Goal: Task Accomplishment & Management: Use online tool/utility

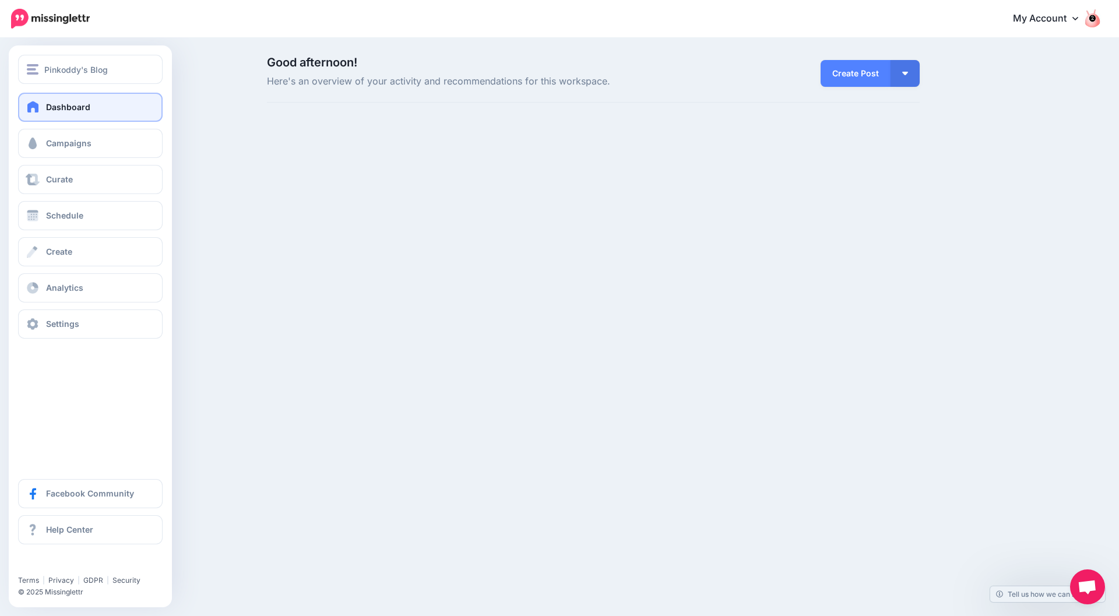
click at [59, 107] on span "Dashboard" at bounding box center [68, 107] width 44 height 10
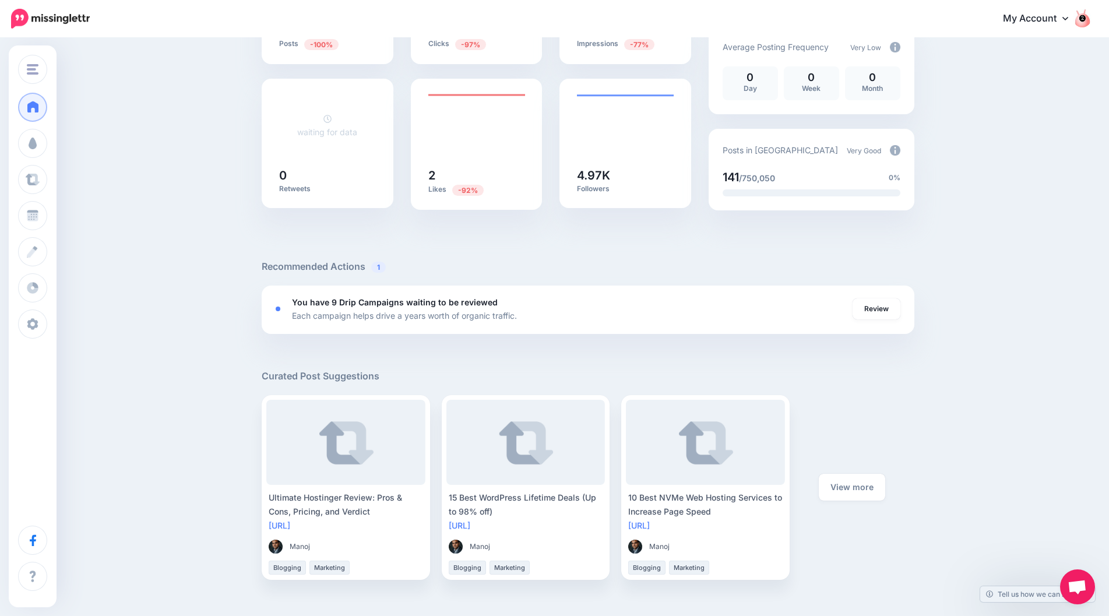
scroll to position [233, 0]
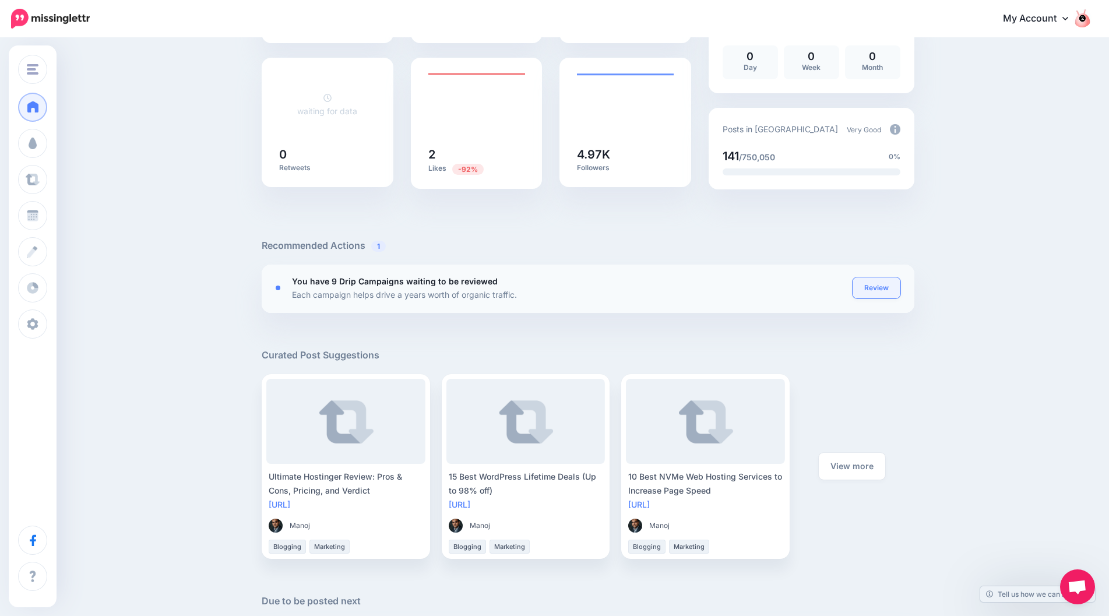
click at [878, 283] on link "Review" at bounding box center [877, 287] width 48 height 21
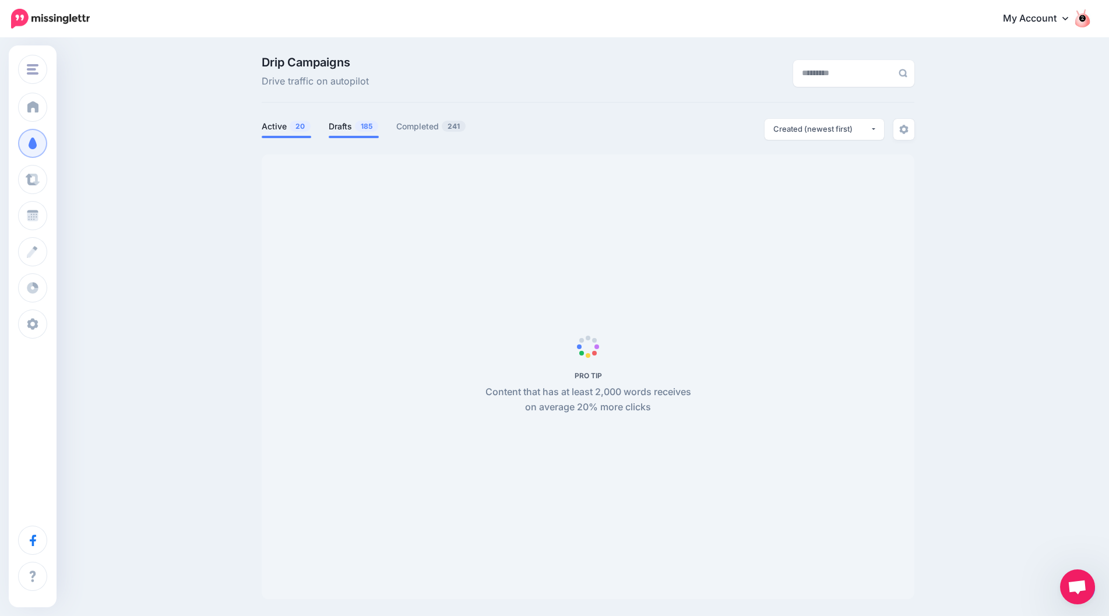
click at [360, 126] on span "185" at bounding box center [366, 126] width 23 height 11
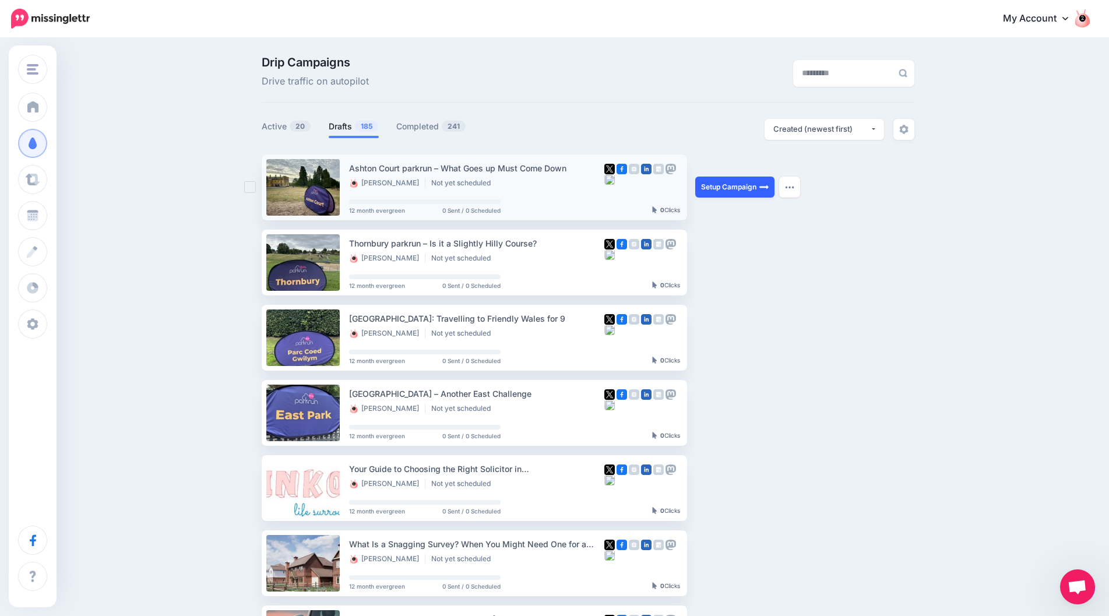
click at [718, 188] on link "Setup Campaign" at bounding box center [734, 187] width 79 height 21
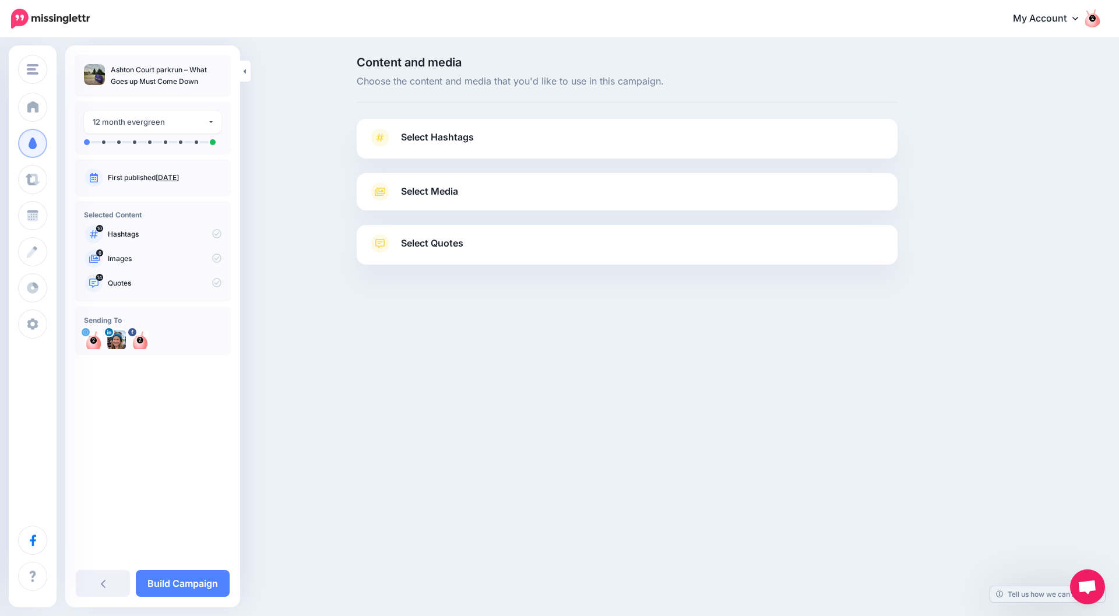
click at [681, 138] on link "Select Hashtags" at bounding box center [627, 143] width 518 height 30
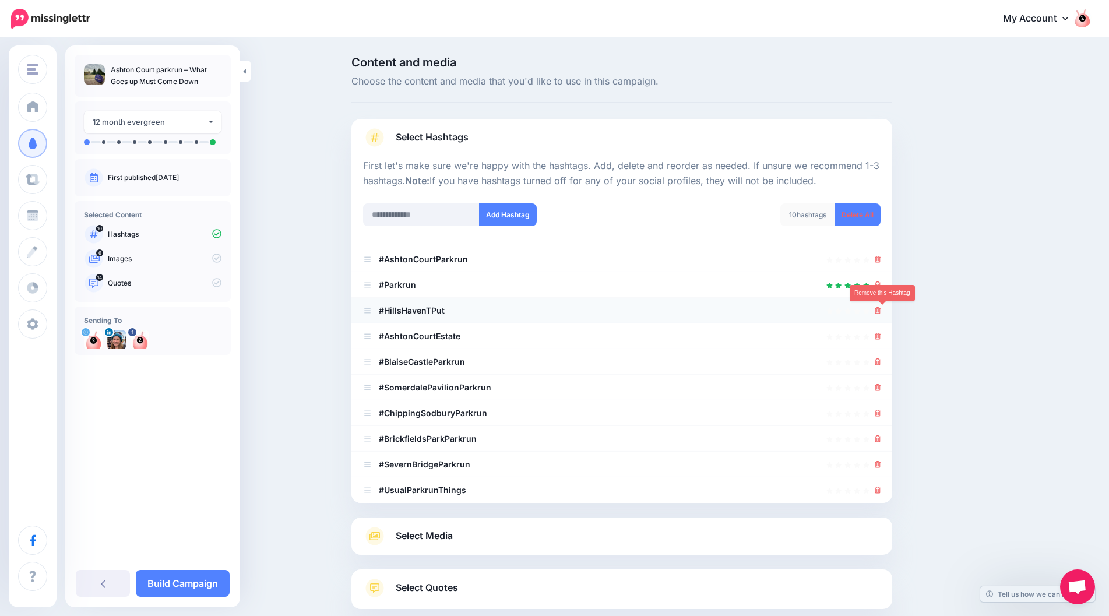
click at [881, 309] on icon at bounding box center [878, 310] width 6 height 7
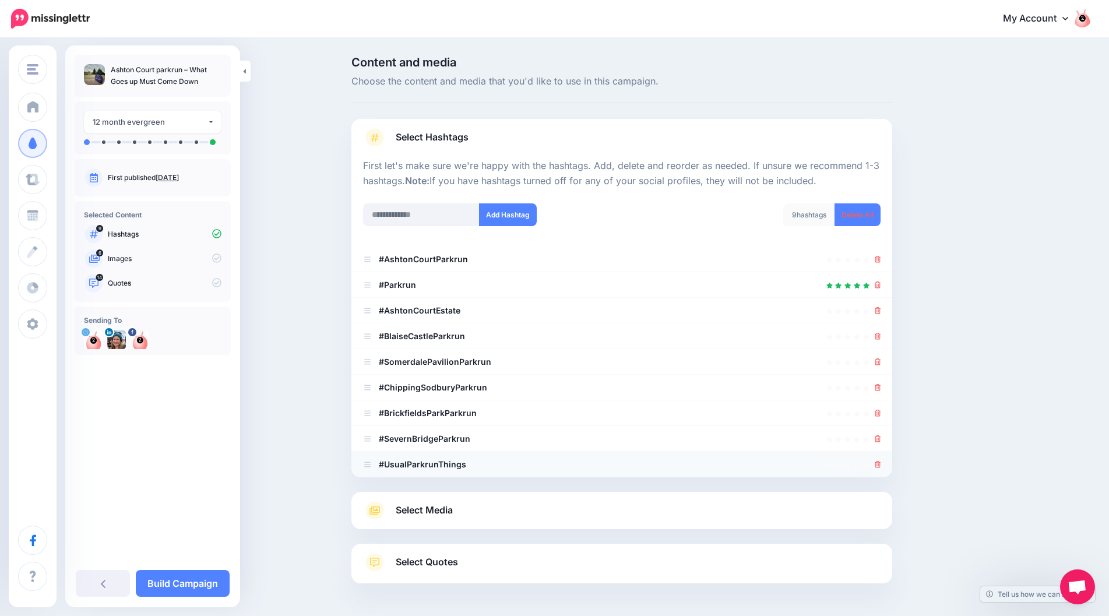
click at [878, 465] on div at bounding box center [622, 465] width 518 height 14
click at [881, 464] on icon at bounding box center [878, 464] width 6 height 7
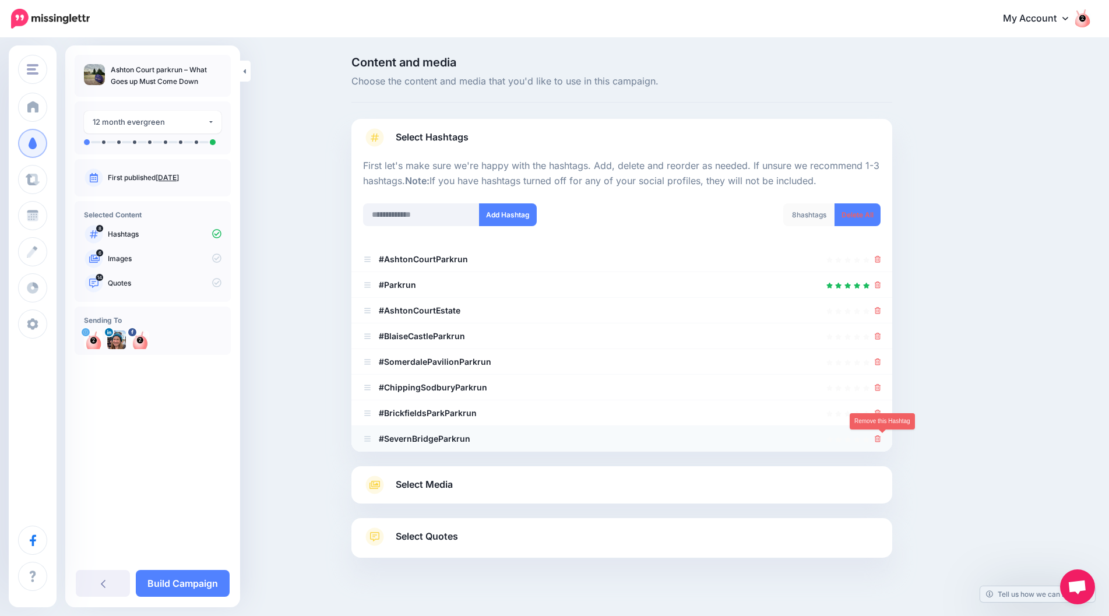
click at [881, 443] on link at bounding box center [878, 439] width 6 height 10
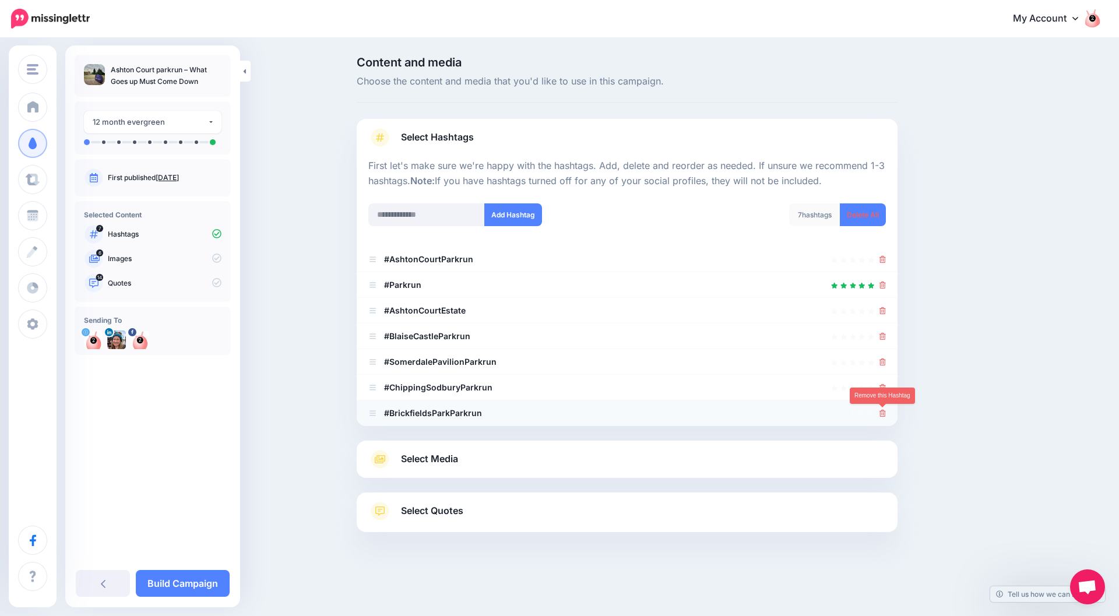
click at [882, 415] on icon at bounding box center [883, 413] width 6 height 7
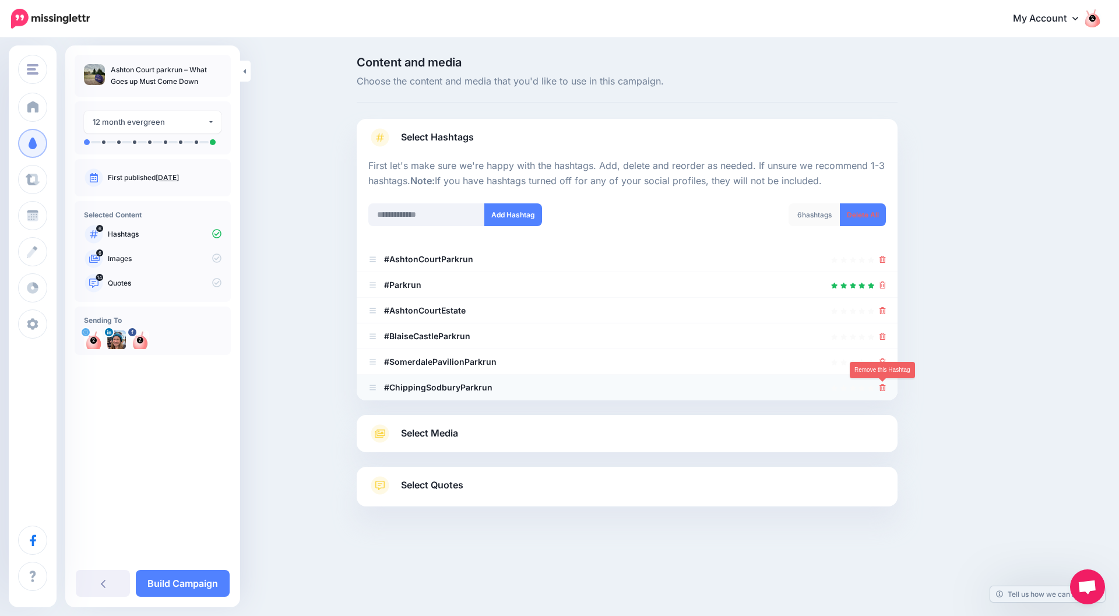
click at [882, 389] on icon at bounding box center [883, 387] width 6 height 7
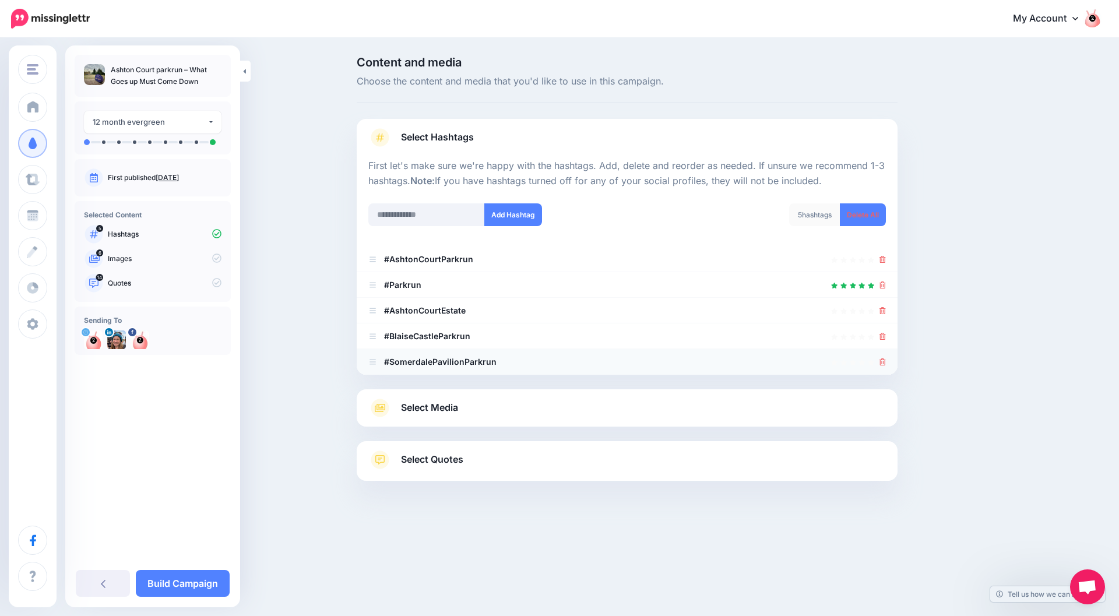
click at [883, 367] on div at bounding box center [883, 362] width 6 height 14
click at [880, 339] on icon at bounding box center [883, 336] width 6 height 7
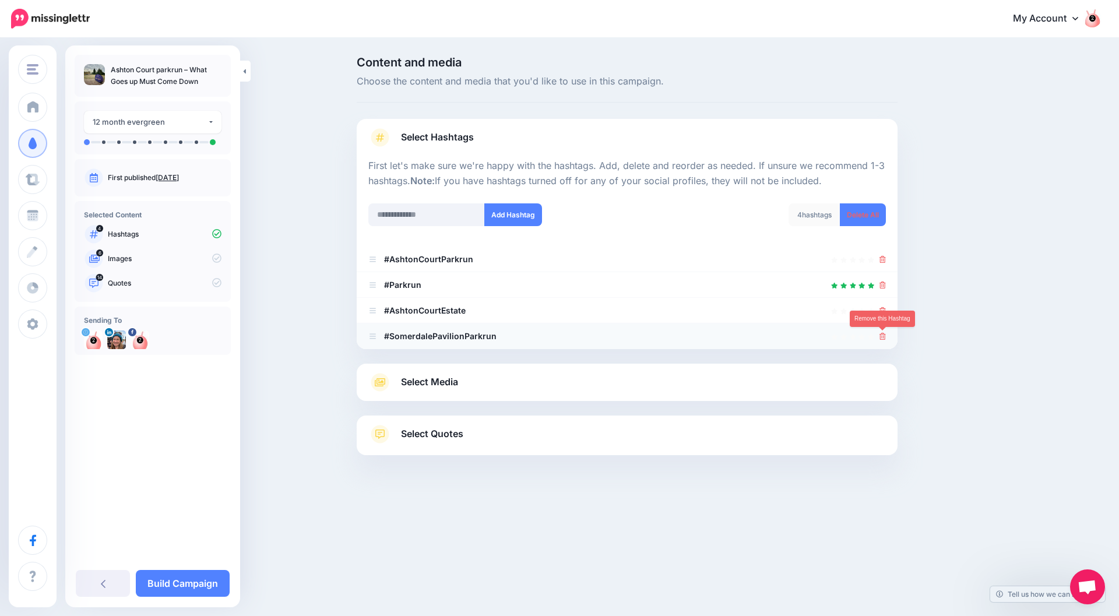
click at [884, 335] on icon at bounding box center [883, 336] width 6 height 7
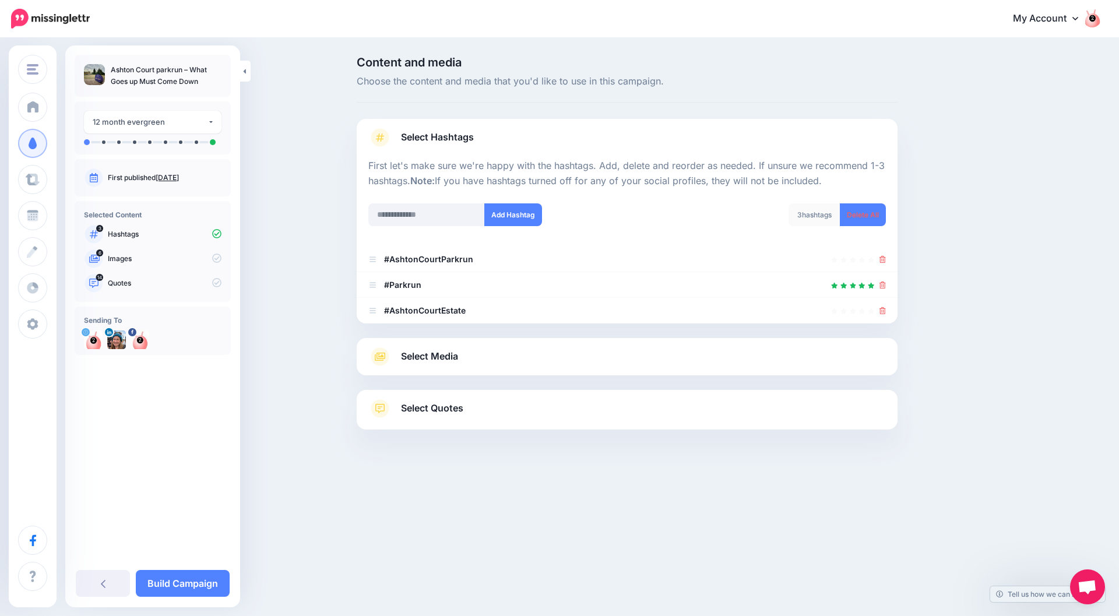
click at [862, 378] on div at bounding box center [627, 382] width 541 height 15
click at [860, 363] on link "Select Media" at bounding box center [627, 356] width 518 height 19
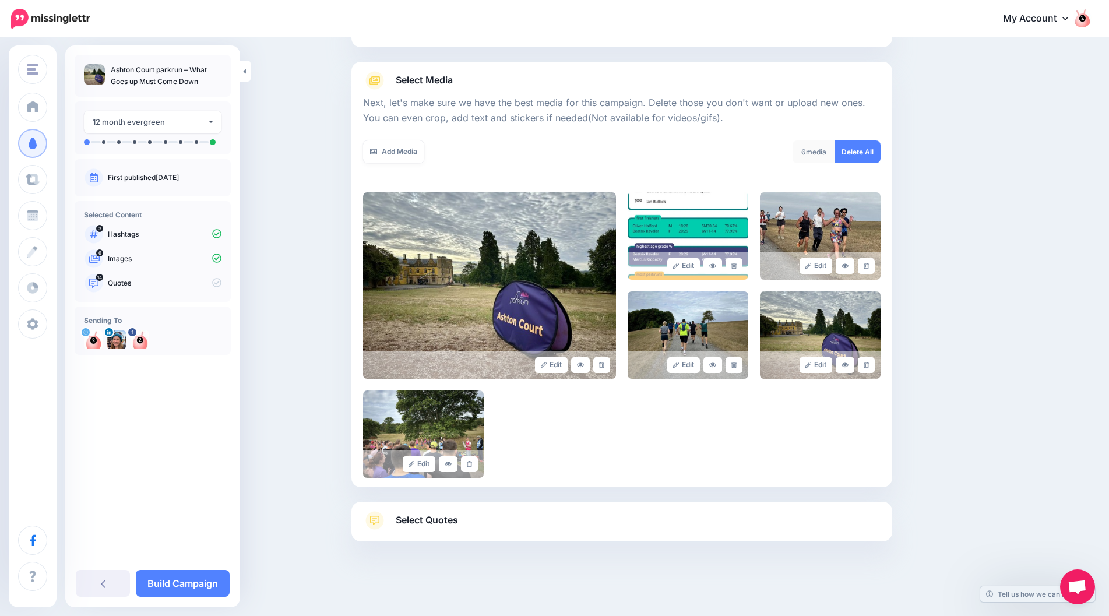
scroll to position [112, 0]
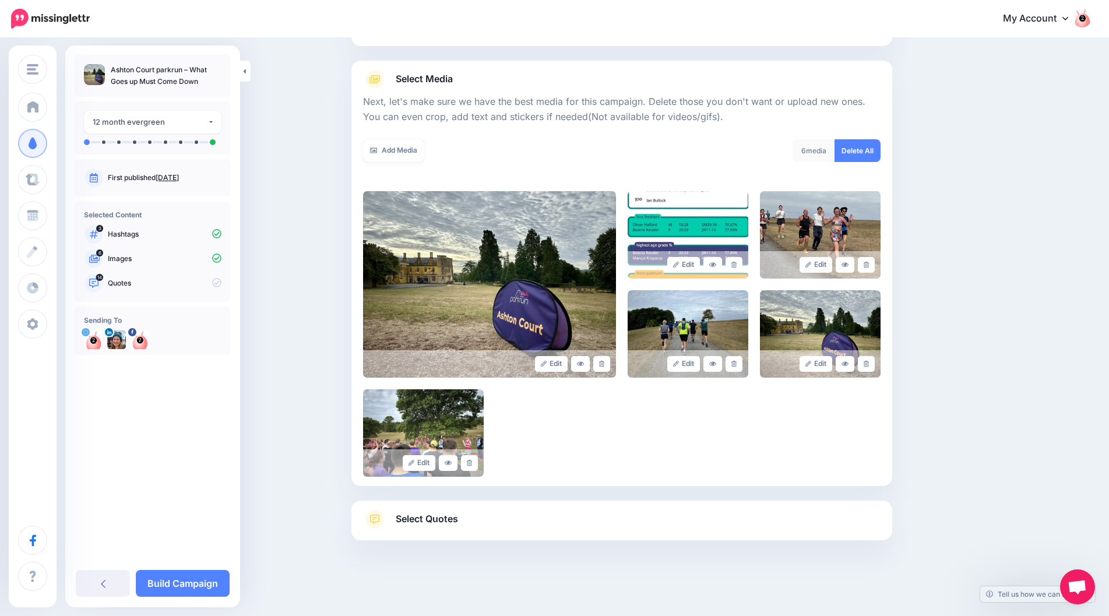
click at [782, 536] on link "Select Quotes" at bounding box center [622, 525] width 518 height 30
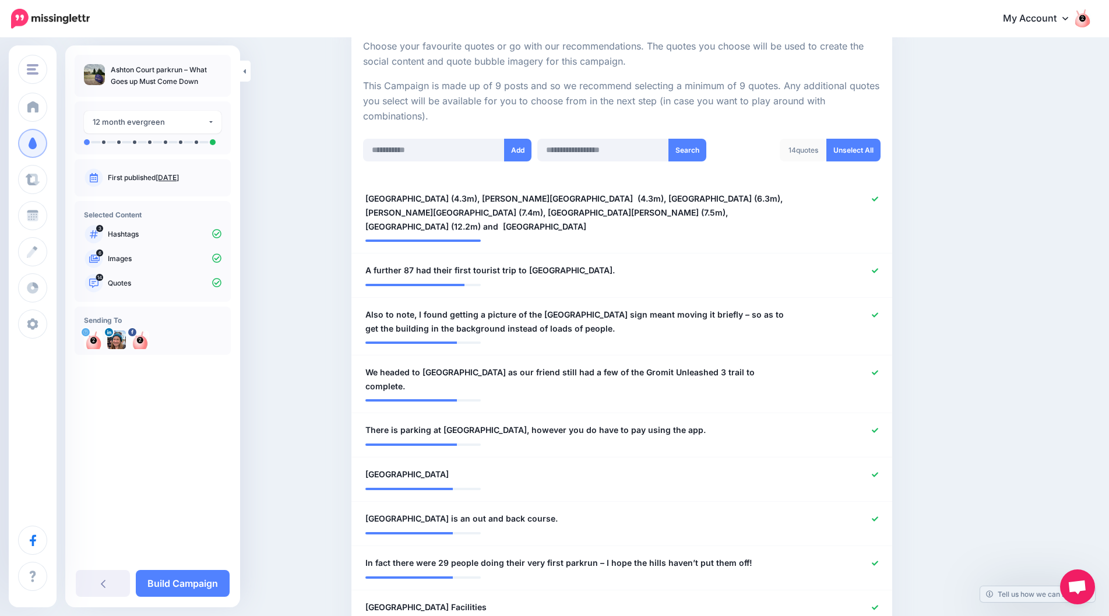
scroll to position [229, 0]
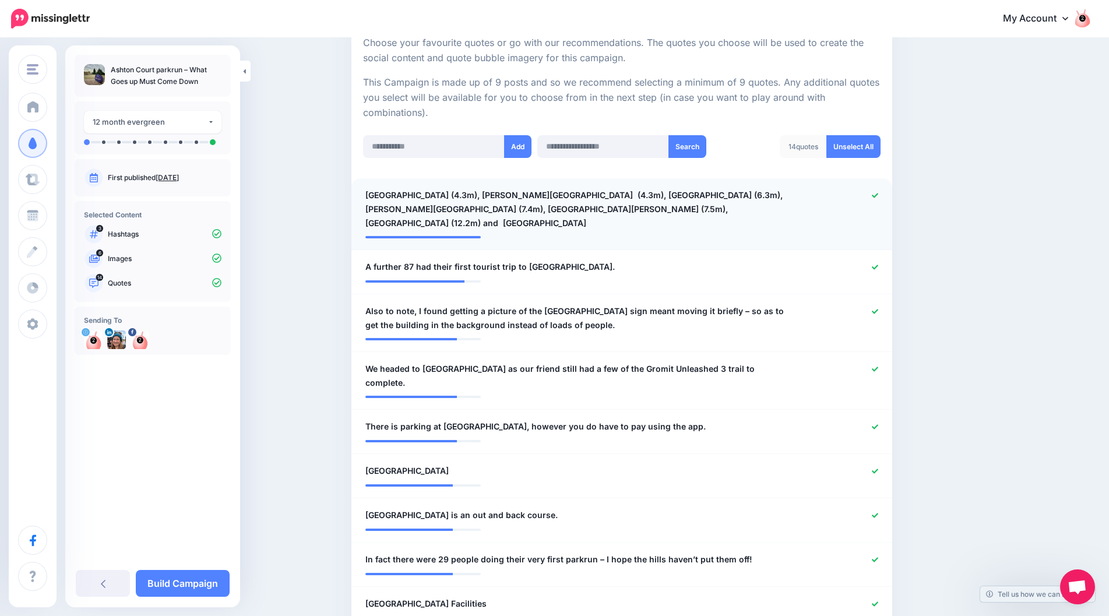
click at [878, 196] on icon at bounding box center [875, 195] width 6 height 6
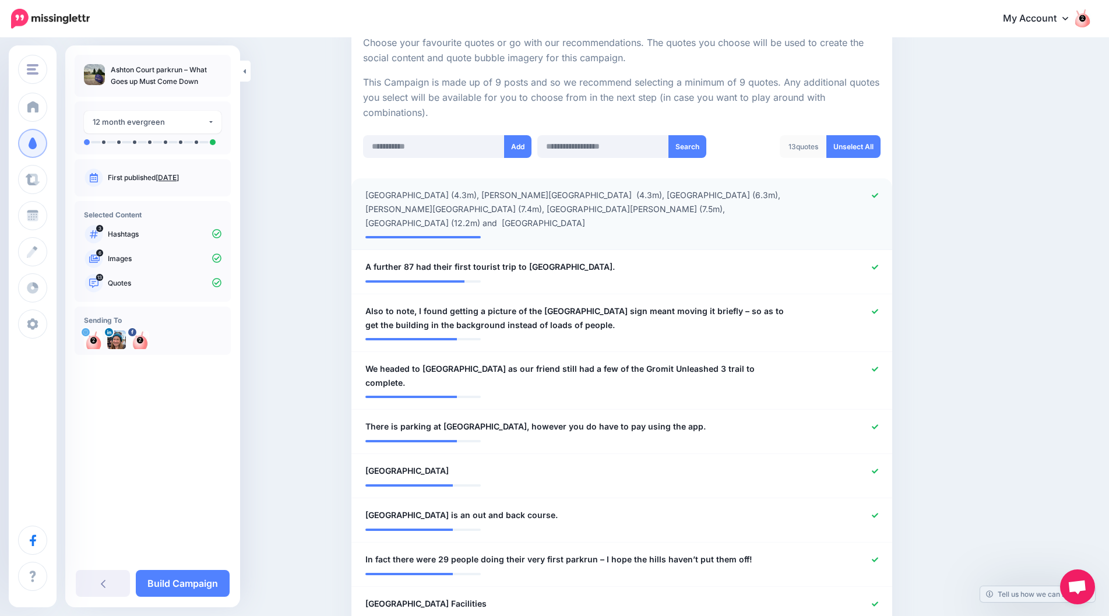
click at [659, 196] on span "Eastville parkrun (4.3m), Blaise Castle parkrun (4.3m), Somerdale Pavilion park…" at bounding box center [577, 209] width 425 height 42
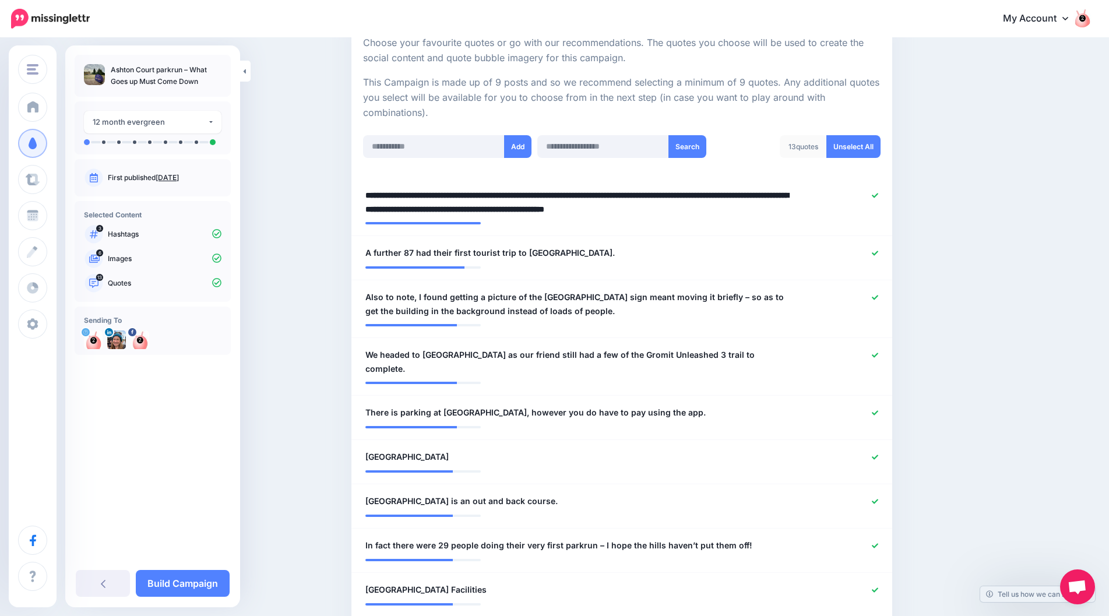
click at [878, 196] on icon at bounding box center [875, 195] width 6 height 5
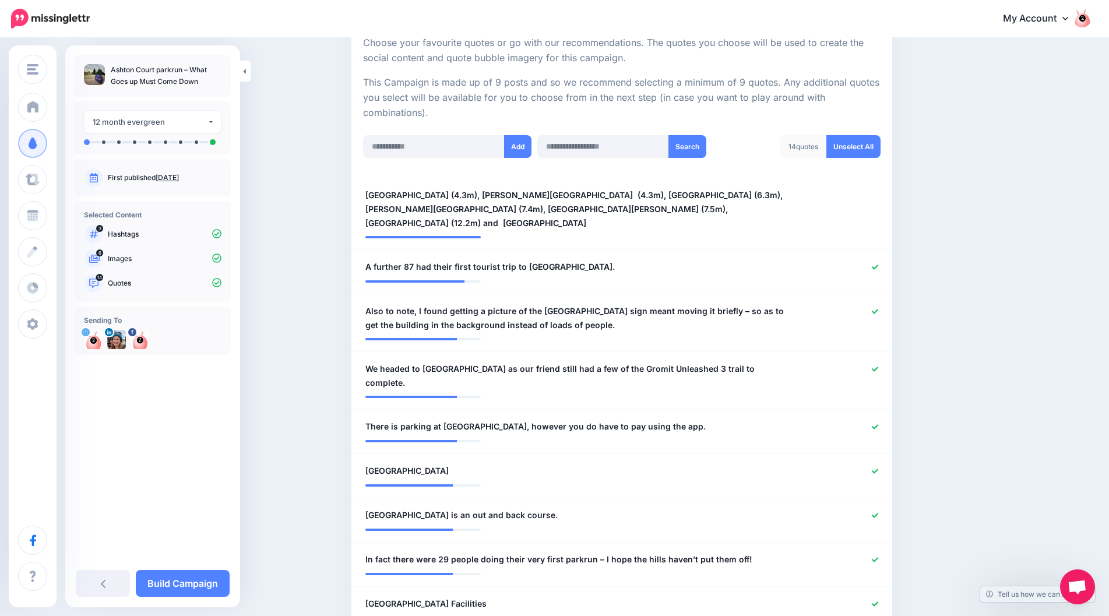
scroll to position [287, 0]
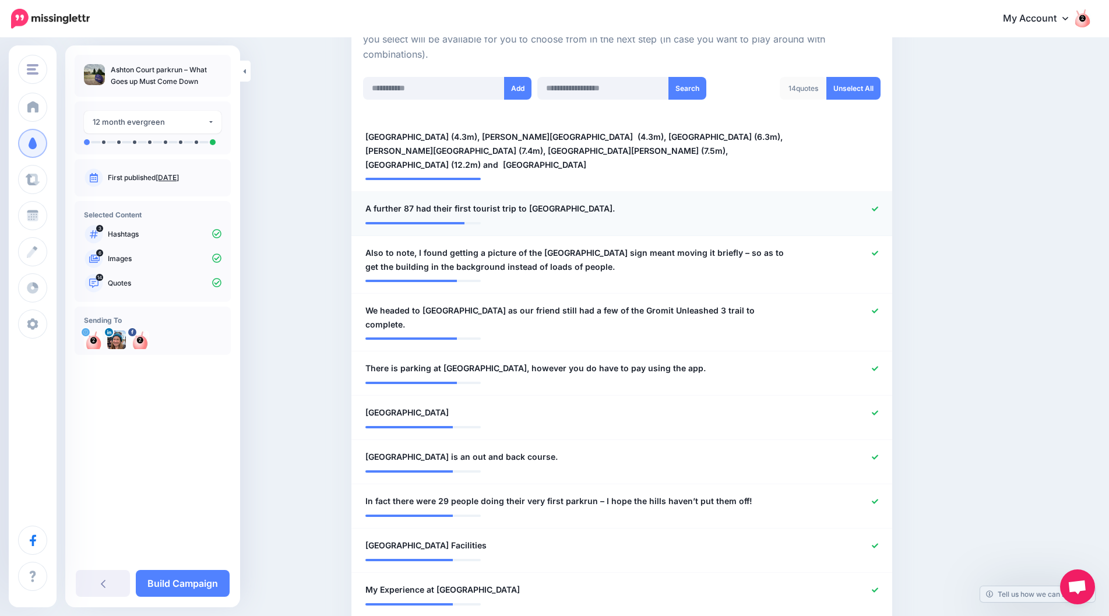
click at [878, 202] on div at bounding box center [843, 209] width 89 height 15
click at [878, 206] on icon at bounding box center [875, 209] width 6 height 6
click at [878, 250] on icon at bounding box center [875, 253] width 6 height 6
click at [892, 204] on li "**********" at bounding box center [621, 214] width 541 height 44
click at [879, 216] on li "**********" at bounding box center [621, 214] width 541 height 44
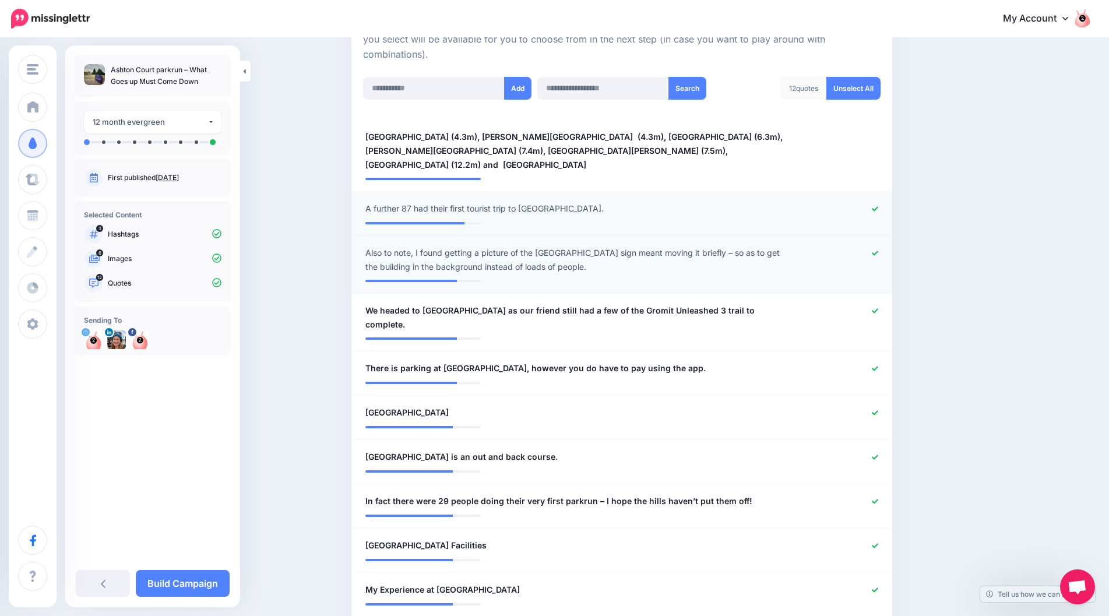
click at [865, 222] on div at bounding box center [622, 223] width 530 height 2
click at [856, 86] on link "Unselect All" at bounding box center [854, 88] width 54 height 23
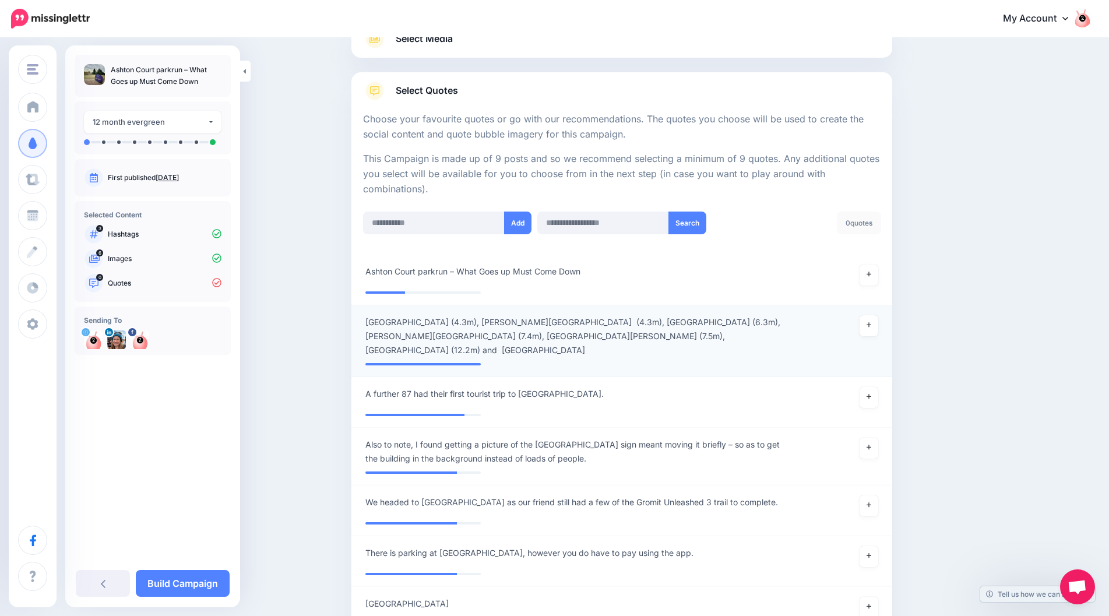
scroll to position [174, 0]
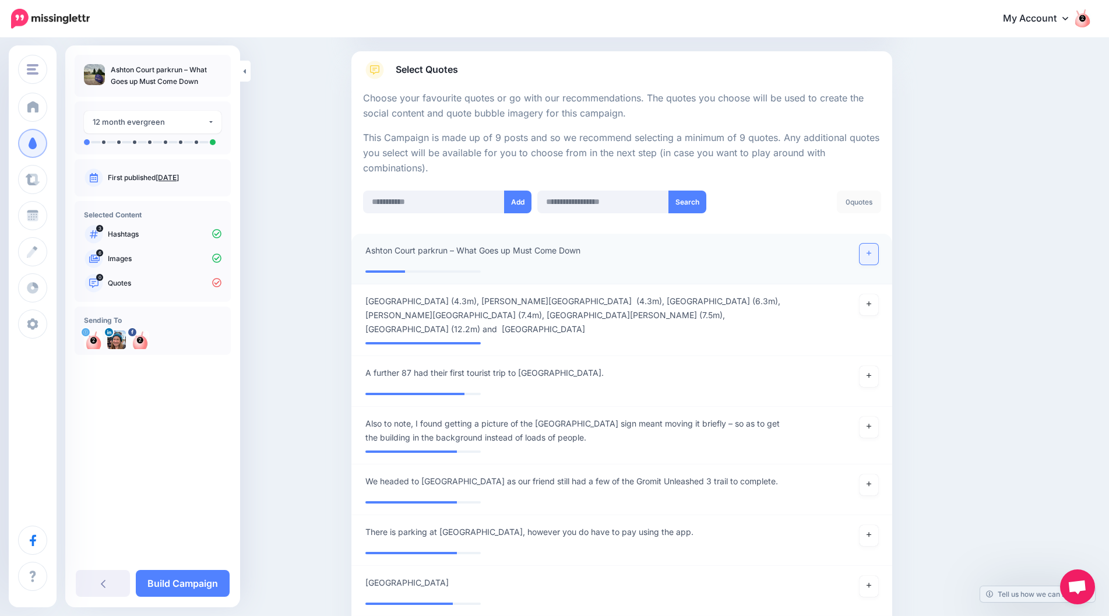
click at [871, 253] on icon at bounding box center [869, 253] width 5 height 5
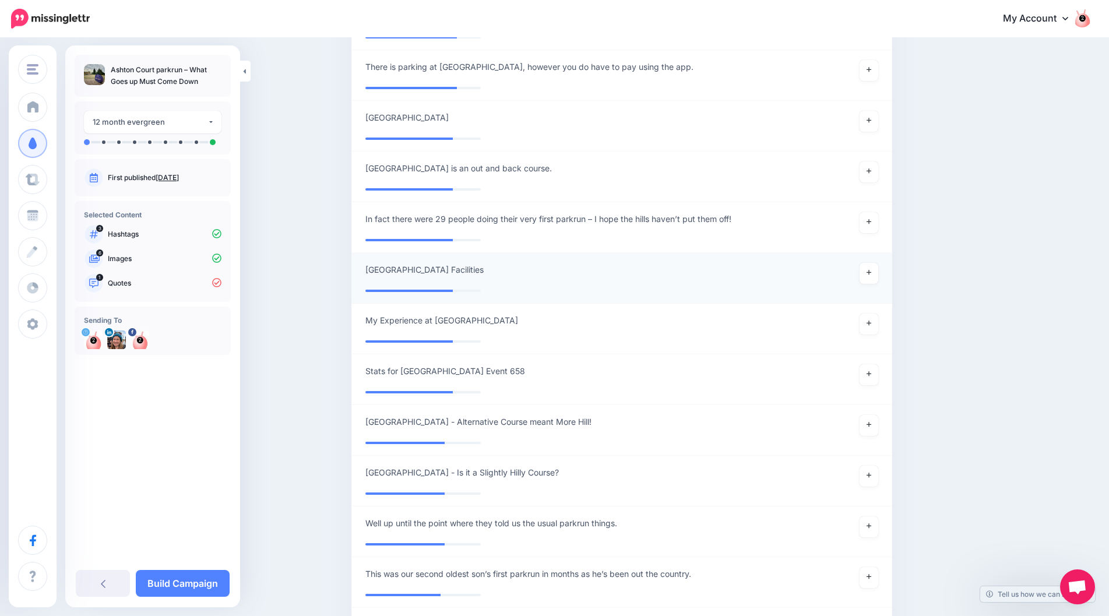
scroll to position [640, 0]
click at [871, 320] on icon at bounding box center [869, 322] width 5 height 5
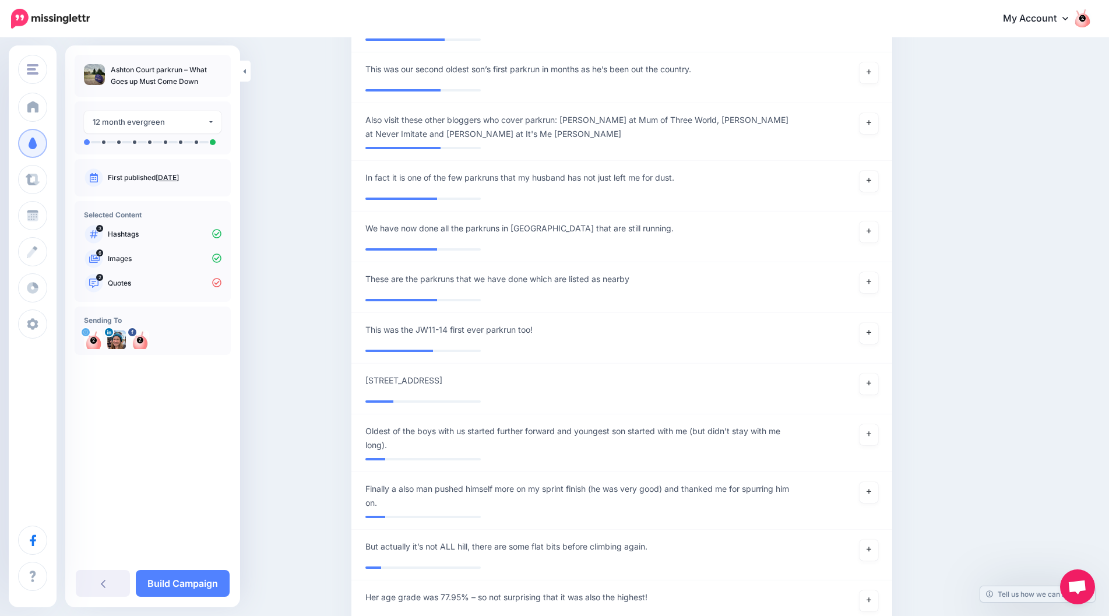
scroll to position [1165, 0]
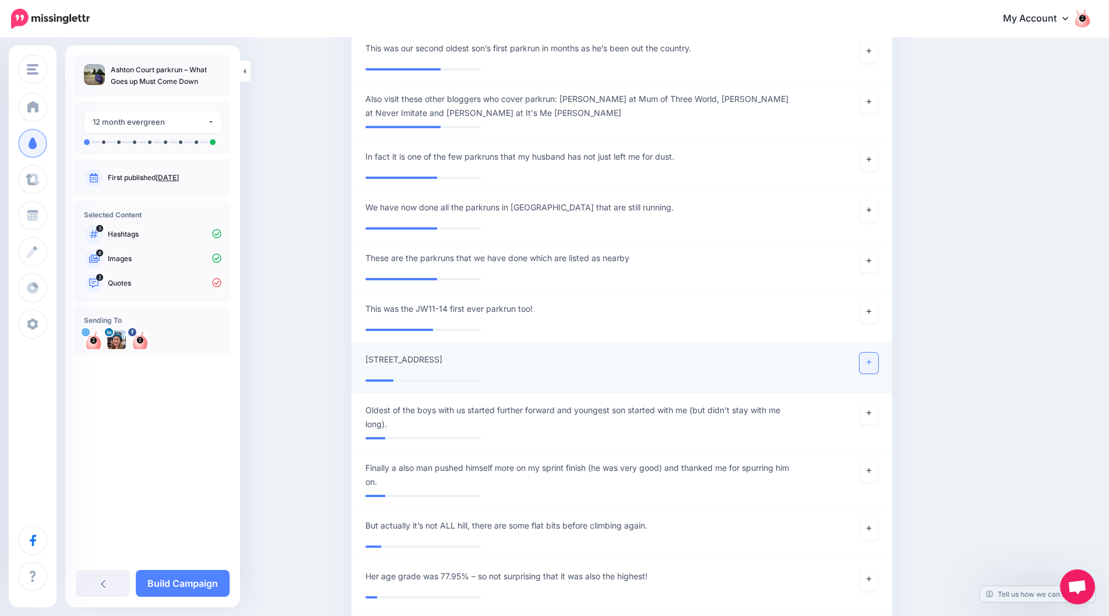
click at [867, 353] on link at bounding box center [869, 363] width 19 height 21
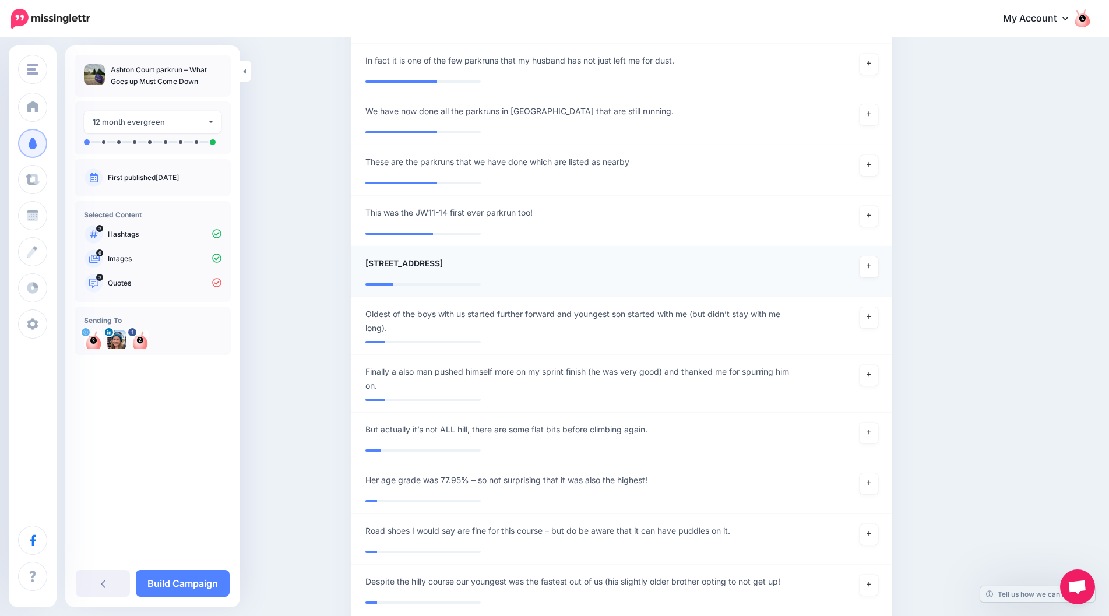
scroll to position [1339, 0]
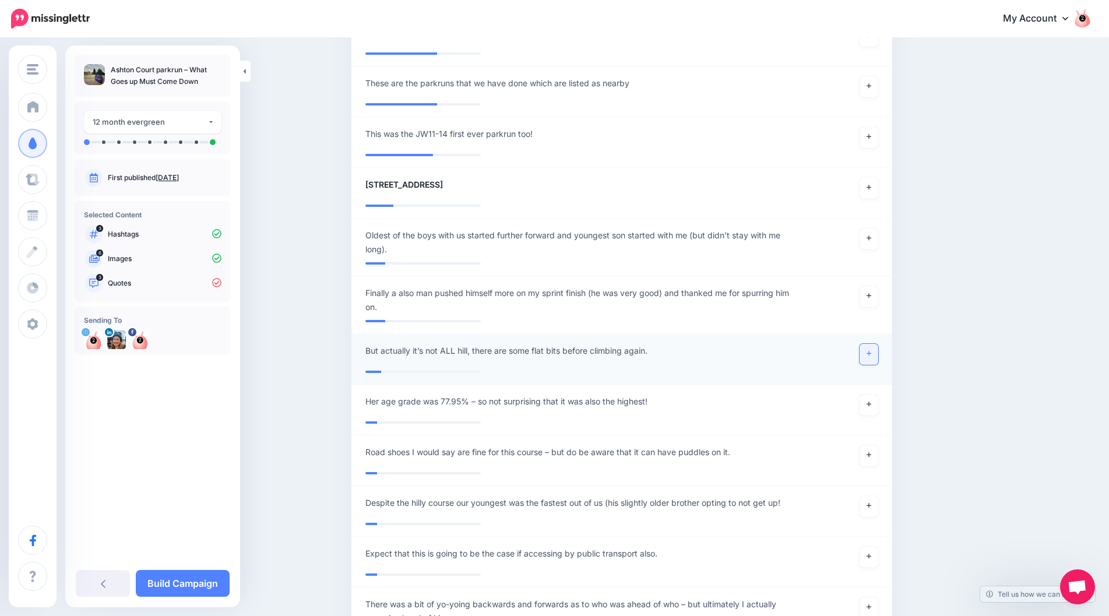
click at [873, 344] on link at bounding box center [869, 354] width 19 height 21
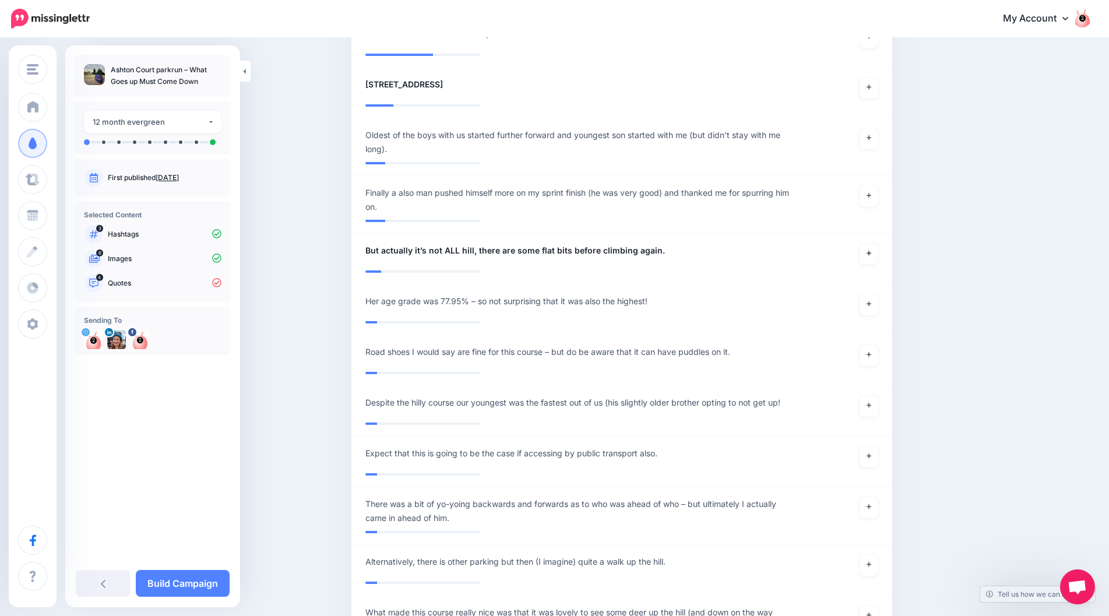
scroll to position [1456, 0]
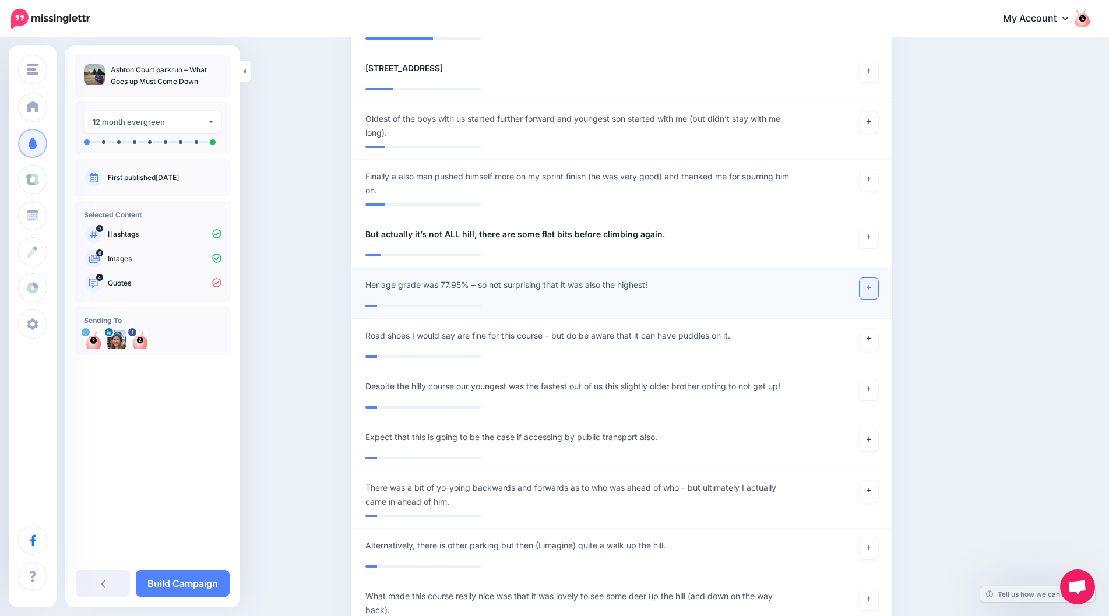
click at [871, 284] on icon at bounding box center [869, 287] width 5 height 6
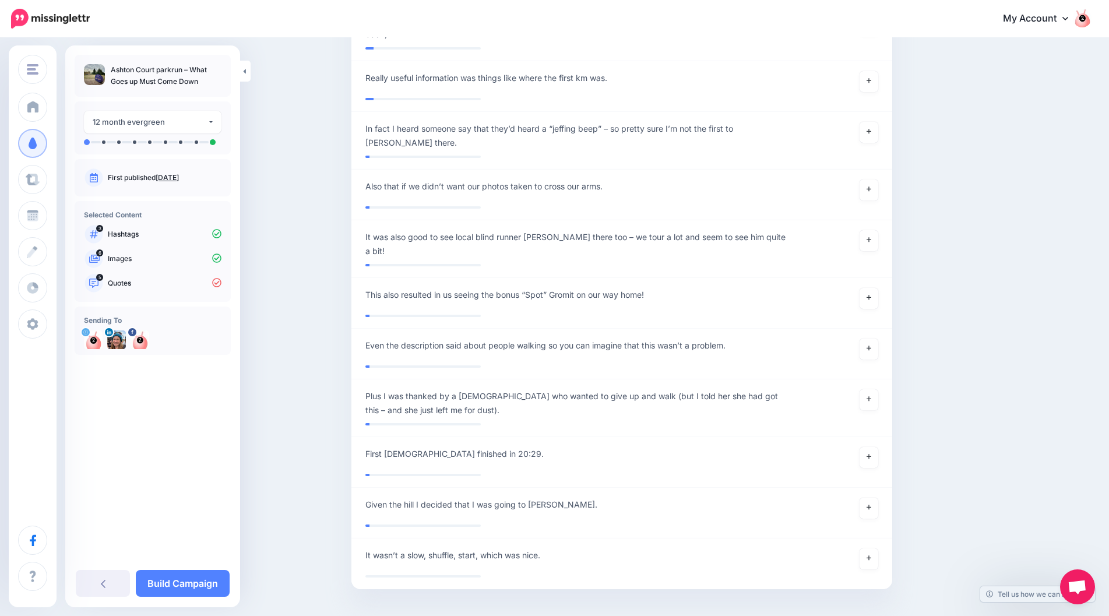
scroll to position [2052, 0]
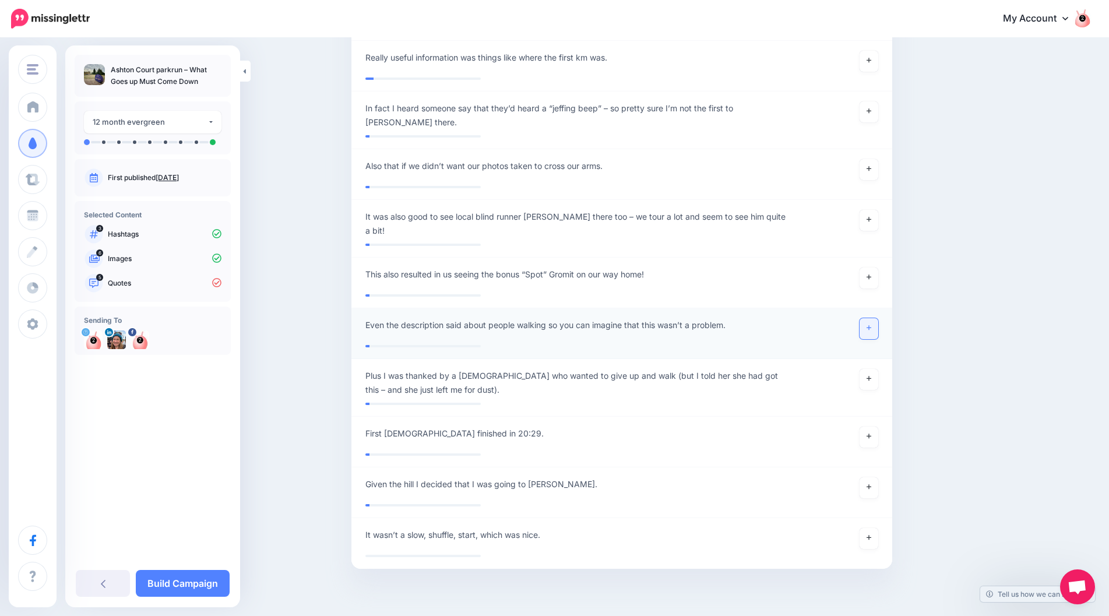
click at [878, 318] on link at bounding box center [869, 328] width 19 height 21
click at [878, 477] on link at bounding box center [869, 487] width 19 height 21
click at [211, 582] on link "Build Campaign" at bounding box center [183, 583] width 94 height 27
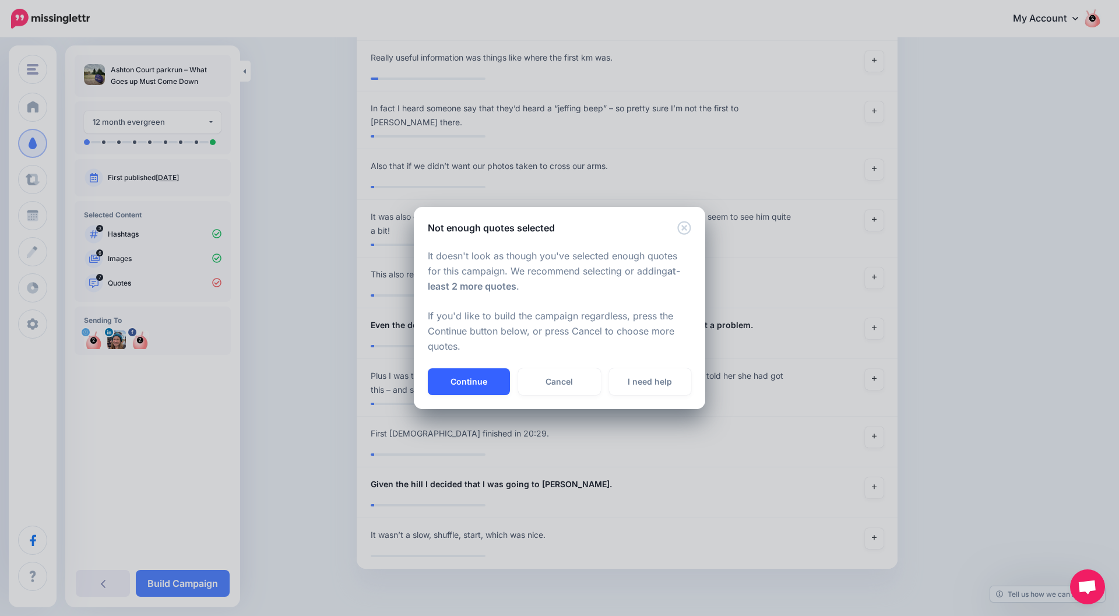
click at [476, 386] on button "Continue" at bounding box center [469, 381] width 82 height 27
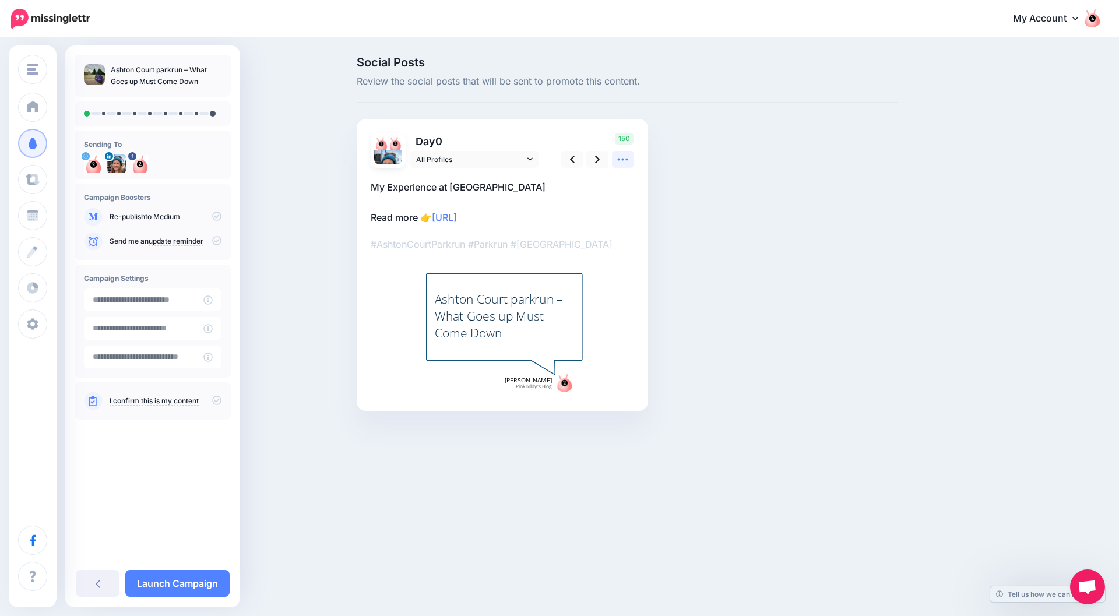
click at [619, 159] on icon at bounding box center [623, 160] width 10 height 2
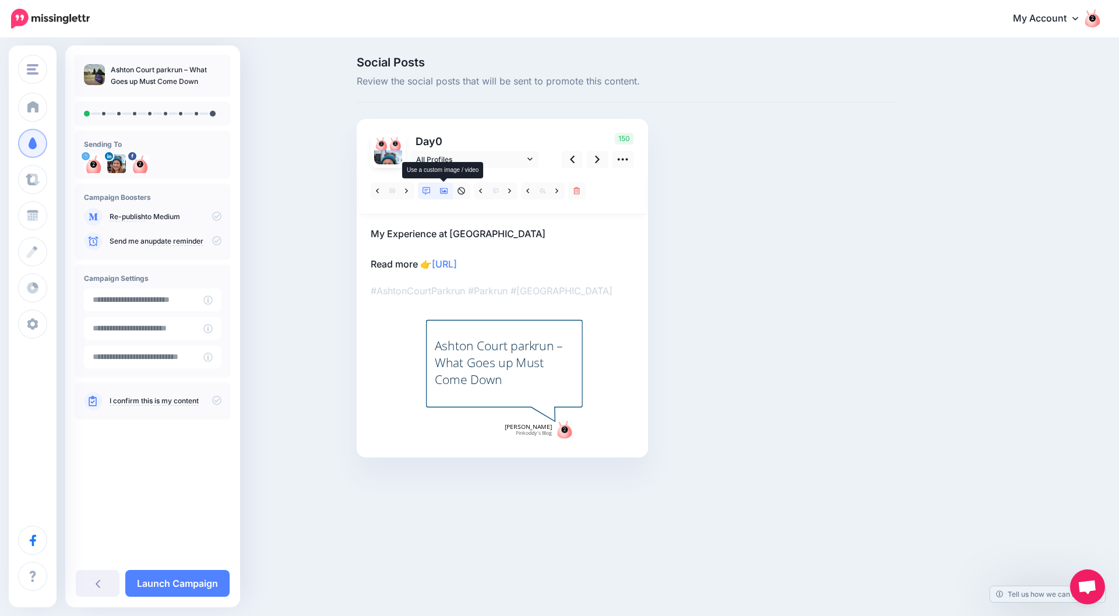
click at [444, 191] on icon at bounding box center [444, 191] width 8 height 6
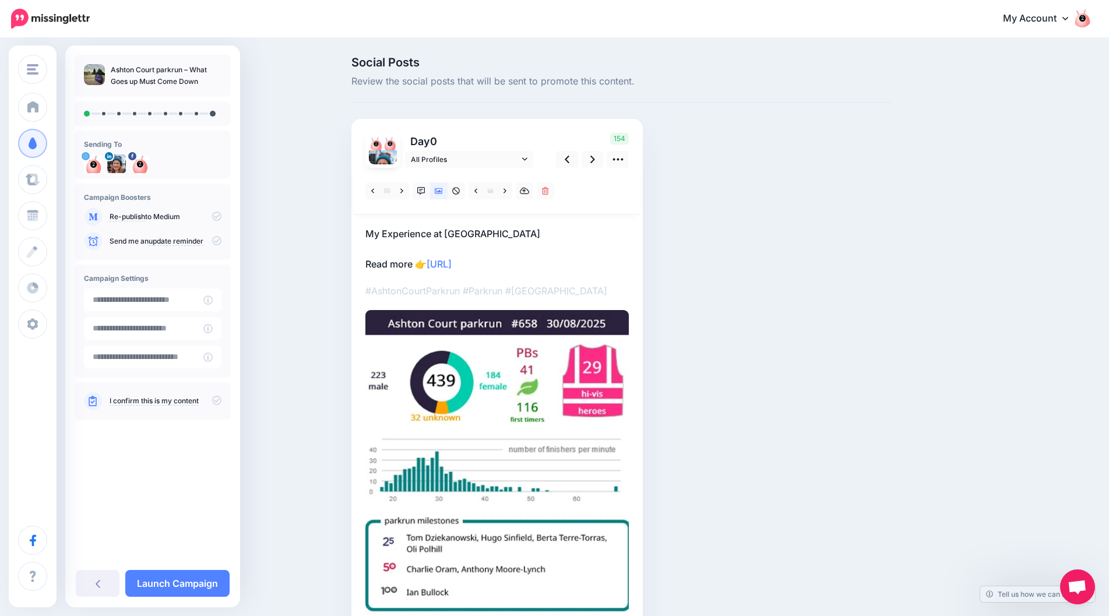
scroll to position [58, 0]
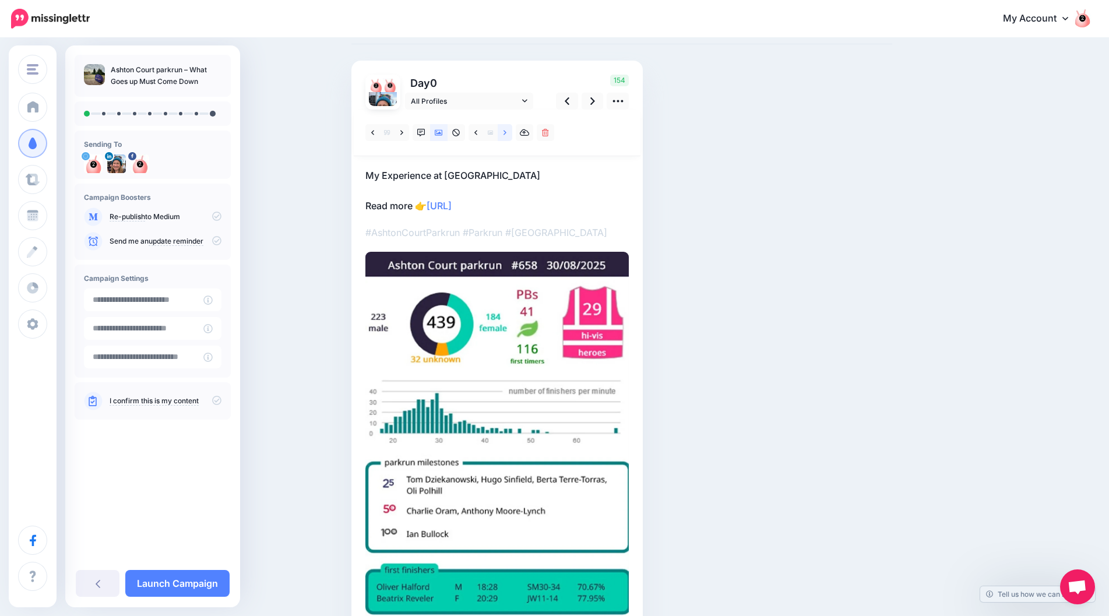
click at [508, 133] on link at bounding box center [505, 132] width 15 height 17
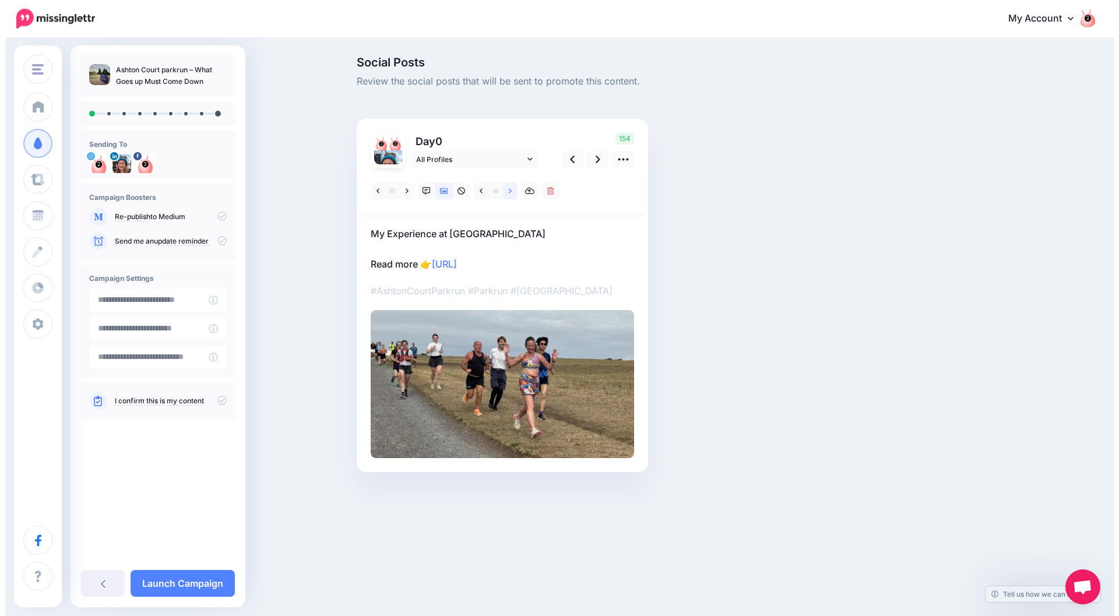
scroll to position [0, 0]
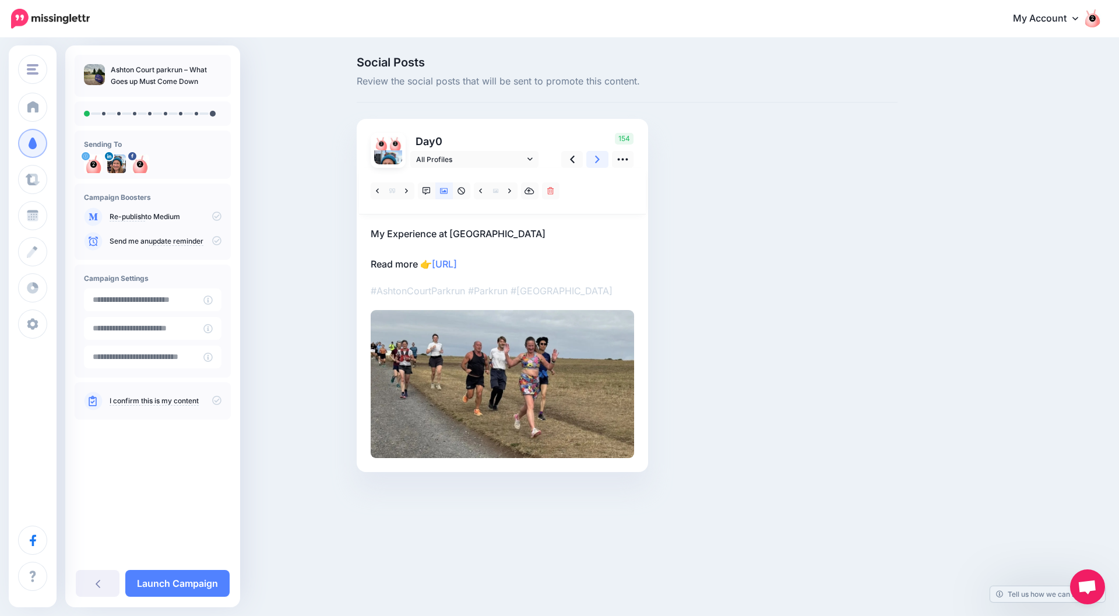
click at [600, 161] on link at bounding box center [597, 159] width 22 height 17
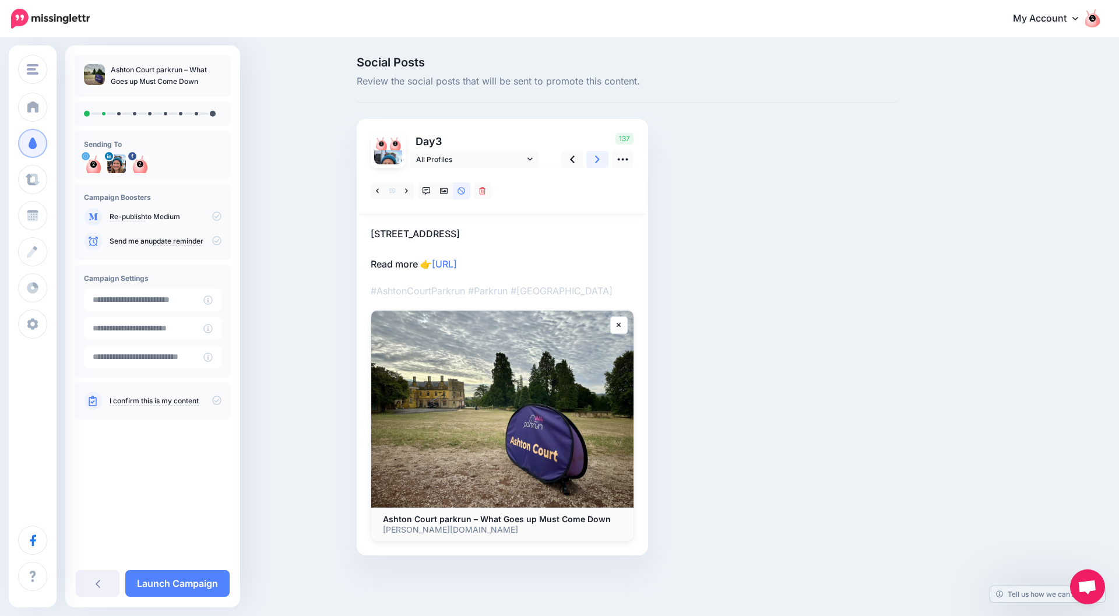
click at [597, 152] on link at bounding box center [597, 159] width 22 height 17
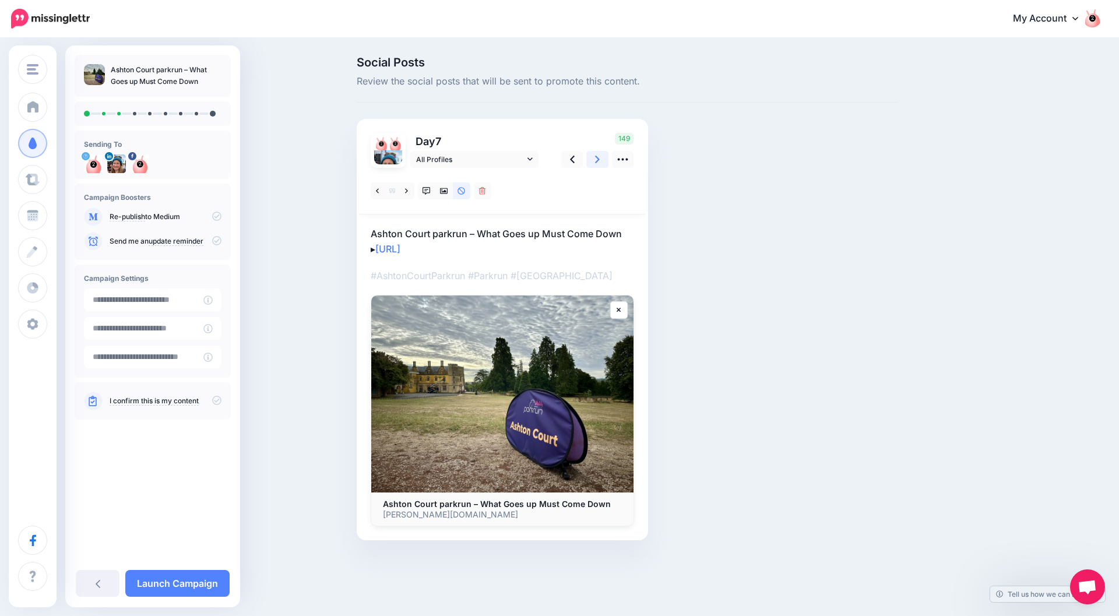
click at [597, 152] on link at bounding box center [597, 159] width 22 height 17
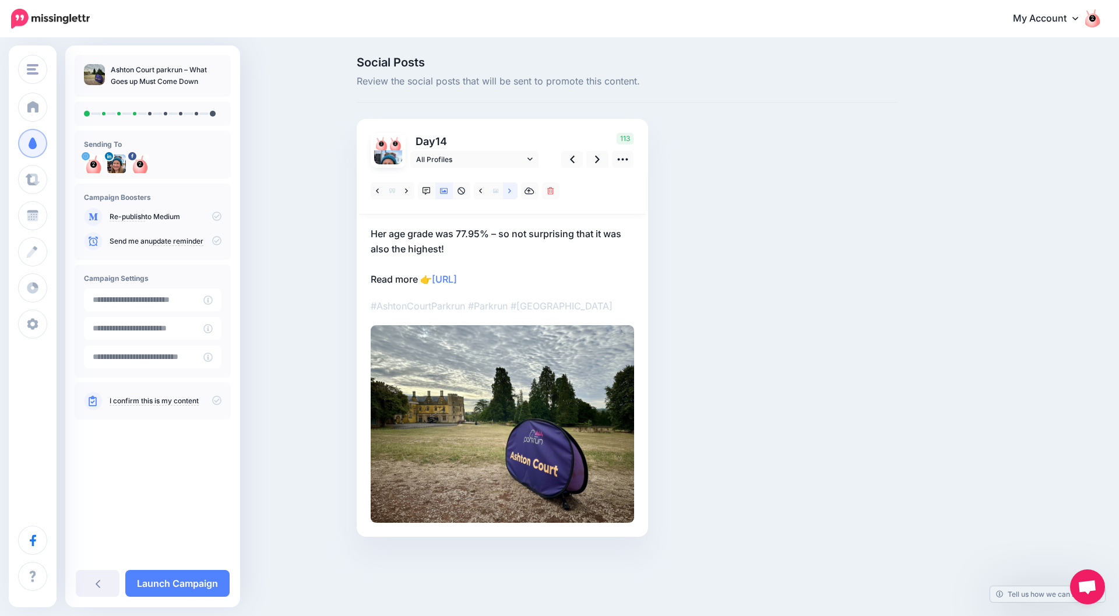
click at [508, 192] on icon at bounding box center [509, 191] width 3 height 8
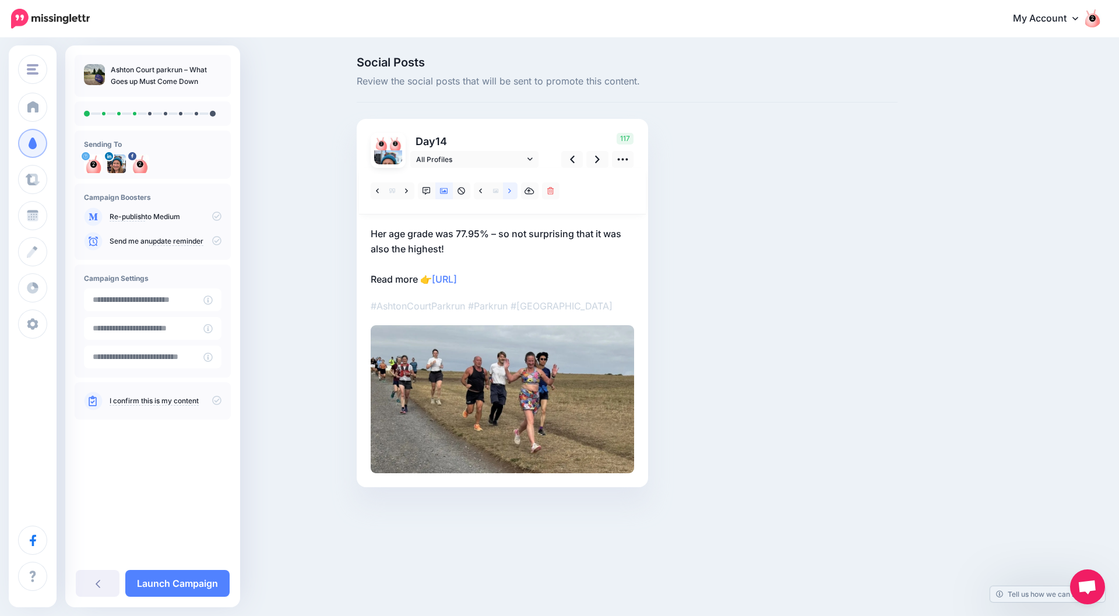
click at [508, 192] on icon at bounding box center [509, 191] width 3 height 8
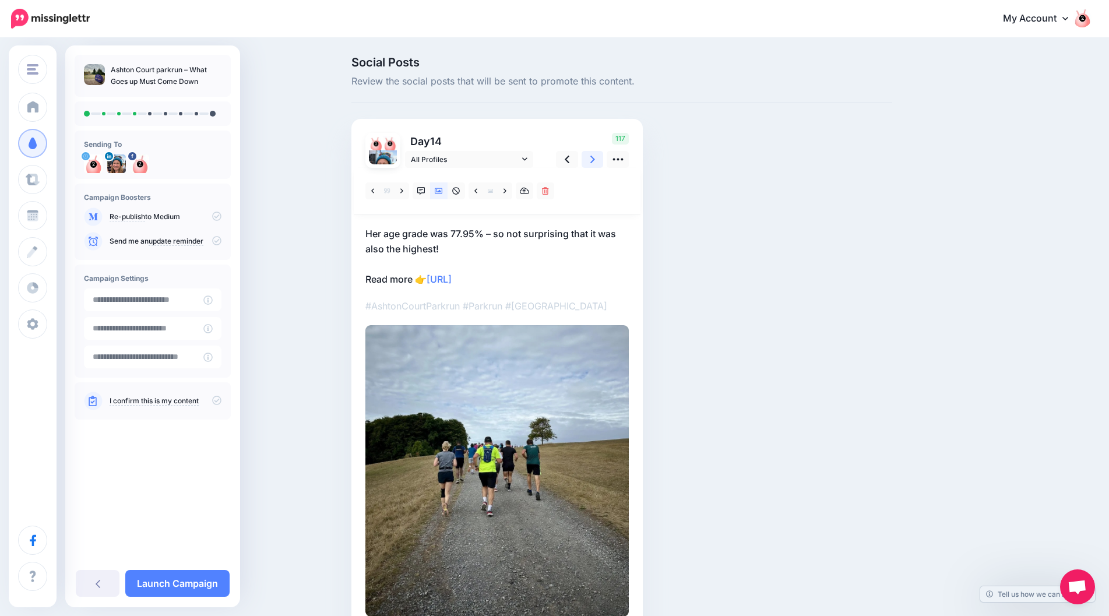
click at [595, 159] on icon at bounding box center [592, 159] width 5 height 12
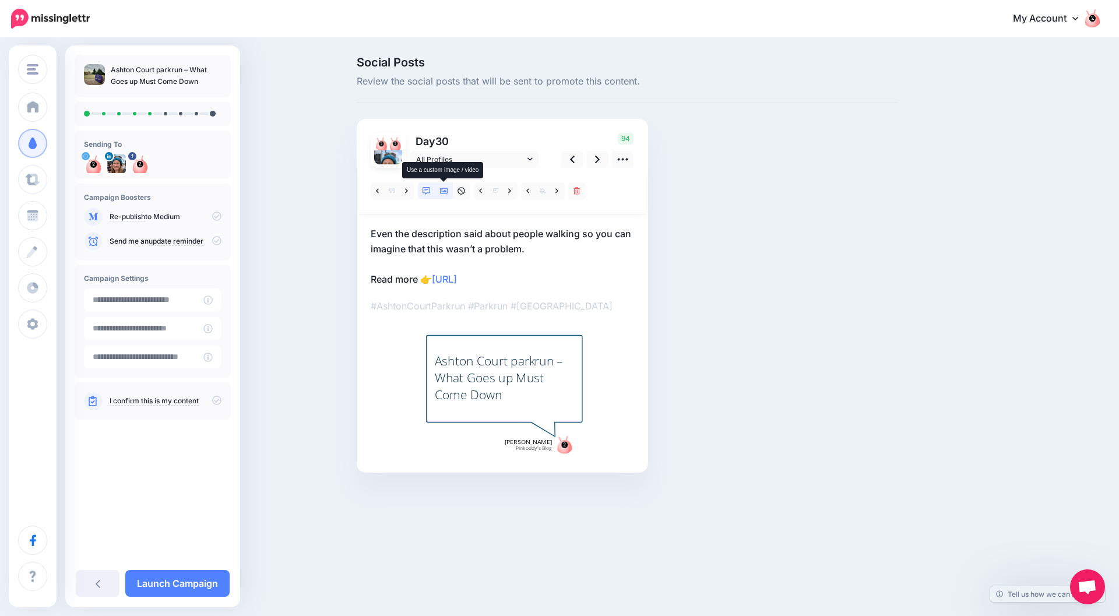
click at [440, 188] on icon at bounding box center [444, 191] width 8 height 8
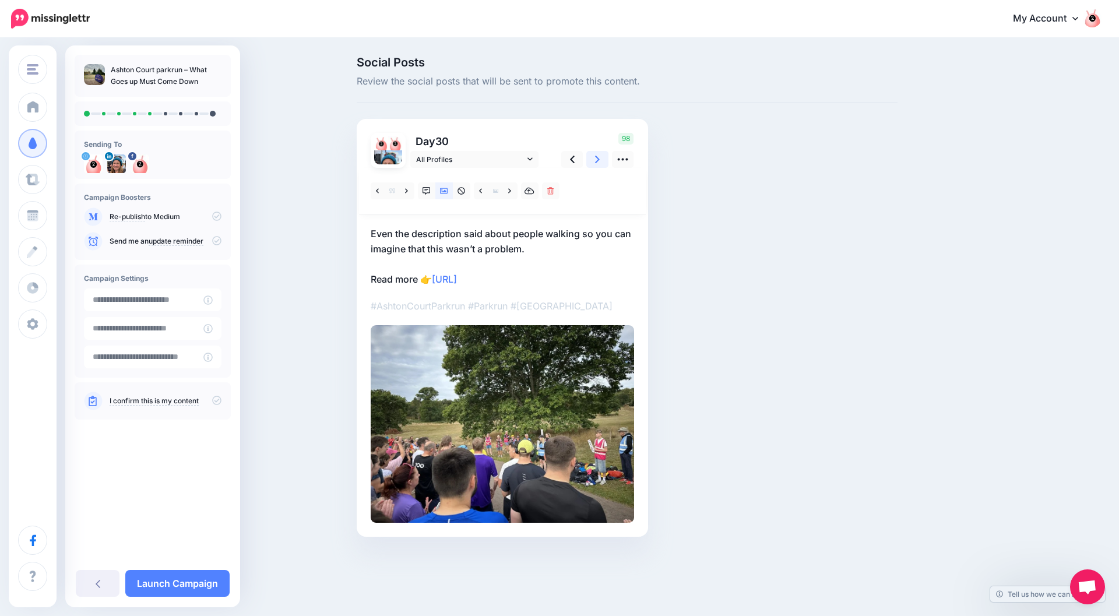
click at [595, 163] on link at bounding box center [597, 159] width 22 height 17
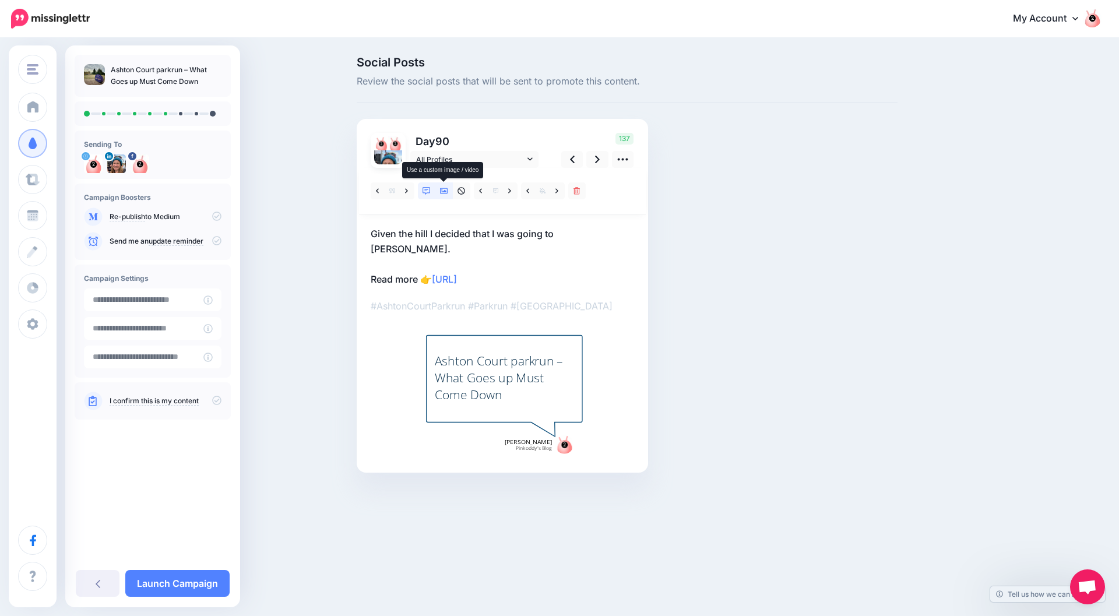
click at [442, 191] on icon at bounding box center [444, 191] width 8 height 8
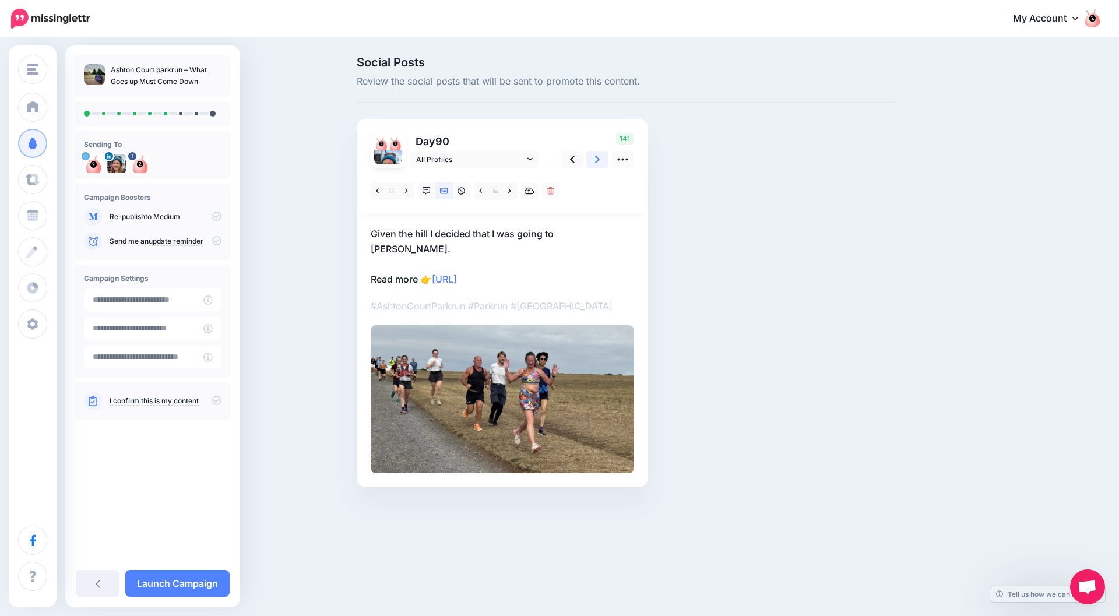
click at [599, 159] on icon at bounding box center [597, 160] width 5 height 8
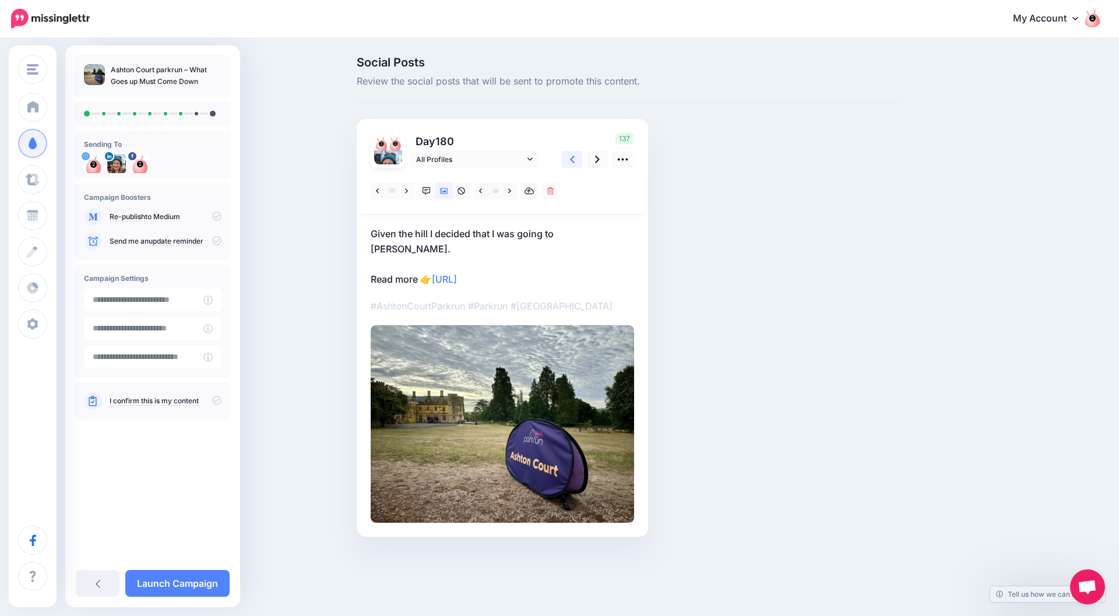
click at [569, 163] on link at bounding box center [572, 159] width 22 height 17
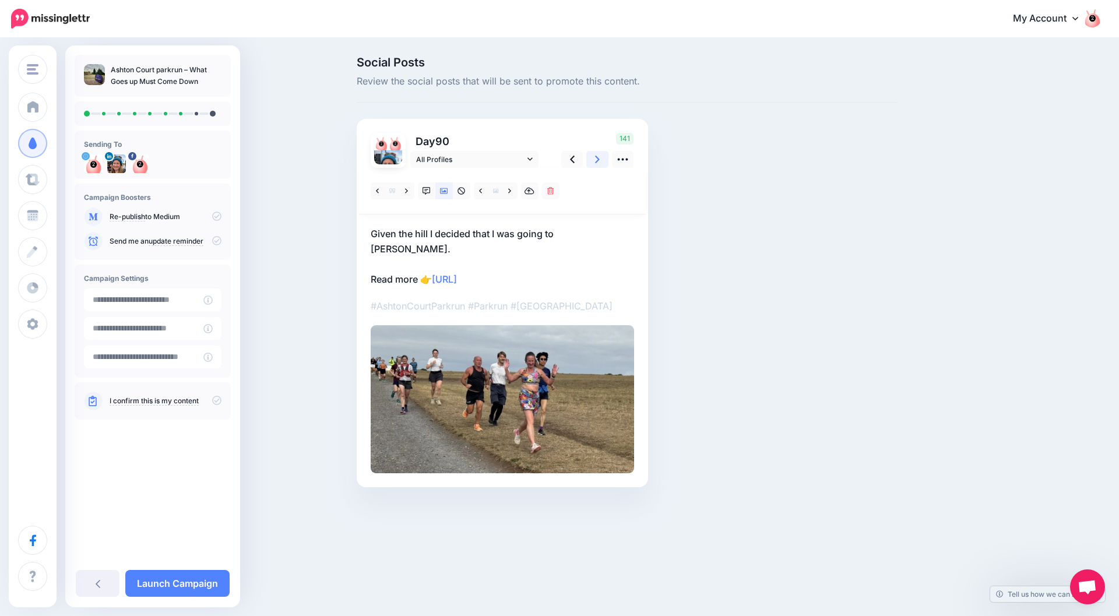
click at [592, 164] on link at bounding box center [597, 159] width 22 height 17
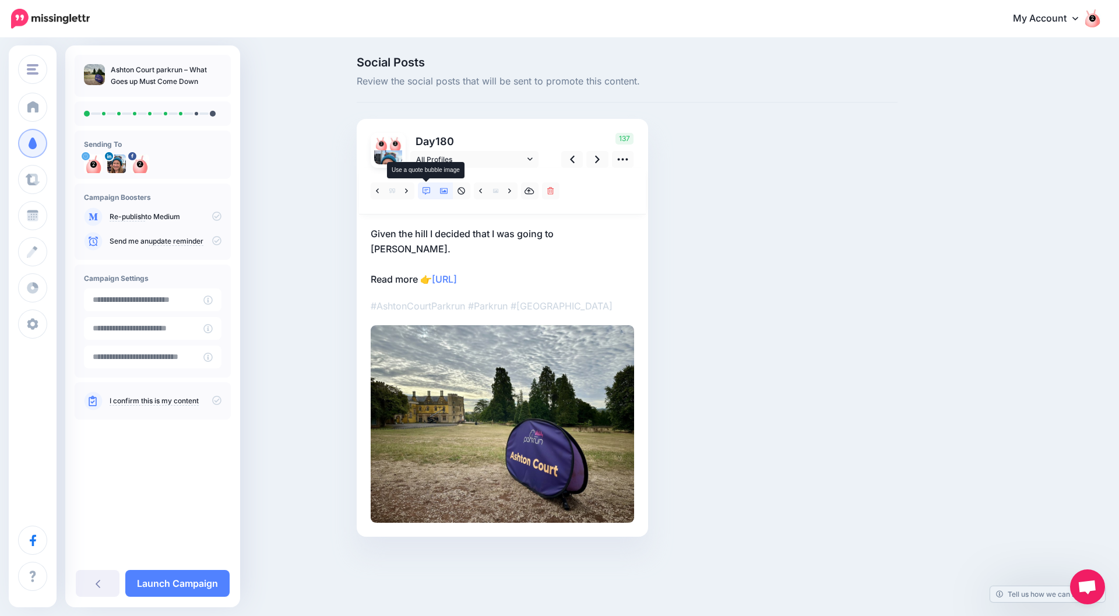
click at [427, 189] on icon at bounding box center [427, 191] width 8 height 8
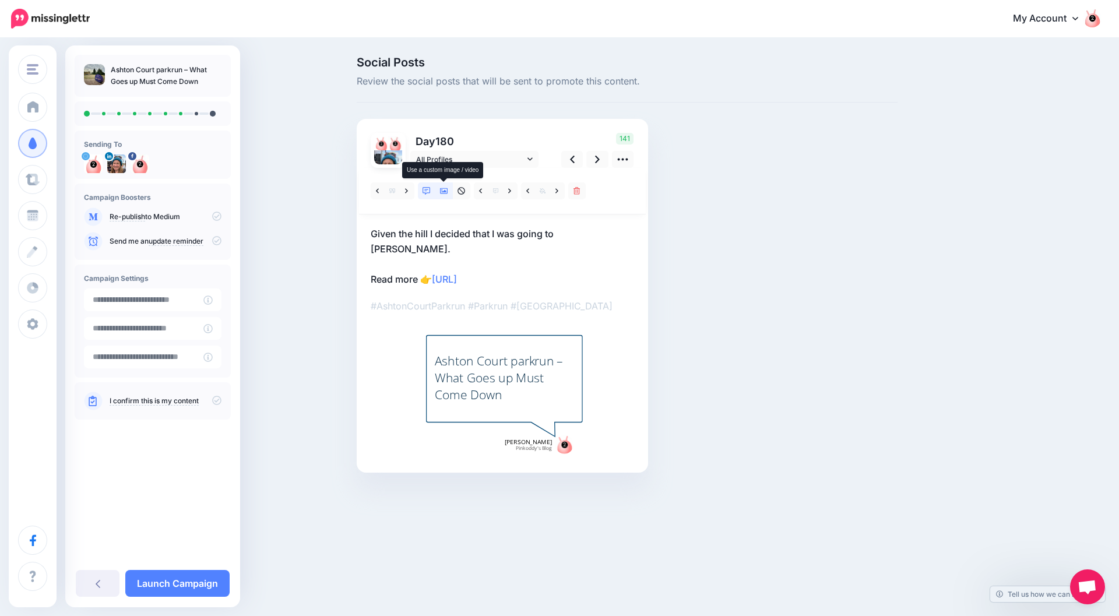
click at [445, 191] on icon at bounding box center [444, 191] width 8 height 6
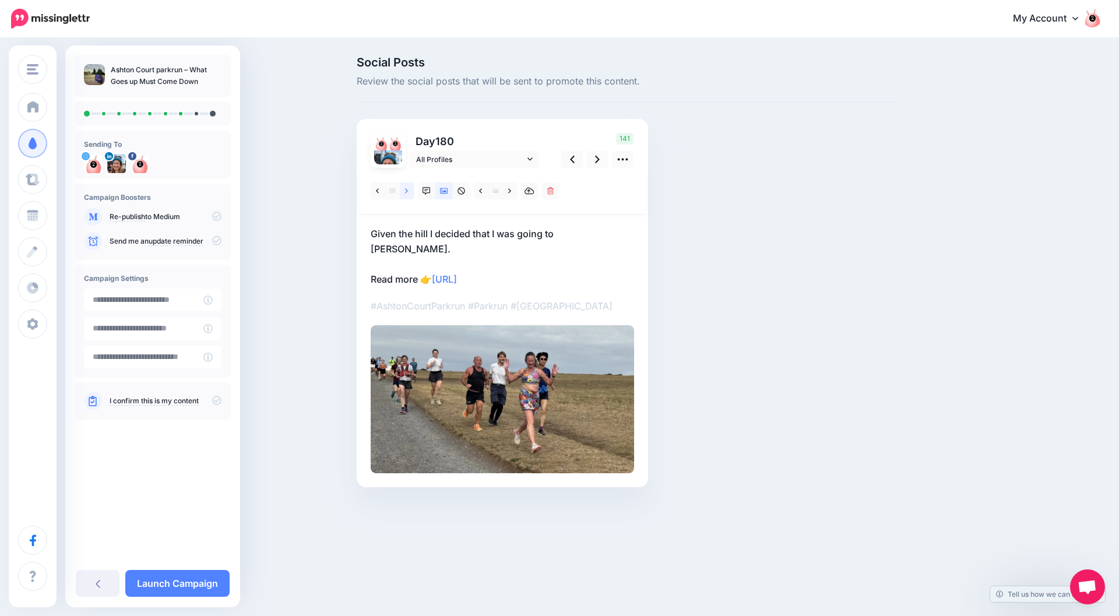
click at [407, 192] on icon at bounding box center [406, 190] width 3 height 5
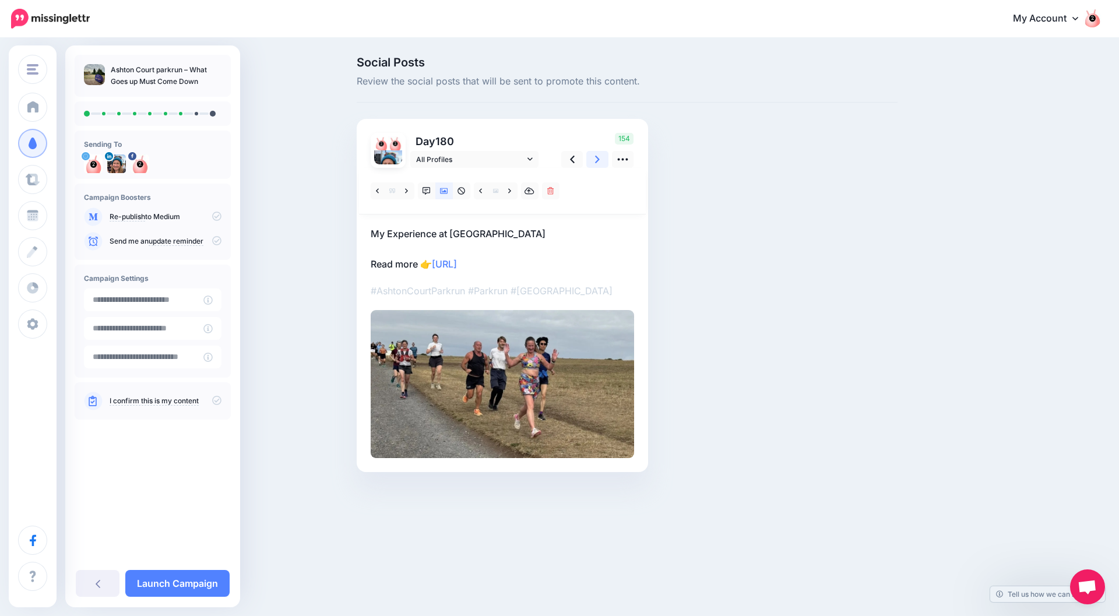
click at [599, 159] on icon at bounding box center [597, 160] width 5 height 8
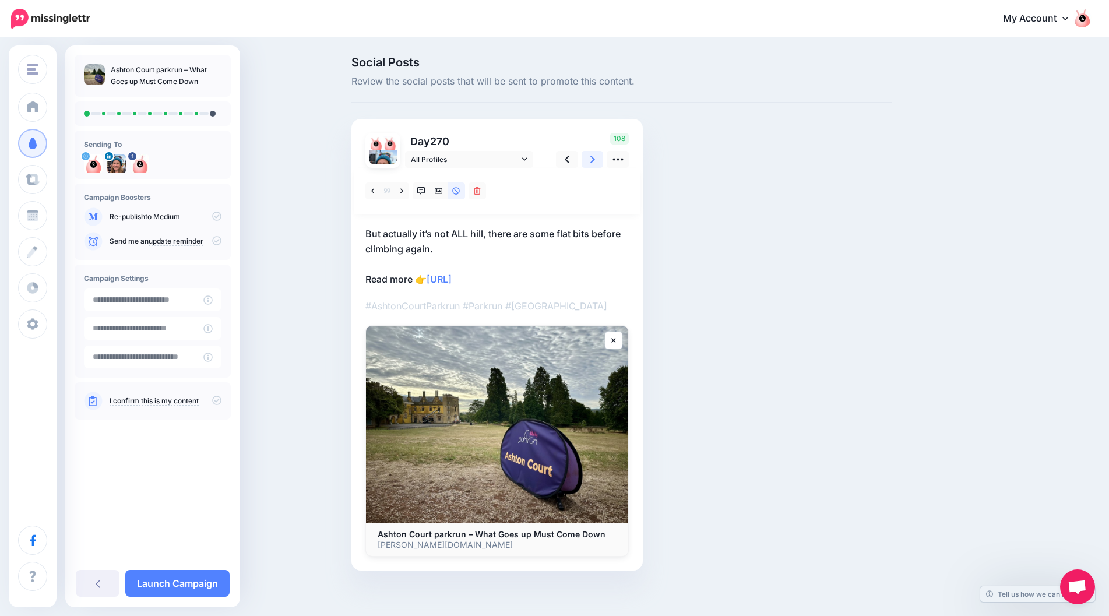
click at [595, 161] on icon at bounding box center [592, 160] width 5 height 8
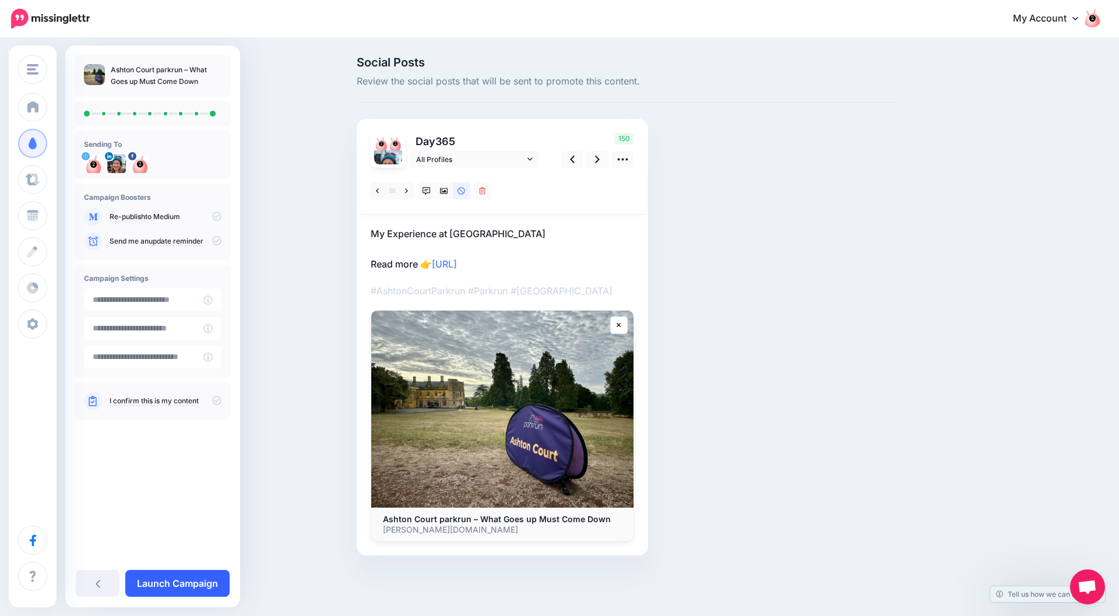
click at [161, 577] on link "Launch Campaign" at bounding box center [177, 583] width 104 height 27
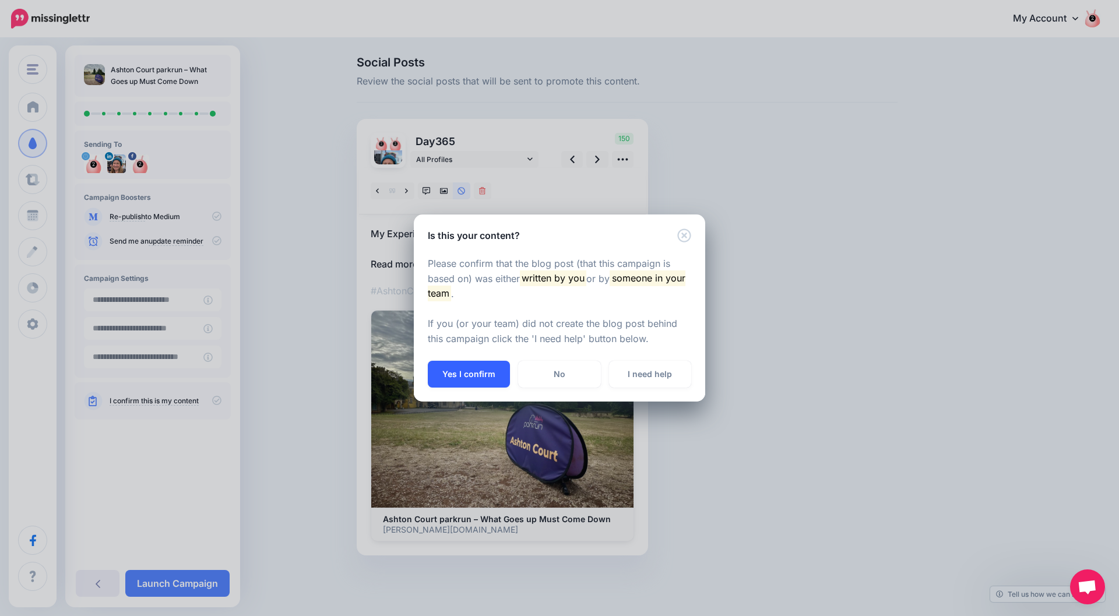
click at [474, 369] on button "Yes I confirm" at bounding box center [469, 374] width 82 height 27
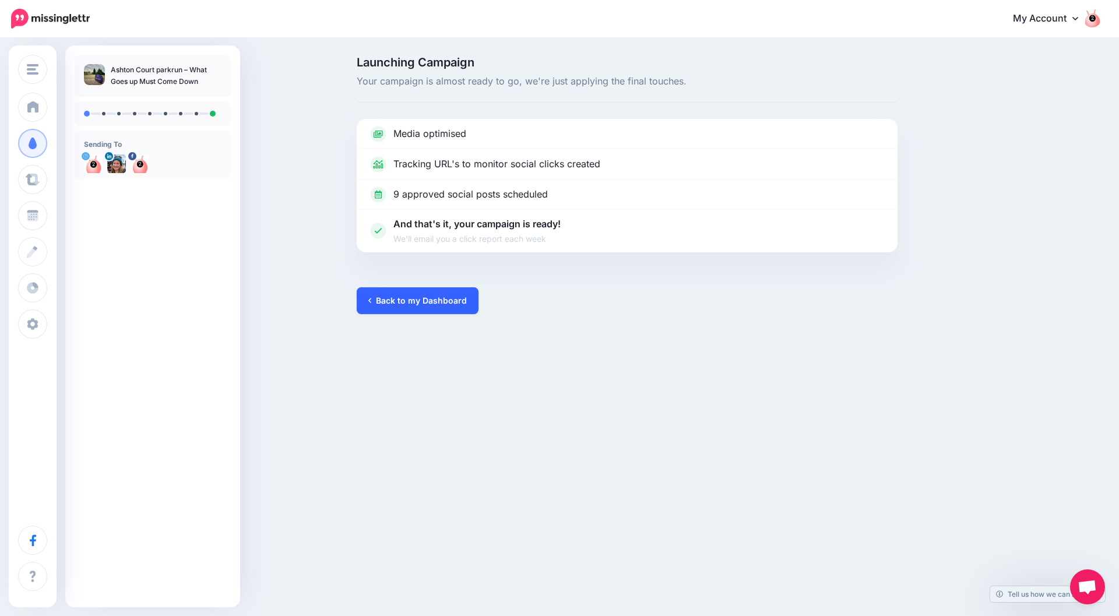
click at [393, 305] on link "Back to my Dashboard" at bounding box center [418, 300] width 122 height 27
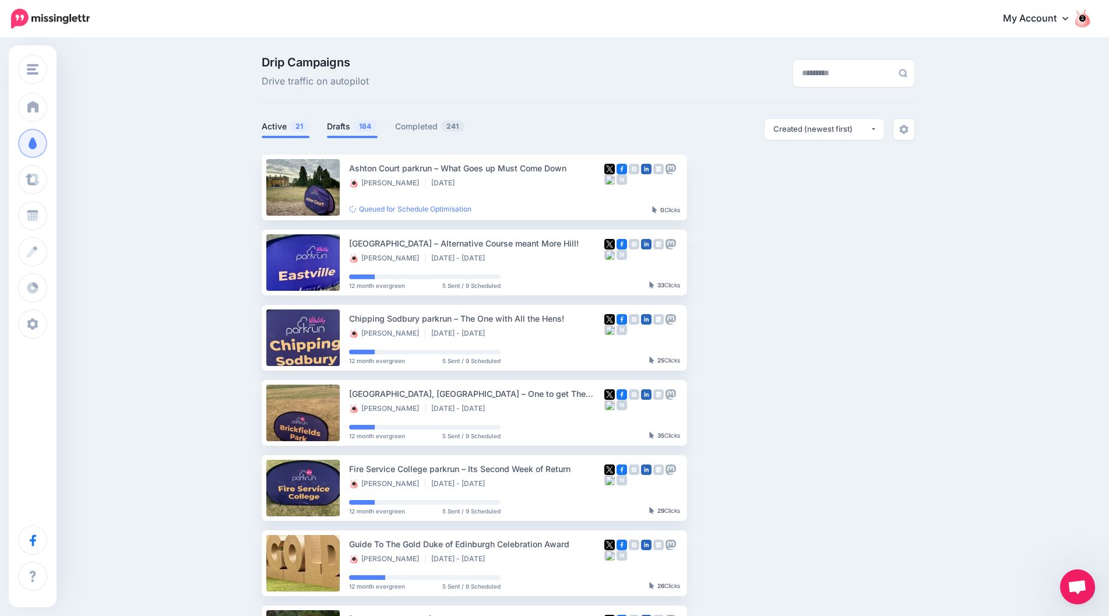
click at [340, 125] on link "Drafts 184" at bounding box center [352, 126] width 51 height 14
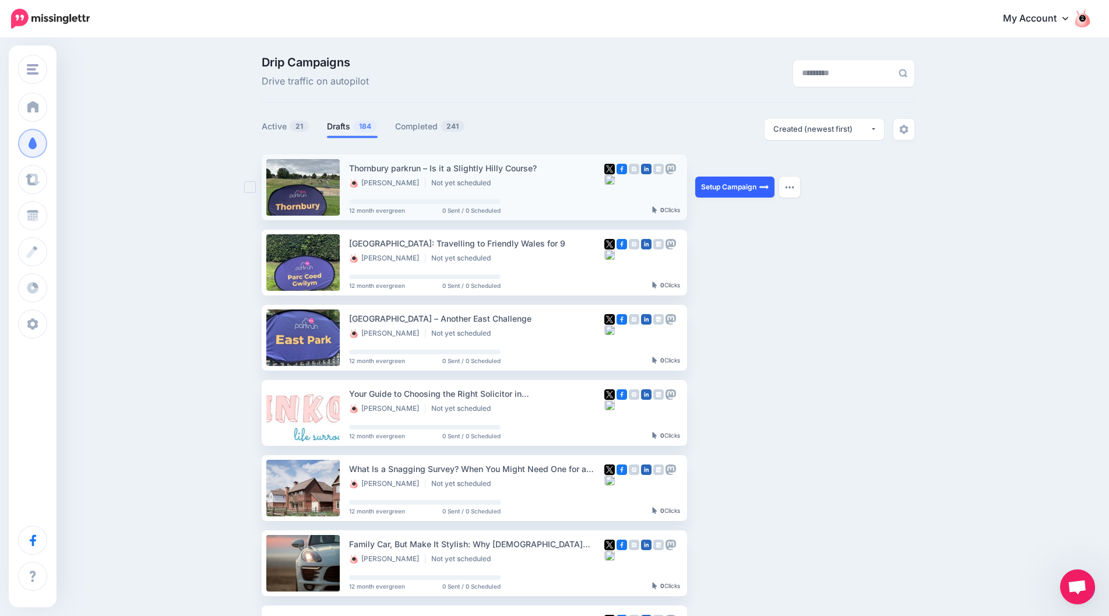
click at [736, 180] on link "Setup Campaign" at bounding box center [734, 187] width 79 height 21
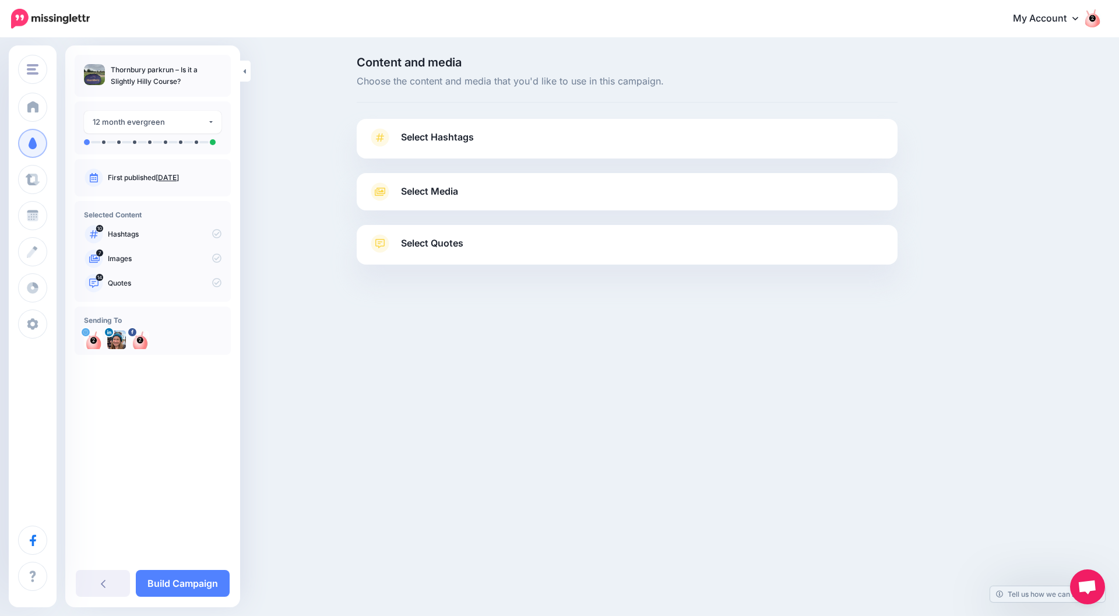
click at [726, 144] on link "Select Hashtags" at bounding box center [627, 143] width 518 height 30
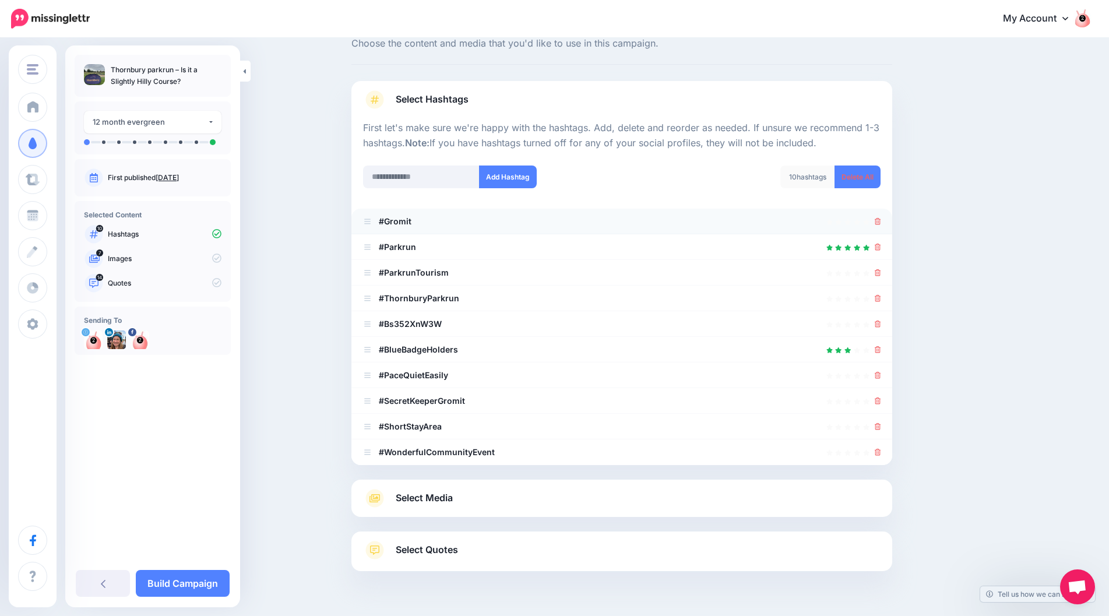
scroll to position [58, 0]
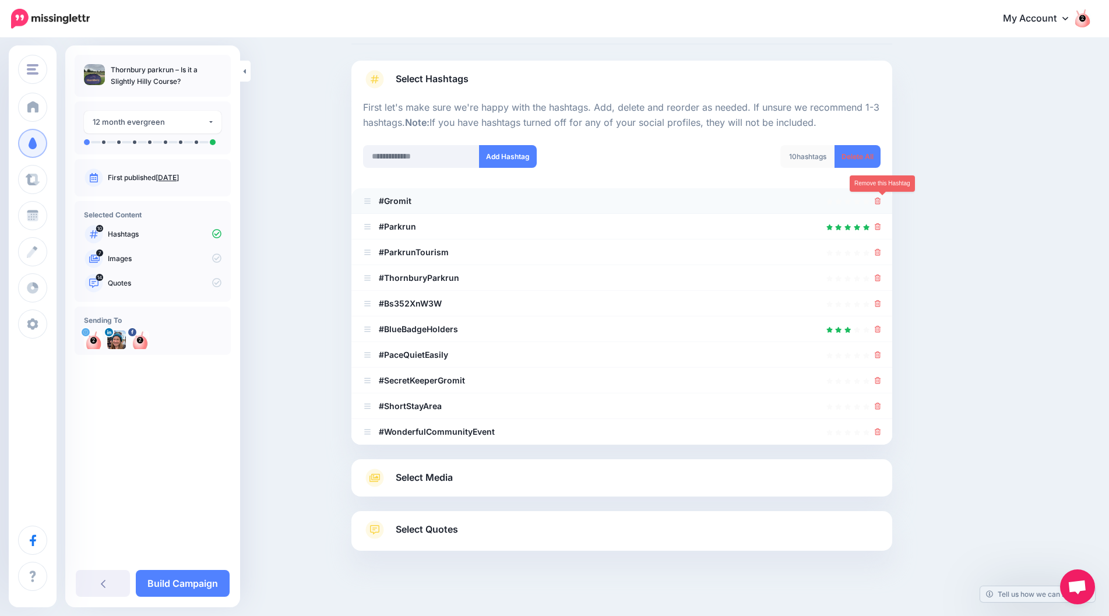
click at [881, 205] on icon at bounding box center [878, 201] width 6 height 7
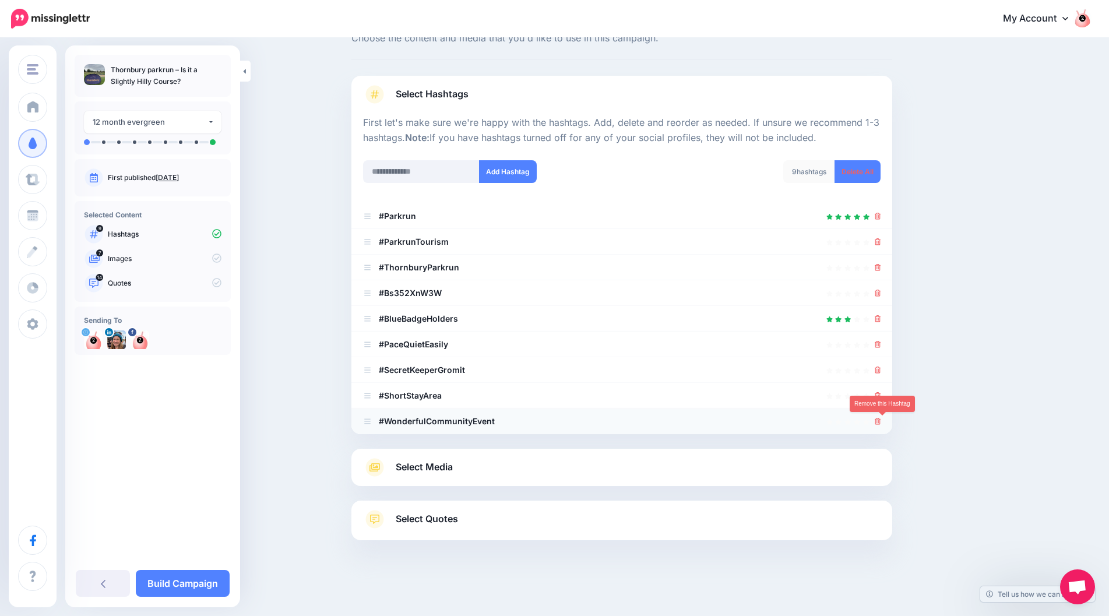
click at [881, 422] on icon at bounding box center [878, 421] width 6 height 7
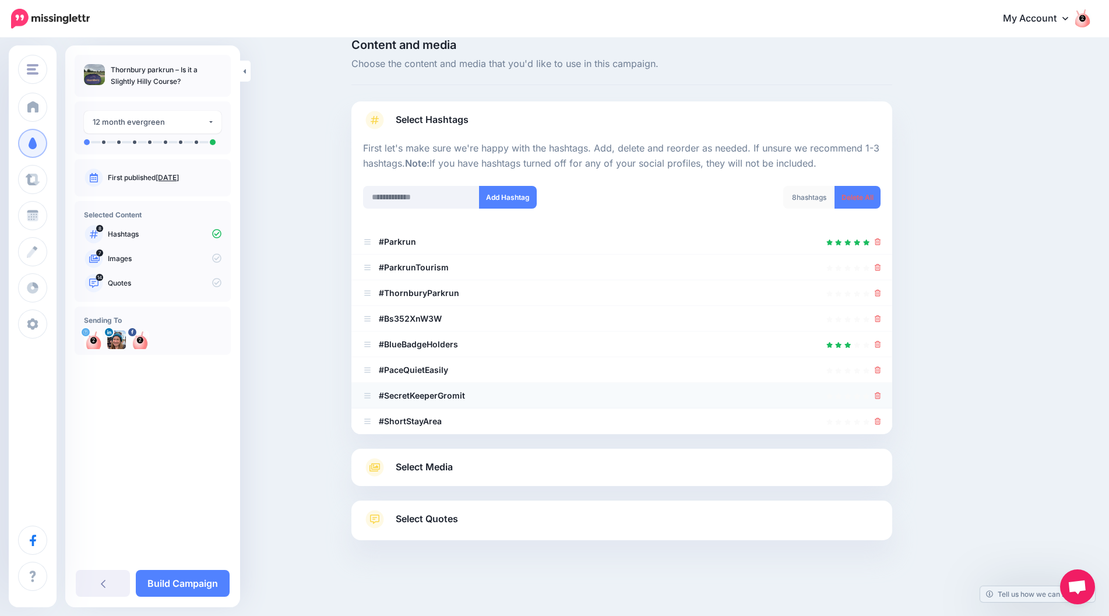
scroll to position [17, 0]
click at [880, 398] on icon at bounding box center [878, 395] width 6 height 7
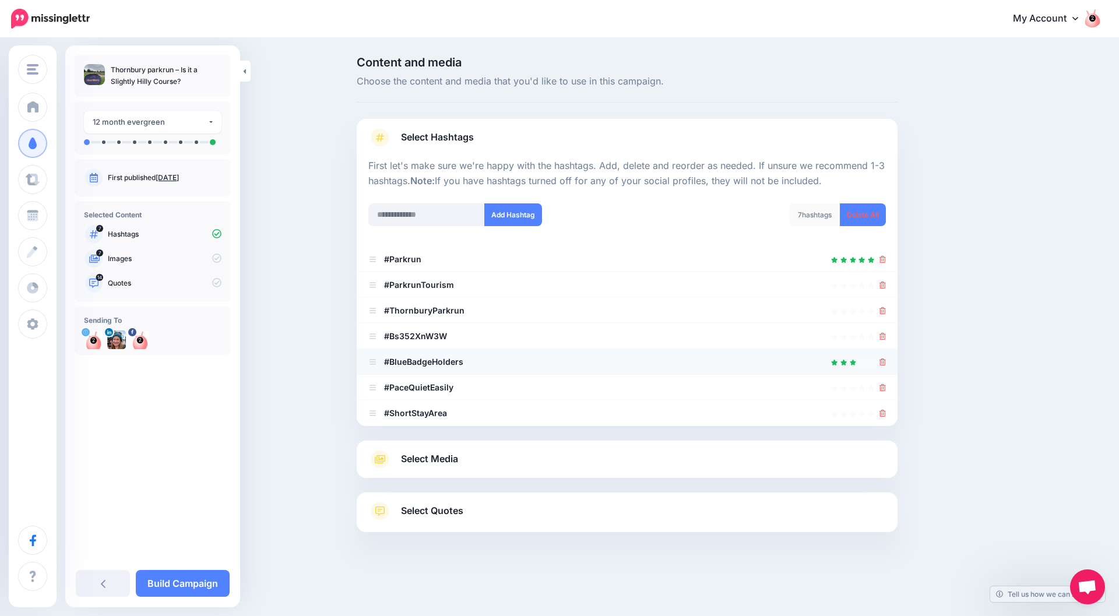
click at [881, 371] on li "#BlueBadgeHolders" at bounding box center [627, 362] width 541 height 26
click at [881, 383] on link at bounding box center [883, 387] width 6 height 10
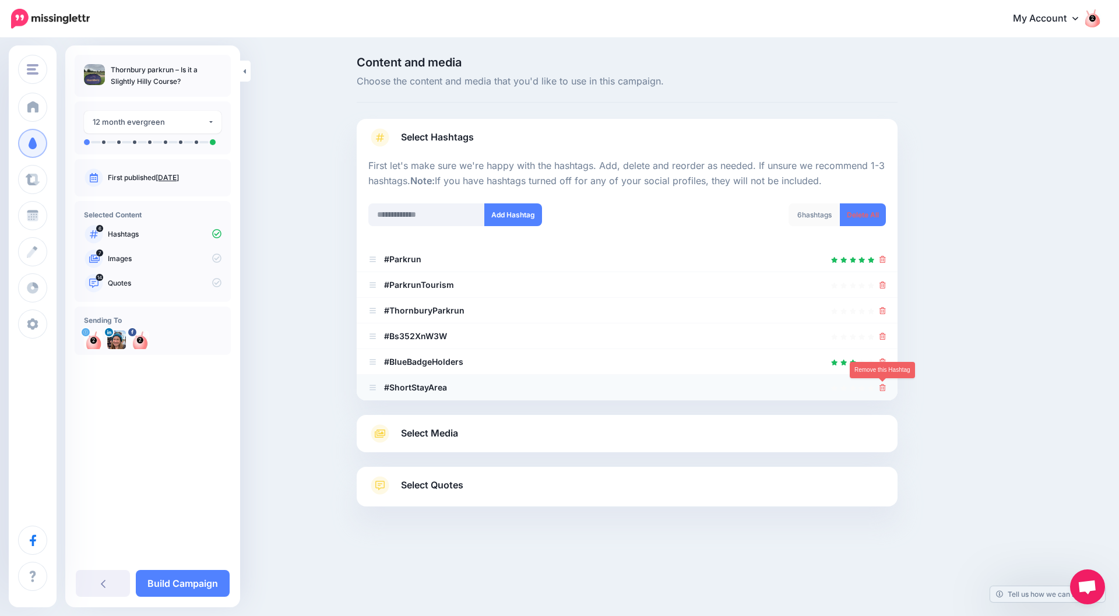
click at [882, 387] on icon at bounding box center [883, 387] width 6 height 7
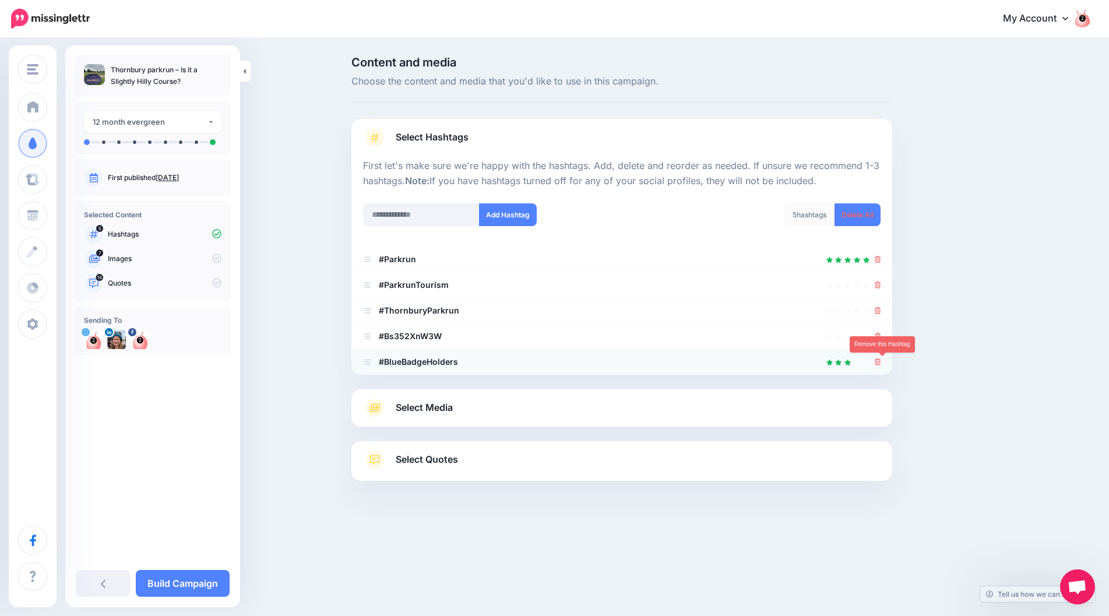
click at [880, 363] on icon at bounding box center [878, 361] width 6 height 7
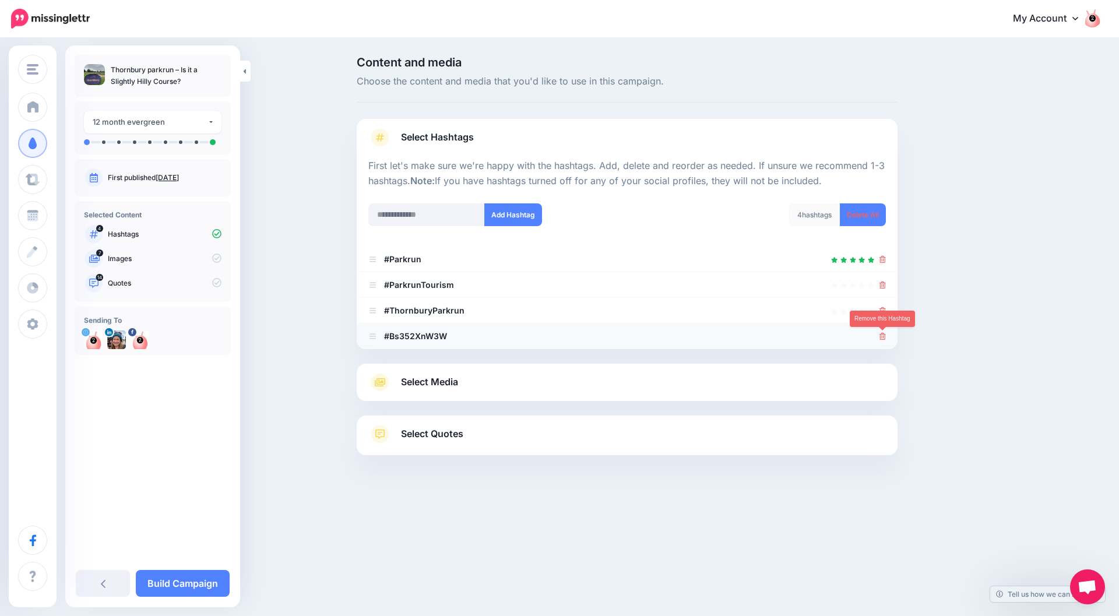
click at [881, 340] on icon at bounding box center [883, 336] width 6 height 7
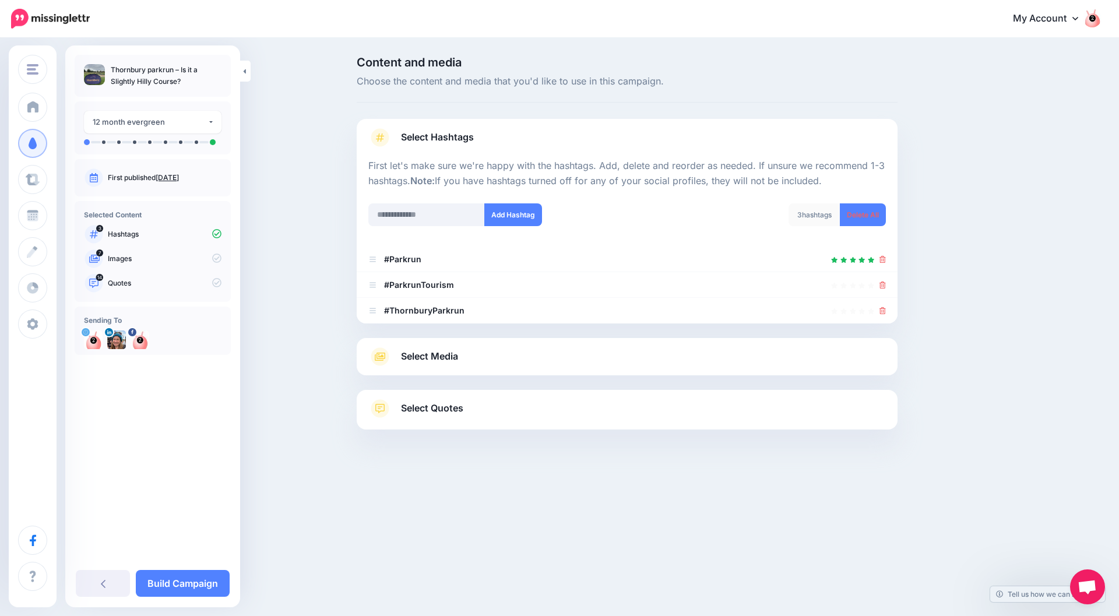
click at [864, 359] on link "Select Media" at bounding box center [627, 356] width 518 height 19
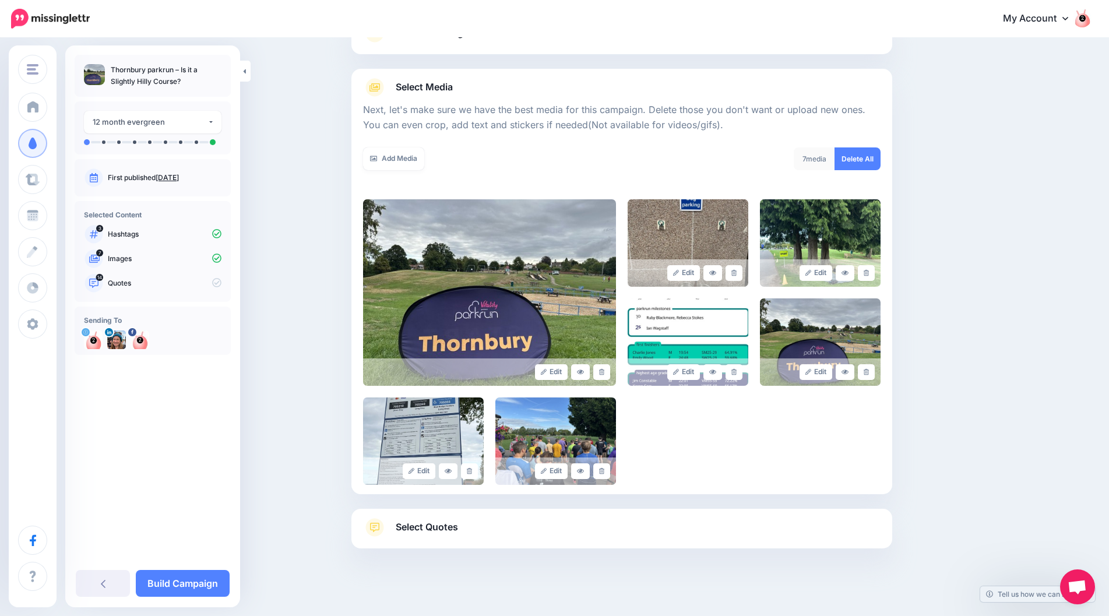
scroll to position [112, 0]
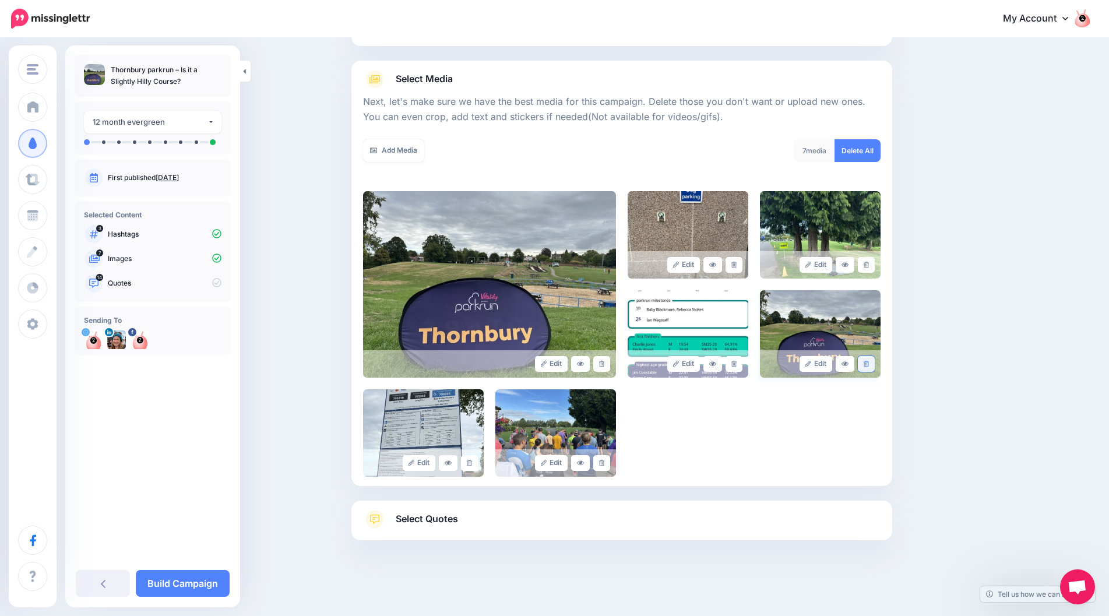
click at [875, 365] on link at bounding box center [866, 364] width 17 height 16
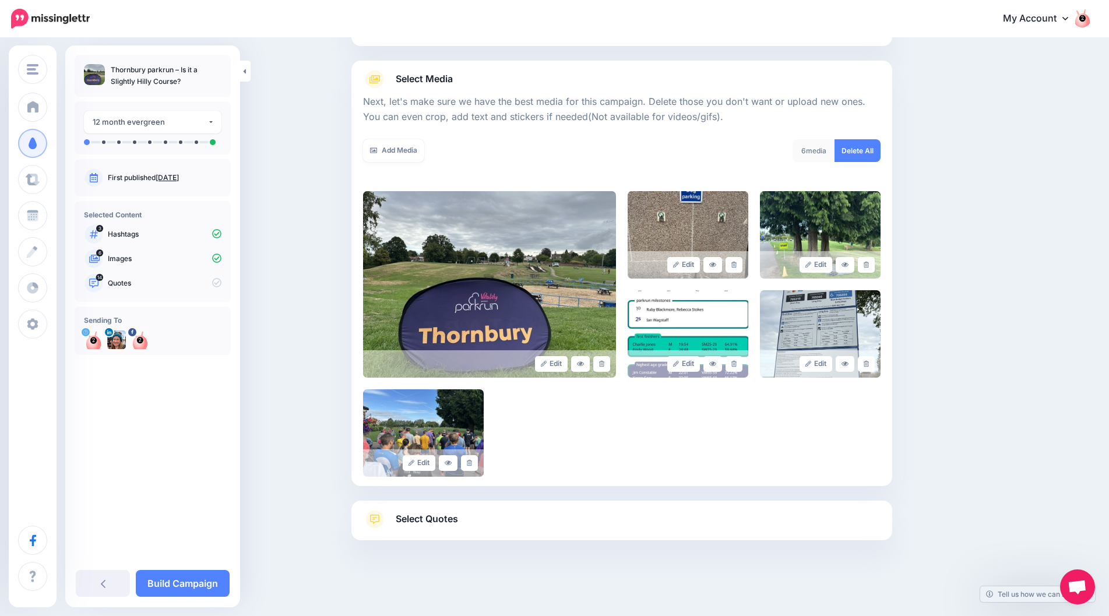
drag, startPoint x: 725, startPoint y: 511, endPoint x: 859, endPoint y: 427, distance: 157.4
click at [726, 511] on link "Select Quotes" at bounding box center [622, 525] width 518 height 30
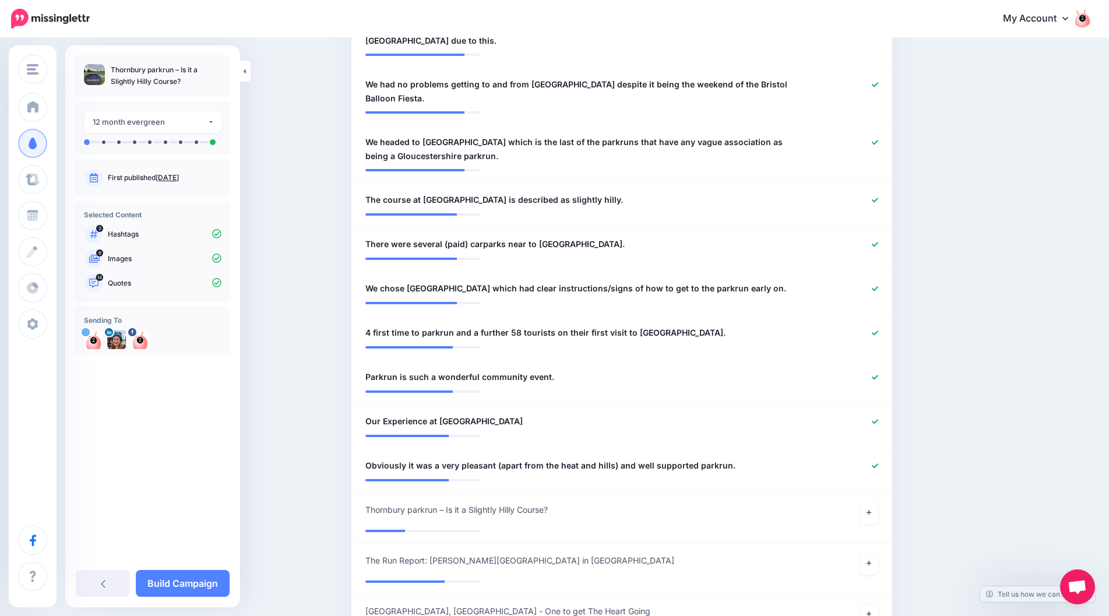
scroll to position [637, 0]
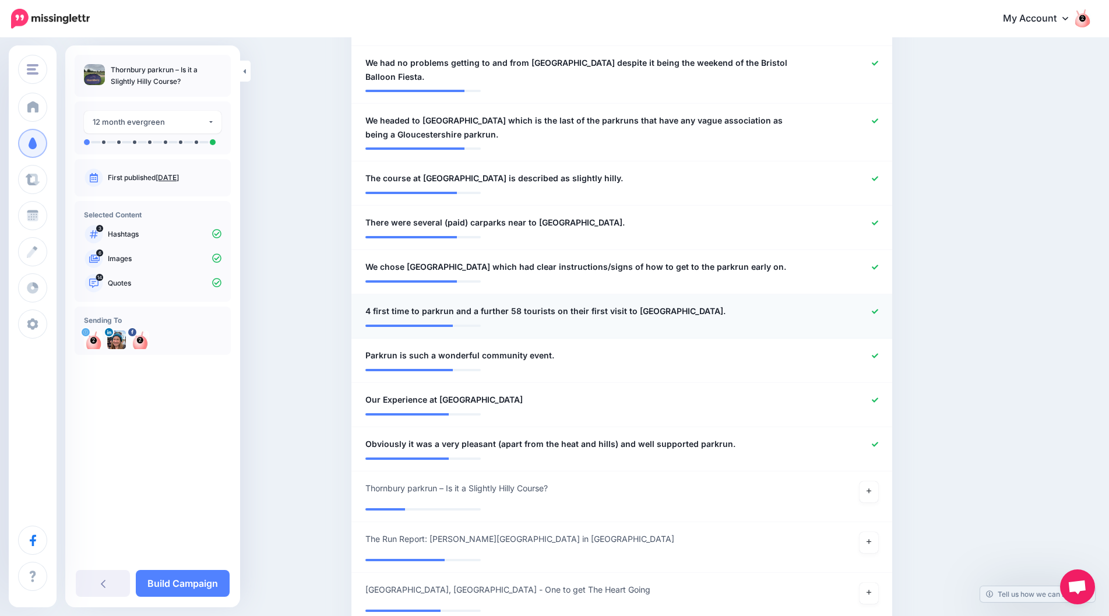
click at [878, 308] on icon at bounding box center [875, 311] width 6 height 6
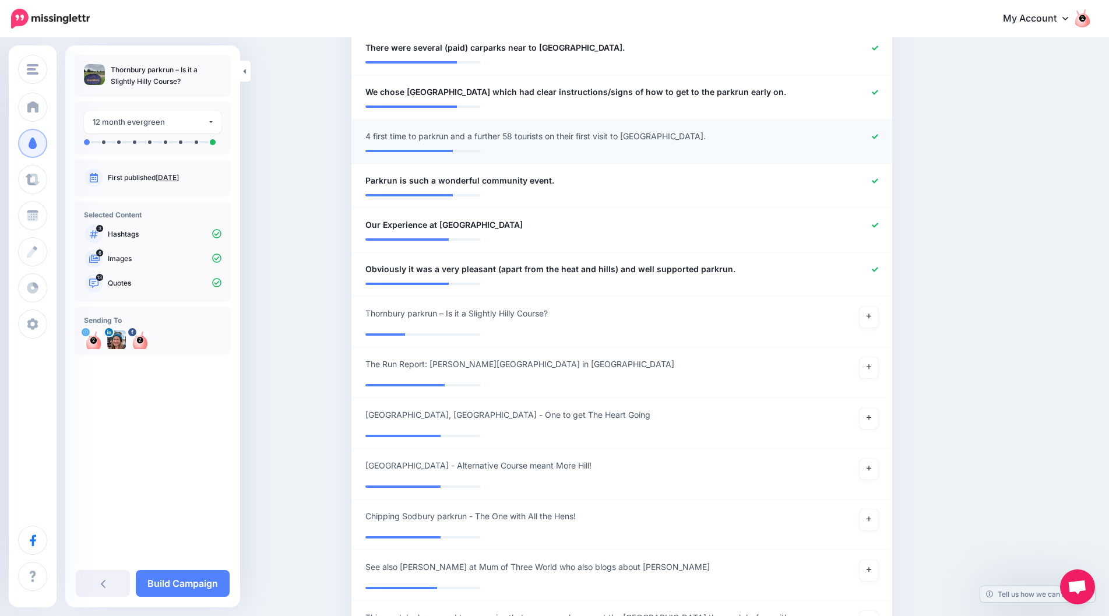
scroll to position [870, 0]
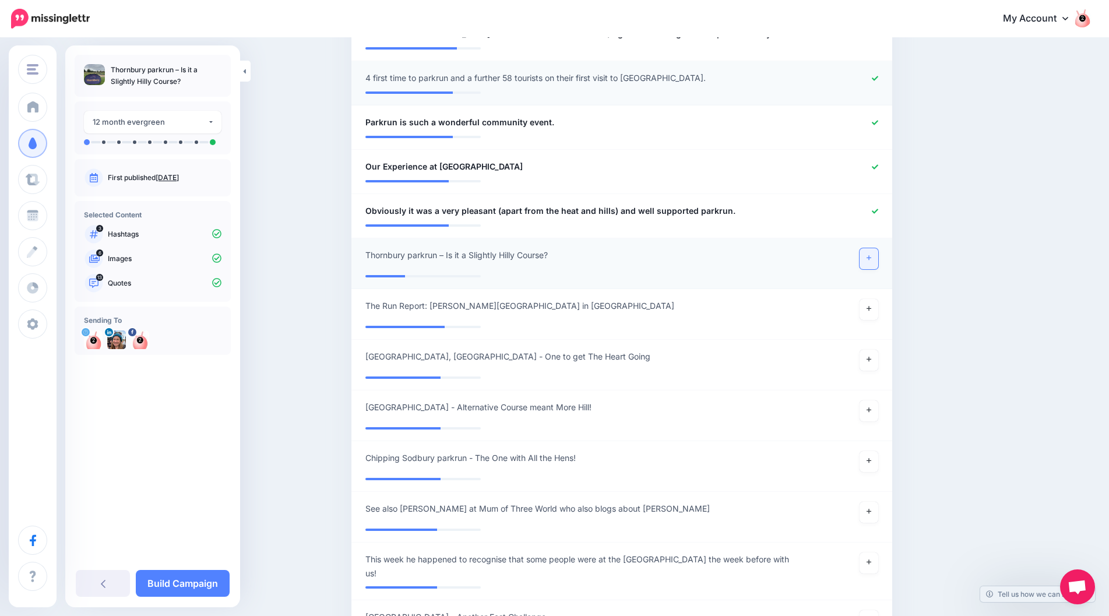
click at [877, 253] on link at bounding box center [869, 258] width 19 height 21
click at [194, 588] on link "Build Campaign" at bounding box center [183, 583] width 94 height 27
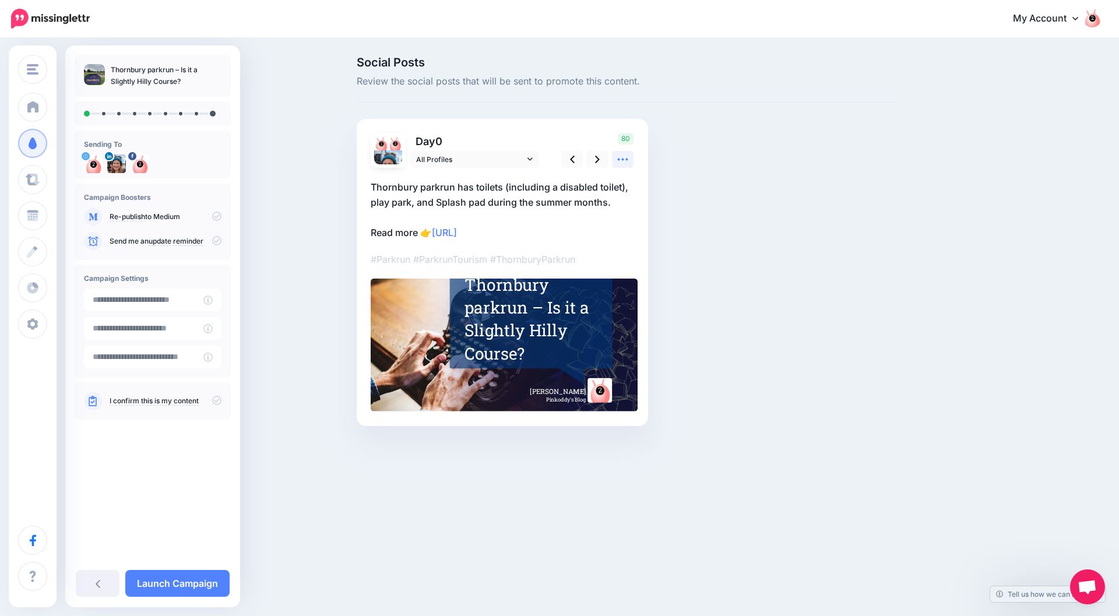
click at [623, 160] on icon at bounding box center [623, 160] width 10 height 2
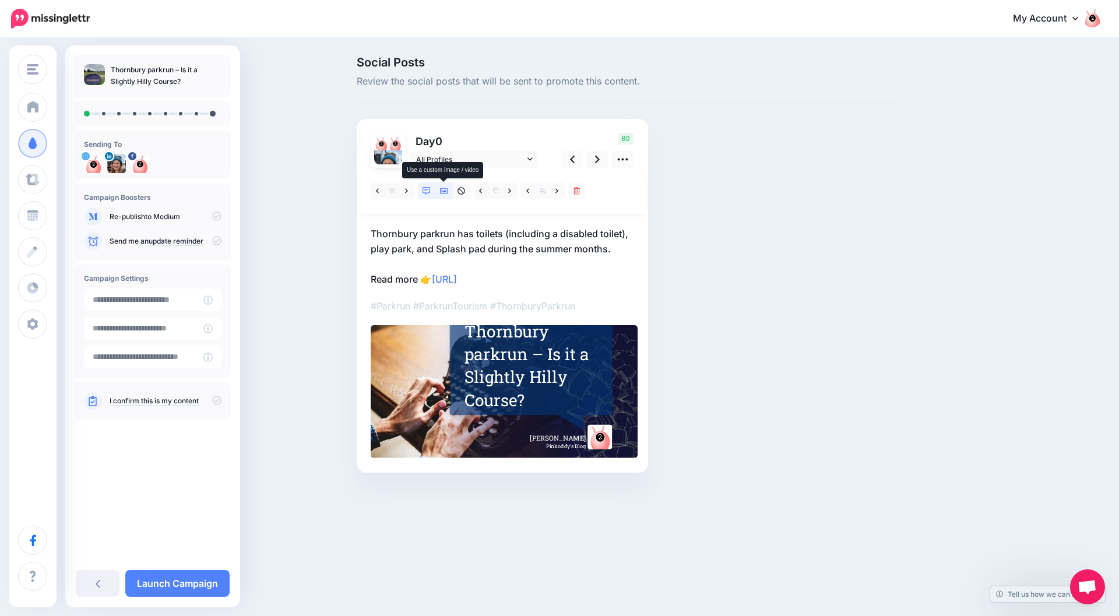
click at [441, 194] on icon at bounding box center [444, 191] width 8 height 6
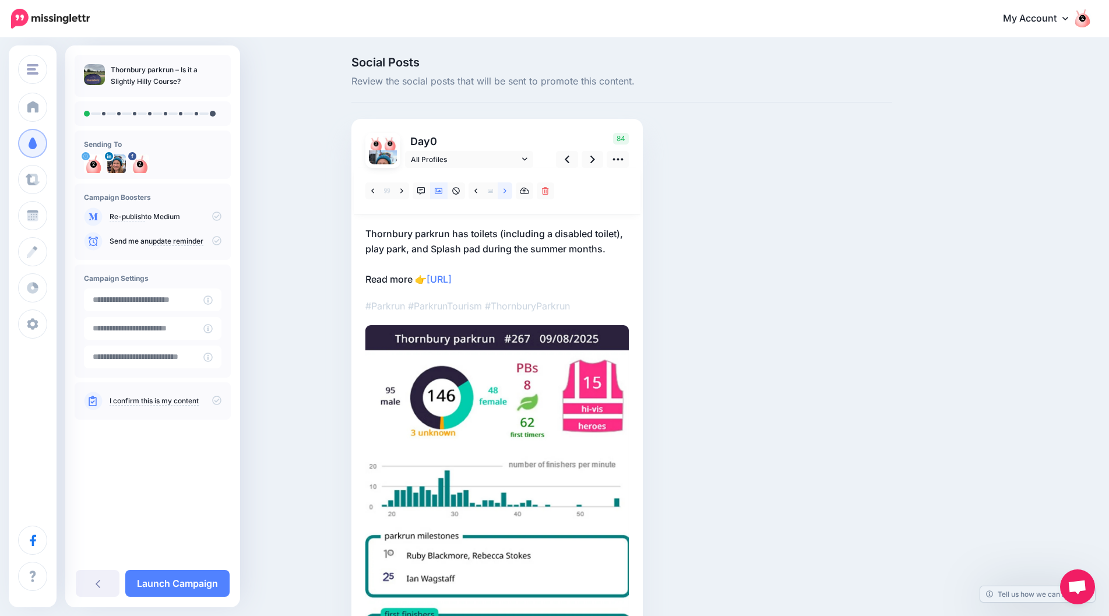
click at [508, 194] on link at bounding box center [505, 190] width 15 height 17
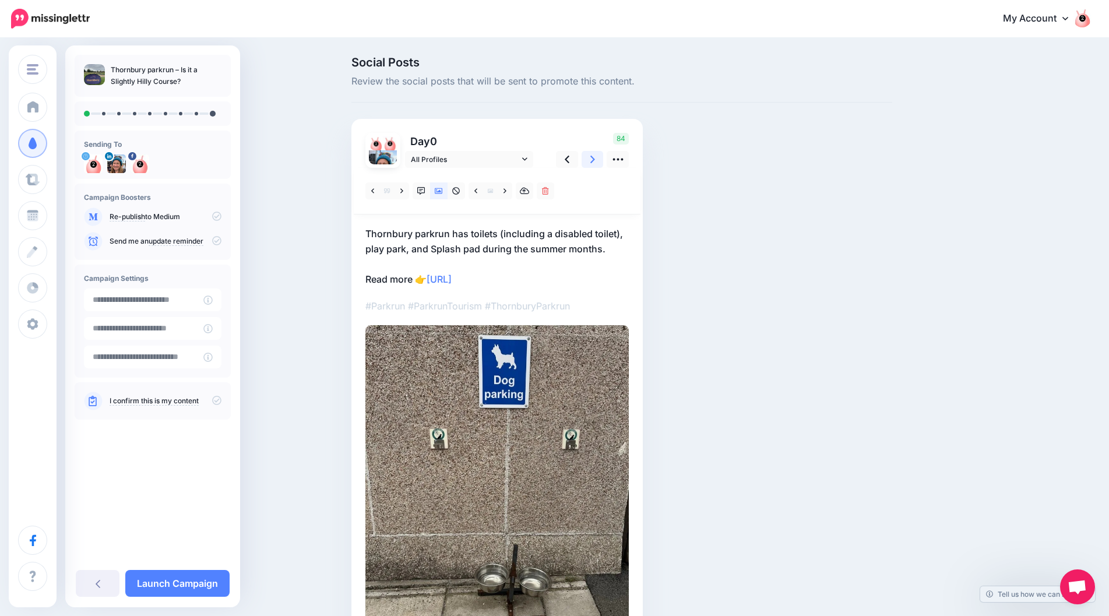
click at [593, 161] on link at bounding box center [593, 159] width 22 height 17
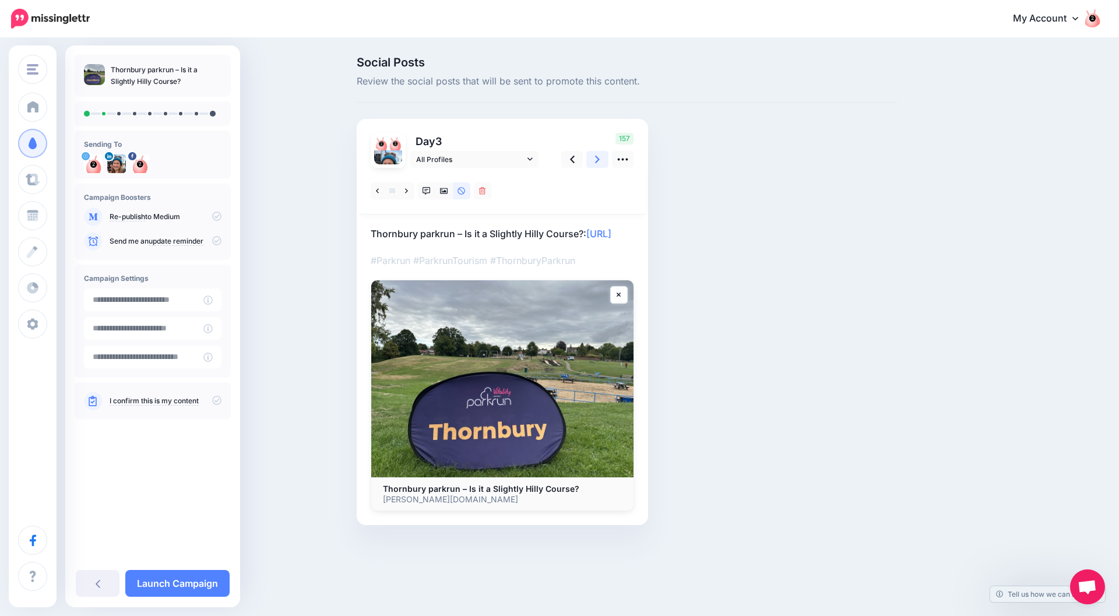
click at [597, 163] on icon at bounding box center [597, 159] width 5 height 12
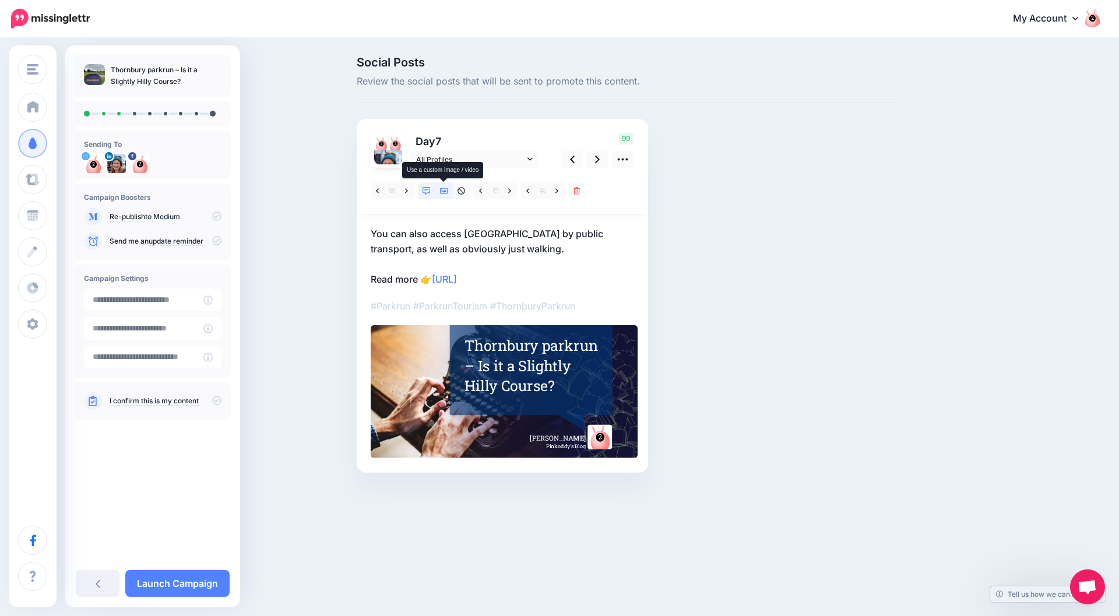
click at [442, 186] on link at bounding box center [443, 190] width 17 height 17
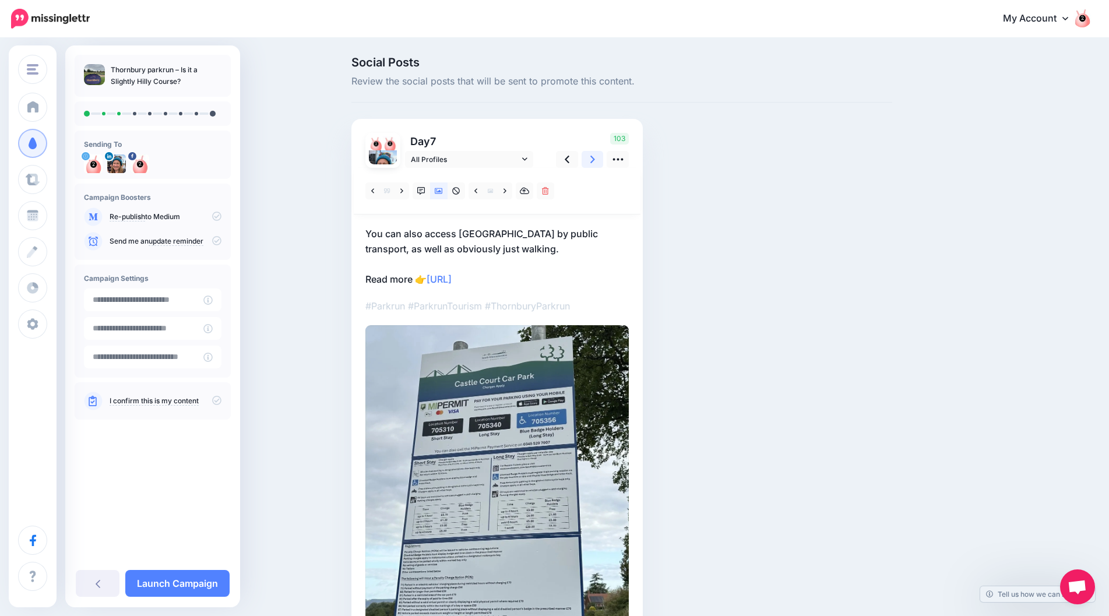
click at [595, 161] on icon at bounding box center [592, 159] width 5 height 12
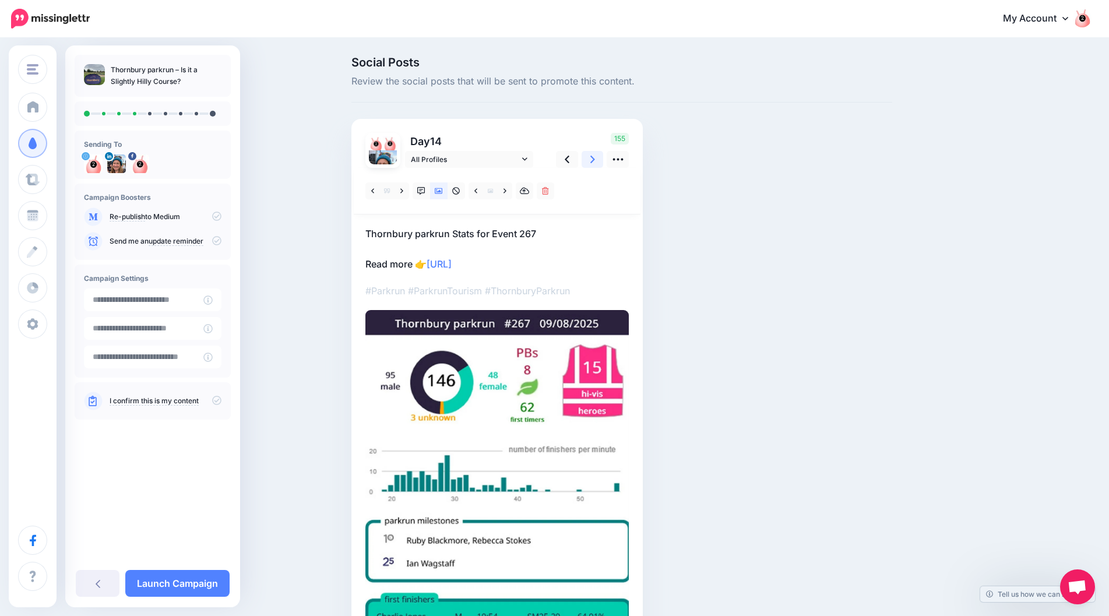
click at [595, 160] on icon at bounding box center [592, 159] width 5 height 12
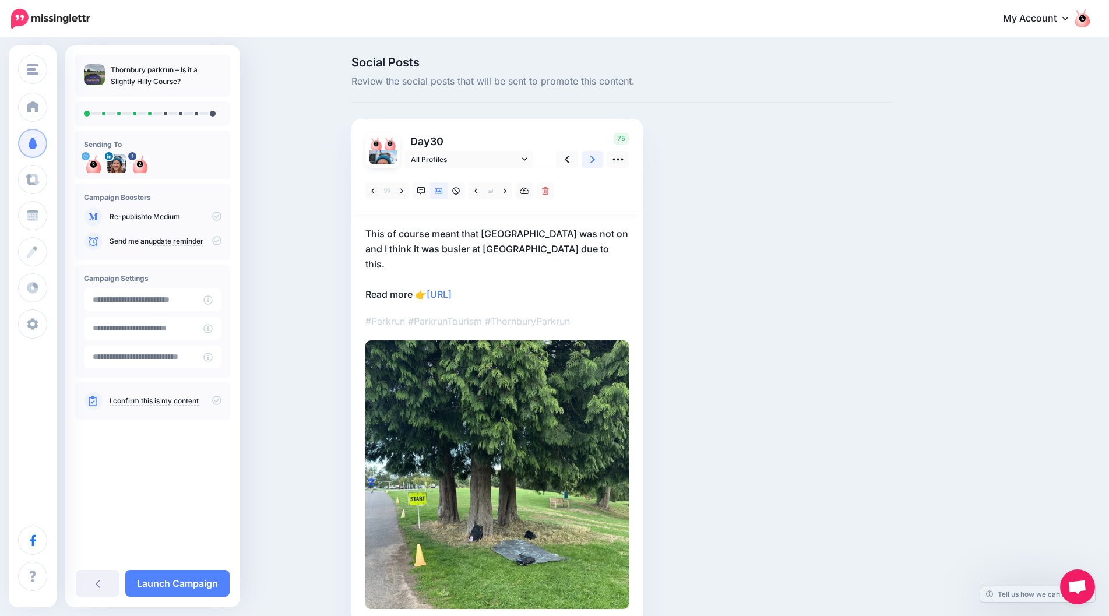
click at [601, 163] on link at bounding box center [593, 159] width 22 height 17
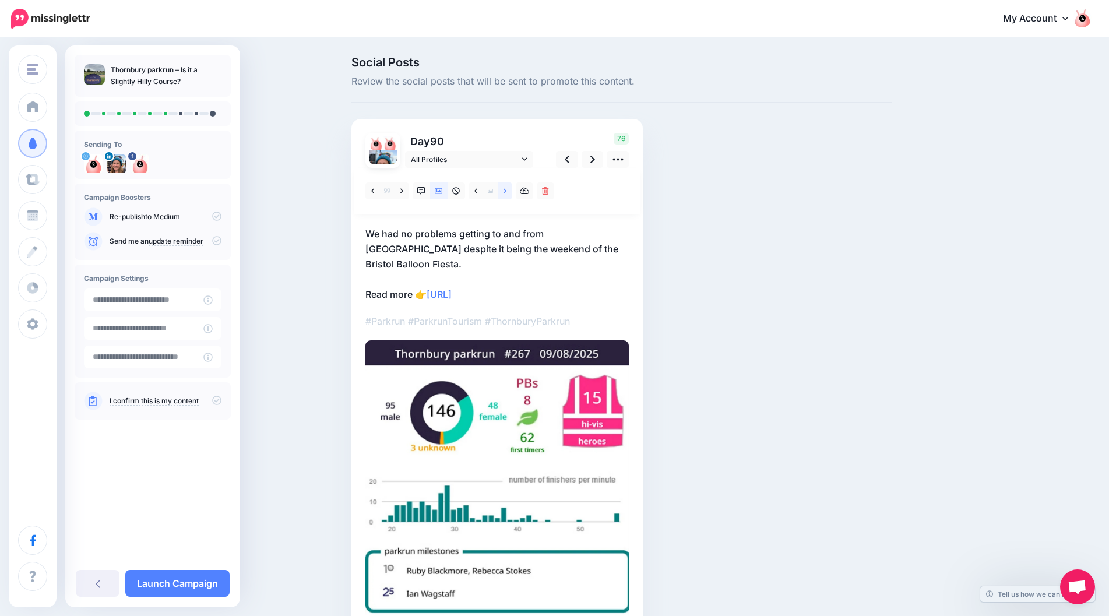
click at [512, 193] on link at bounding box center [505, 190] width 15 height 17
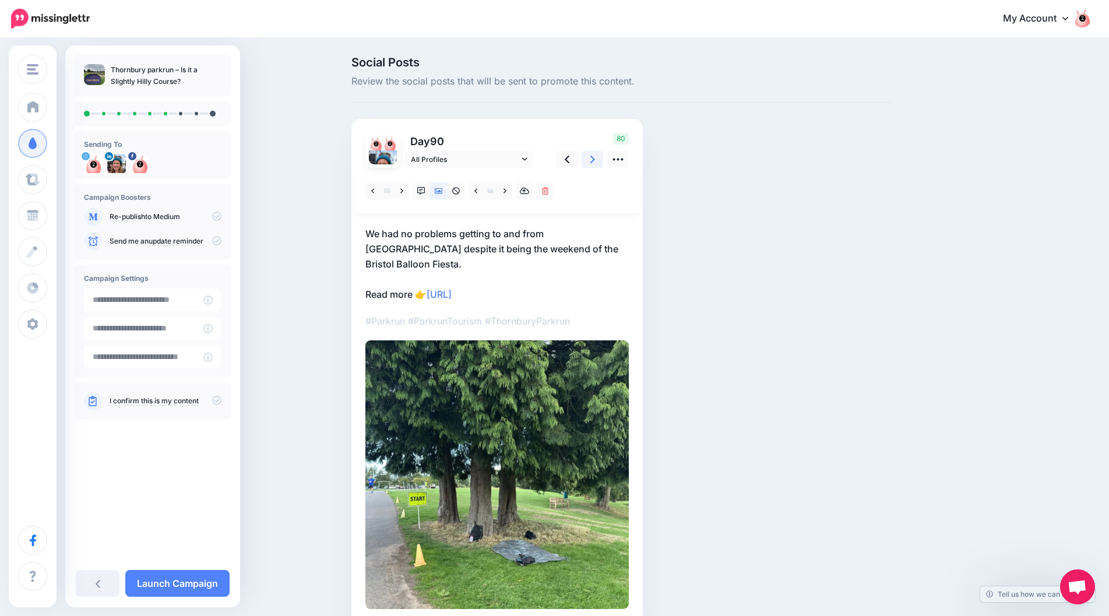
click at [593, 164] on link at bounding box center [593, 159] width 22 height 17
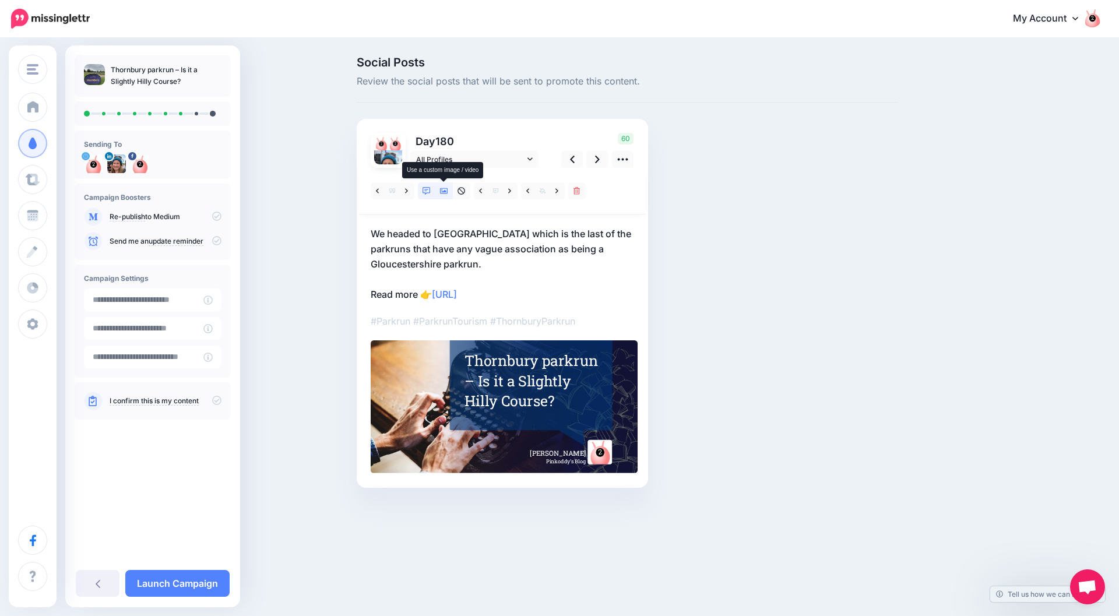
click at [449, 190] on link at bounding box center [443, 190] width 17 height 17
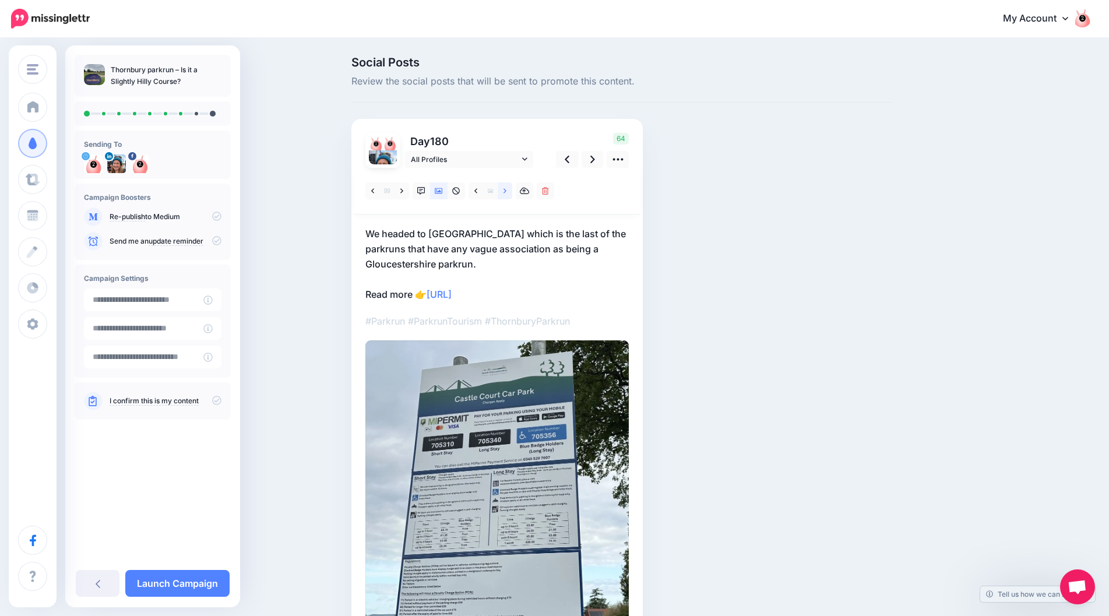
click at [507, 193] on icon at bounding box center [505, 191] width 3 height 8
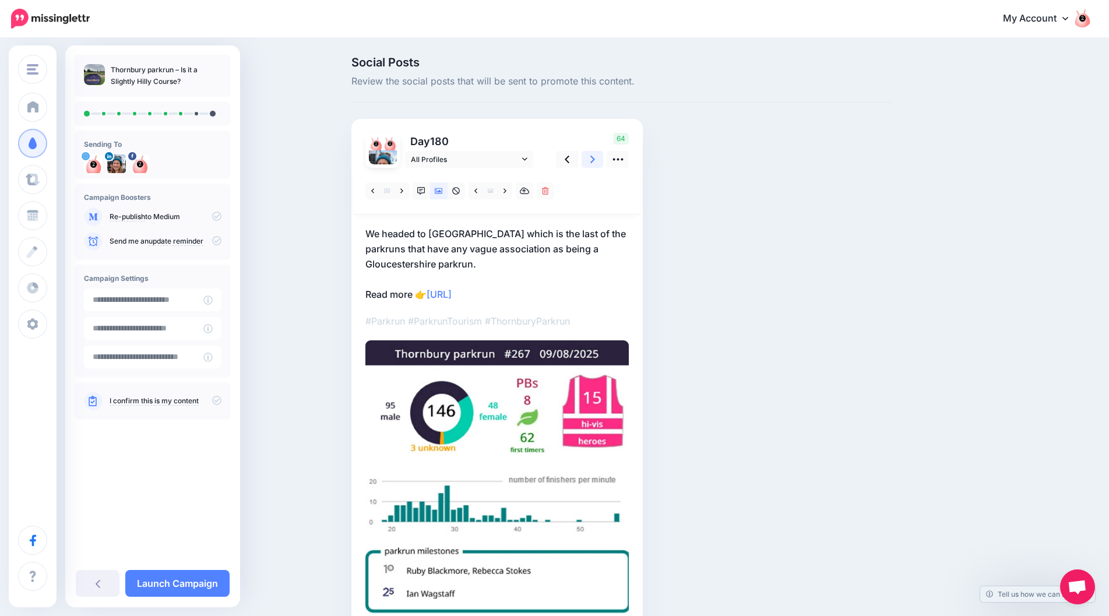
click at [595, 161] on icon at bounding box center [592, 160] width 5 height 8
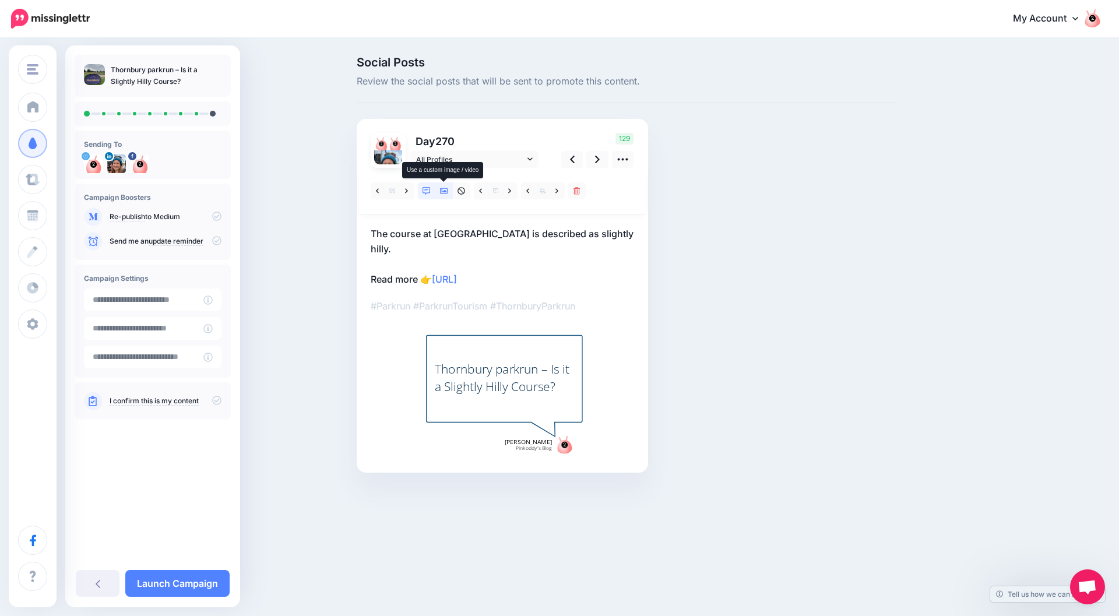
click at [449, 193] on link at bounding box center [443, 190] width 17 height 17
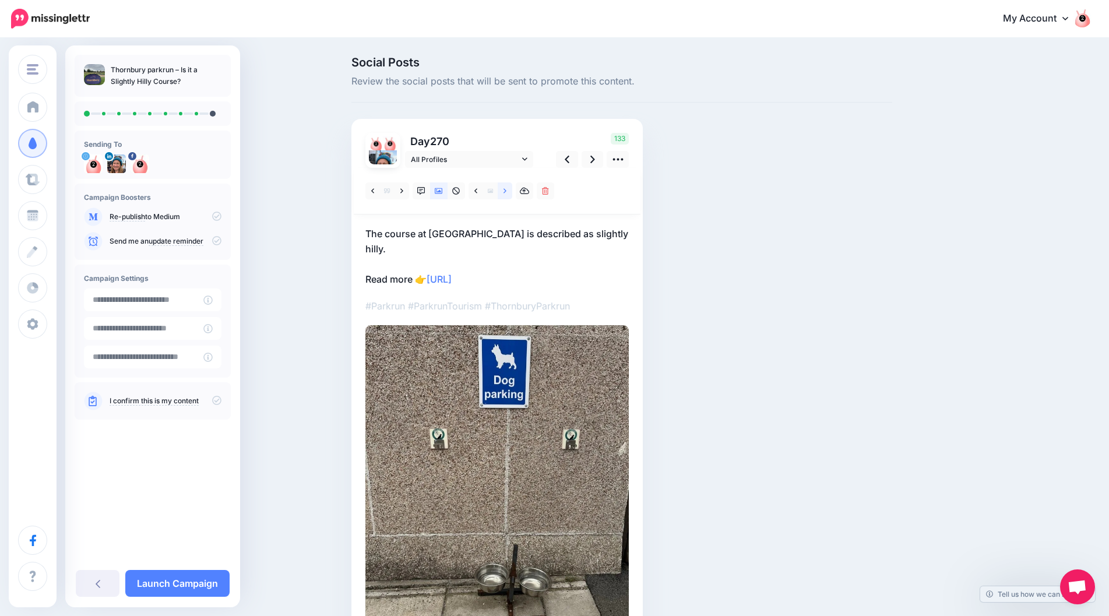
click at [507, 193] on icon at bounding box center [505, 191] width 3 height 8
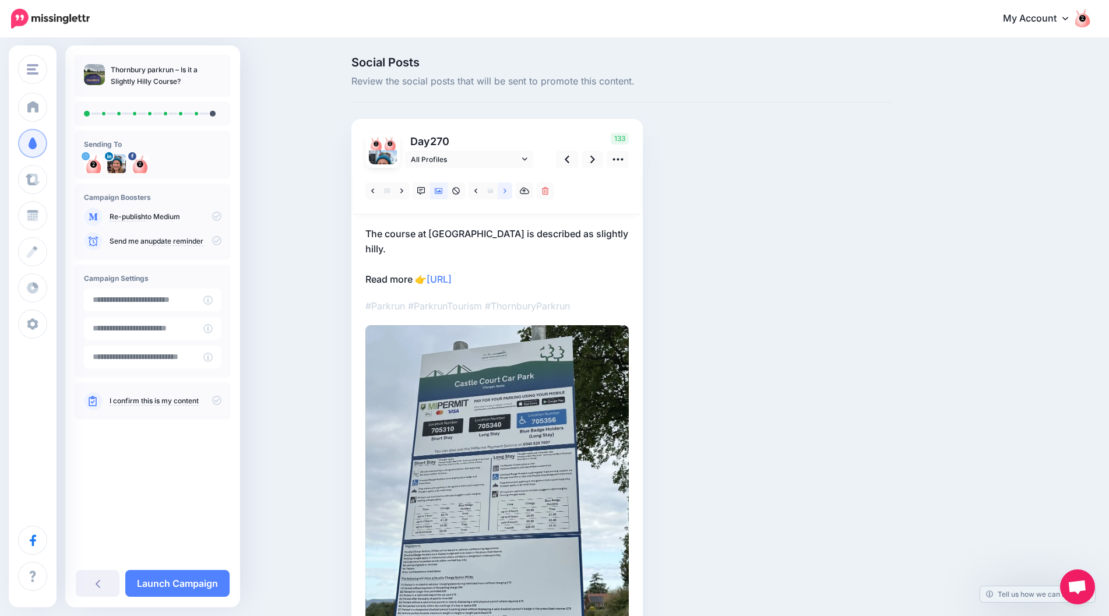
click at [507, 193] on icon at bounding box center [505, 191] width 3 height 8
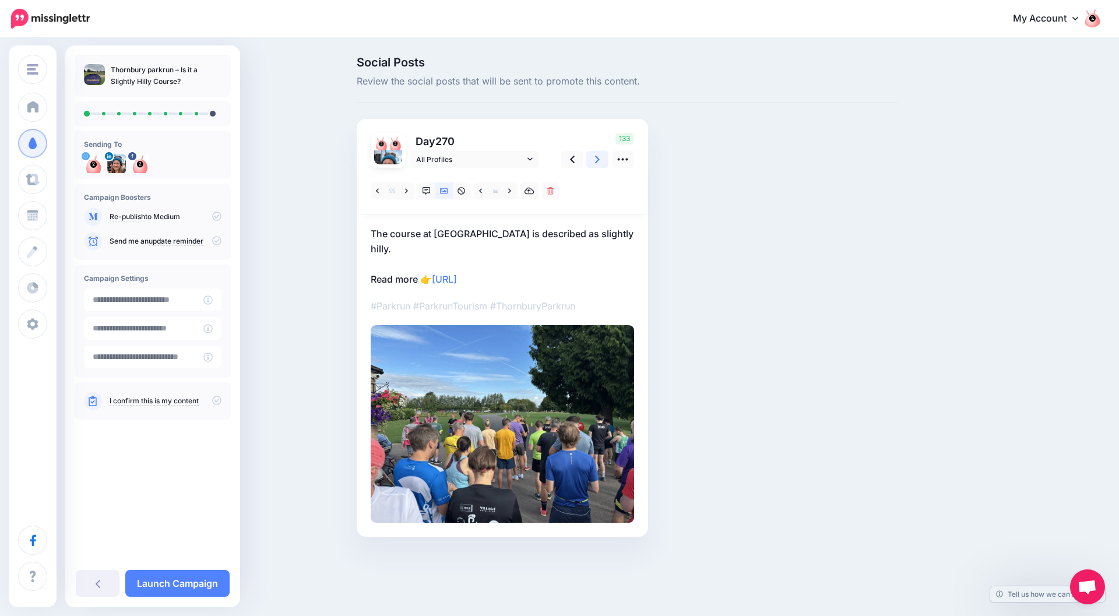
click at [593, 163] on link at bounding box center [597, 159] width 22 height 17
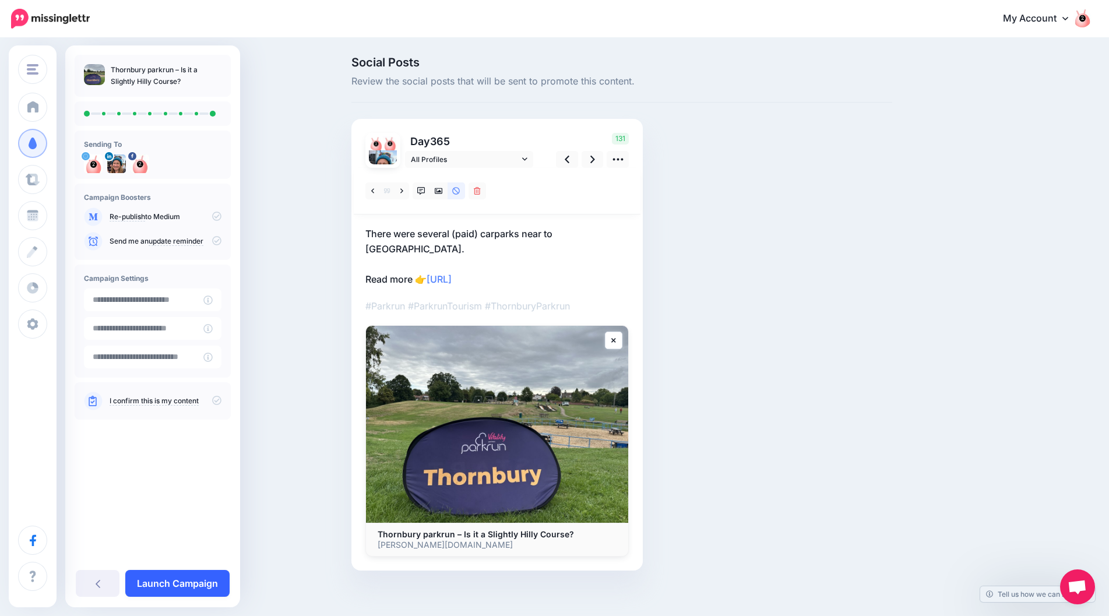
click at [178, 574] on link "Launch Campaign" at bounding box center [177, 583] width 104 height 27
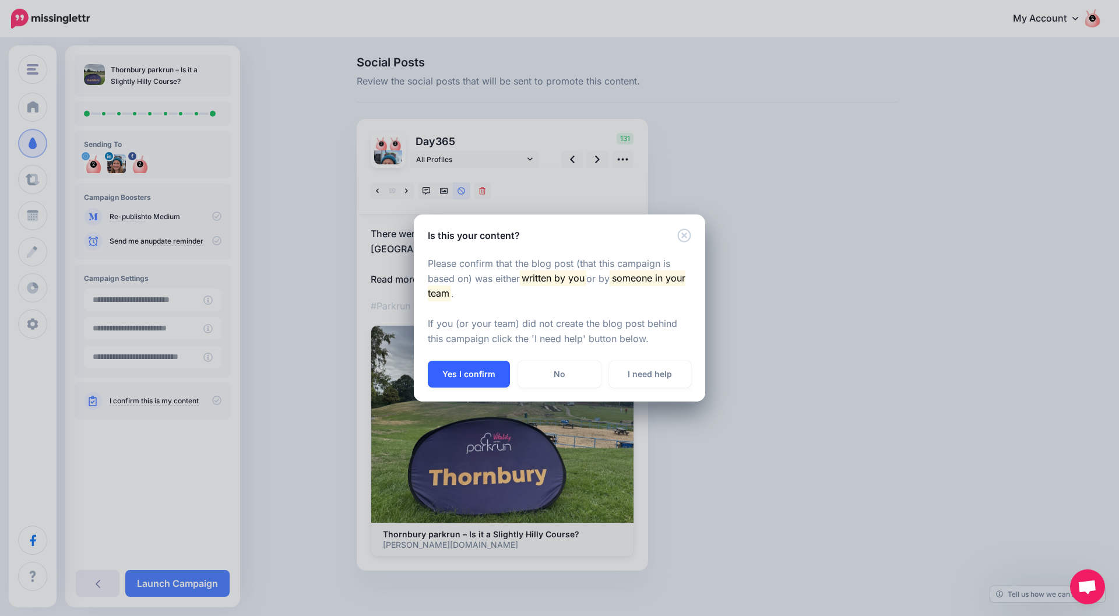
click at [465, 372] on button "Yes I confirm" at bounding box center [469, 374] width 82 height 27
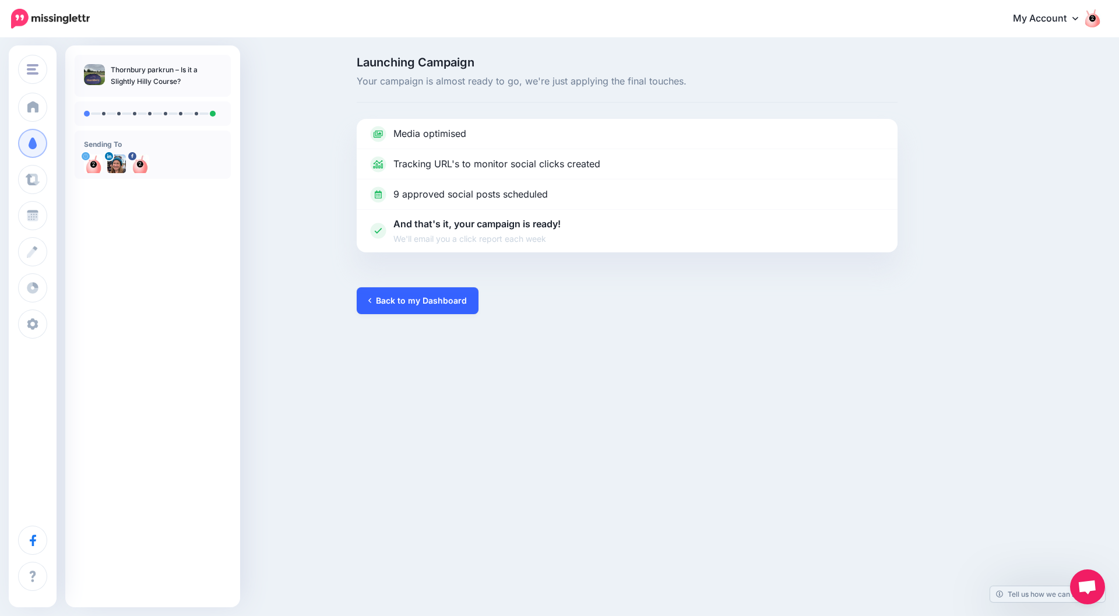
click at [409, 296] on link "Back to my Dashboard" at bounding box center [418, 300] width 122 height 27
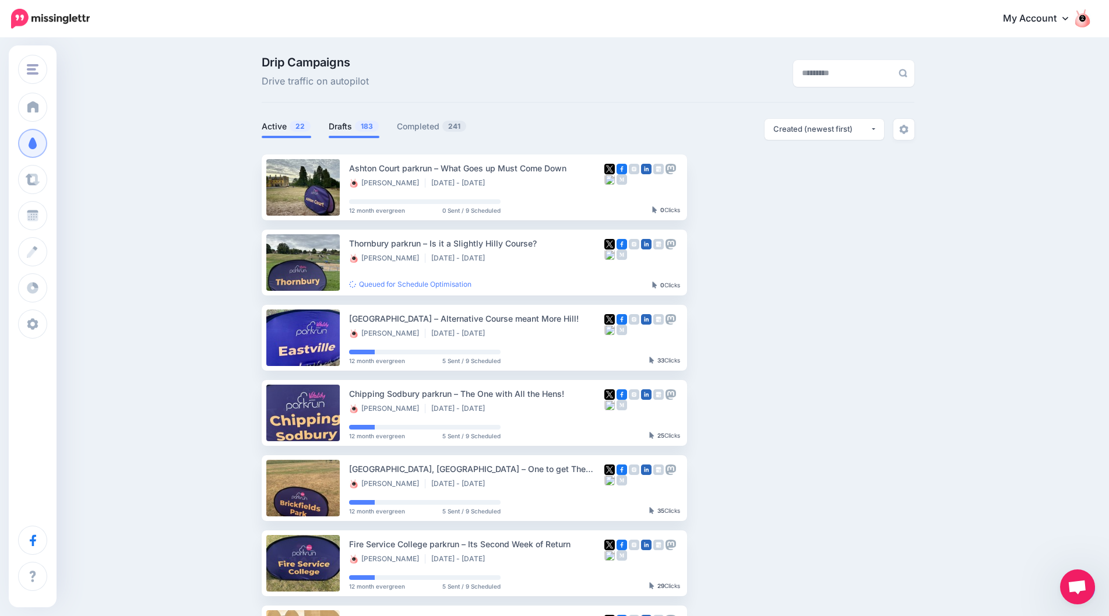
click at [349, 128] on link "Drafts 183" at bounding box center [354, 126] width 51 height 14
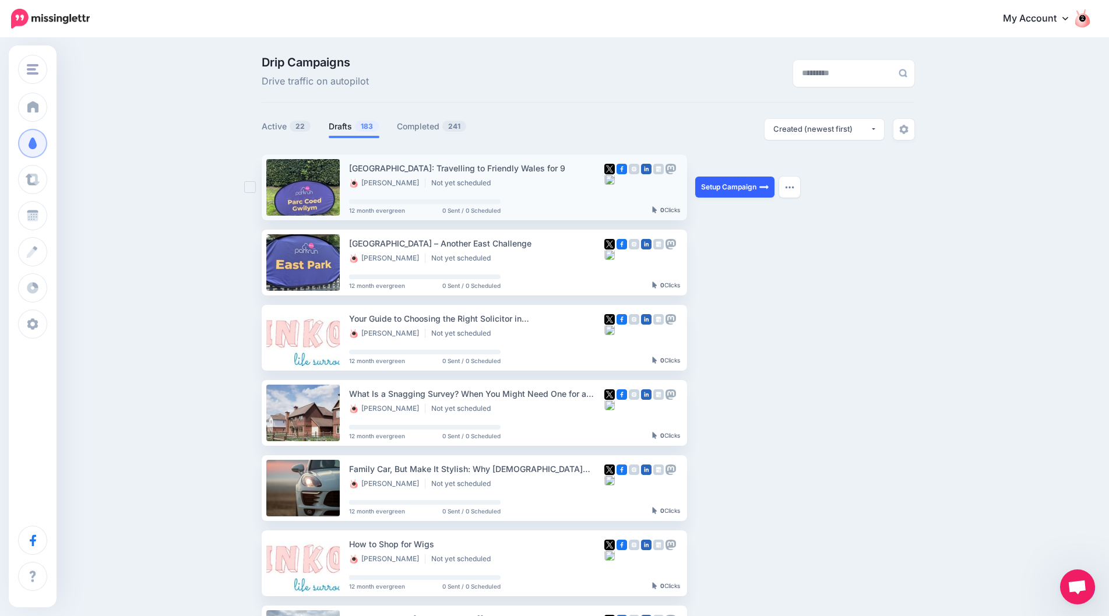
click at [740, 181] on link "Setup Campaign" at bounding box center [734, 187] width 79 height 21
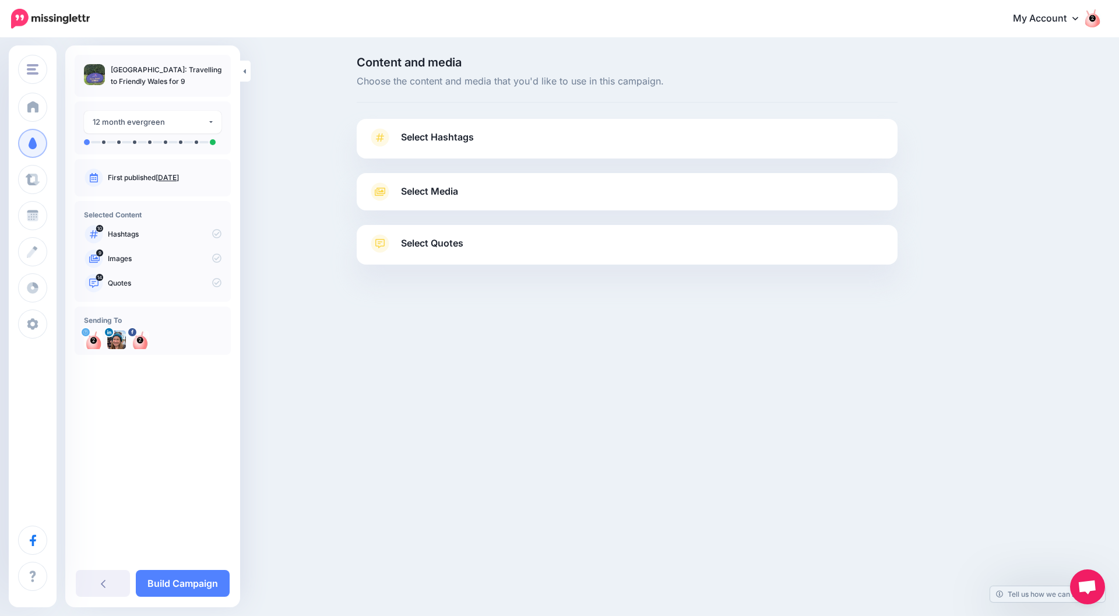
click at [819, 132] on link "Select Hashtags" at bounding box center [627, 143] width 518 height 30
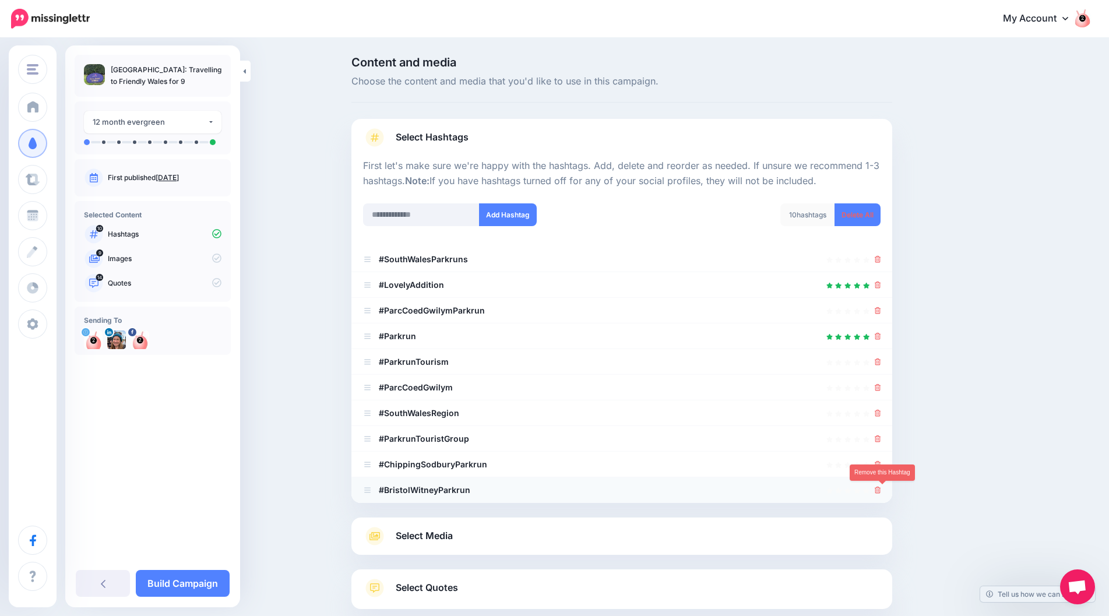
click at [881, 491] on icon at bounding box center [878, 490] width 6 height 7
click at [881, 466] on icon at bounding box center [878, 464] width 6 height 7
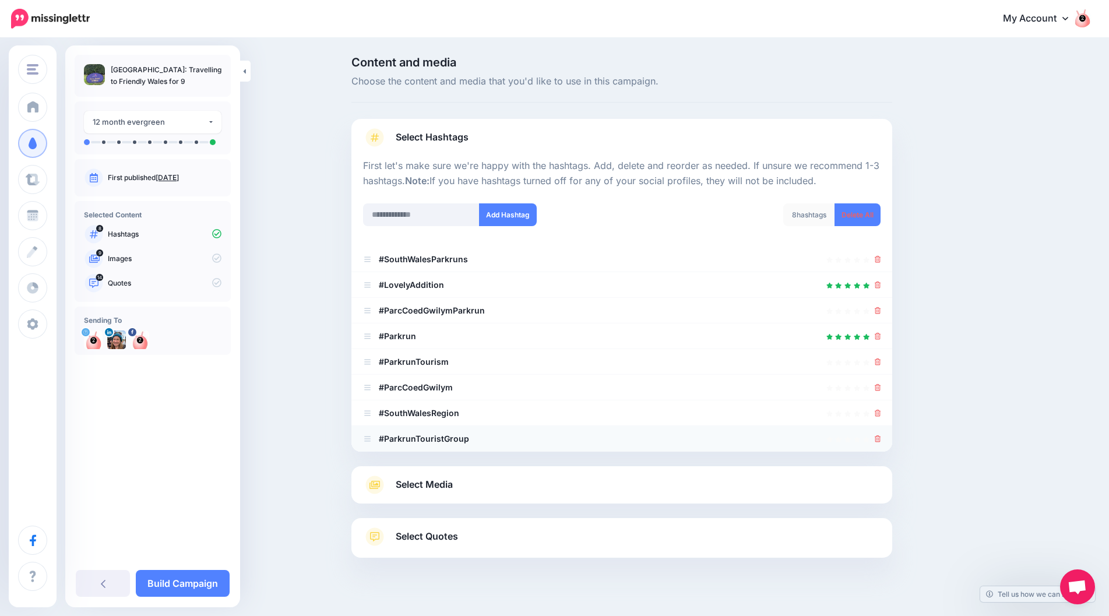
click at [880, 445] on div at bounding box center [878, 439] width 6 height 14
click at [880, 391] on icon at bounding box center [878, 387] width 6 height 7
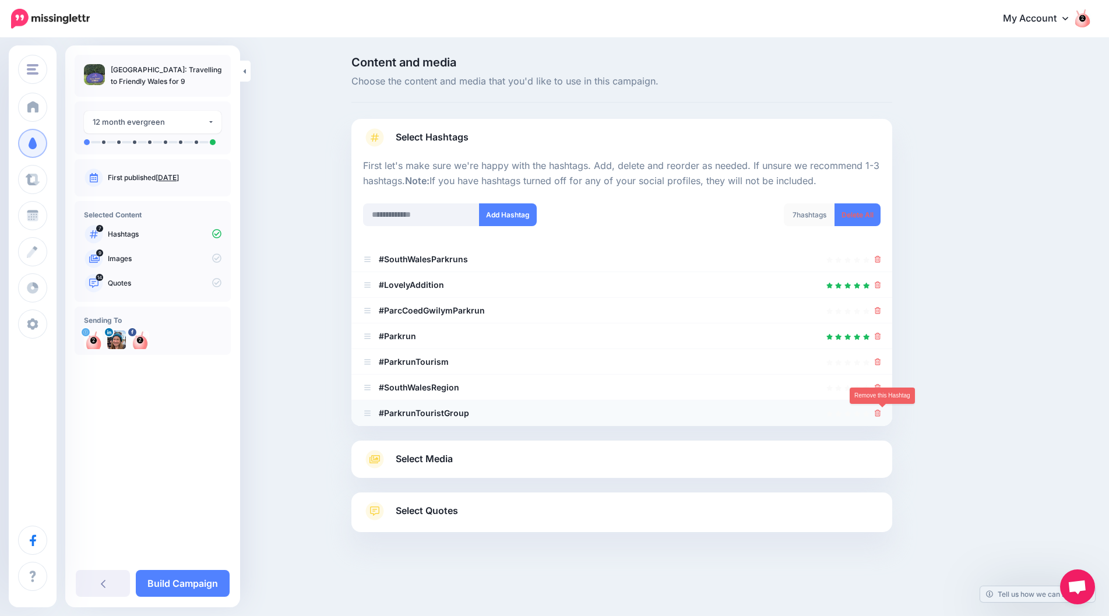
click at [881, 415] on icon at bounding box center [878, 413] width 6 height 7
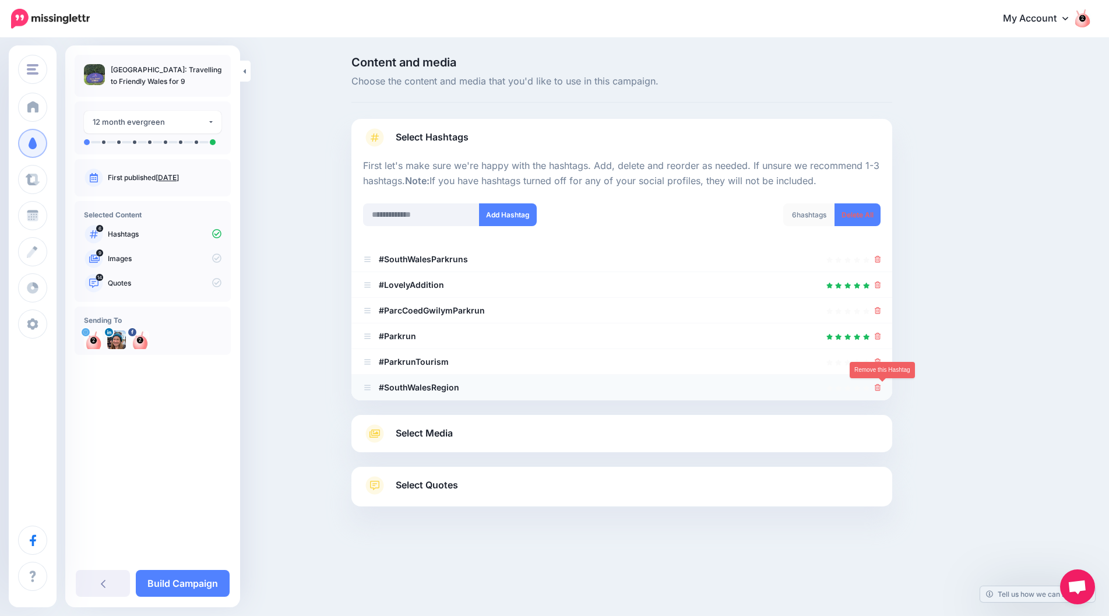
click at [881, 387] on icon at bounding box center [878, 387] width 6 height 7
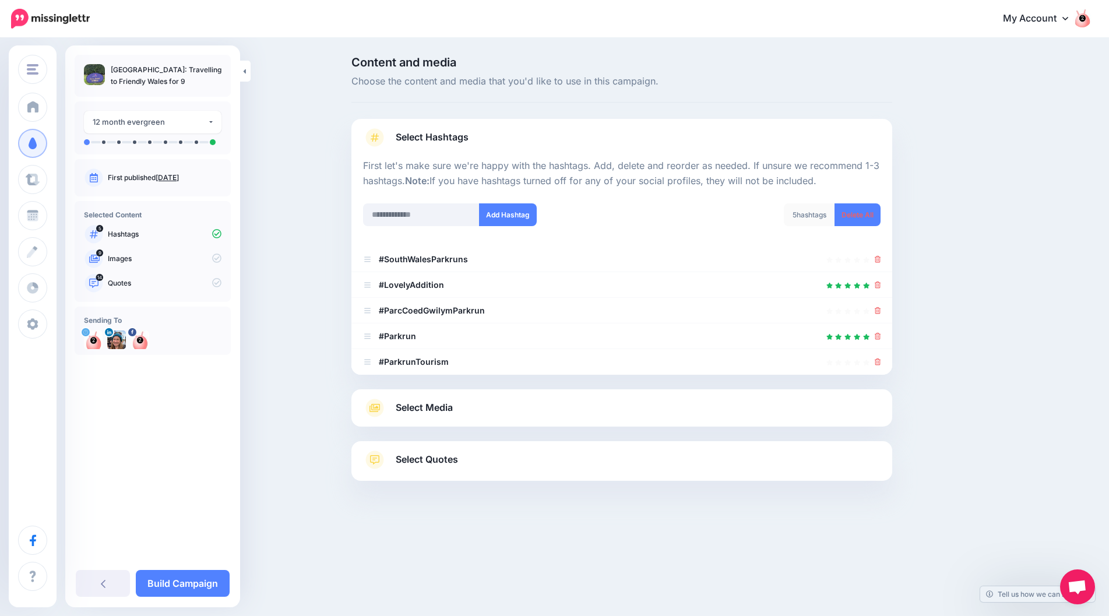
click at [854, 416] on link "Select Media" at bounding box center [622, 408] width 518 height 19
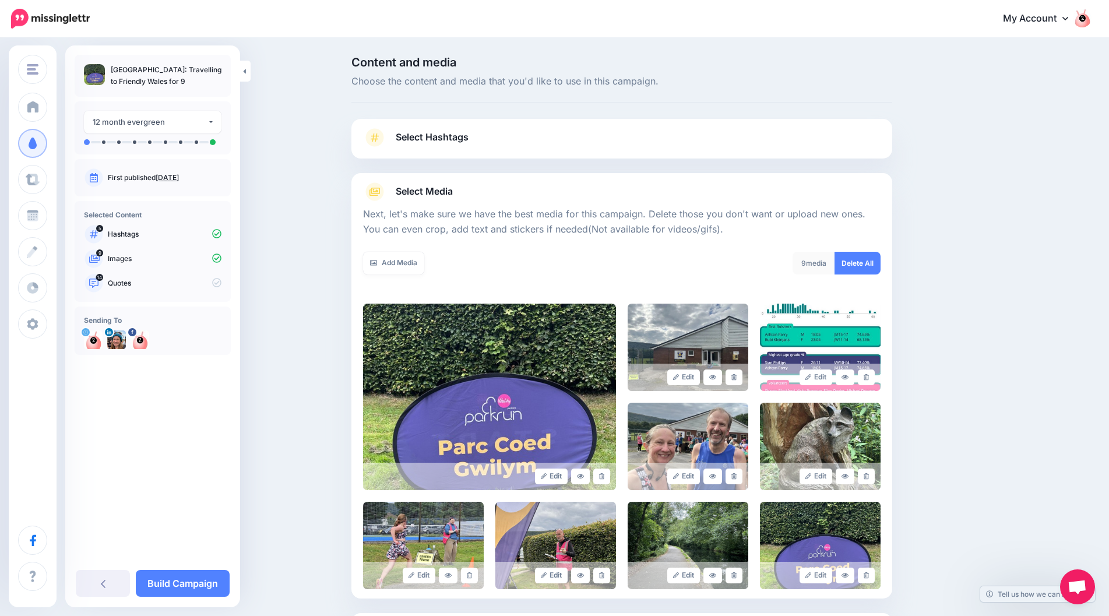
scroll to position [58, 0]
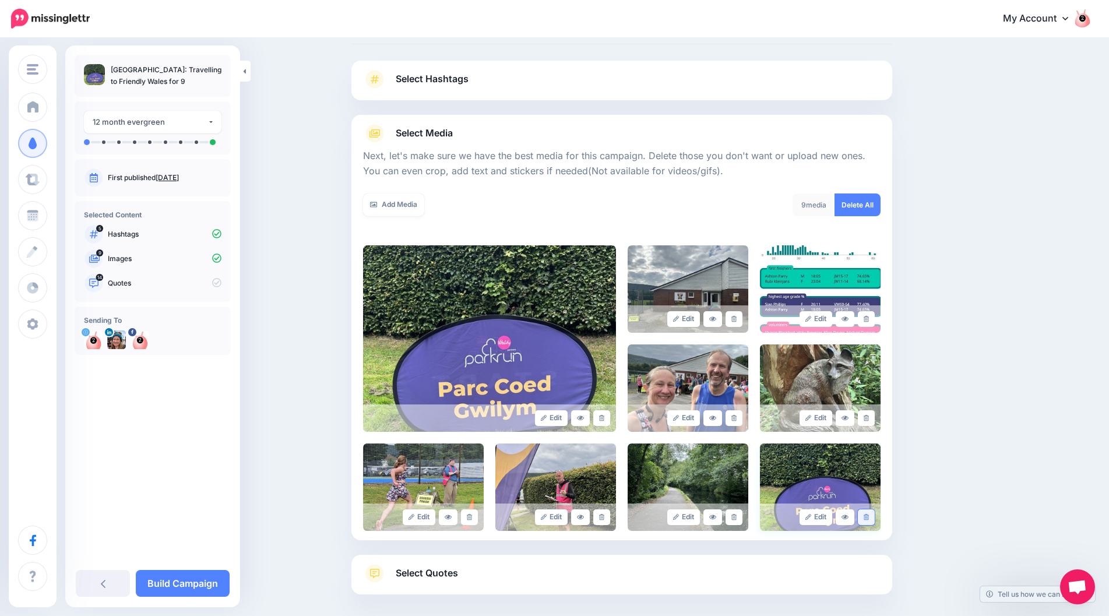
click at [869, 518] on icon at bounding box center [866, 517] width 5 height 6
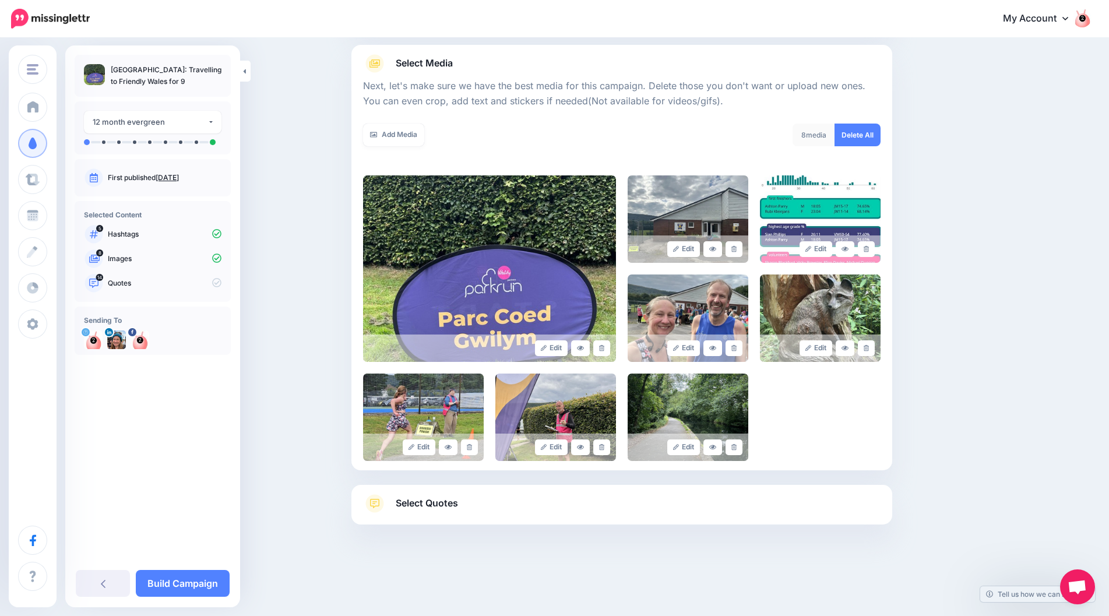
scroll to position [129, 0]
click at [834, 504] on link "Select Quotes" at bounding box center [622, 509] width 518 height 30
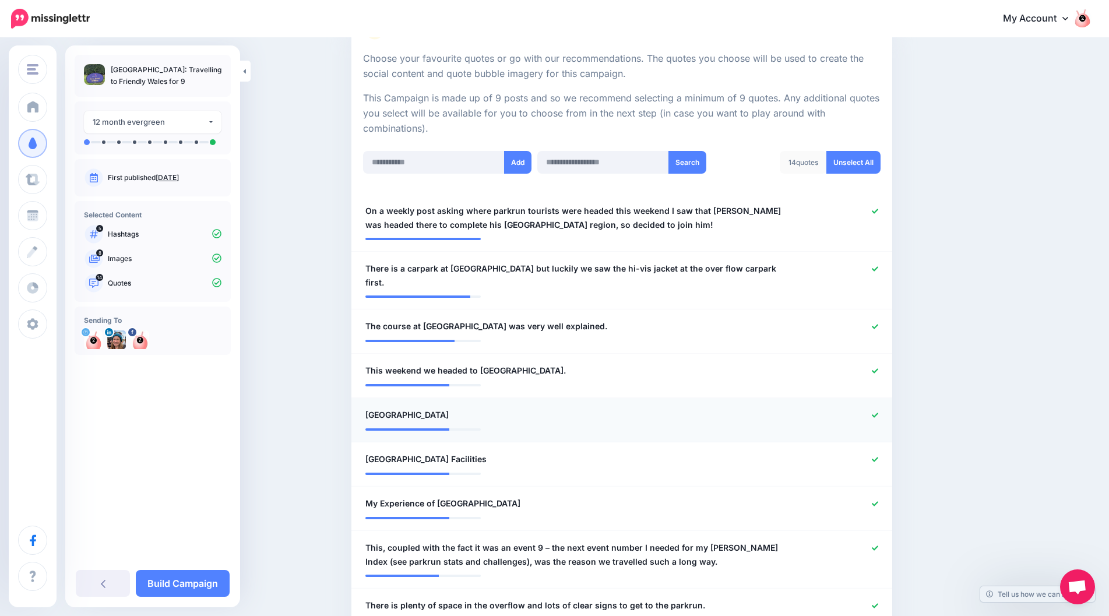
scroll to position [245, 0]
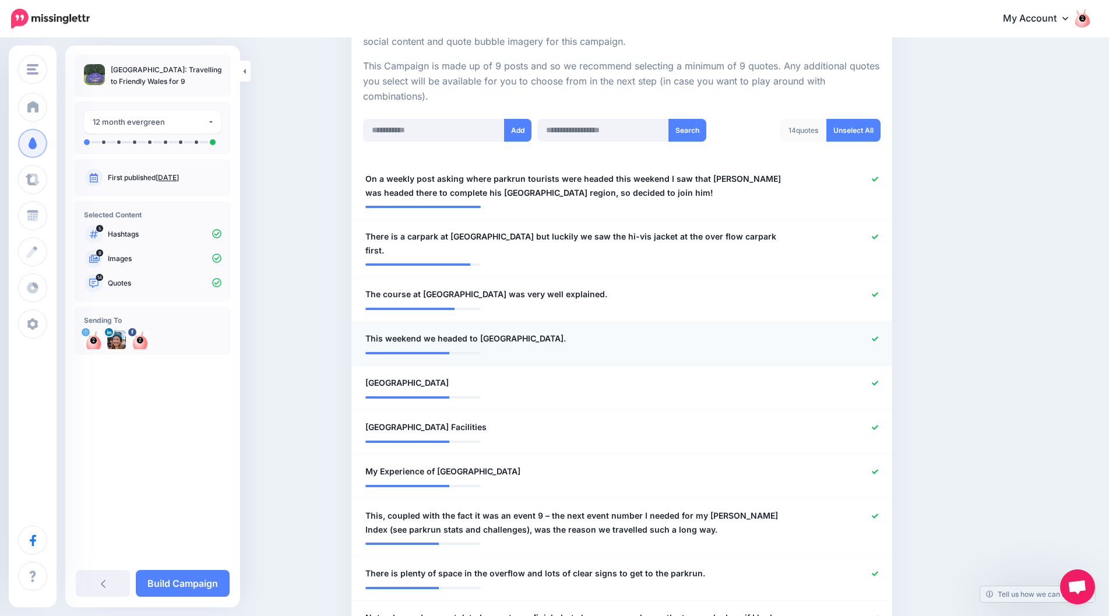
click at [878, 340] on icon at bounding box center [875, 338] width 6 height 5
click at [832, 357] on li "**********" at bounding box center [621, 344] width 541 height 44
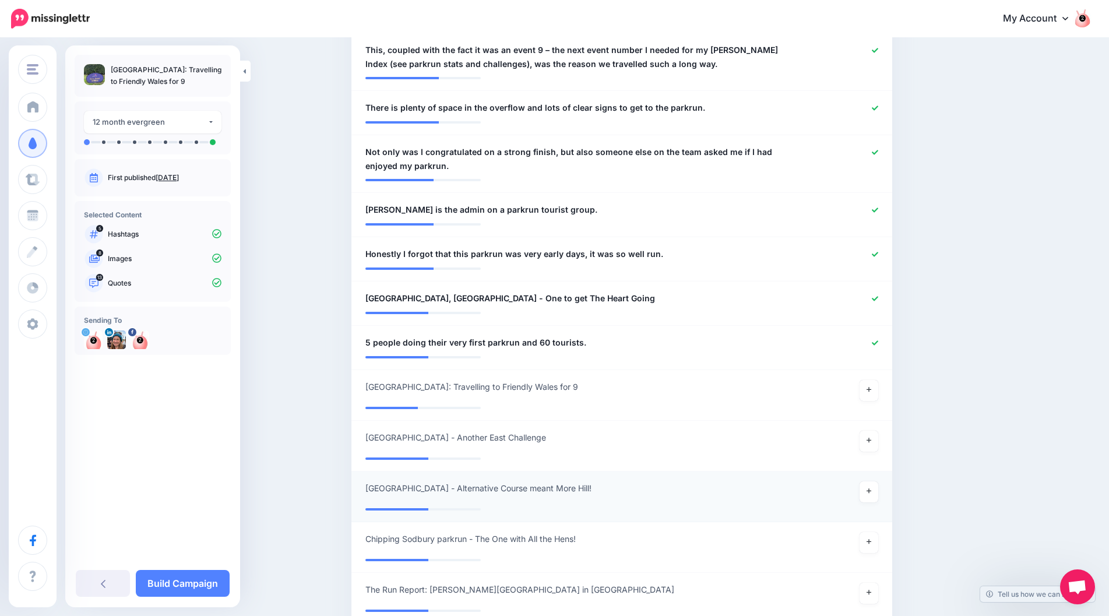
scroll to position [712, 0]
click at [203, 575] on link "Build Campaign" at bounding box center [183, 583] width 94 height 27
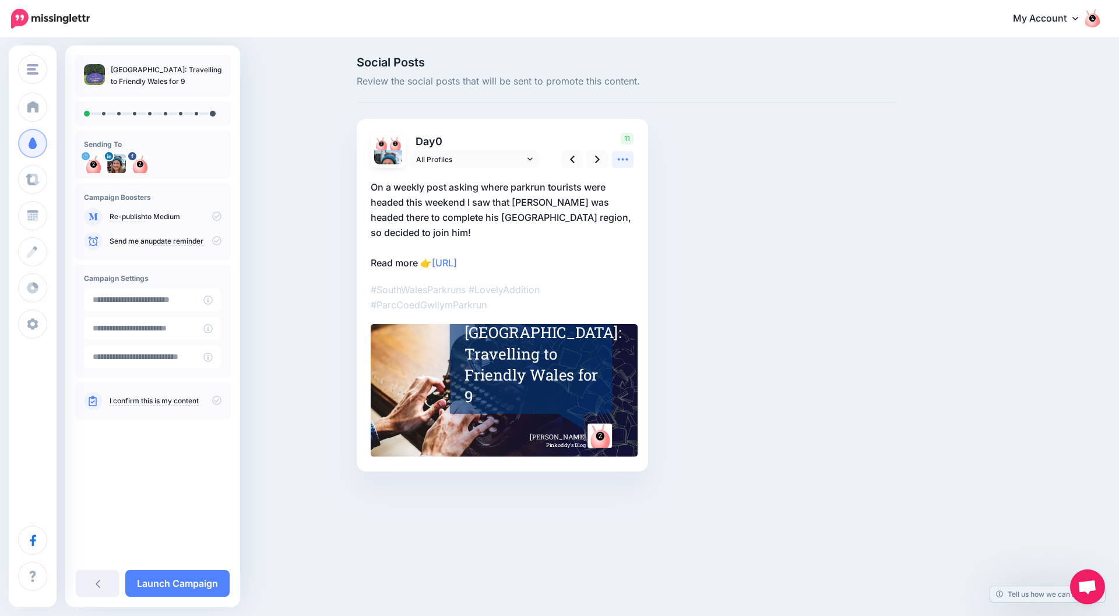
click at [623, 163] on icon at bounding box center [623, 159] width 12 height 12
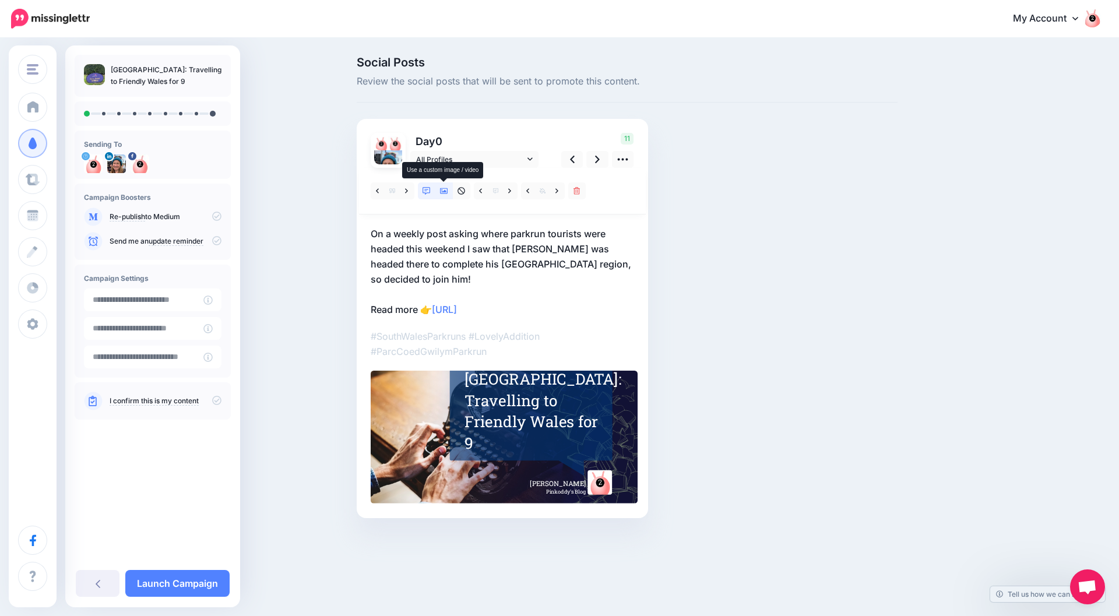
click at [444, 191] on icon at bounding box center [444, 191] width 8 height 6
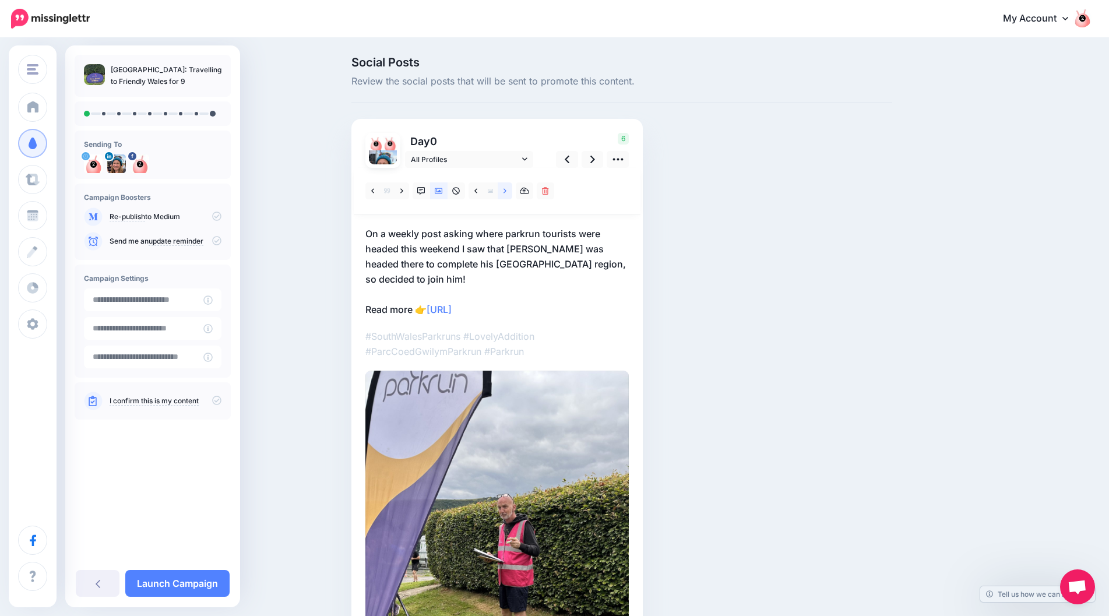
click at [507, 191] on icon at bounding box center [505, 191] width 3 height 8
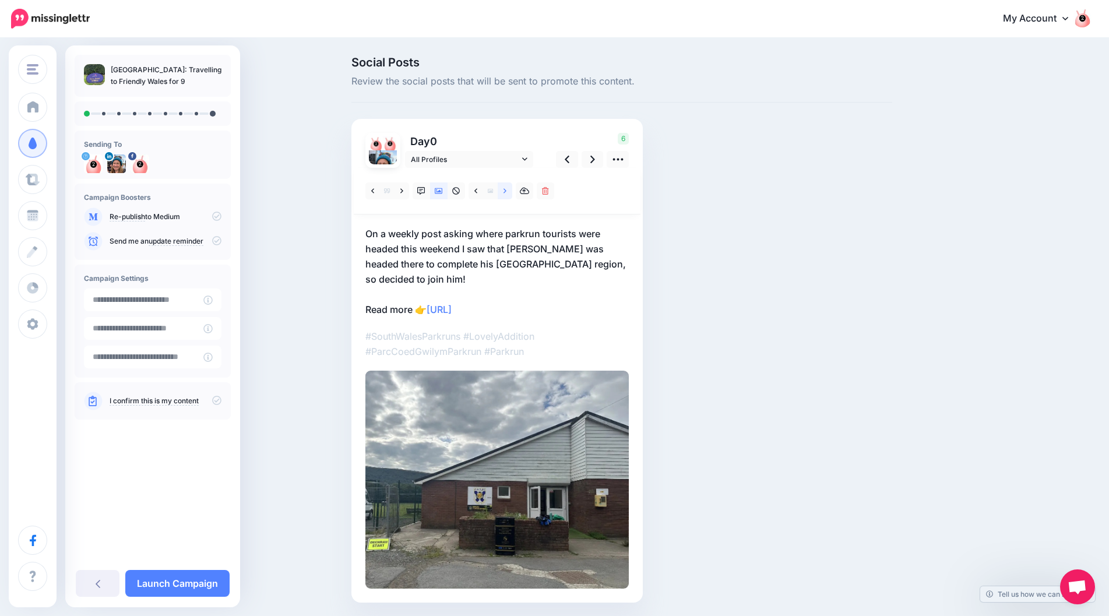
click at [507, 191] on icon at bounding box center [505, 191] width 3 height 8
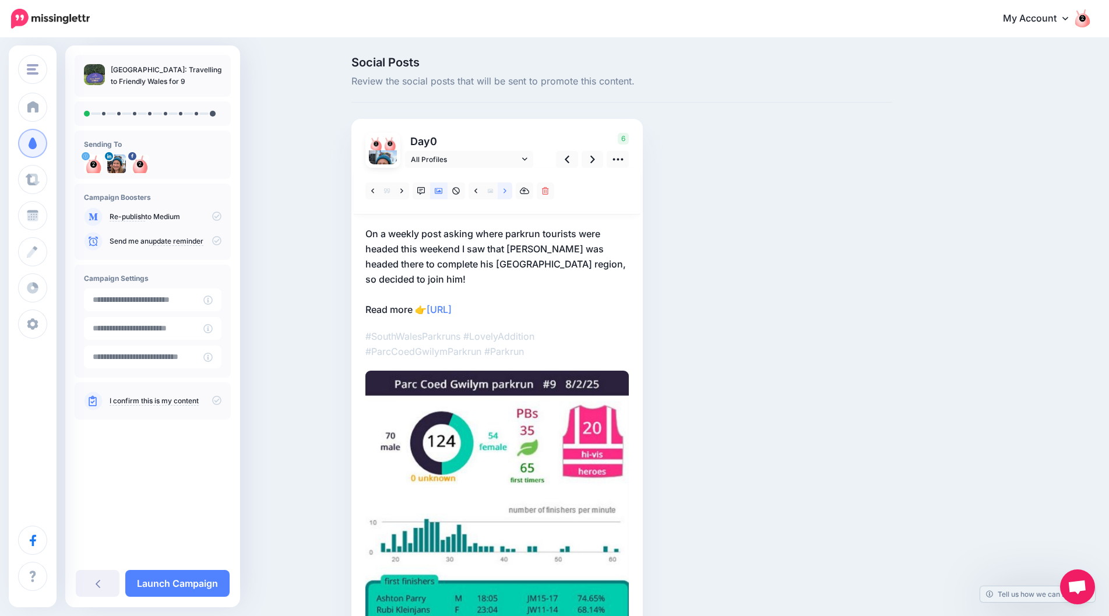
click at [507, 191] on icon at bounding box center [505, 191] width 3 height 8
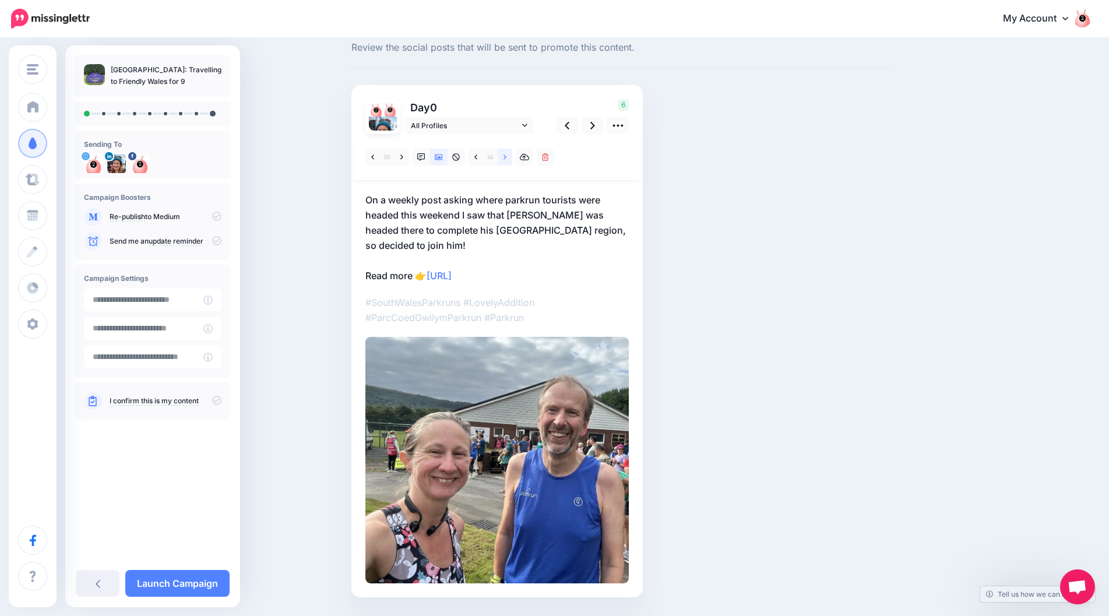
scroll to position [52, 0]
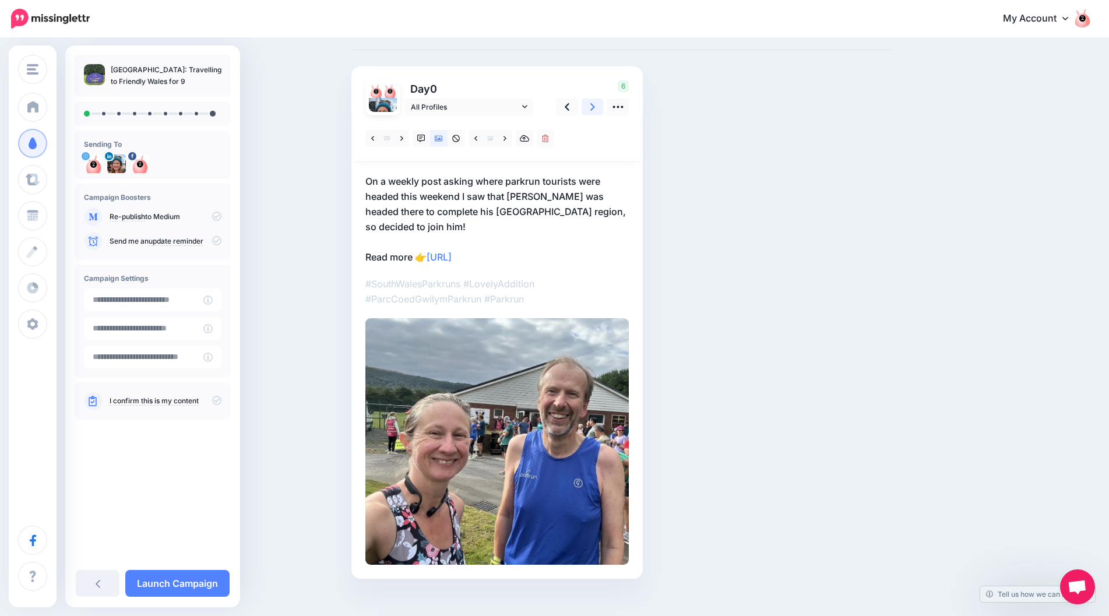
click at [595, 104] on icon at bounding box center [592, 107] width 5 height 12
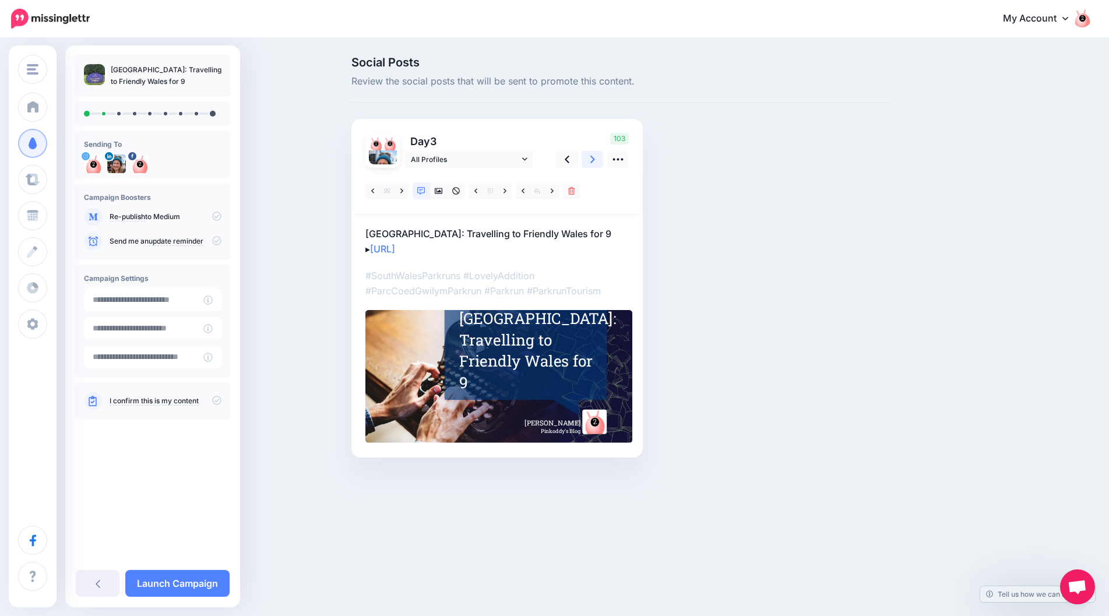
scroll to position [0, 0]
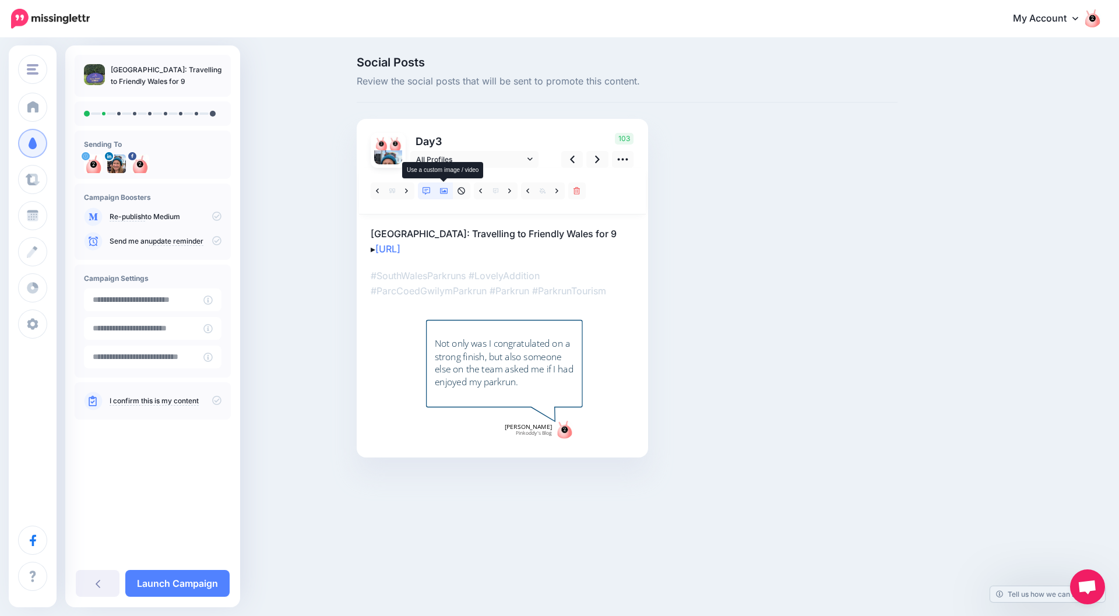
click at [442, 192] on icon at bounding box center [444, 191] width 8 height 6
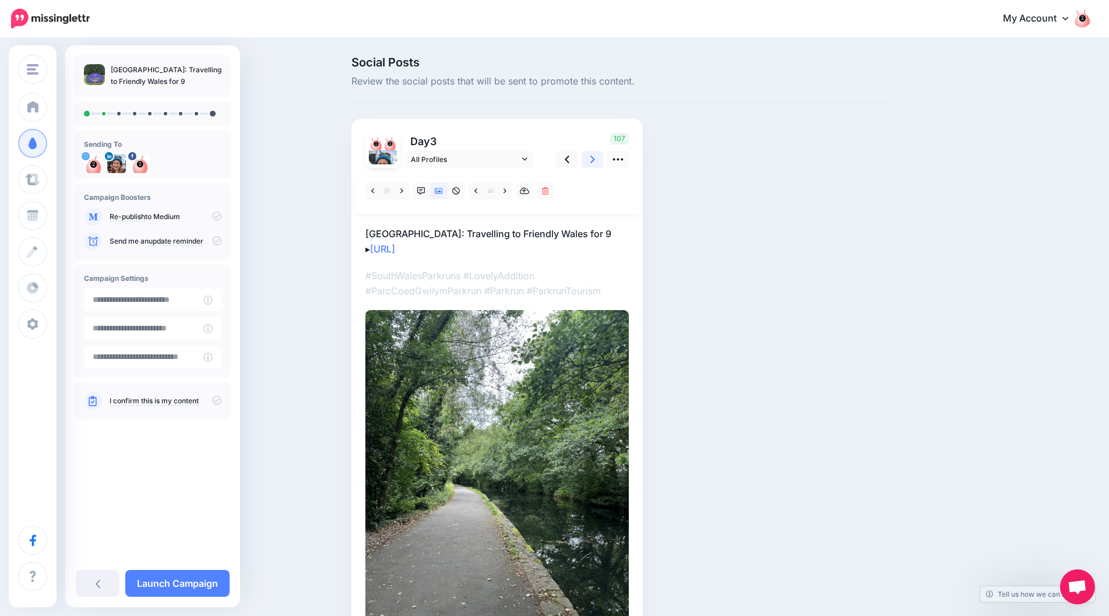
click at [595, 164] on icon at bounding box center [592, 159] width 5 height 12
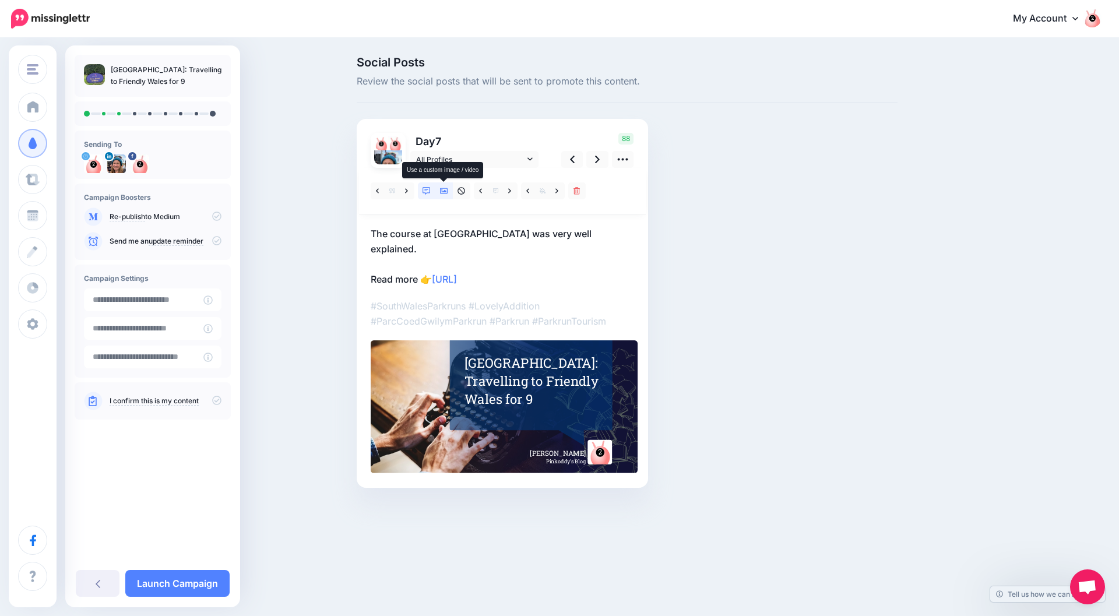
click at [442, 193] on icon at bounding box center [444, 191] width 8 height 8
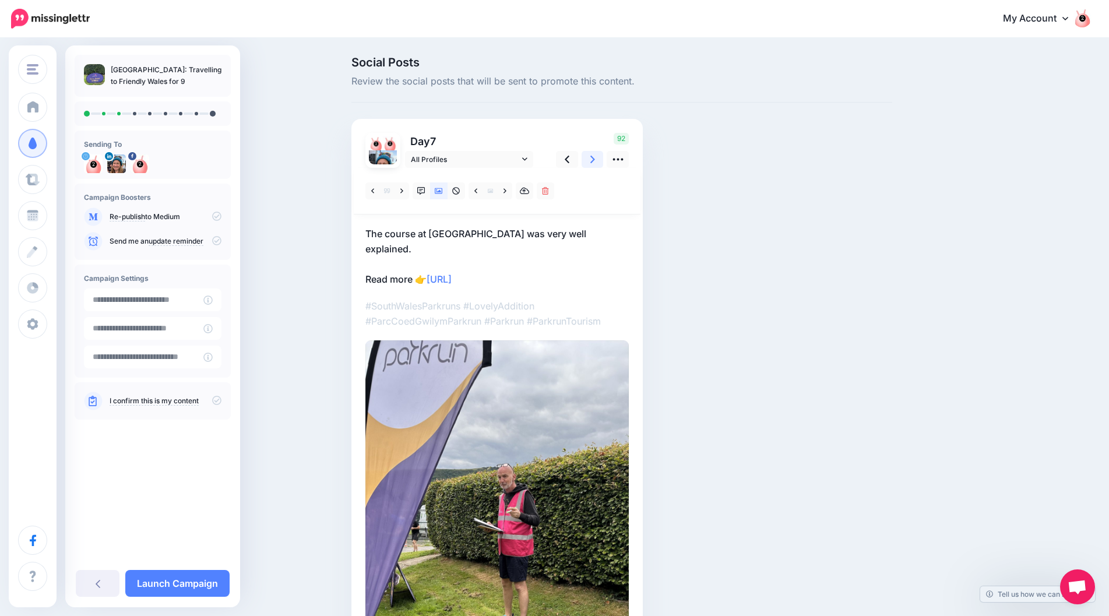
click at [604, 161] on link at bounding box center [593, 159] width 22 height 17
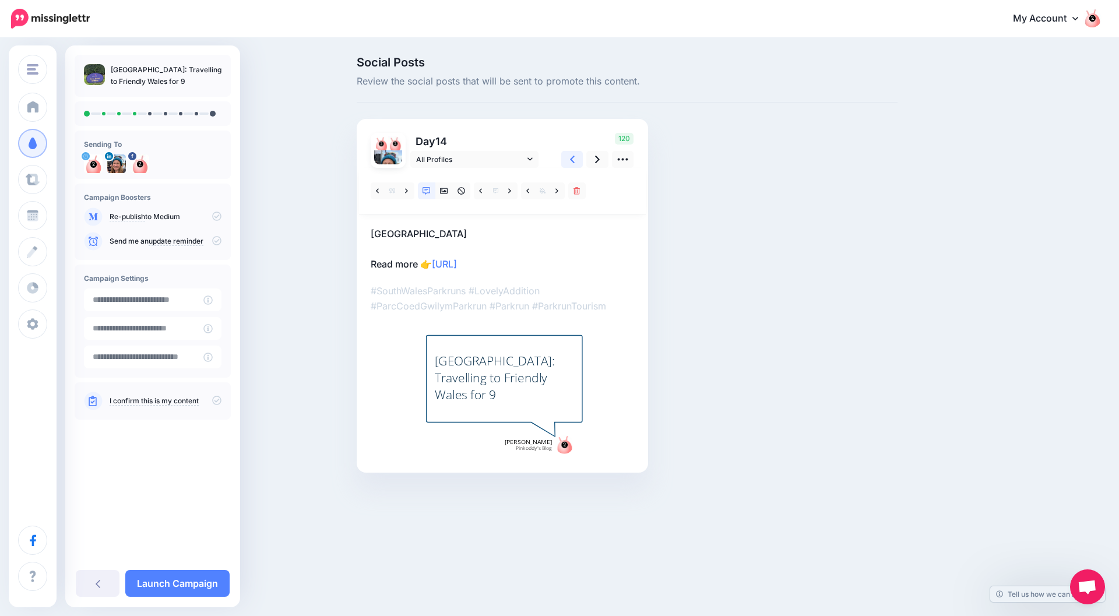
click at [571, 161] on icon at bounding box center [572, 159] width 5 height 12
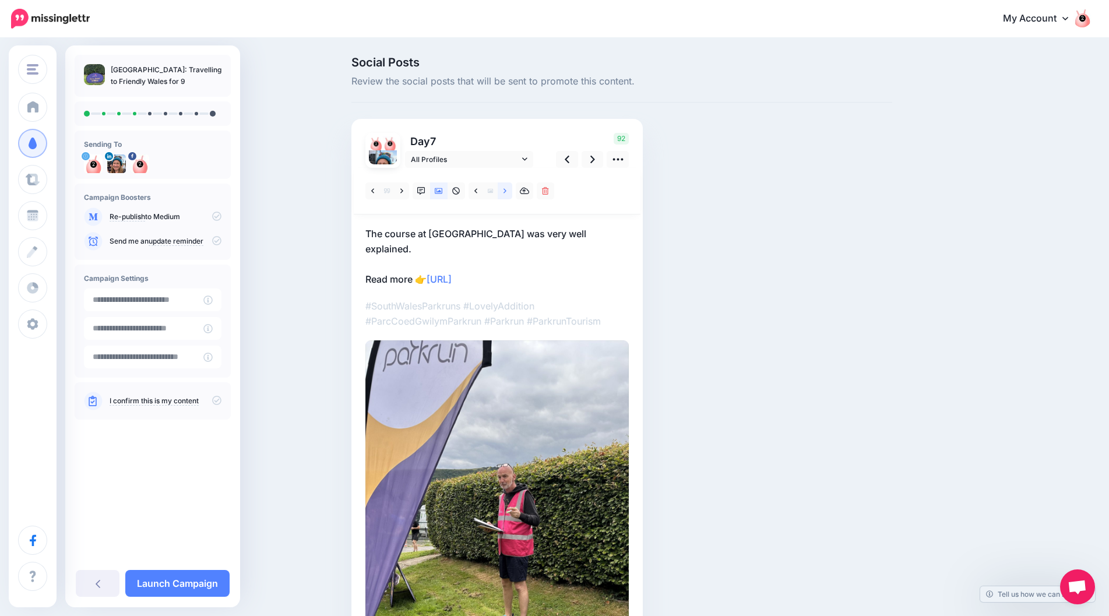
click at [512, 191] on link at bounding box center [505, 190] width 15 height 17
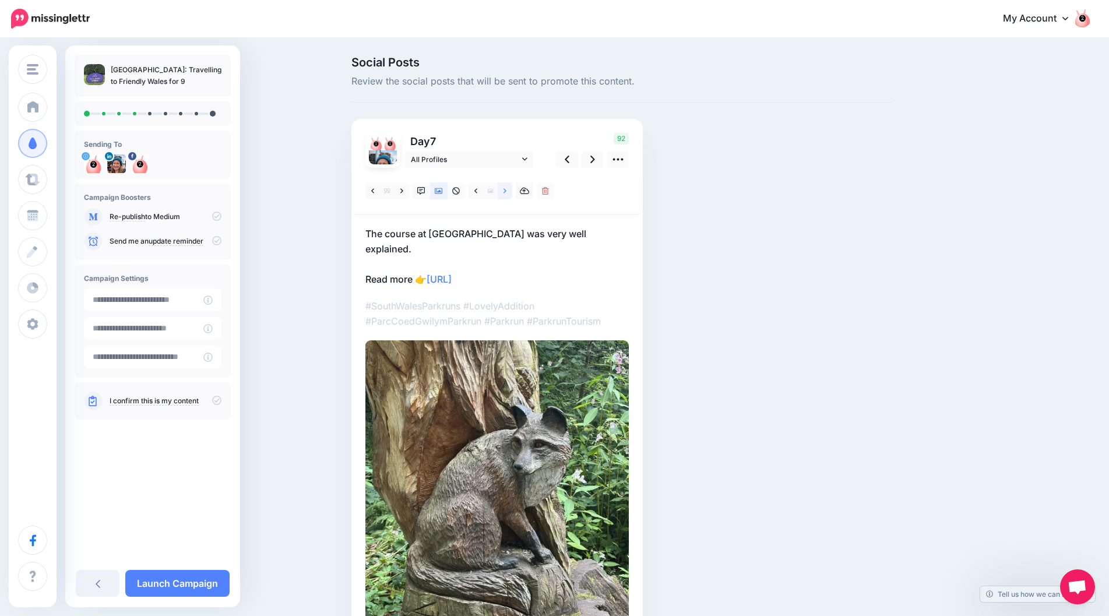
click at [512, 189] on link at bounding box center [505, 190] width 15 height 17
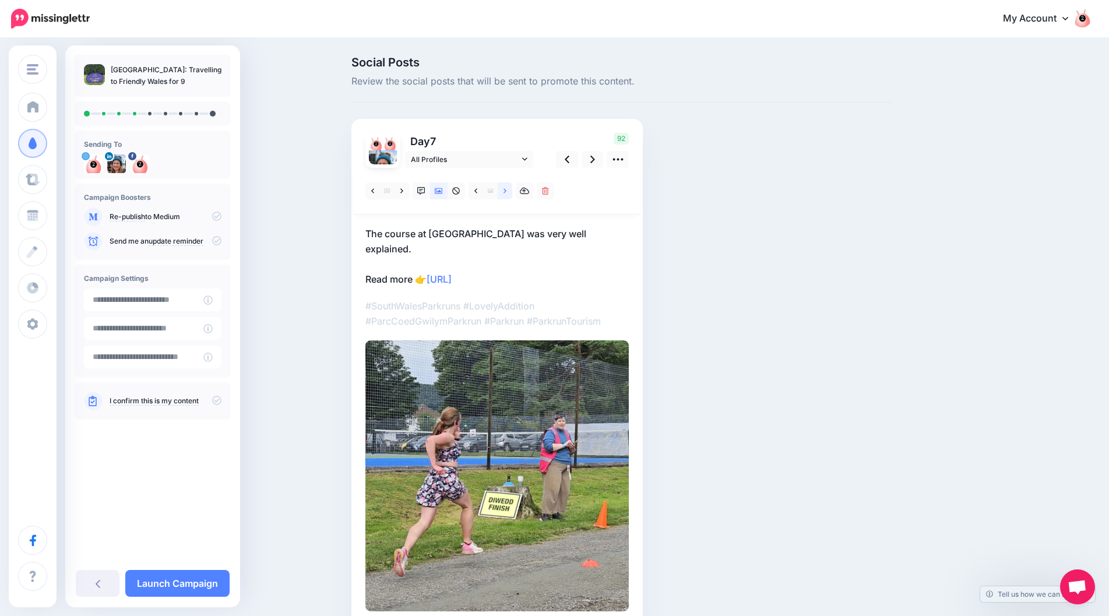
click at [512, 189] on link at bounding box center [505, 190] width 15 height 17
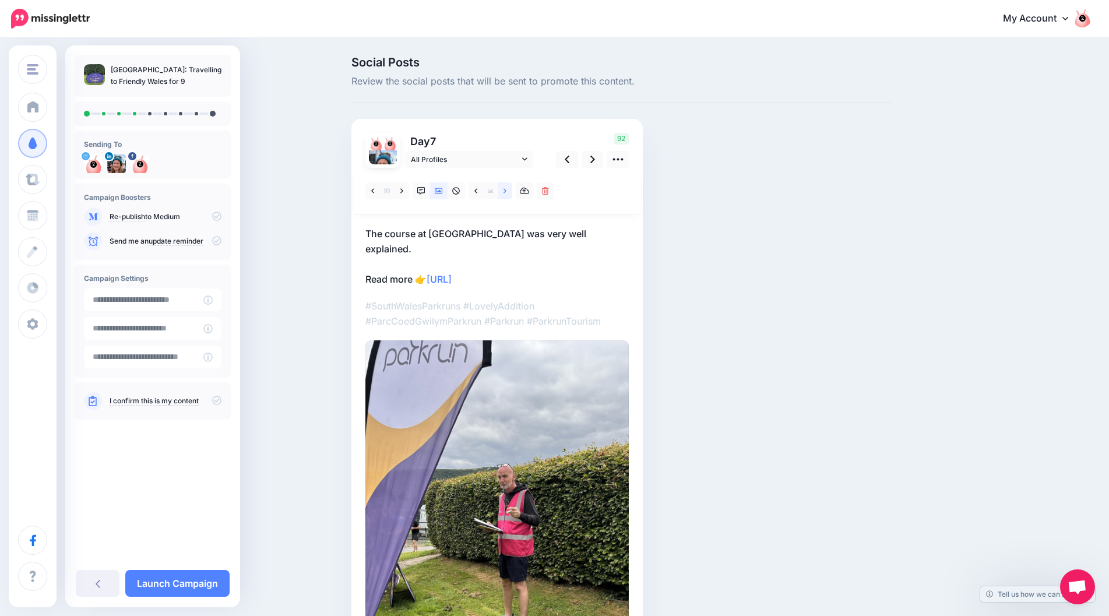
click at [512, 189] on link at bounding box center [505, 190] width 15 height 17
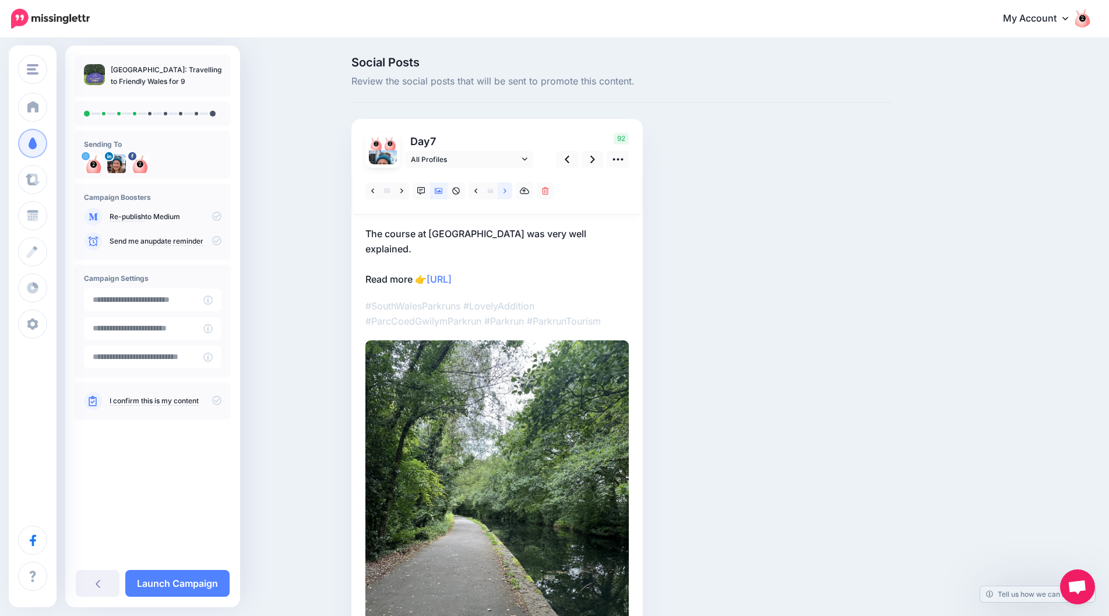
click at [512, 189] on link at bounding box center [505, 190] width 15 height 17
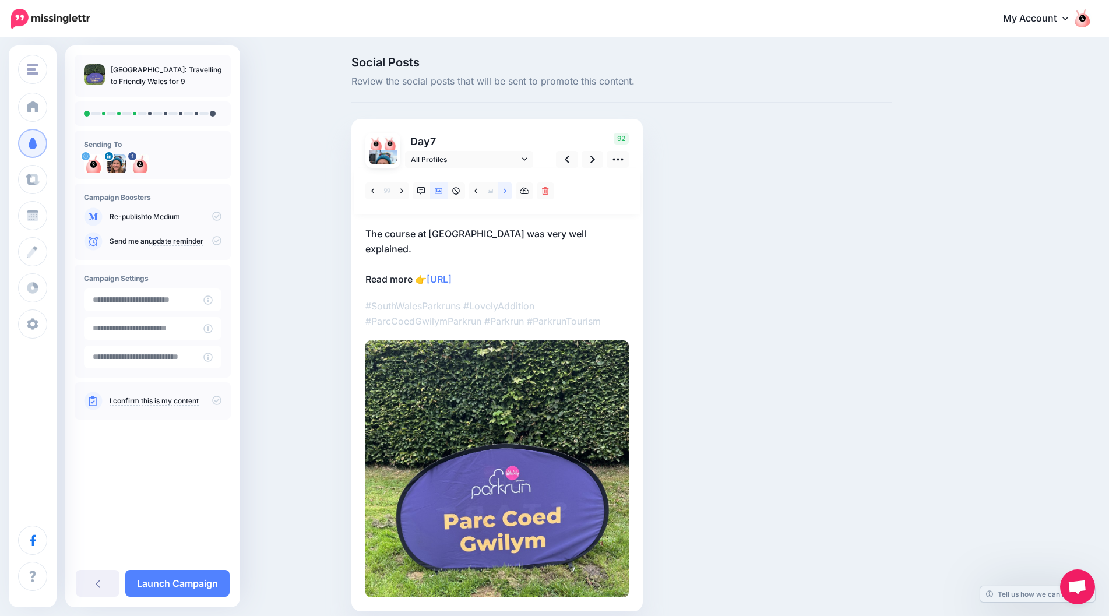
click at [512, 189] on link at bounding box center [505, 190] width 15 height 17
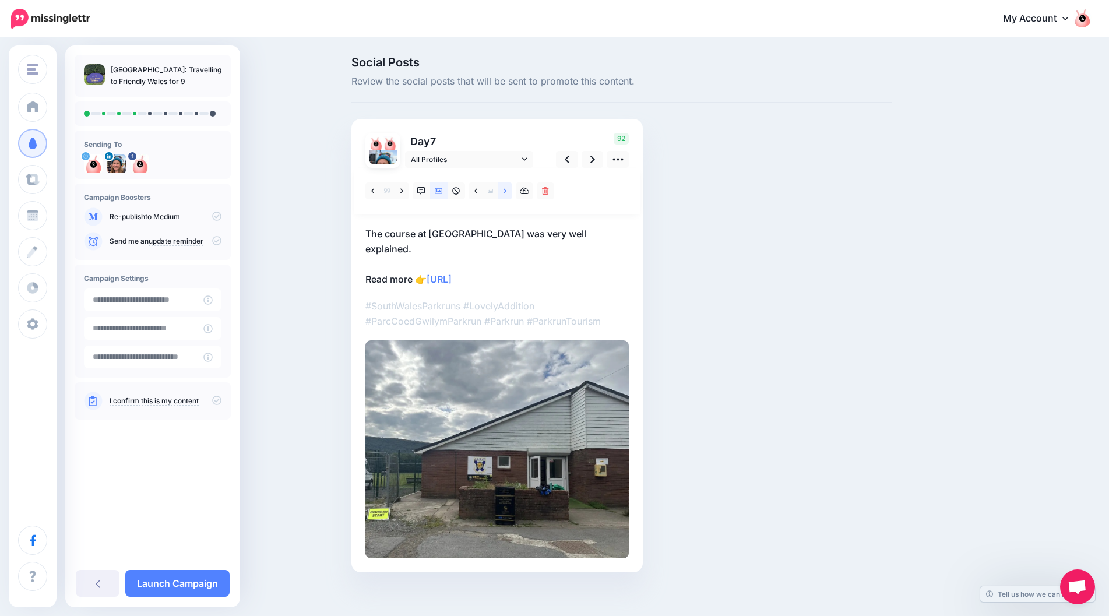
click at [512, 189] on link at bounding box center [505, 190] width 15 height 17
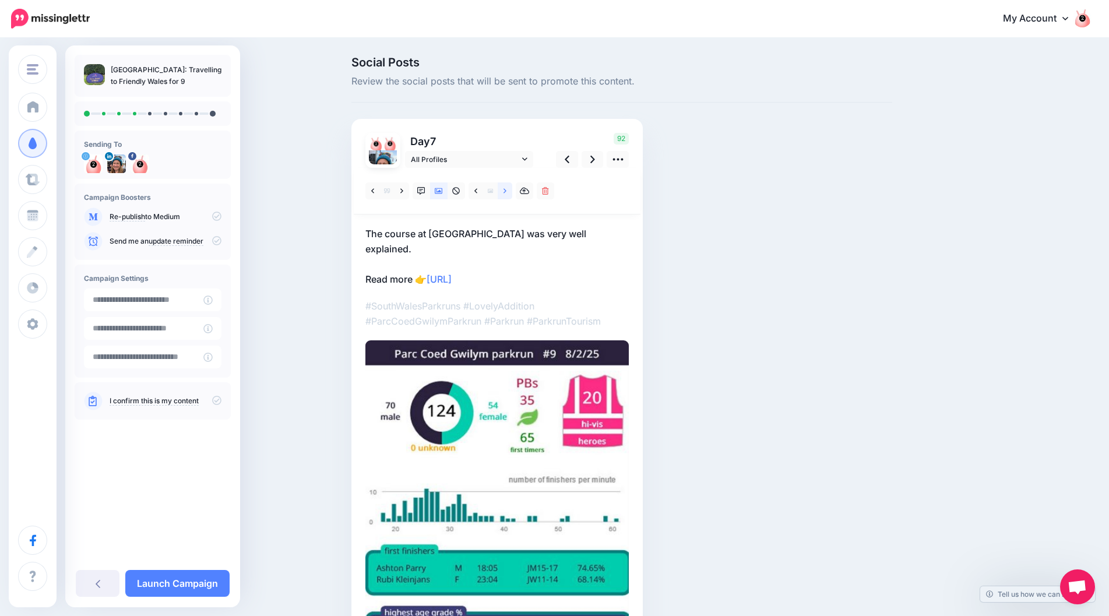
click at [512, 189] on link at bounding box center [505, 190] width 15 height 17
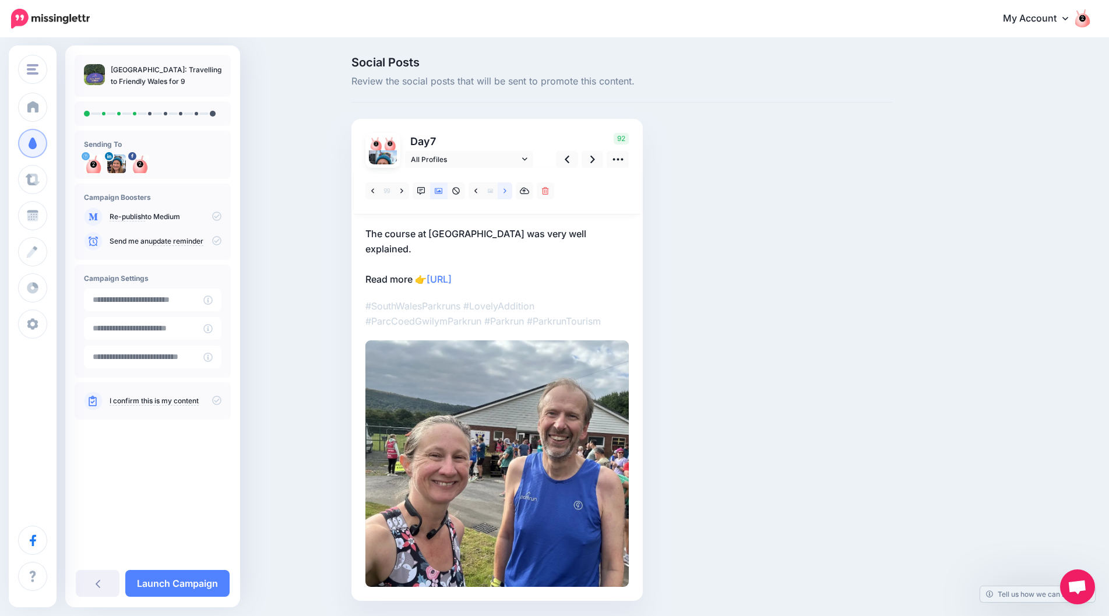
click at [512, 189] on link at bounding box center [505, 190] width 15 height 17
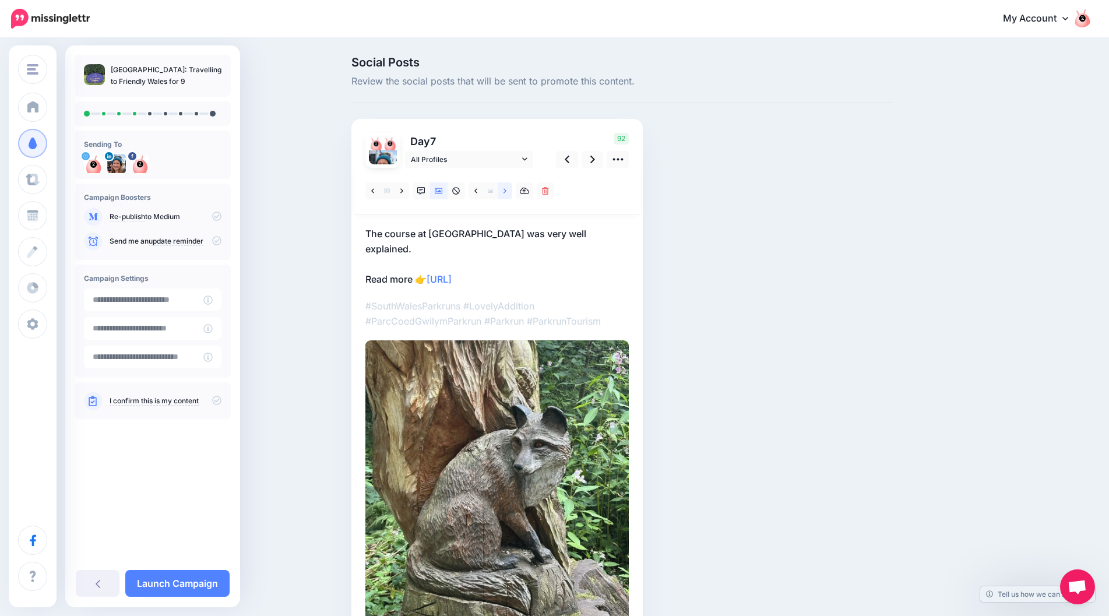
click at [512, 189] on link at bounding box center [505, 190] width 15 height 17
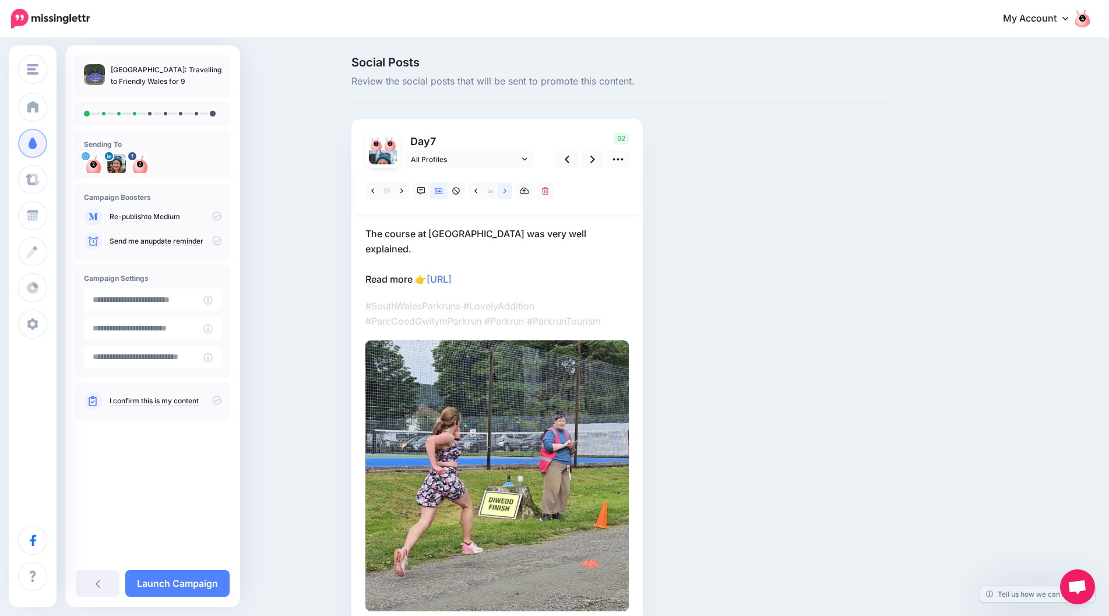
click at [512, 189] on link at bounding box center [505, 190] width 15 height 17
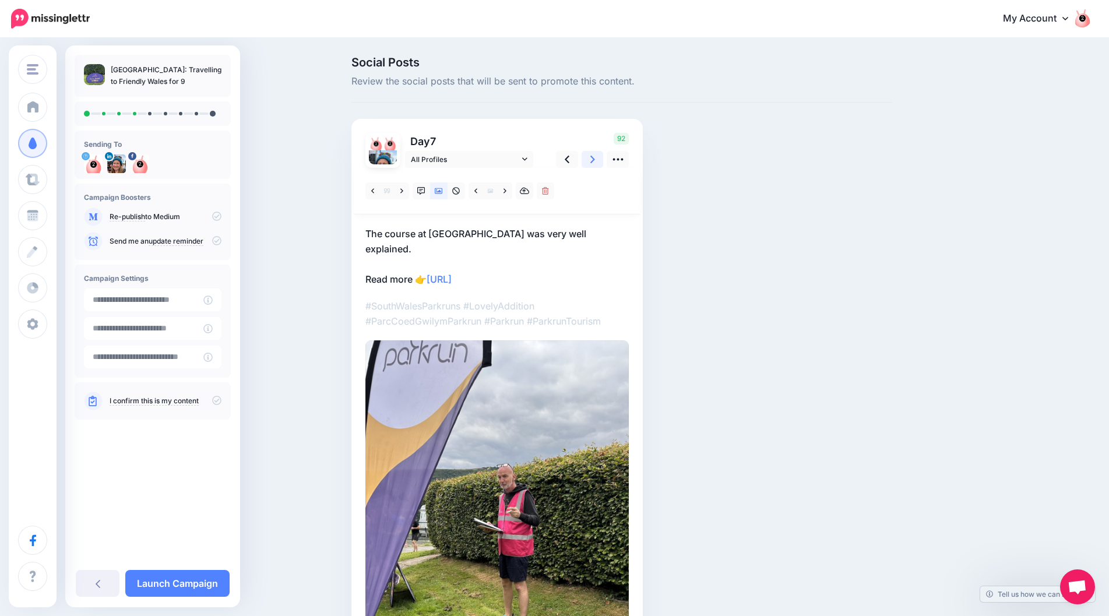
click at [600, 158] on link at bounding box center [593, 159] width 22 height 17
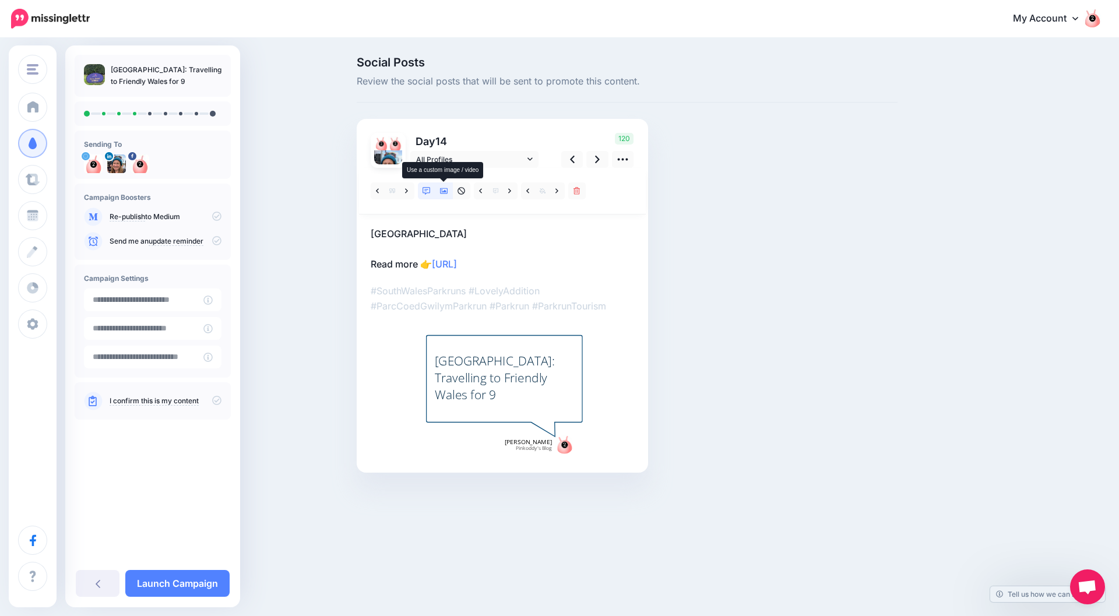
click at [446, 192] on icon at bounding box center [444, 191] width 8 height 8
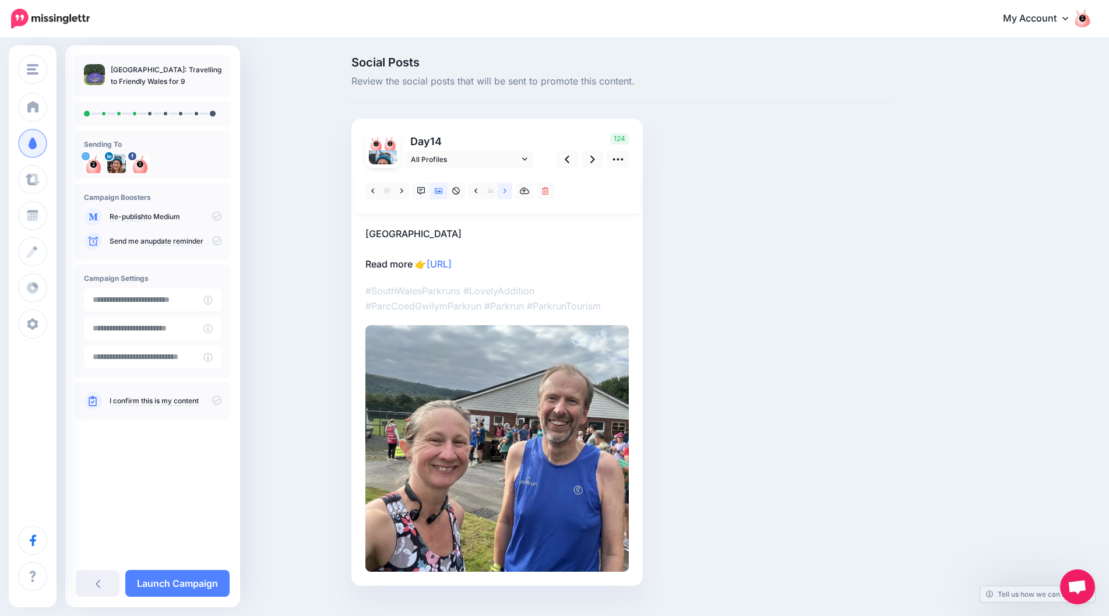
click at [507, 192] on icon at bounding box center [505, 191] width 3 height 8
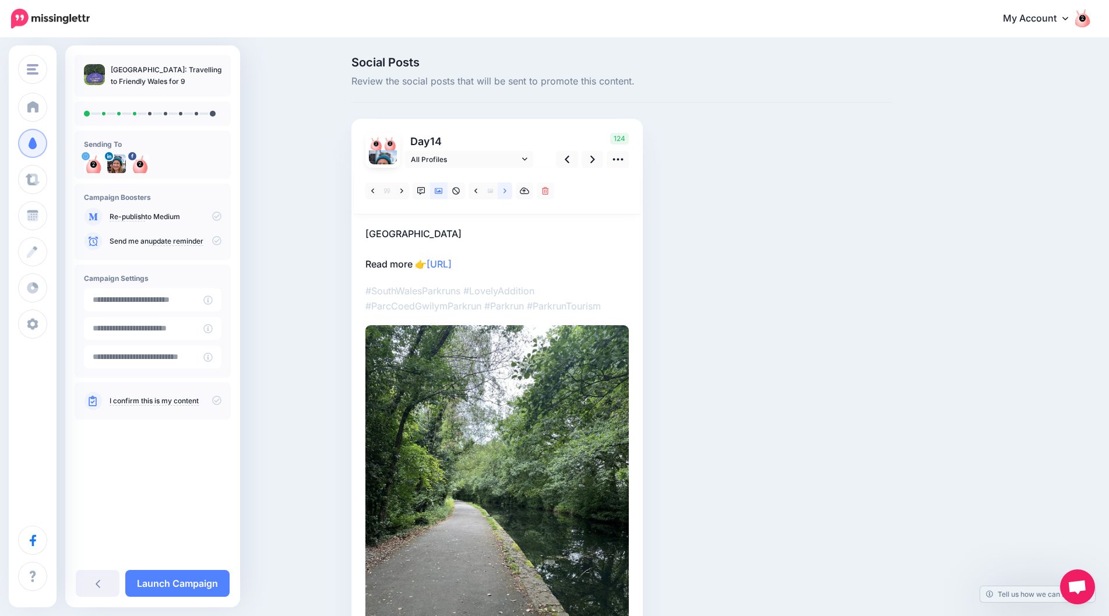
click at [507, 192] on icon at bounding box center [505, 191] width 3 height 8
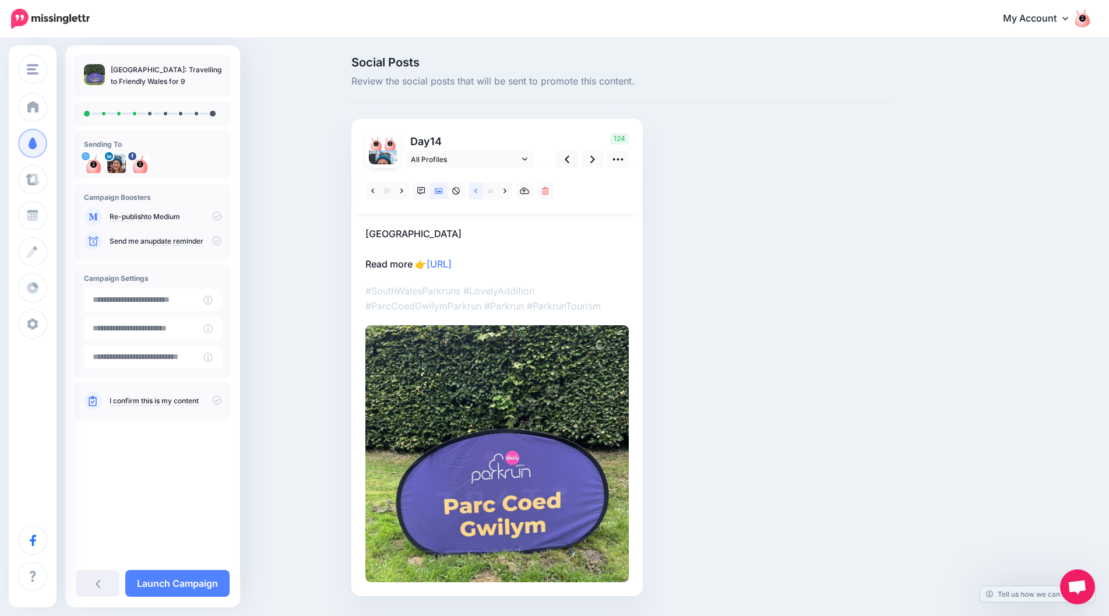
click at [477, 194] on icon at bounding box center [475, 191] width 3 height 8
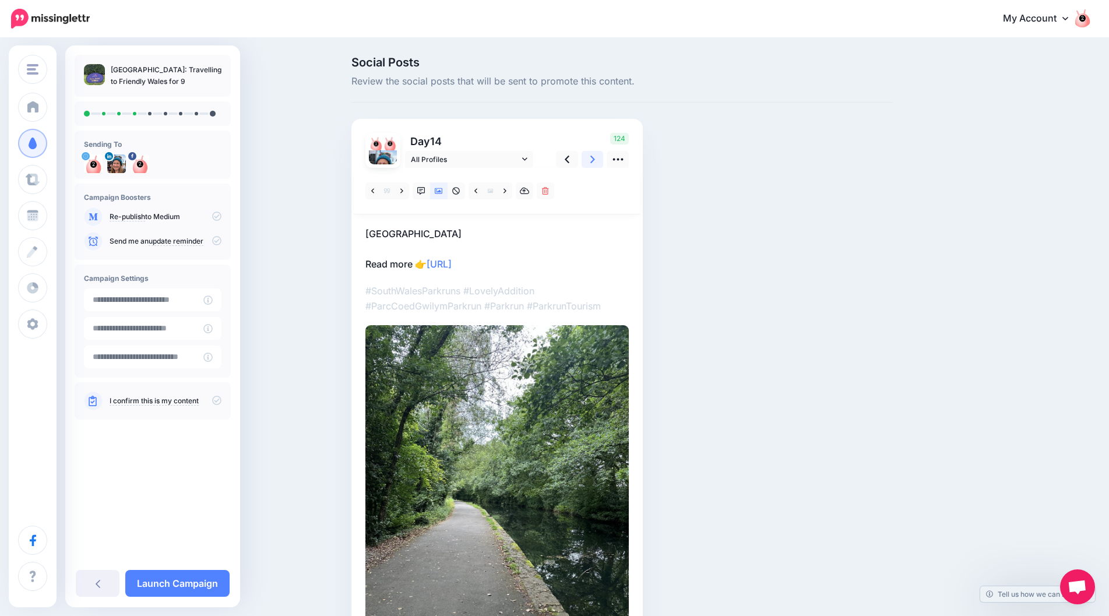
click at [595, 157] on icon at bounding box center [592, 159] width 5 height 12
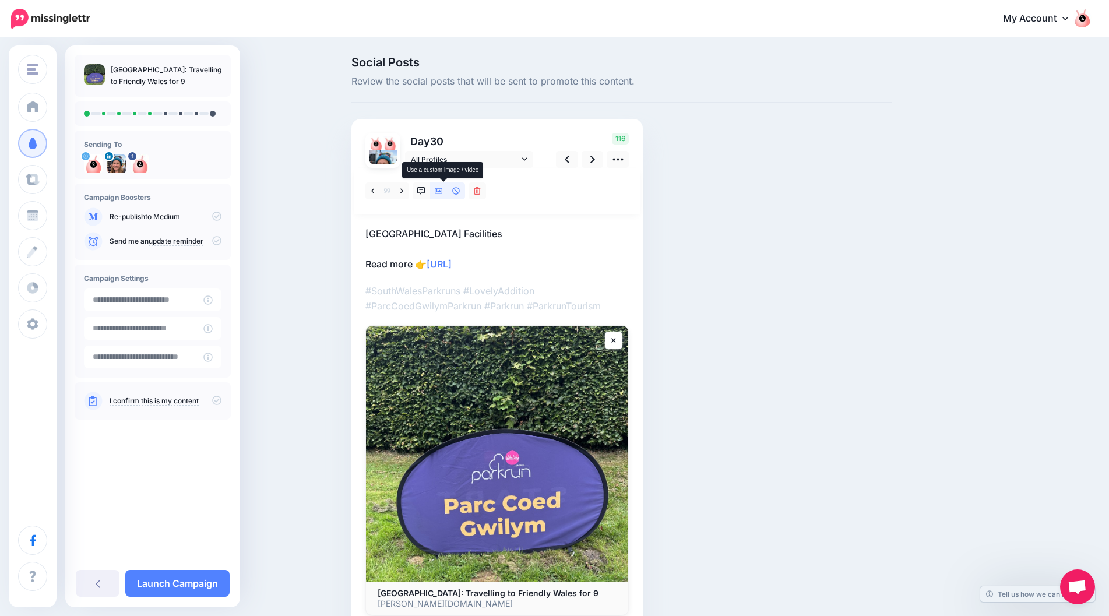
click at [443, 194] on icon at bounding box center [439, 191] width 8 height 8
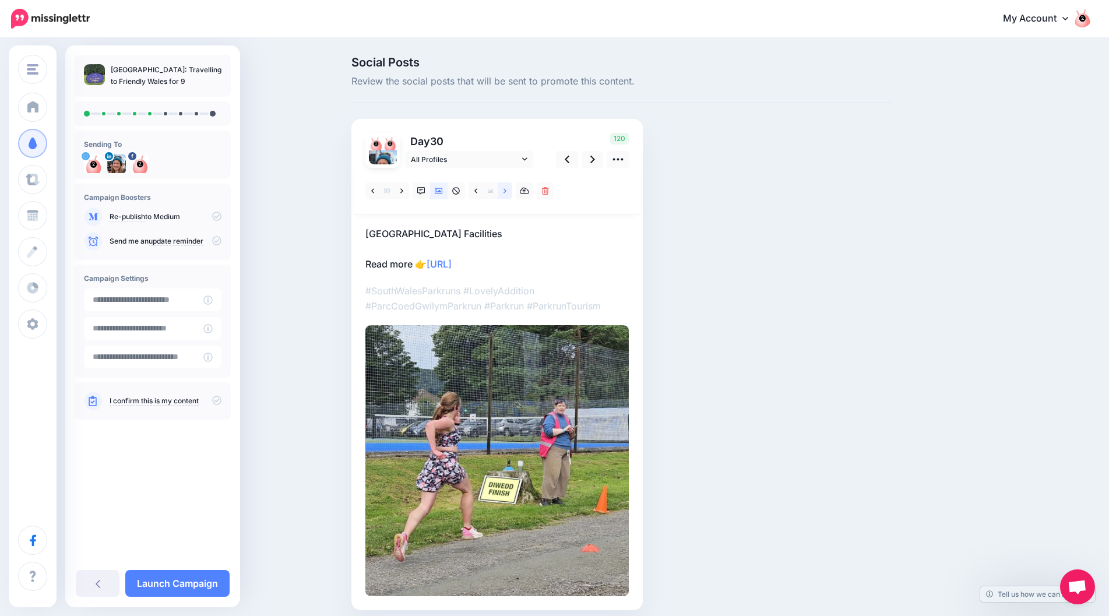
click at [507, 194] on icon at bounding box center [505, 191] width 3 height 8
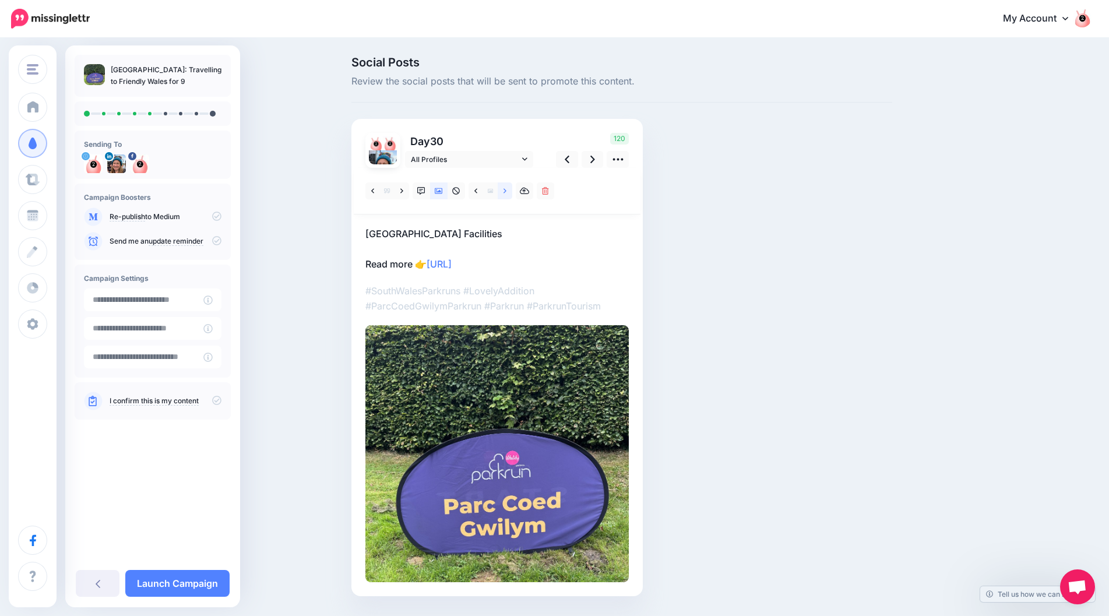
click at [507, 194] on icon at bounding box center [505, 191] width 3 height 8
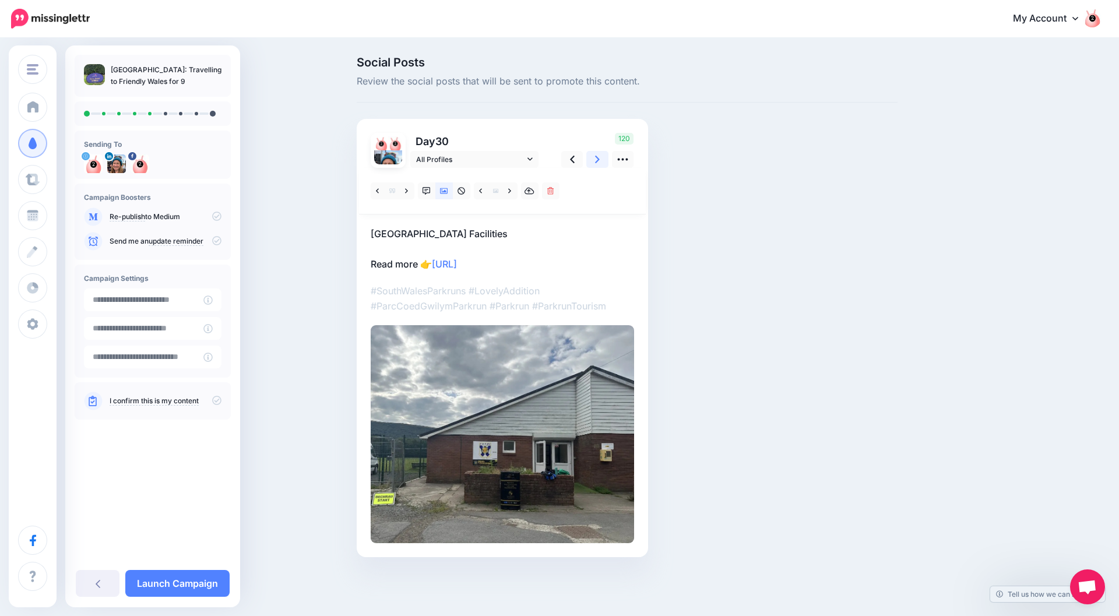
click at [598, 157] on icon at bounding box center [597, 159] width 5 height 12
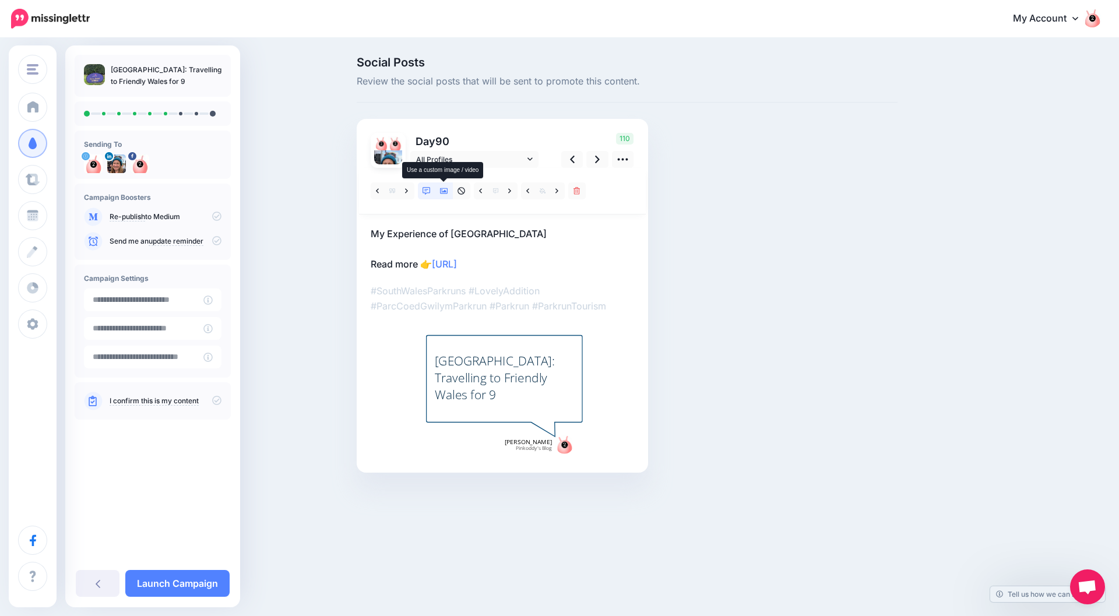
click at [444, 188] on icon at bounding box center [444, 191] width 8 height 8
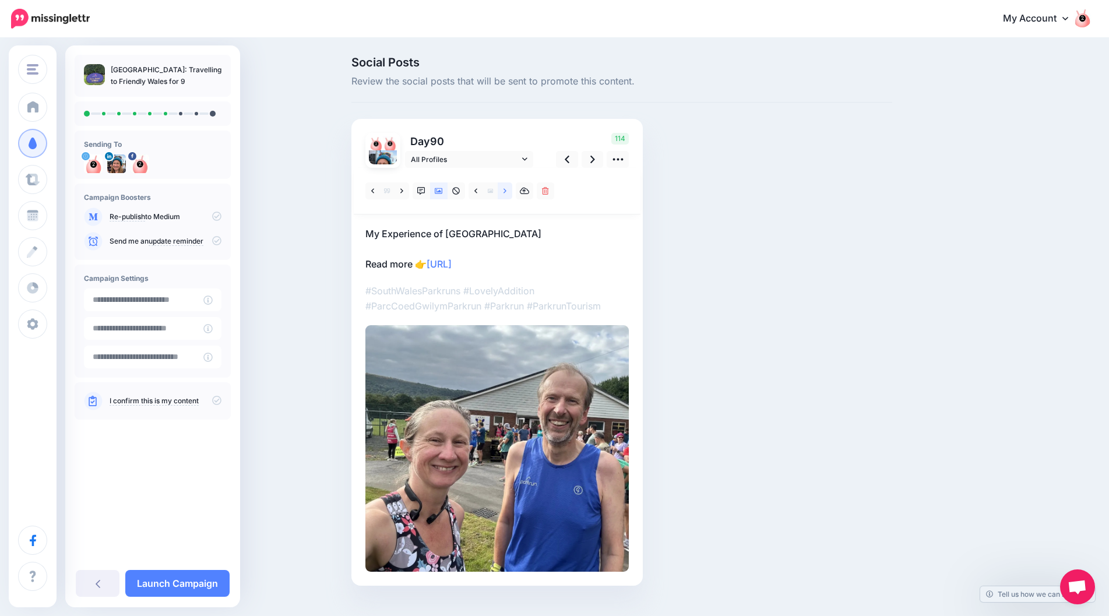
click at [511, 195] on link at bounding box center [505, 190] width 15 height 17
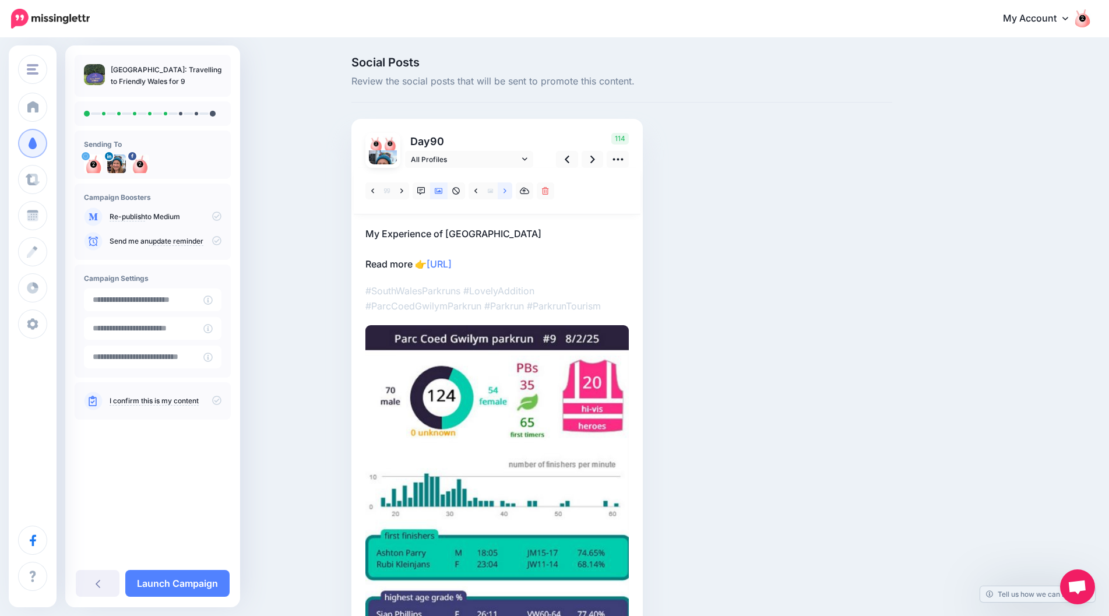
click at [511, 195] on link at bounding box center [505, 190] width 15 height 17
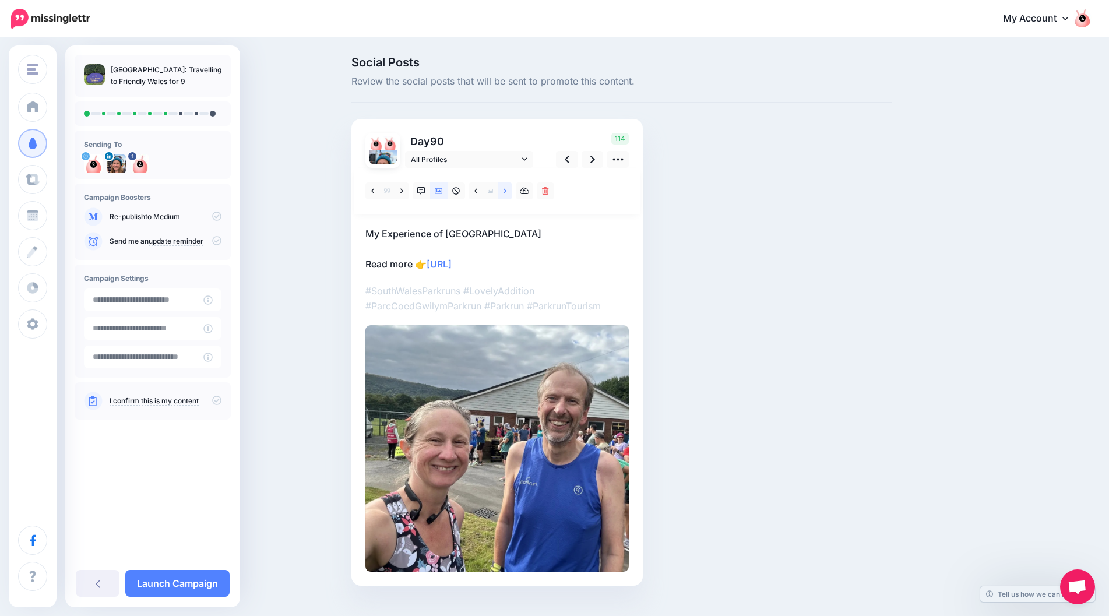
click at [511, 195] on link at bounding box center [505, 190] width 15 height 17
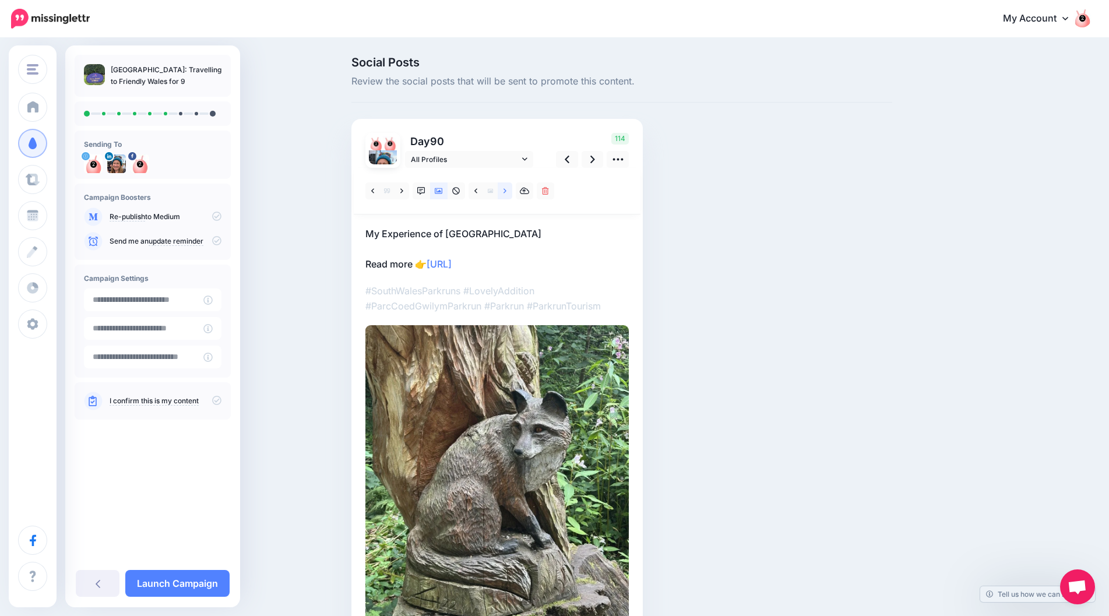
click at [511, 195] on link at bounding box center [505, 190] width 15 height 17
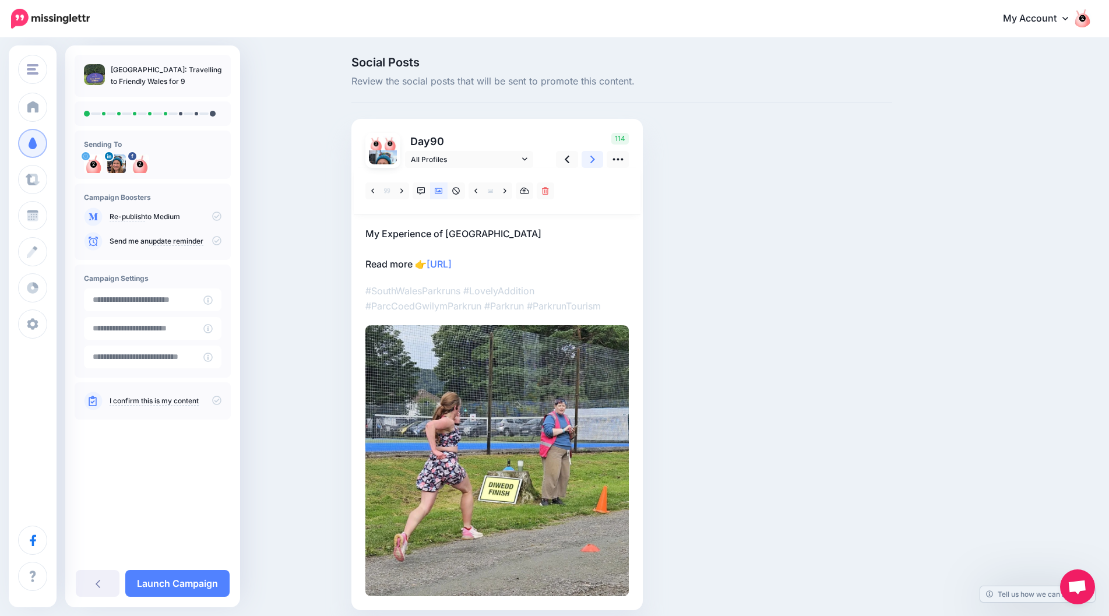
click at [595, 156] on icon at bounding box center [592, 159] width 5 height 12
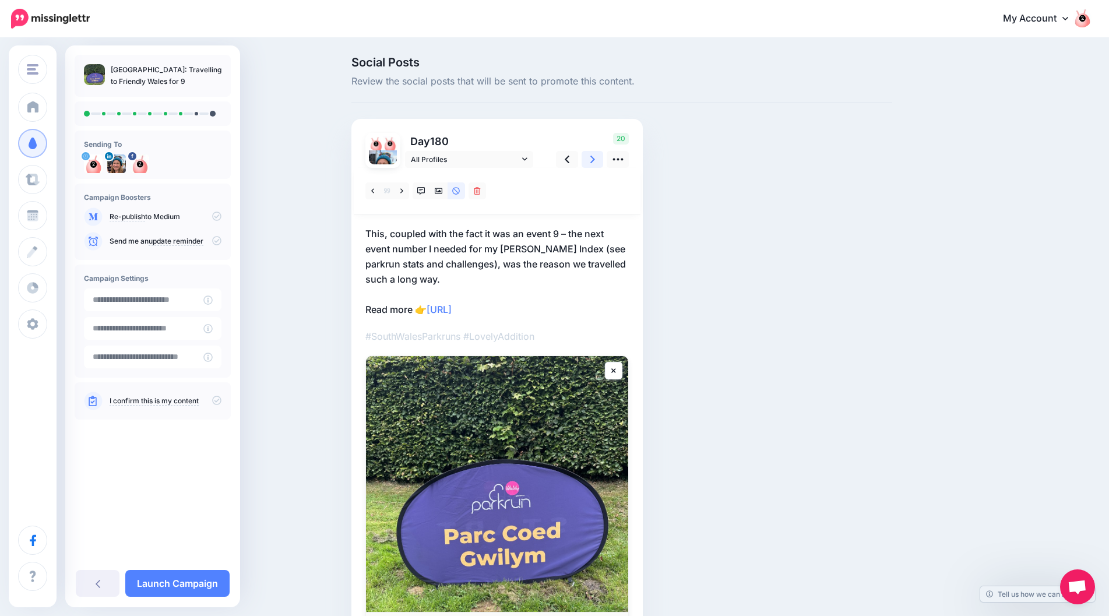
click at [595, 156] on icon at bounding box center [592, 159] width 5 height 12
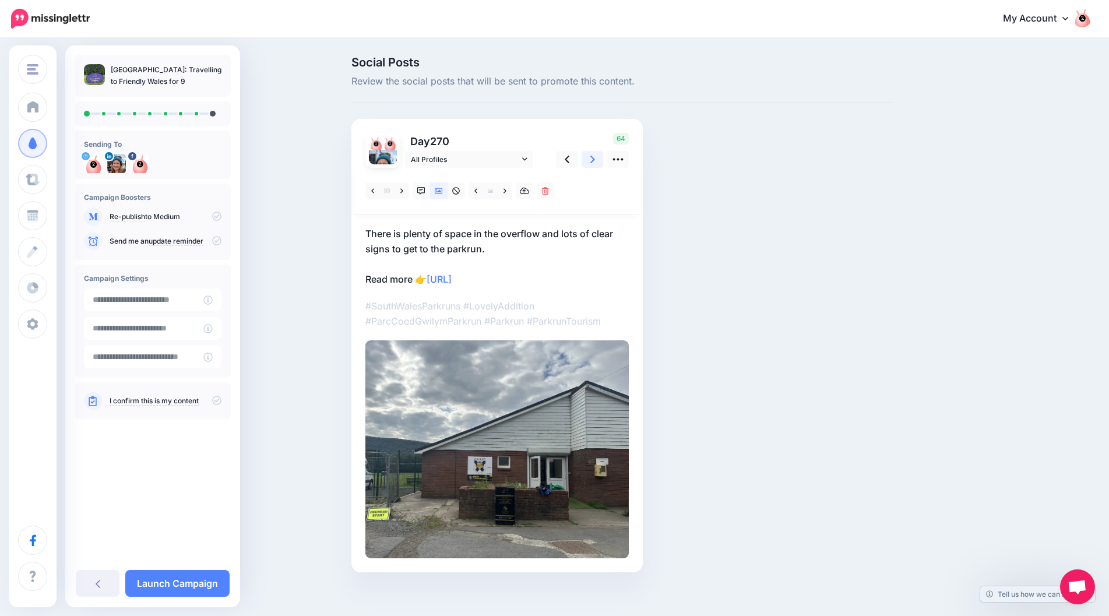
click at [595, 156] on icon at bounding box center [592, 159] width 5 height 12
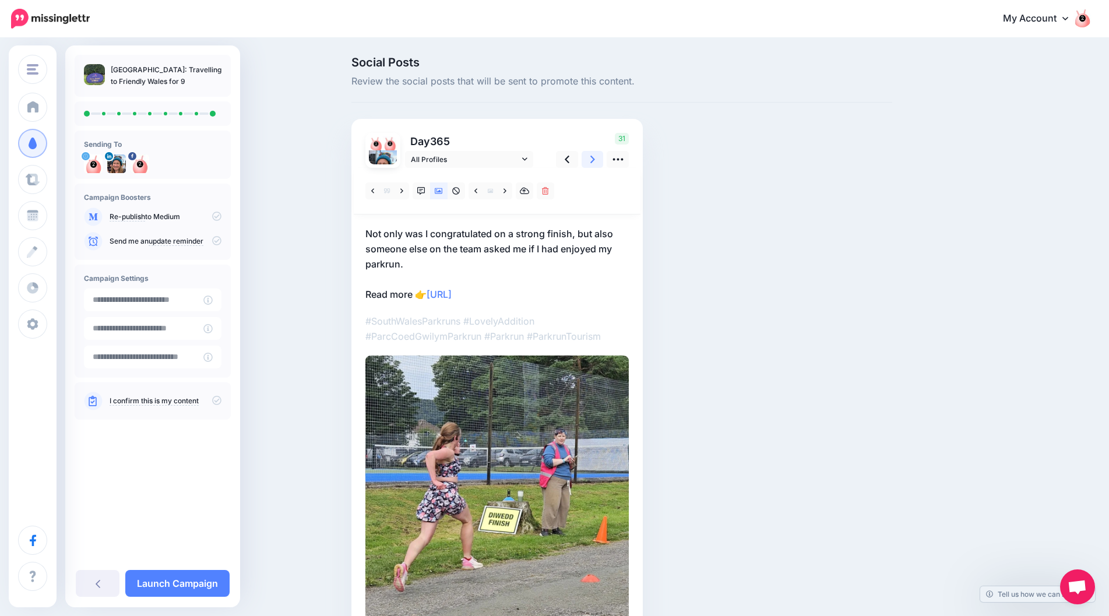
click at [595, 156] on icon at bounding box center [592, 159] width 5 height 12
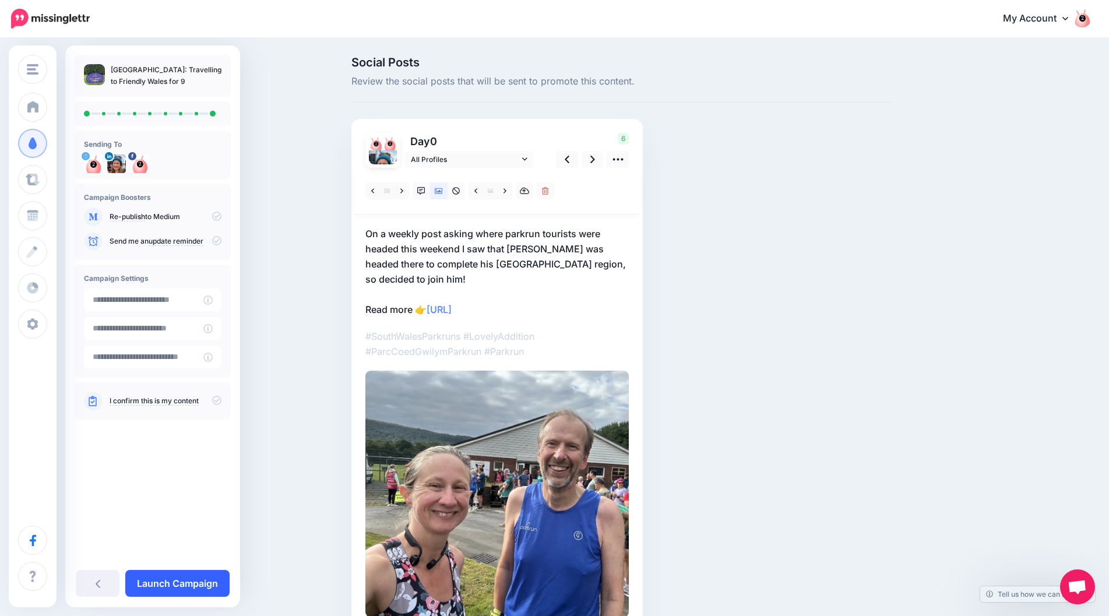
click at [192, 581] on link "Launch Campaign" at bounding box center [177, 583] width 104 height 27
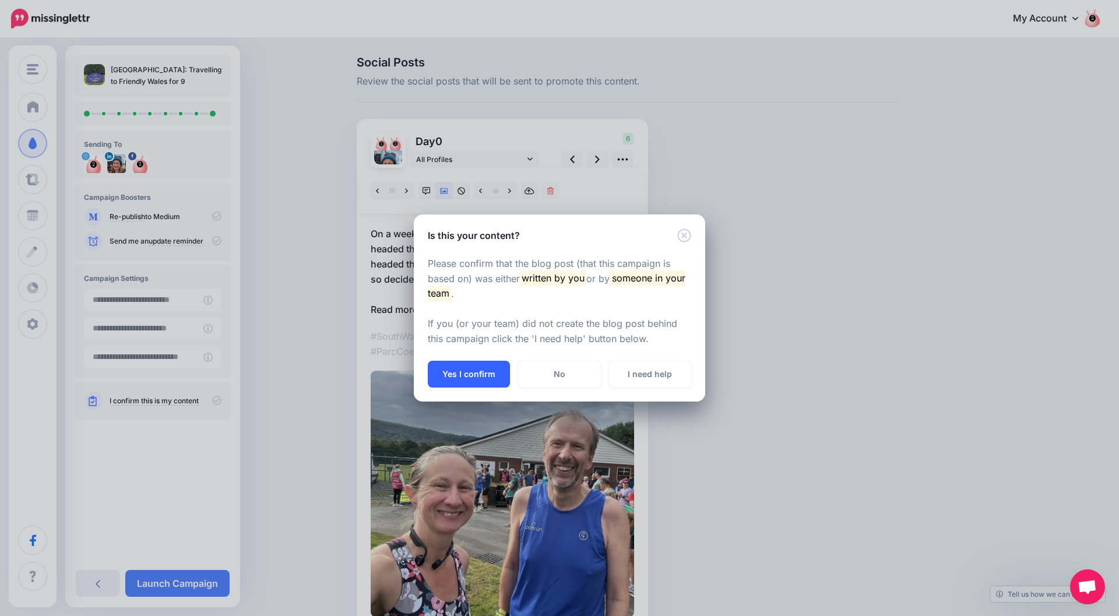
click at [441, 370] on button "Yes I confirm" at bounding box center [469, 374] width 82 height 27
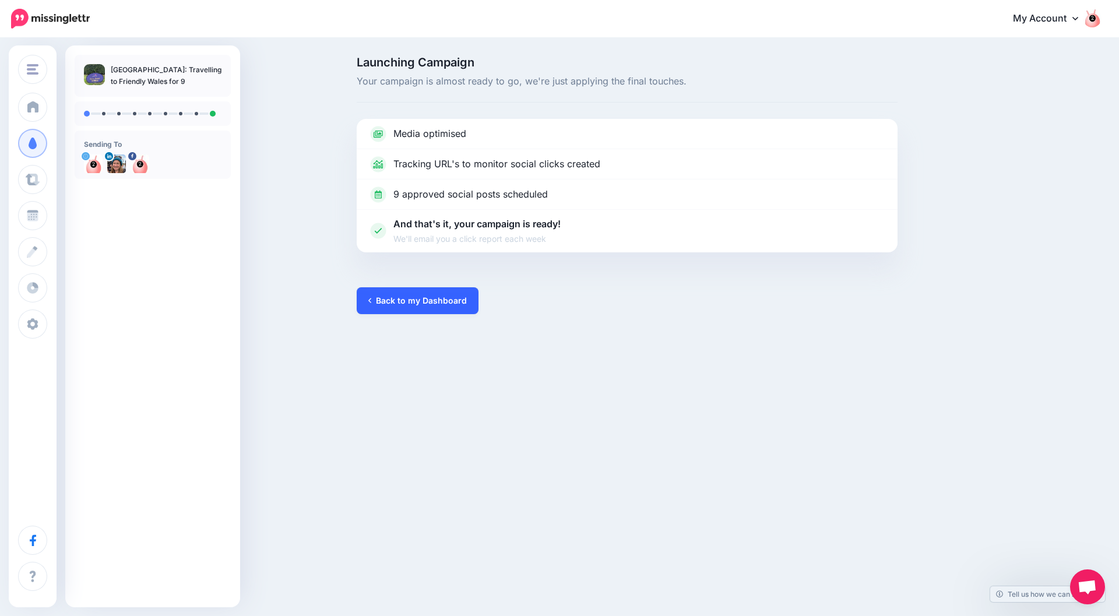
click at [419, 297] on link "Back to my Dashboard" at bounding box center [418, 300] width 122 height 27
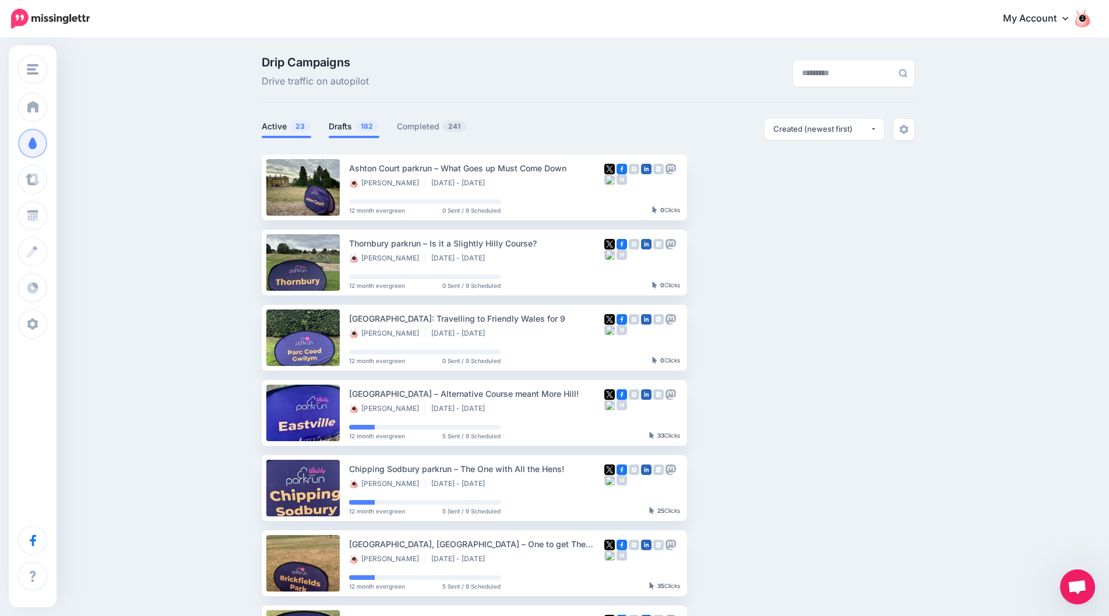
click at [356, 125] on link "Drafts 182" at bounding box center [354, 126] width 51 height 14
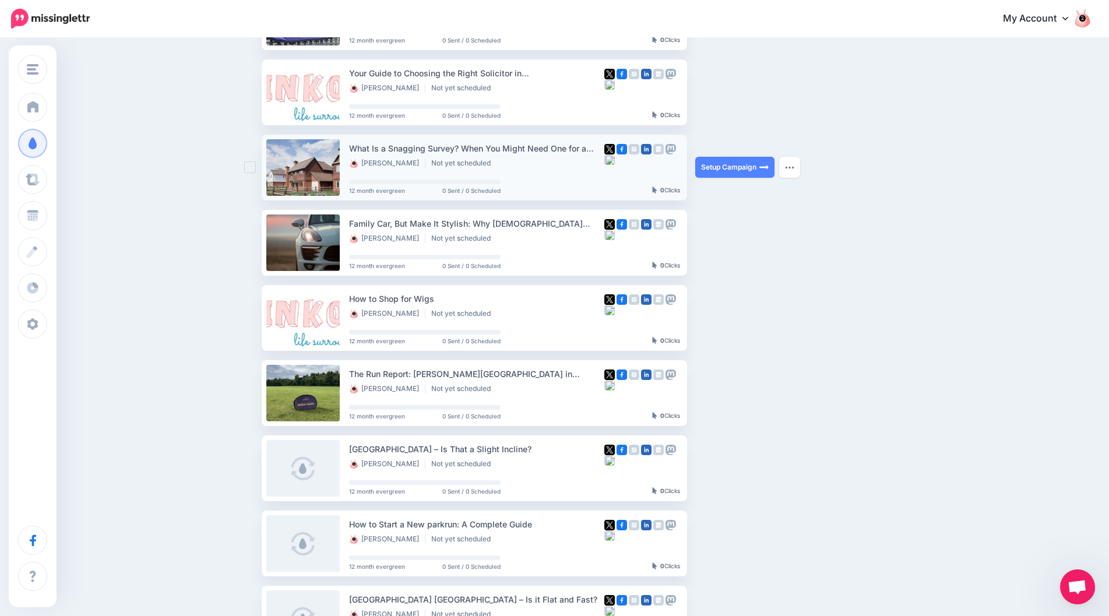
scroll to position [175, 0]
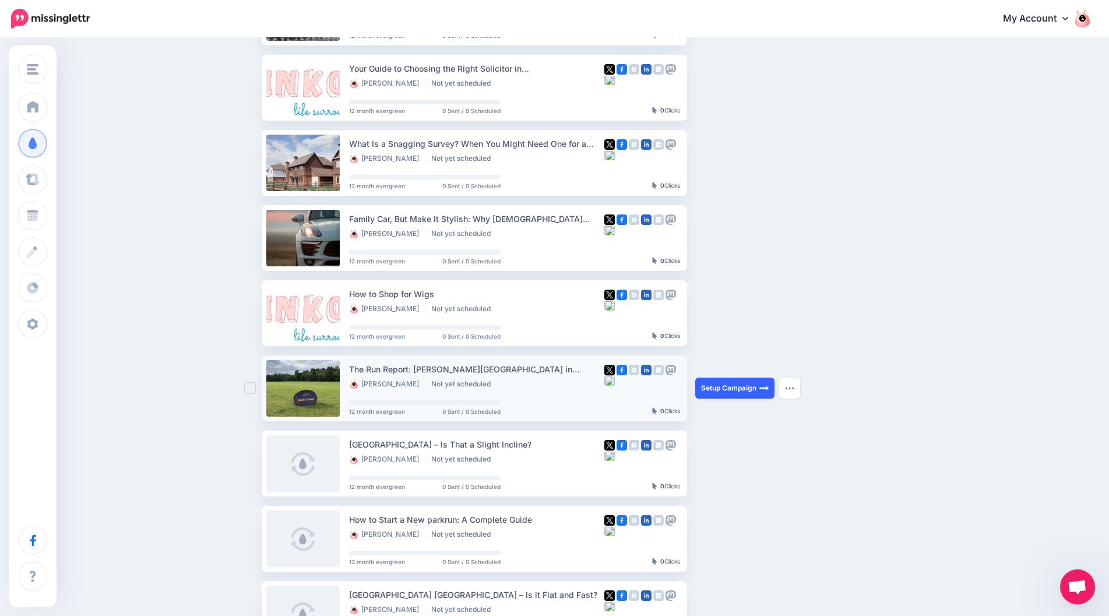
click at [735, 391] on link "Setup Campaign" at bounding box center [734, 388] width 79 height 21
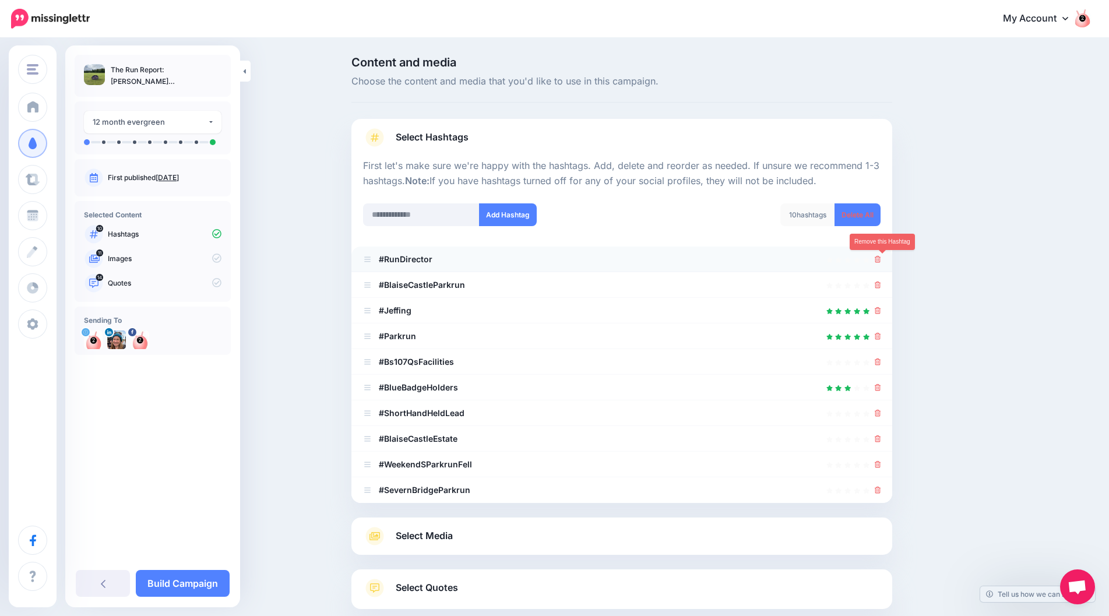
click at [881, 259] on icon at bounding box center [878, 259] width 6 height 7
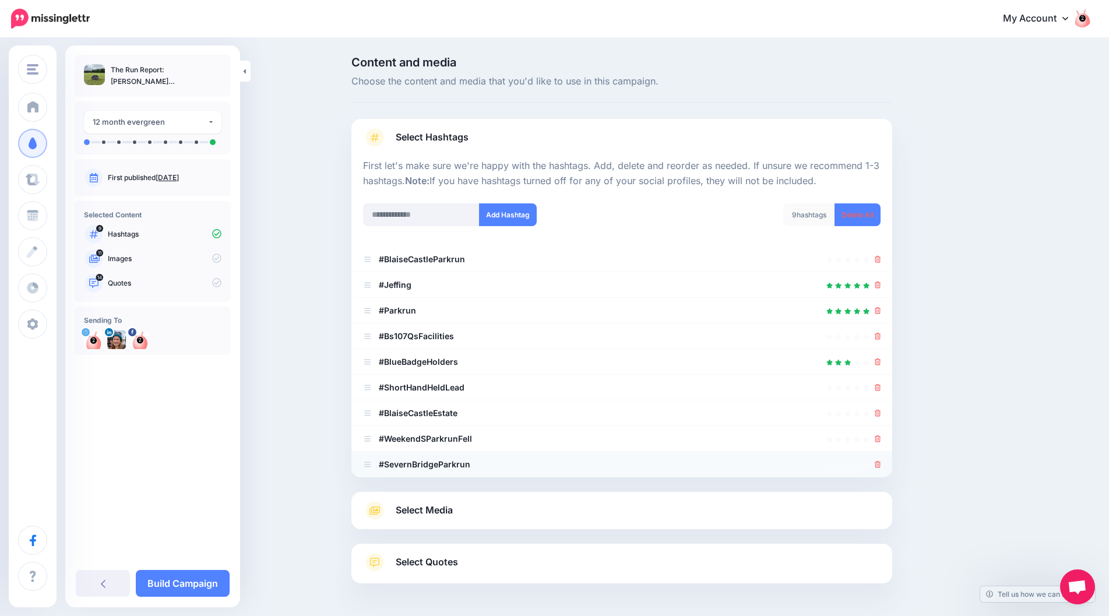
click at [889, 459] on li "#SevernBridgeParkrun" at bounding box center [621, 465] width 541 height 26
click at [881, 467] on icon at bounding box center [878, 464] width 6 height 7
click at [881, 444] on div at bounding box center [878, 439] width 6 height 14
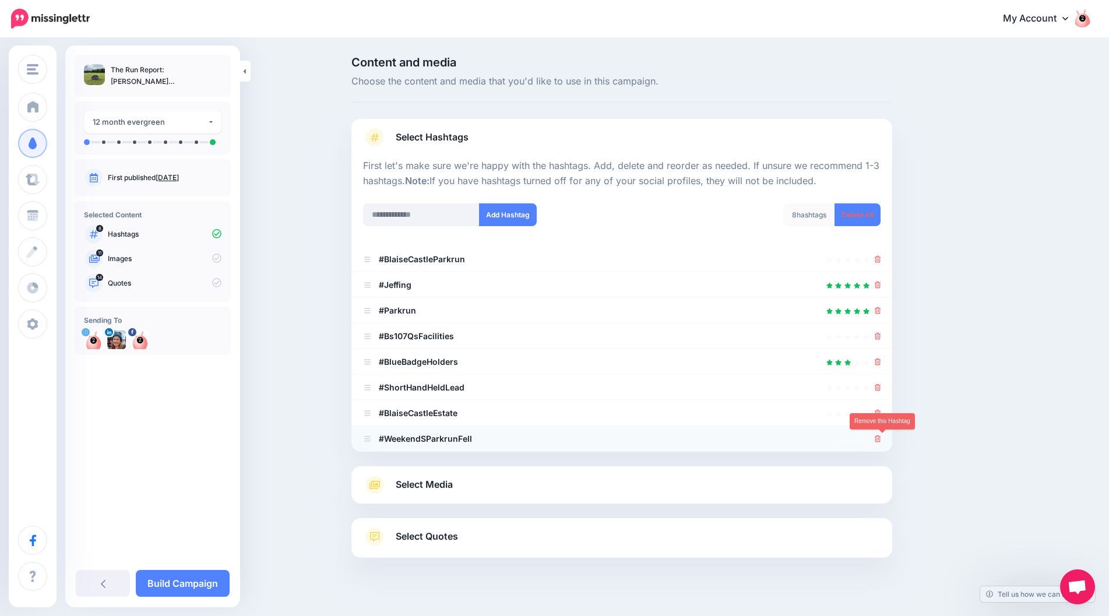
click at [881, 441] on icon at bounding box center [878, 438] width 6 height 7
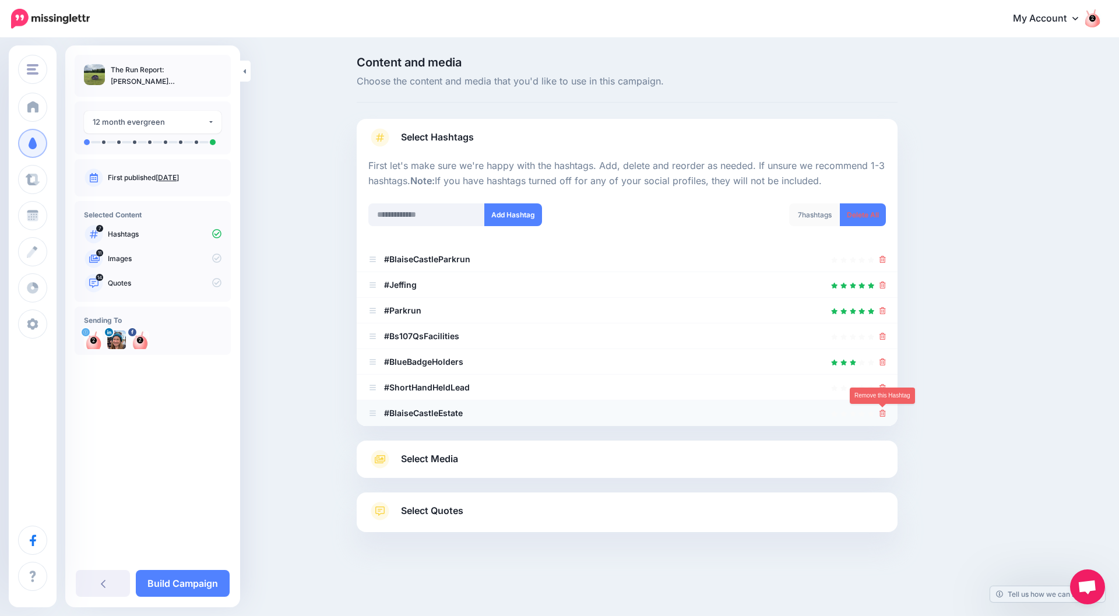
click at [882, 408] on link at bounding box center [883, 413] width 6 height 10
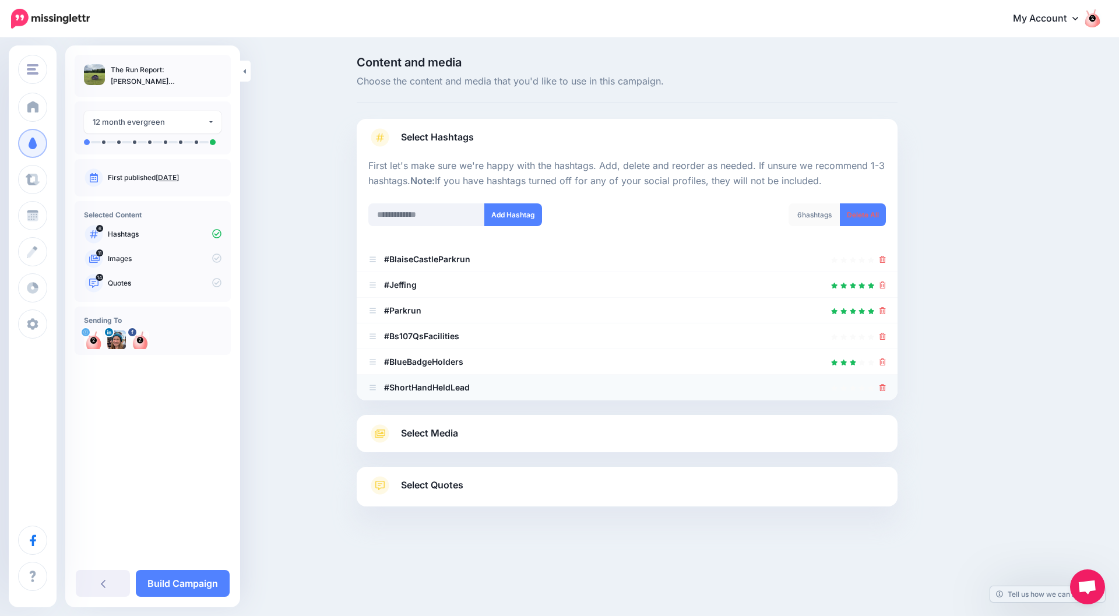
click at [883, 387] on icon at bounding box center [883, 387] width 6 height 7
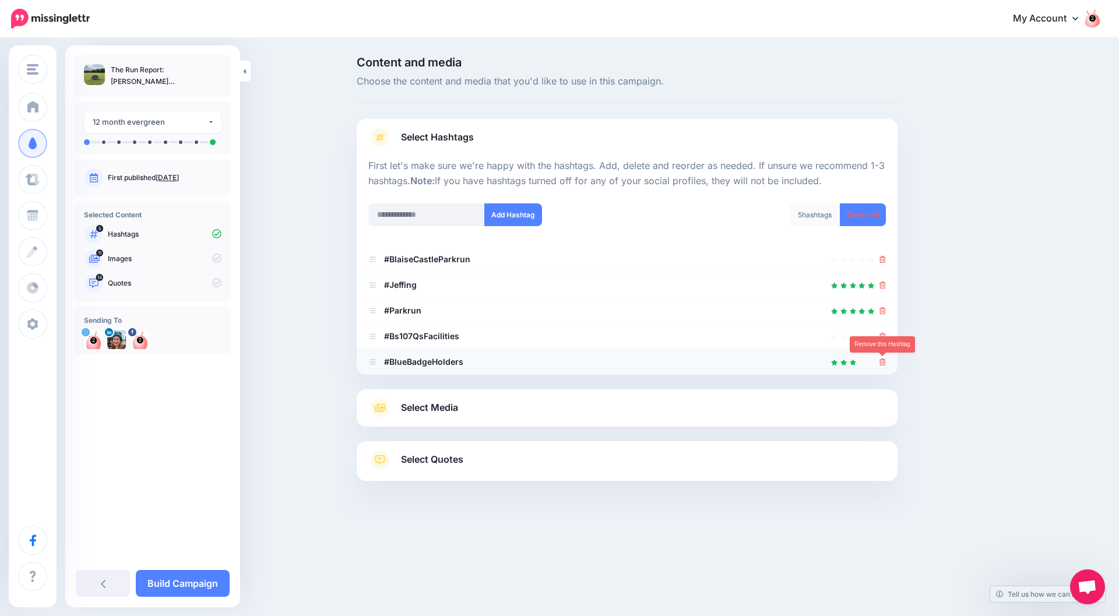
click at [882, 361] on icon at bounding box center [883, 361] width 6 height 7
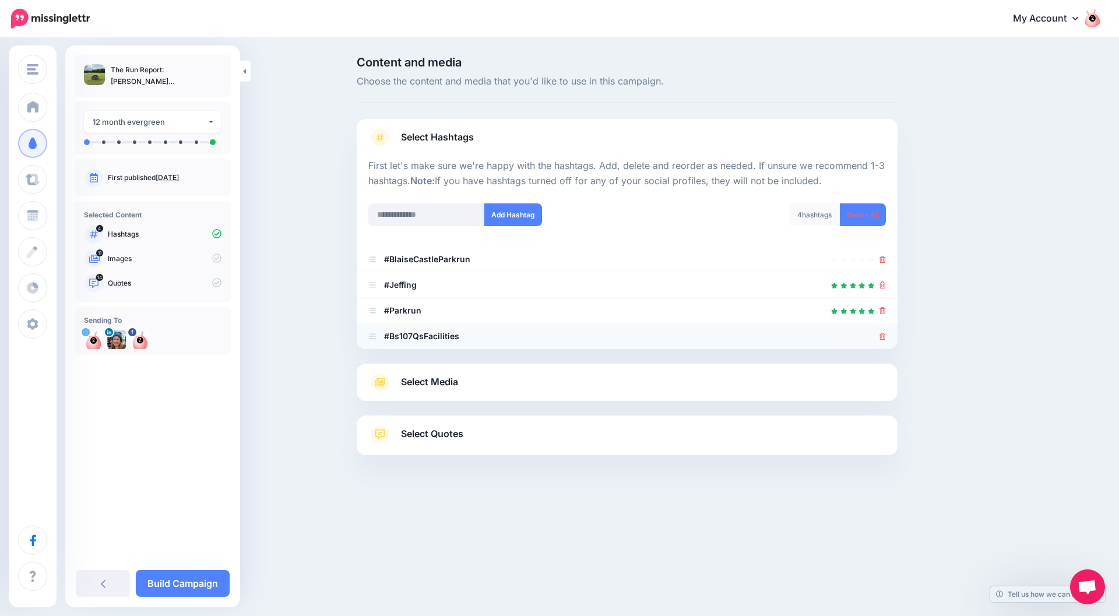
click at [879, 336] on div at bounding box center [627, 336] width 518 height 14
click at [881, 337] on icon at bounding box center [883, 336] width 6 height 7
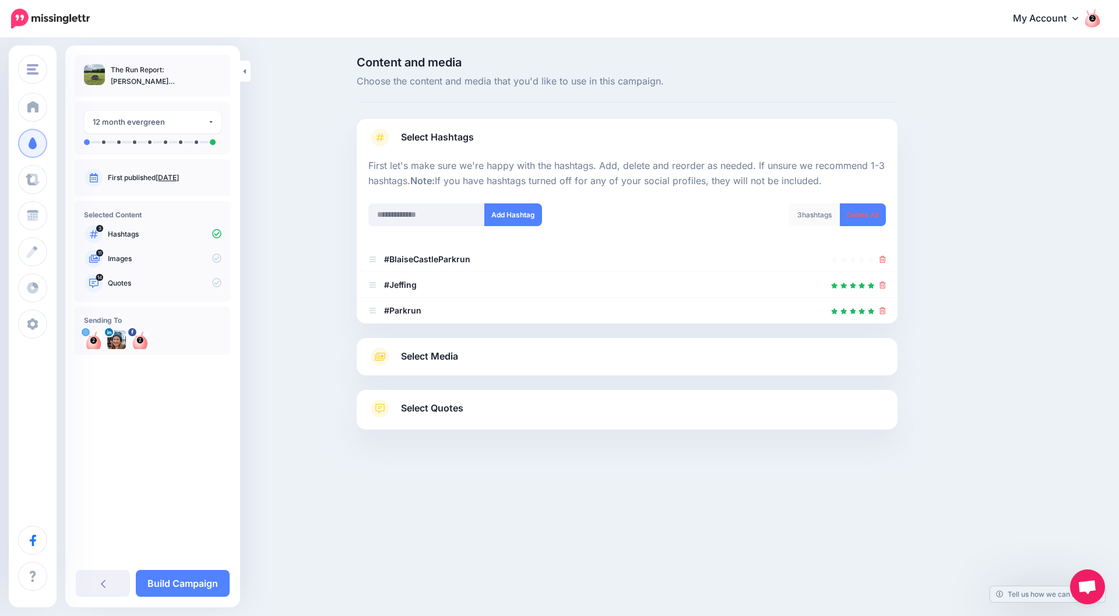
click at [880, 354] on link "Select Media" at bounding box center [627, 356] width 518 height 19
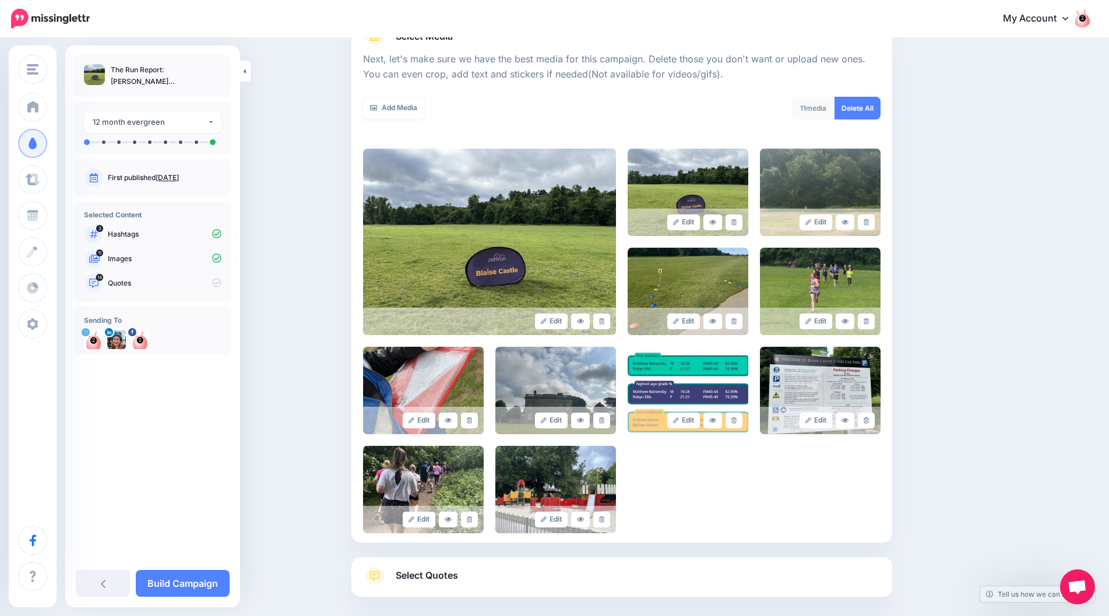
scroll to position [212, 0]
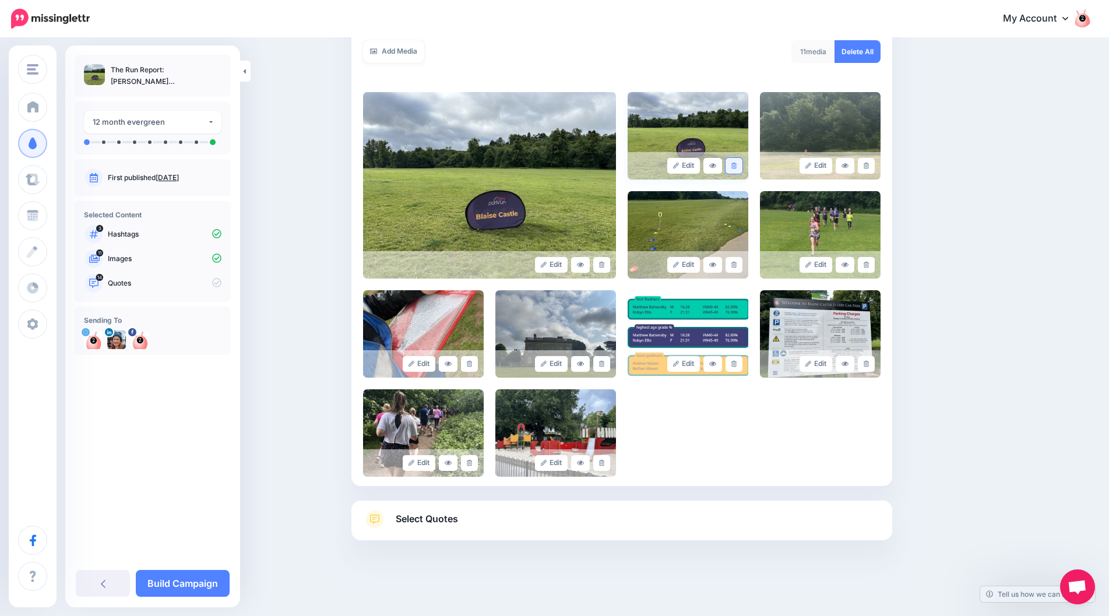
click at [736, 167] on link at bounding box center [734, 166] width 17 height 16
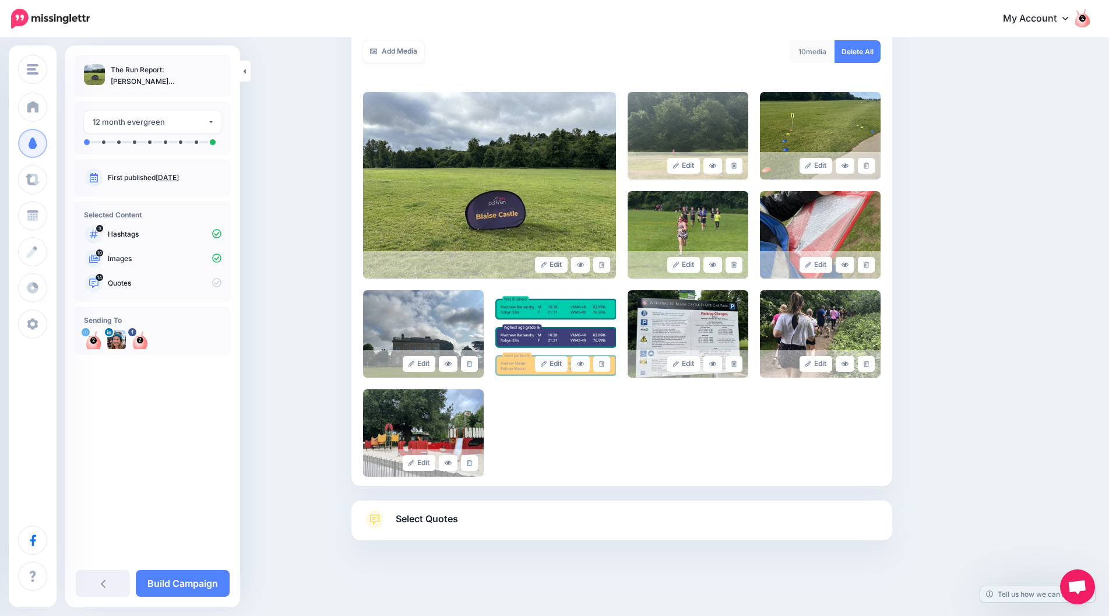
click at [831, 529] on link "Select Quotes" at bounding box center [622, 525] width 518 height 30
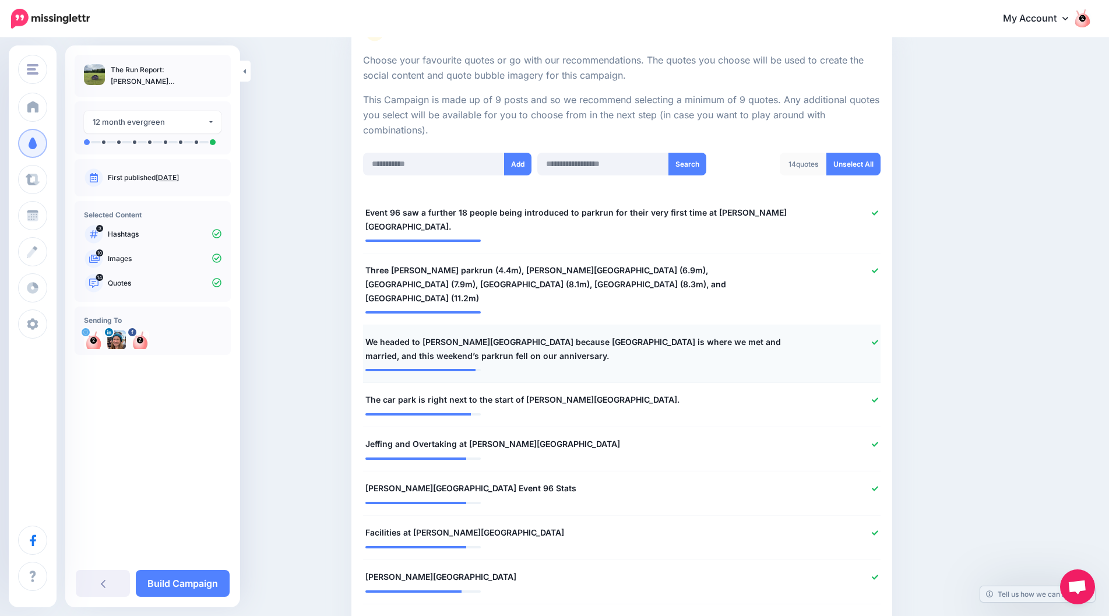
scroll to position [211, 0]
click at [878, 269] on icon at bounding box center [875, 271] width 6 height 5
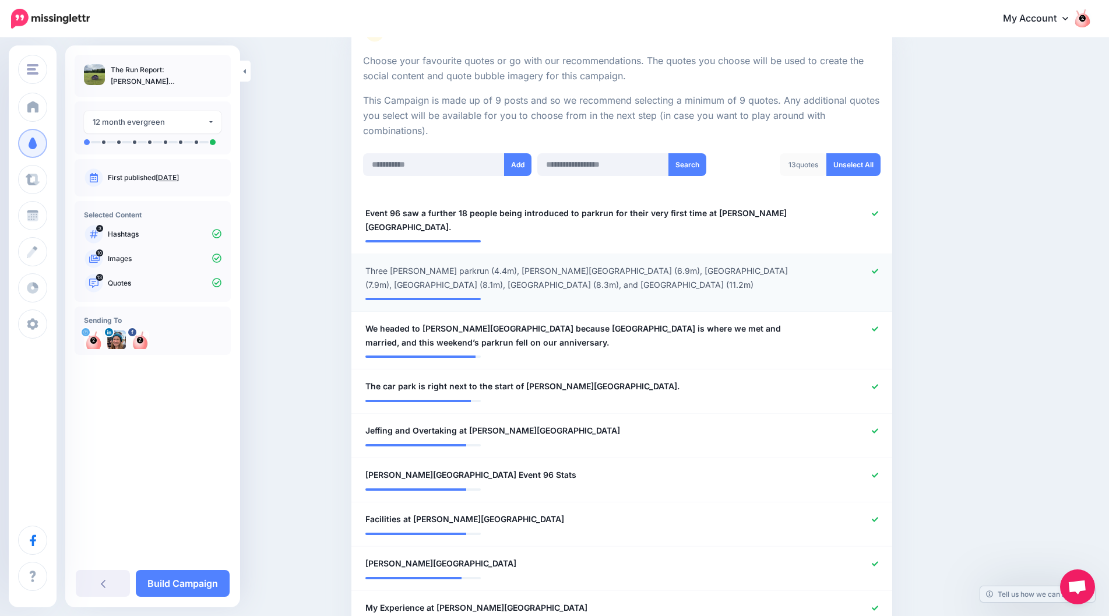
click at [844, 291] on li "**********" at bounding box center [621, 283] width 541 height 58
click at [855, 157] on link "Unselect All" at bounding box center [854, 164] width 54 height 23
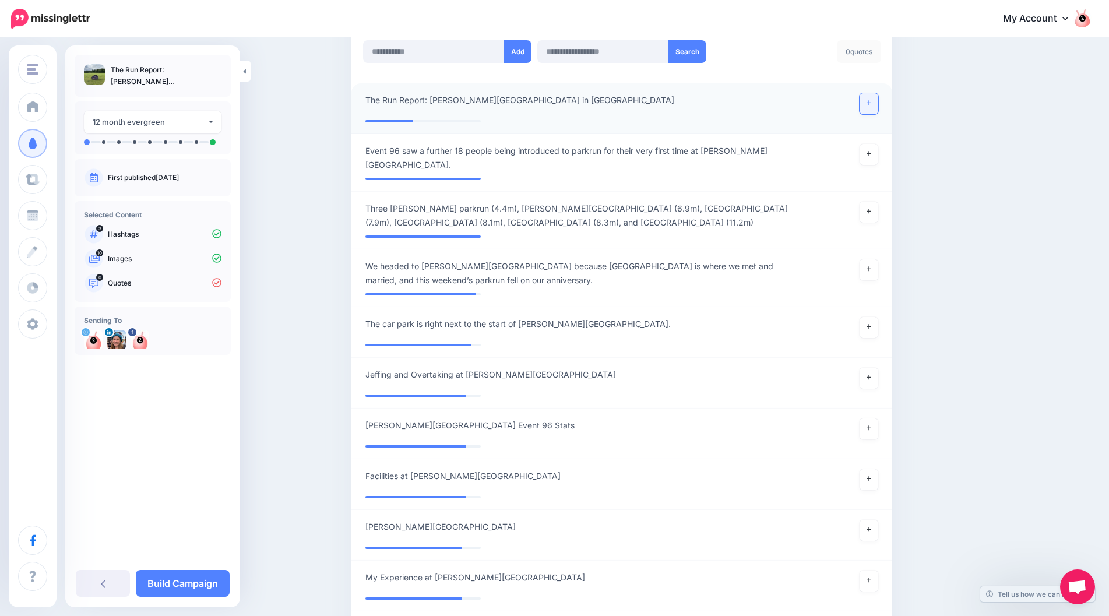
scroll to position [290, 0]
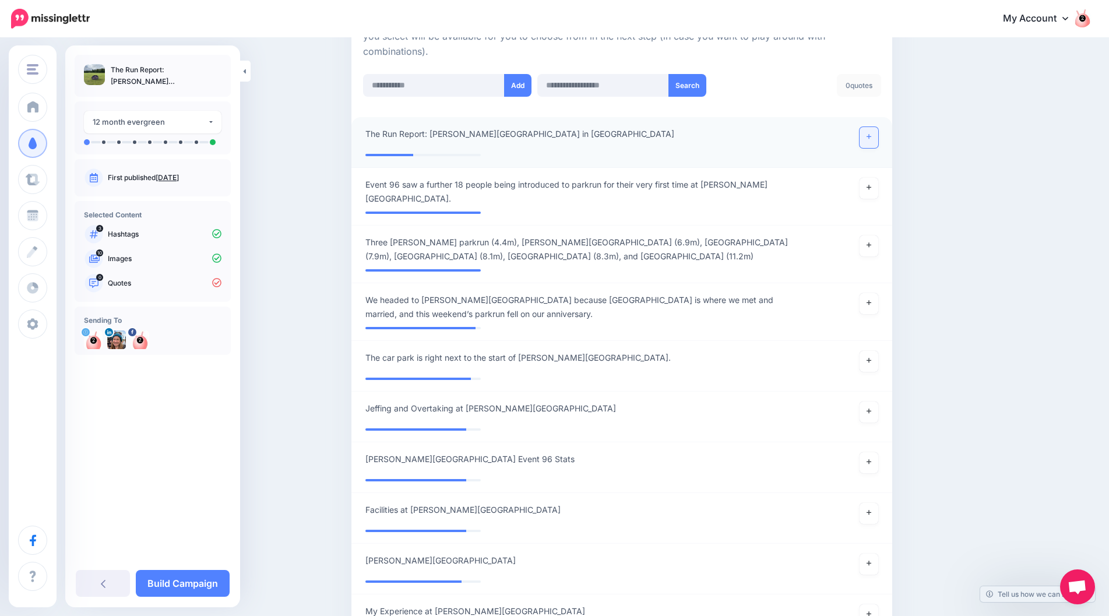
click at [871, 139] on icon at bounding box center [869, 136] width 5 height 6
click at [878, 187] on link at bounding box center [869, 188] width 19 height 21
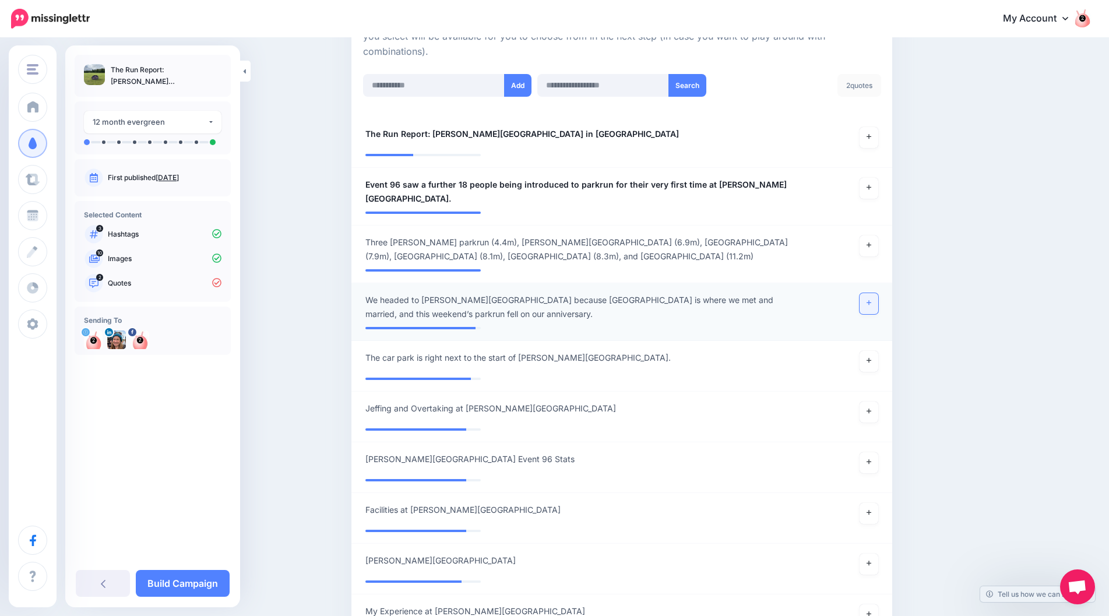
click at [871, 301] on icon at bounding box center [869, 303] width 5 height 5
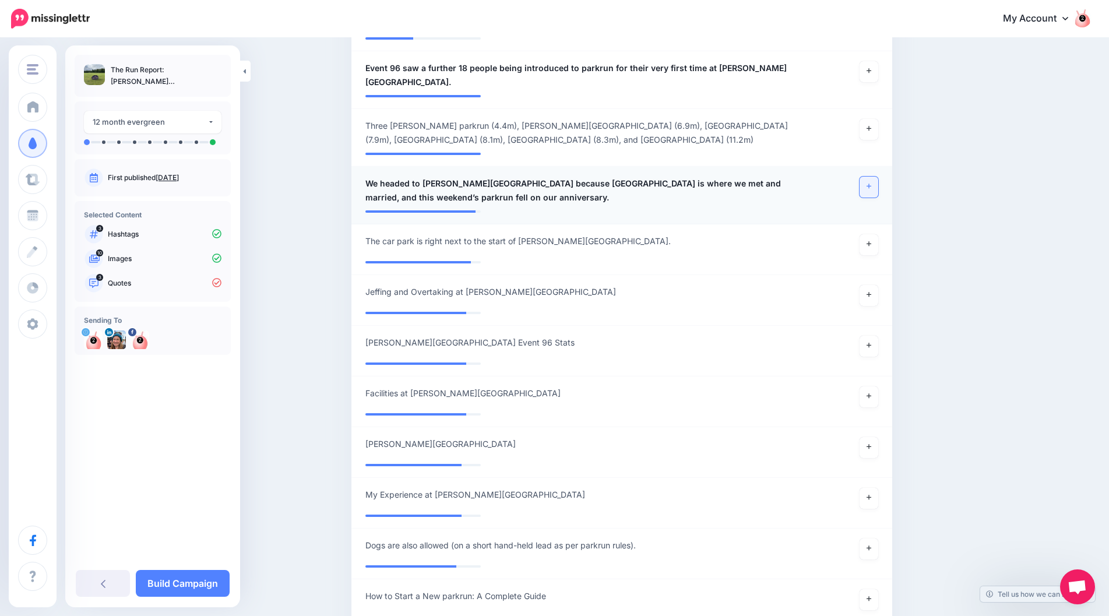
scroll to position [465, 0]
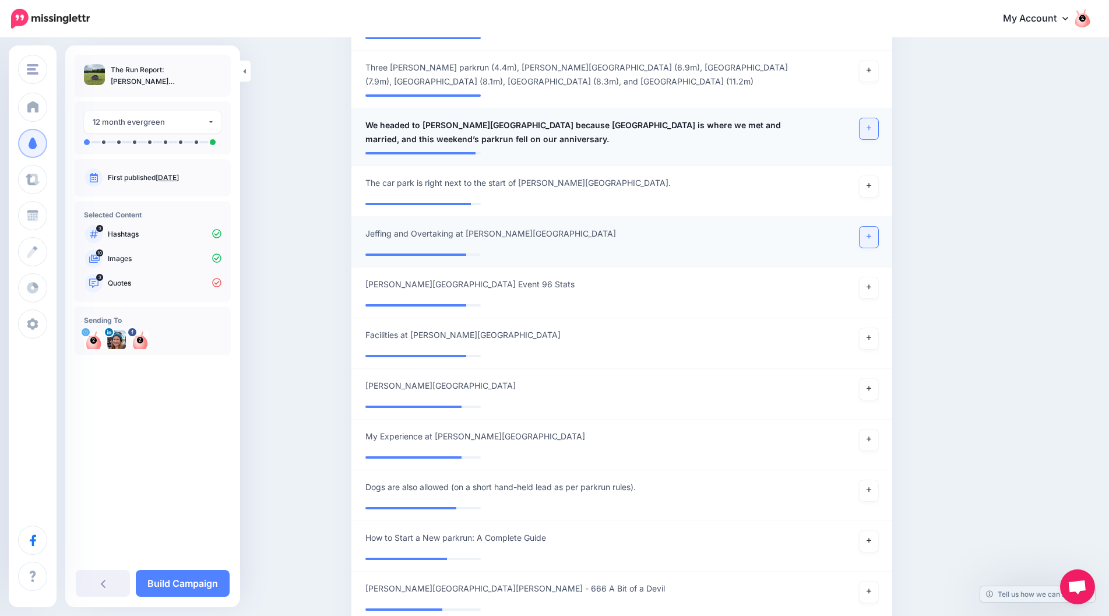
click at [871, 233] on link at bounding box center [869, 237] width 19 height 21
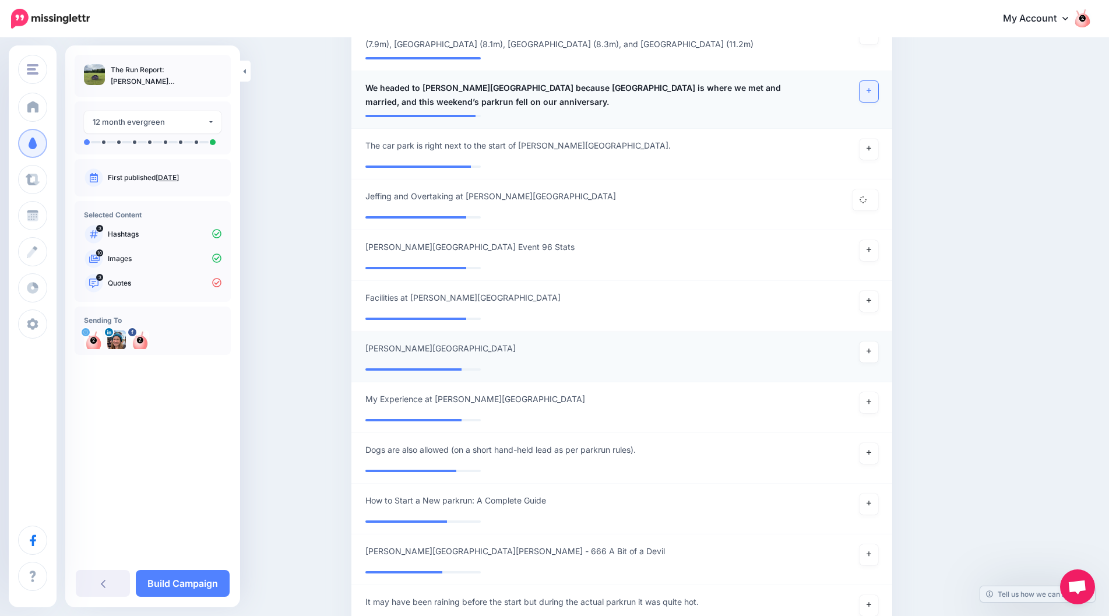
scroll to position [523, 0]
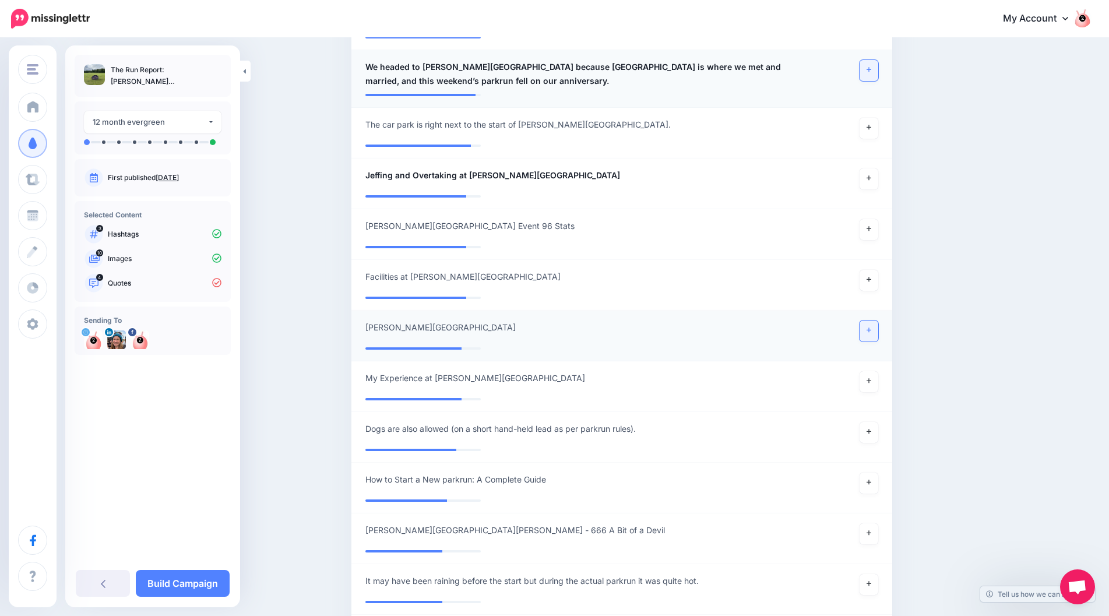
click at [871, 328] on icon at bounding box center [869, 330] width 5 height 5
click at [878, 274] on link at bounding box center [869, 280] width 19 height 21
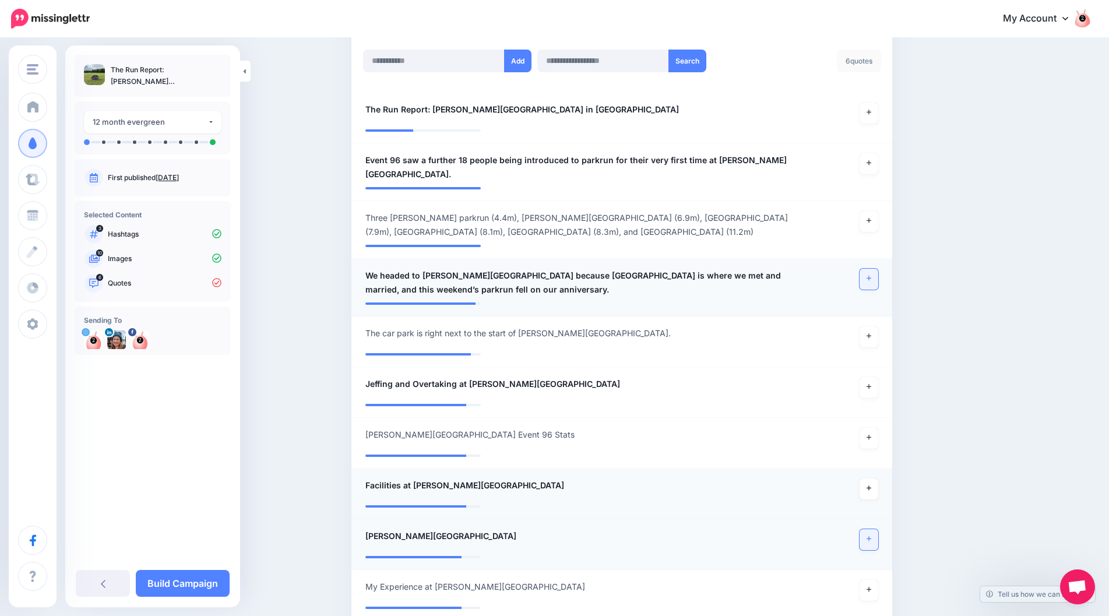
scroll to position [290, 0]
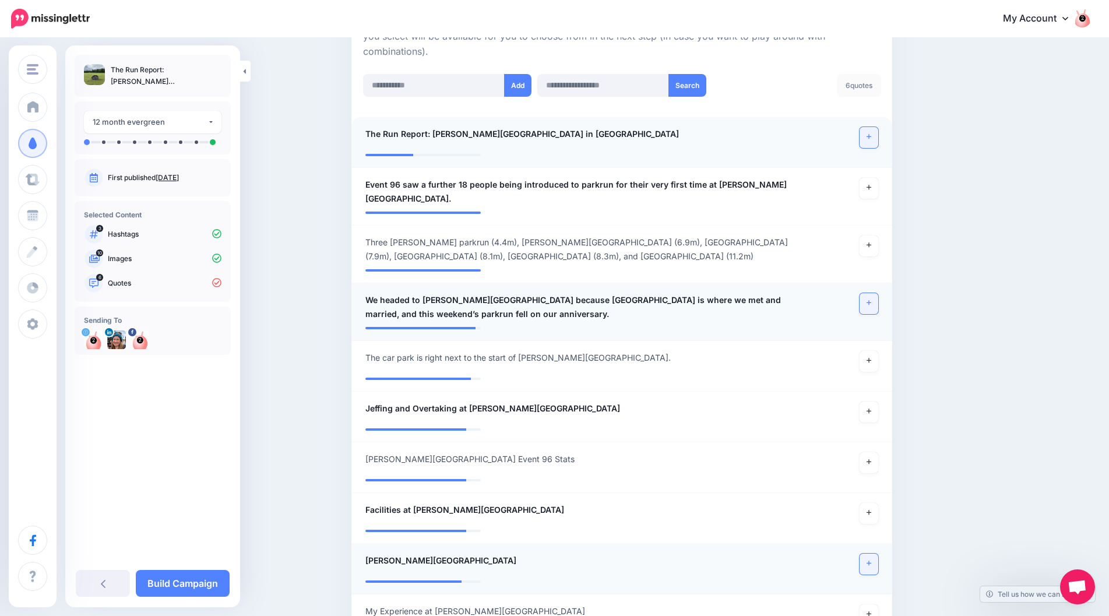
click at [872, 142] on link at bounding box center [869, 137] width 19 height 21
click at [870, 188] on link at bounding box center [869, 188] width 19 height 21
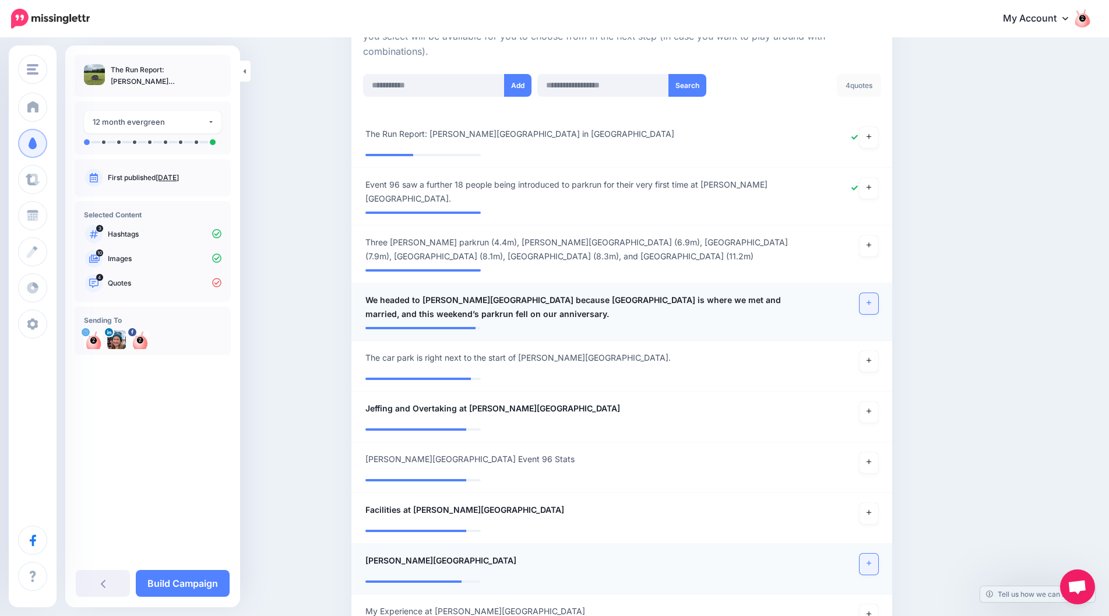
click at [870, 297] on link at bounding box center [869, 303] width 19 height 21
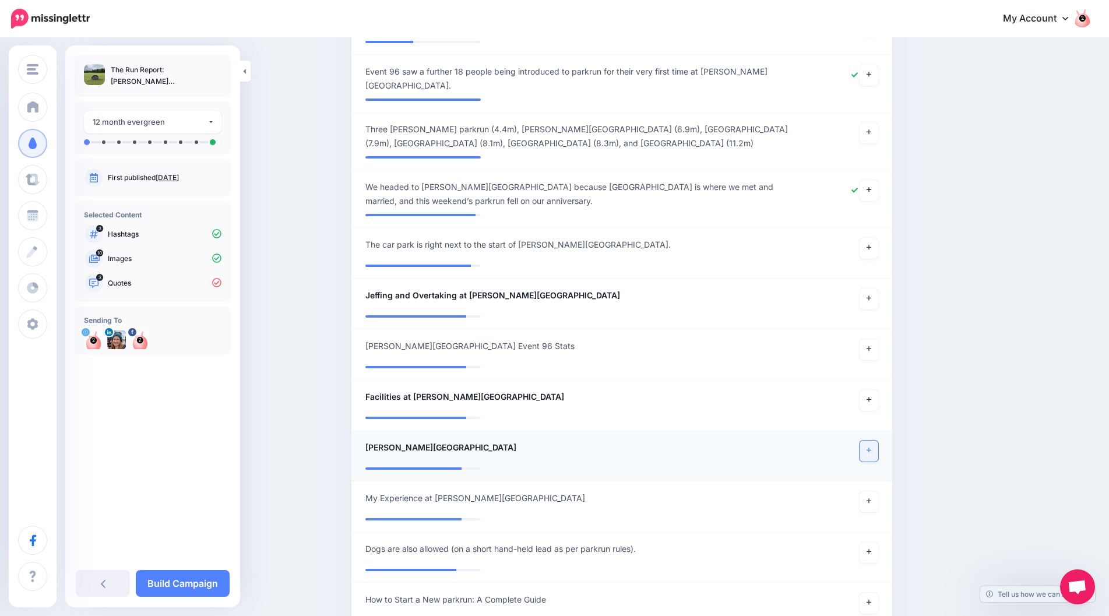
scroll to position [407, 0]
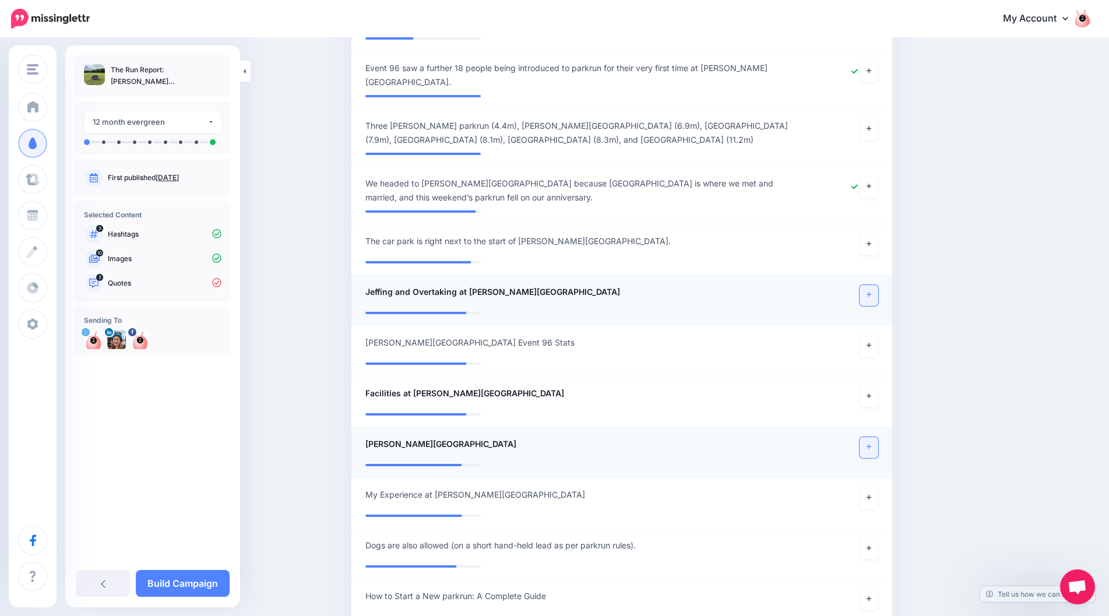
click at [871, 291] on icon at bounding box center [869, 294] width 5 height 6
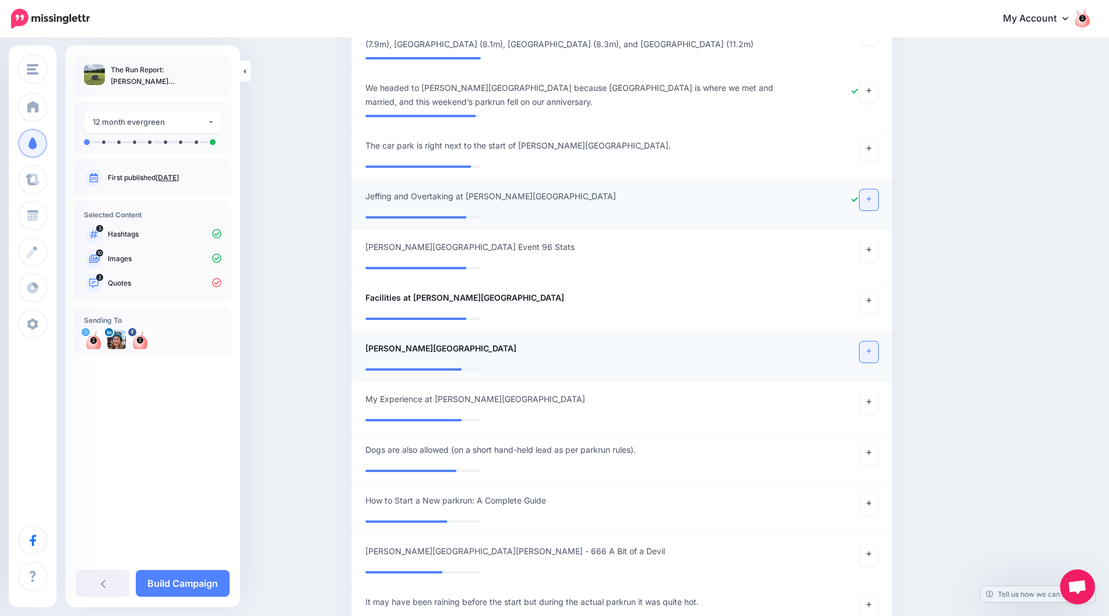
scroll to position [523, 0]
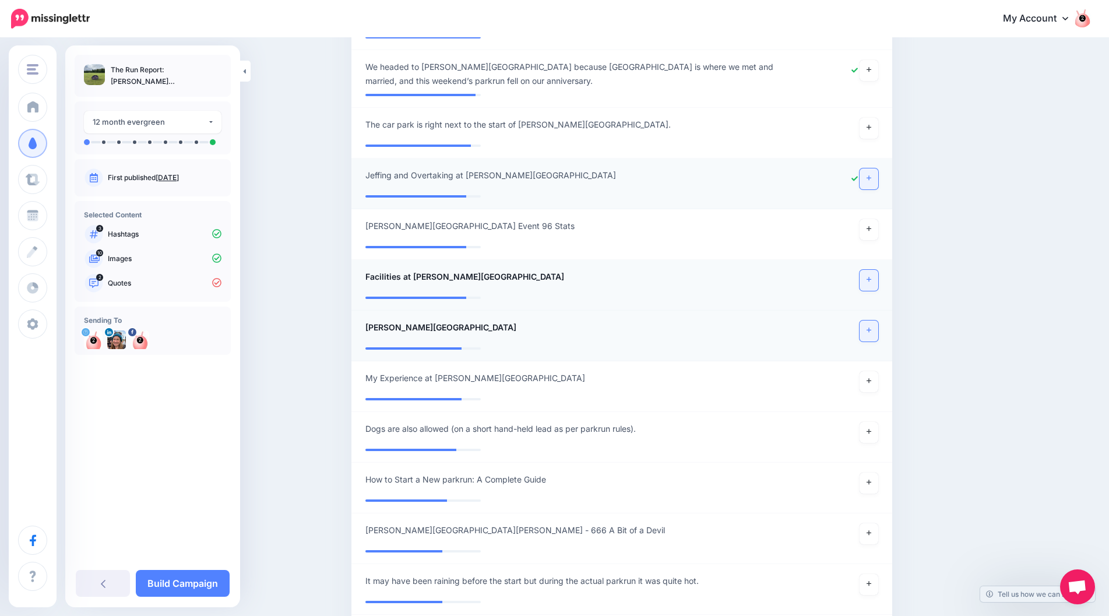
click at [877, 270] on link at bounding box center [869, 280] width 19 height 21
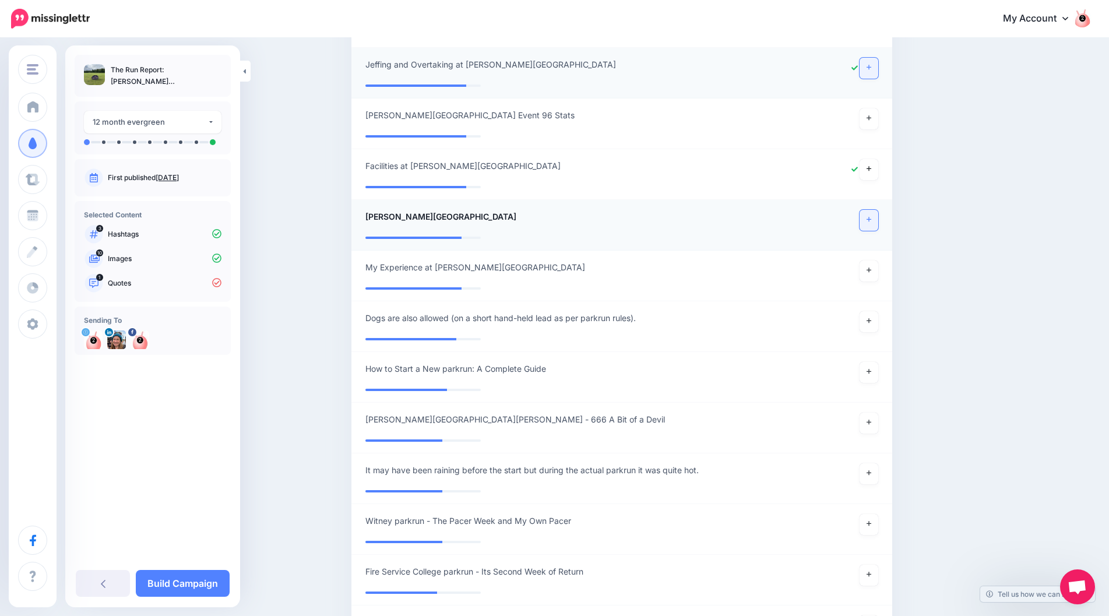
scroll to position [640, 0]
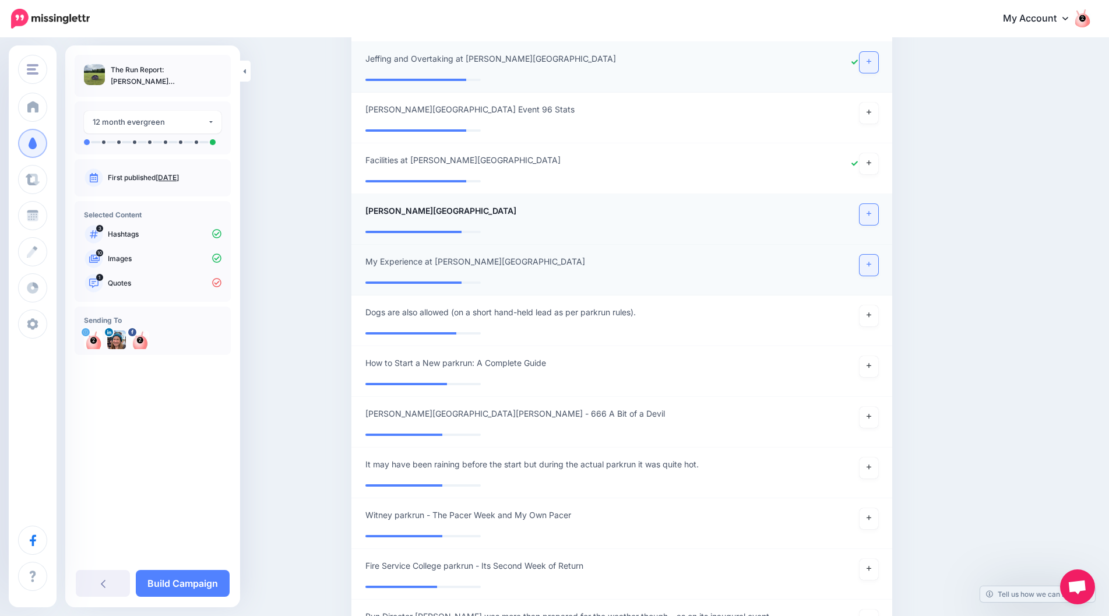
click at [873, 262] on link at bounding box center [869, 265] width 19 height 21
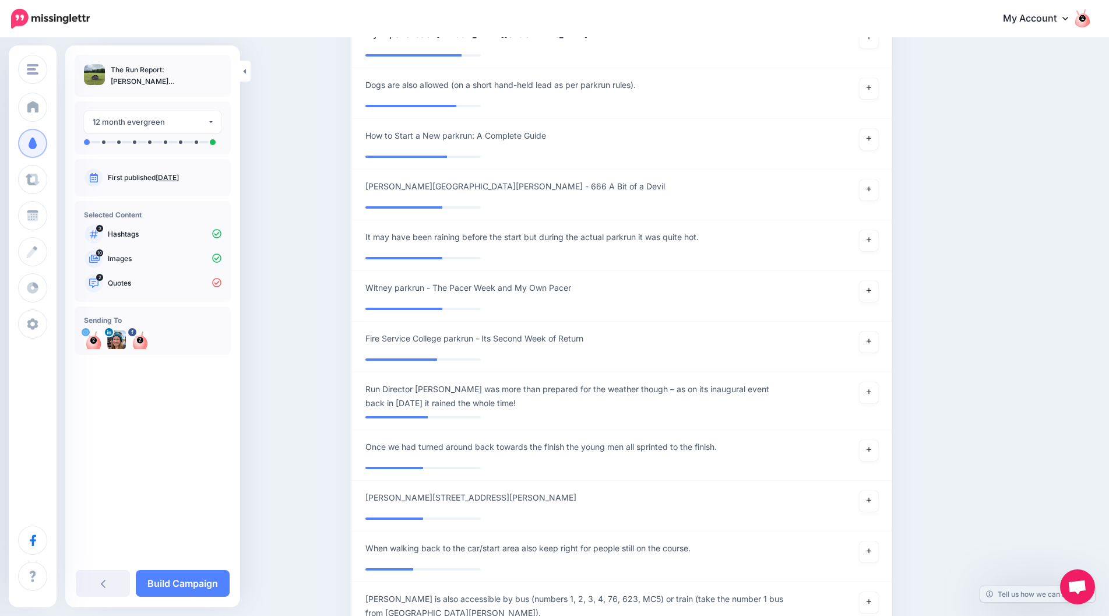
scroll to position [873, 0]
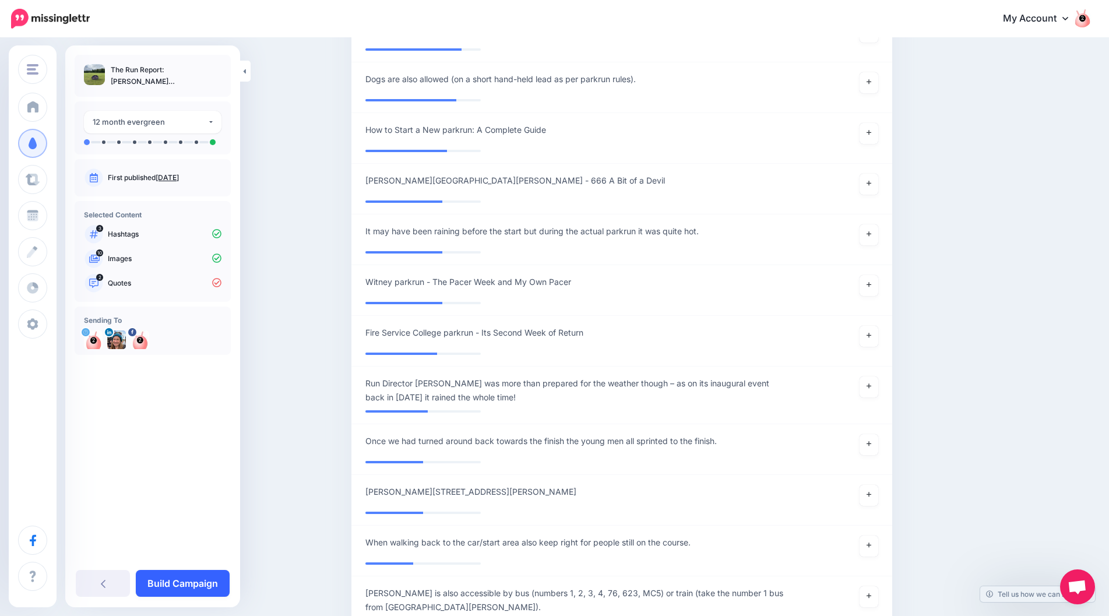
click at [181, 586] on link "Build Campaign" at bounding box center [183, 583] width 94 height 27
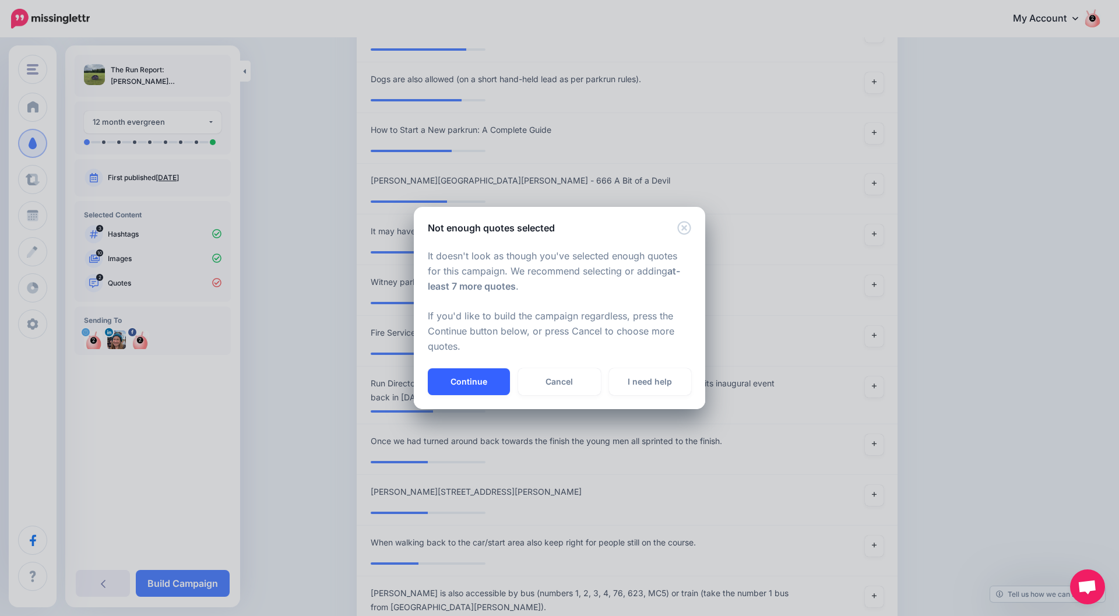
click at [480, 383] on button "Continue" at bounding box center [469, 381] width 82 height 27
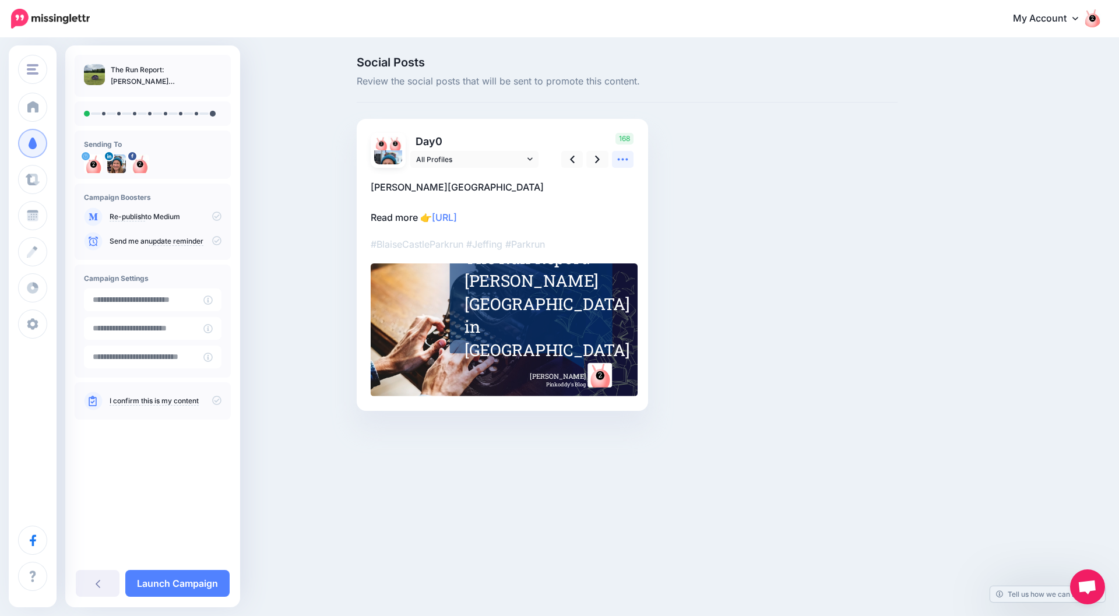
click at [623, 160] on icon at bounding box center [623, 160] width 10 height 2
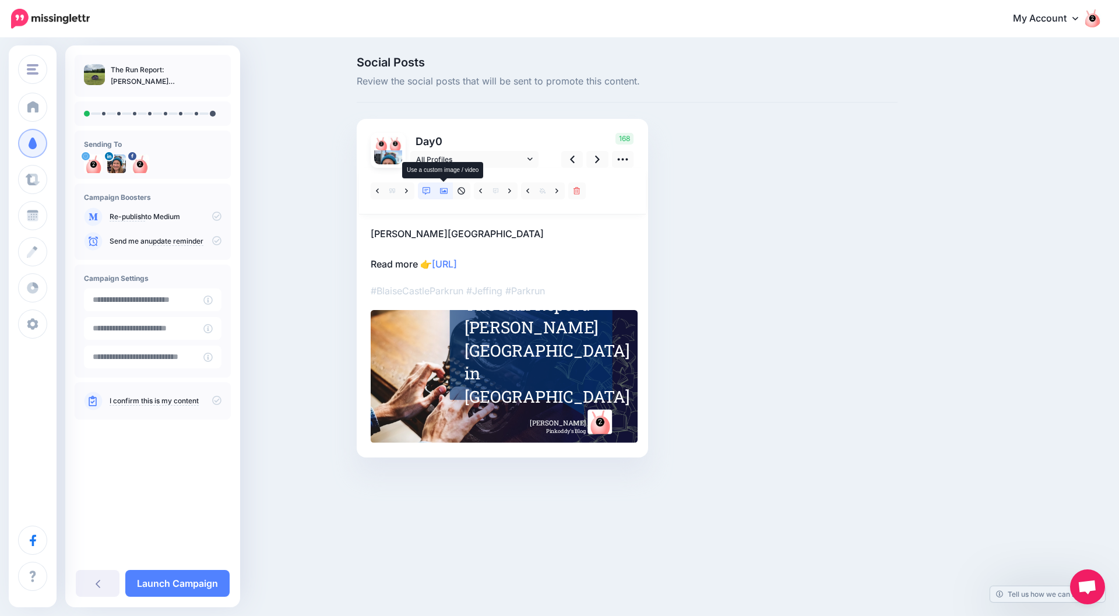
click at [442, 191] on icon at bounding box center [444, 191] width 8 height 8
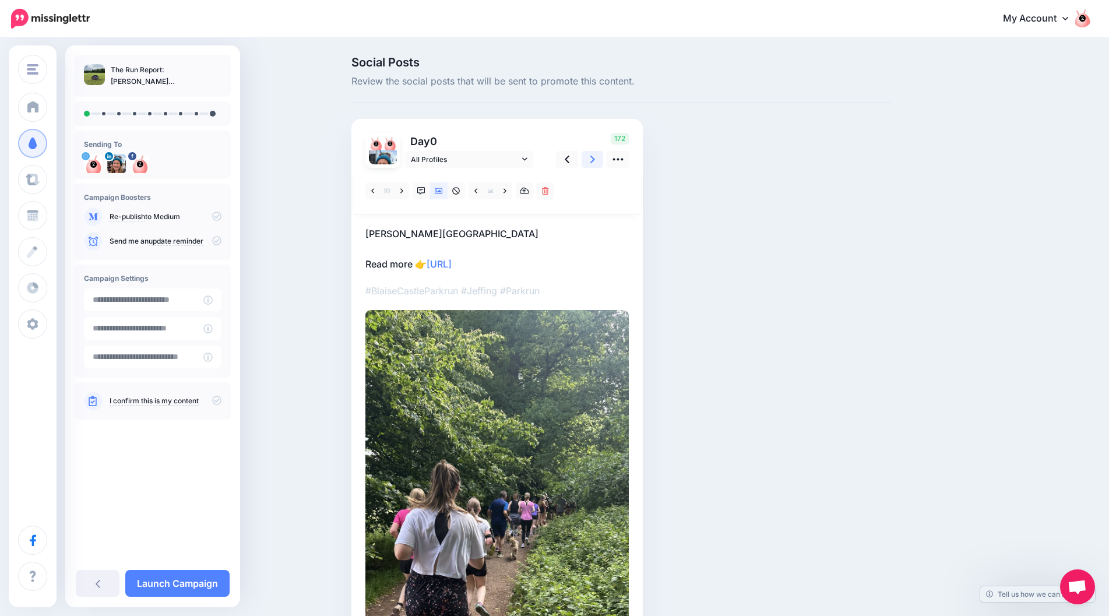
click at [593, 166] on link at bounding box center [593, 159] width 22 height 17
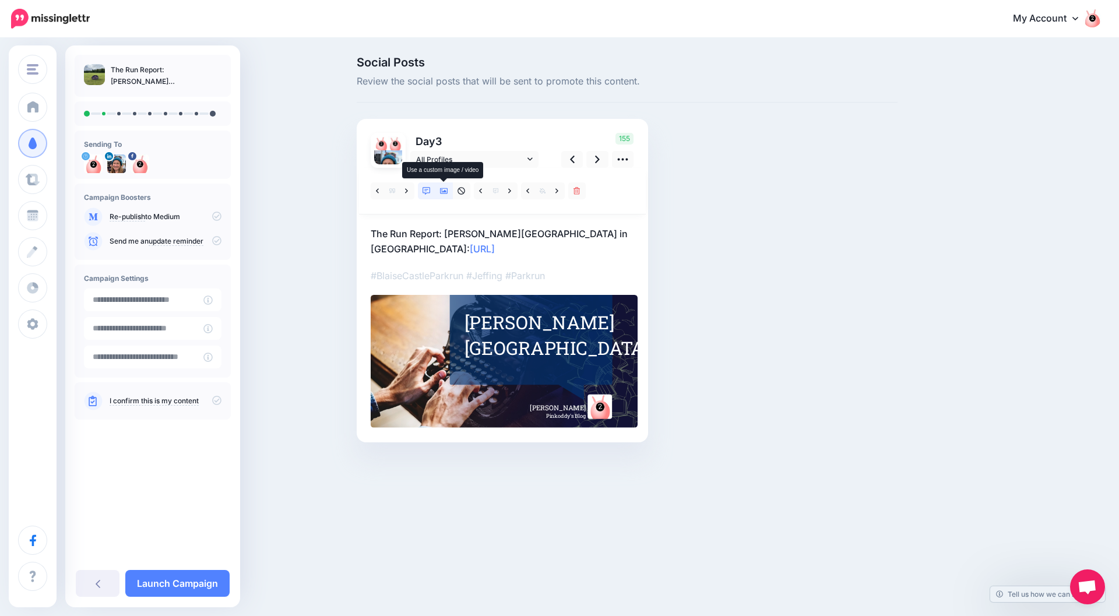
click at [441, 191] on icon at bounding box center [444, 191] width 8 height 8
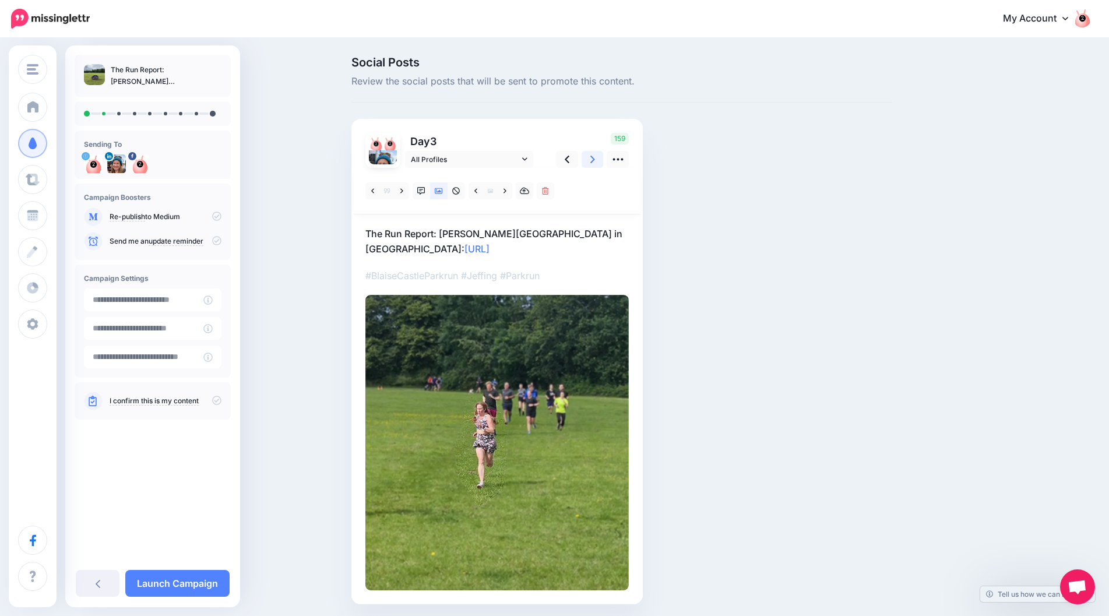
click at [595, 160] on icon at bounding box center [592, 160] width 5 height 8
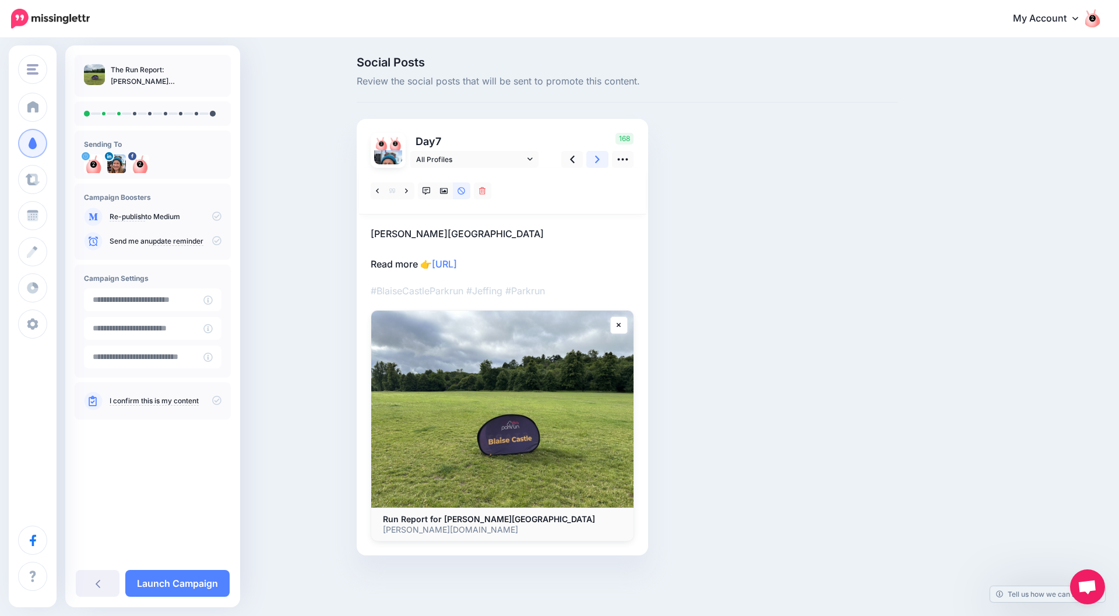
click at [599, 160] on icon at bounding box center [597, 160] width 5 height 8
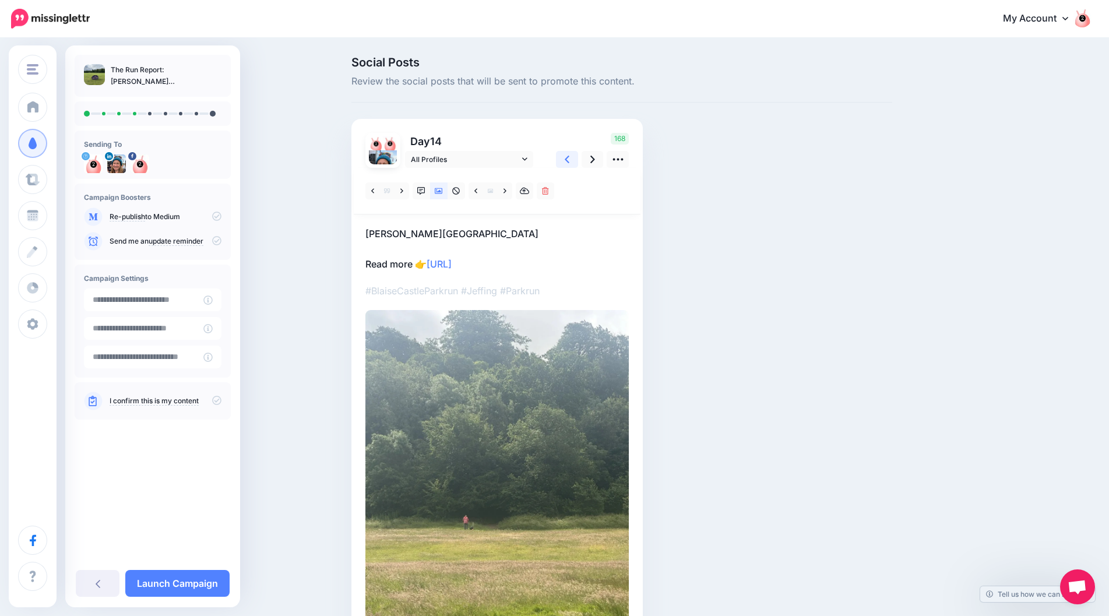
click at [575, 161] on link at bounding box center [567, 159] width 22 height 17
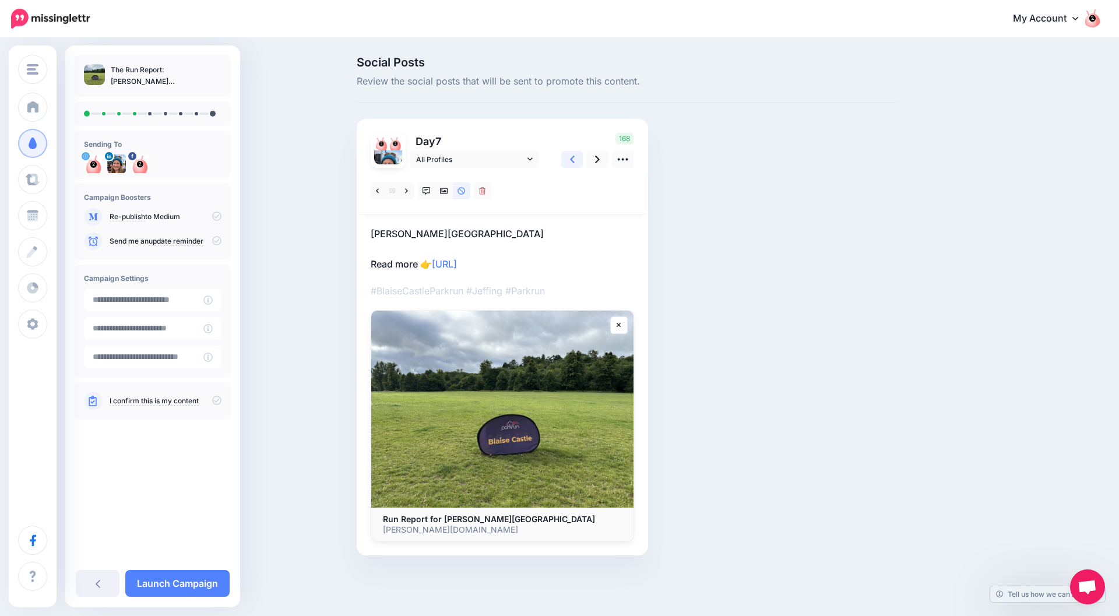
click at [575, 161] on link at bounding box center [572, 159] width 22 height 17
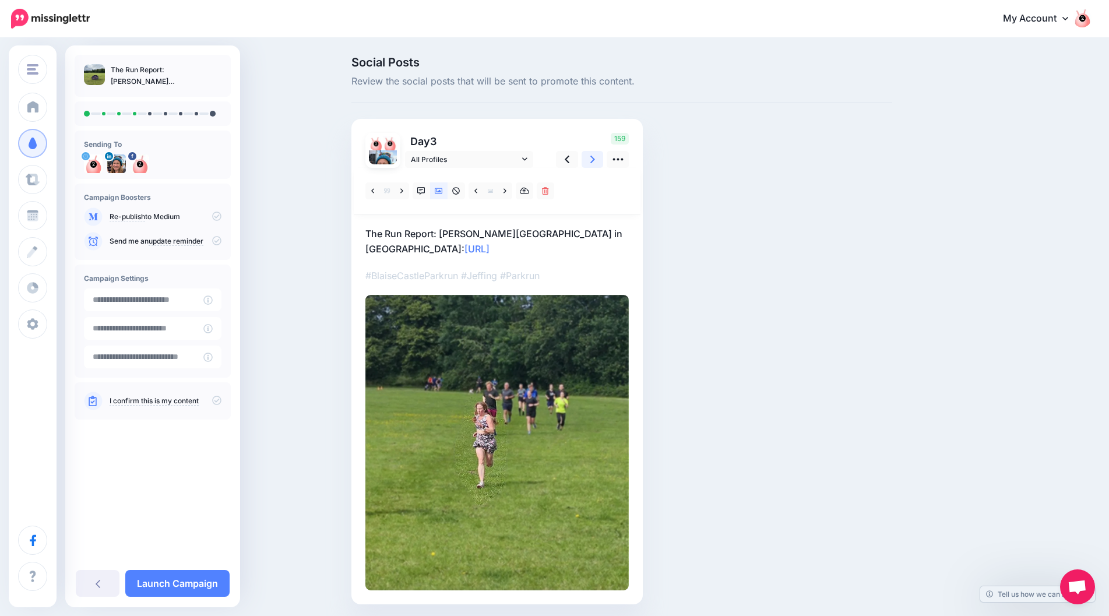
click at [595, 160] on icon at bounding box center [592, 160] width 5 height 8
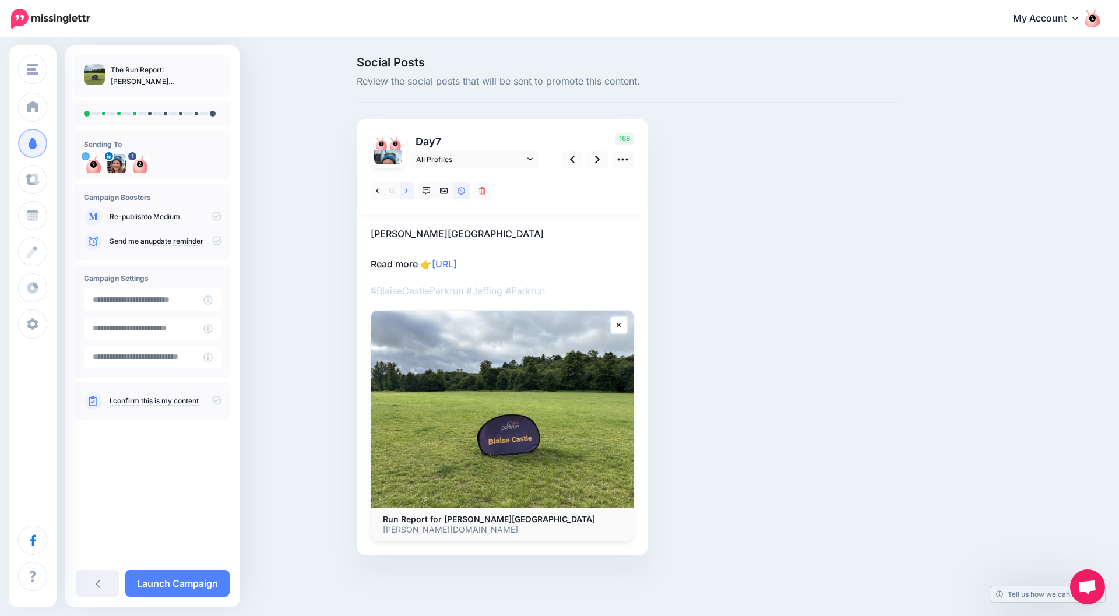
click at [408, 194] on icon at bounding box center [406, 191] width 3 height 8
click at [573, 164] on icon at bounding box center [572, 159] width 5 height 12
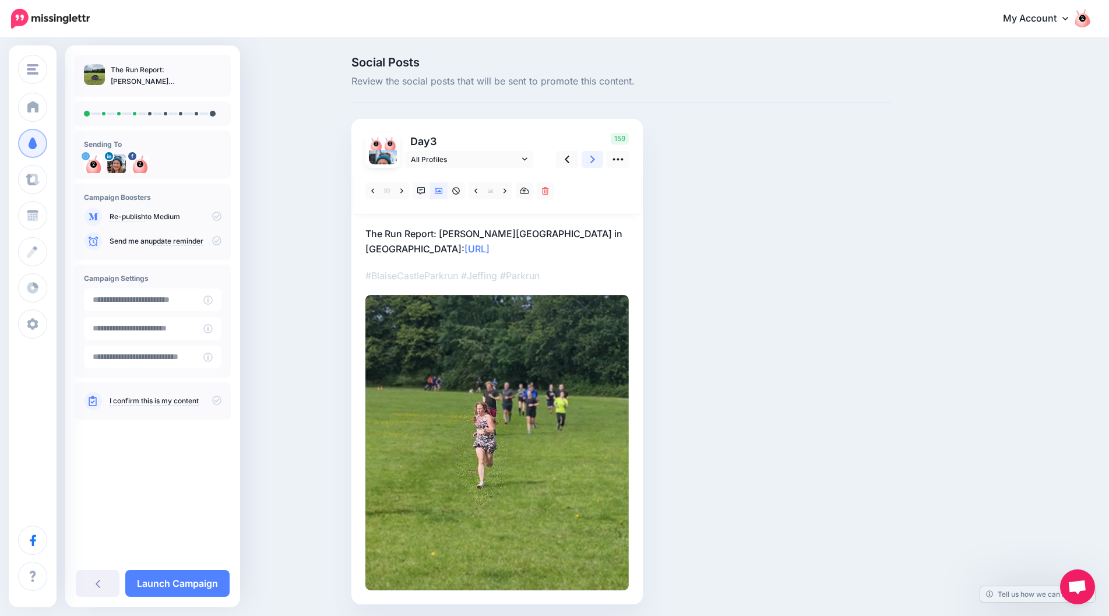
click at [595, 163] on icon at bounding box center [592, 159] width 5 height 12
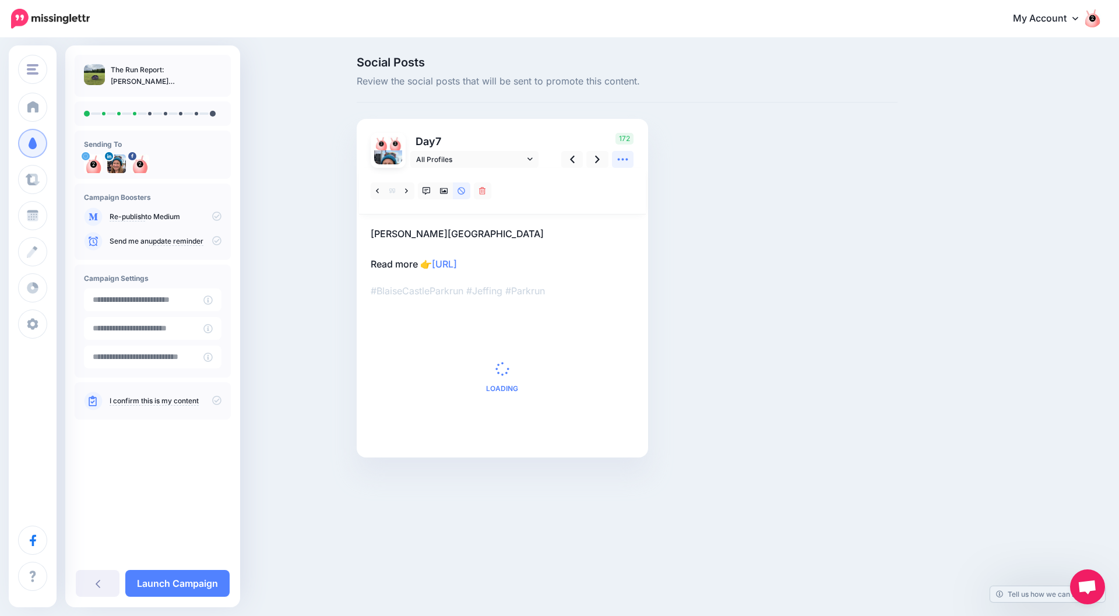
click at [620, 164] on icon at bounding box center [623, 159] width 12 height 12
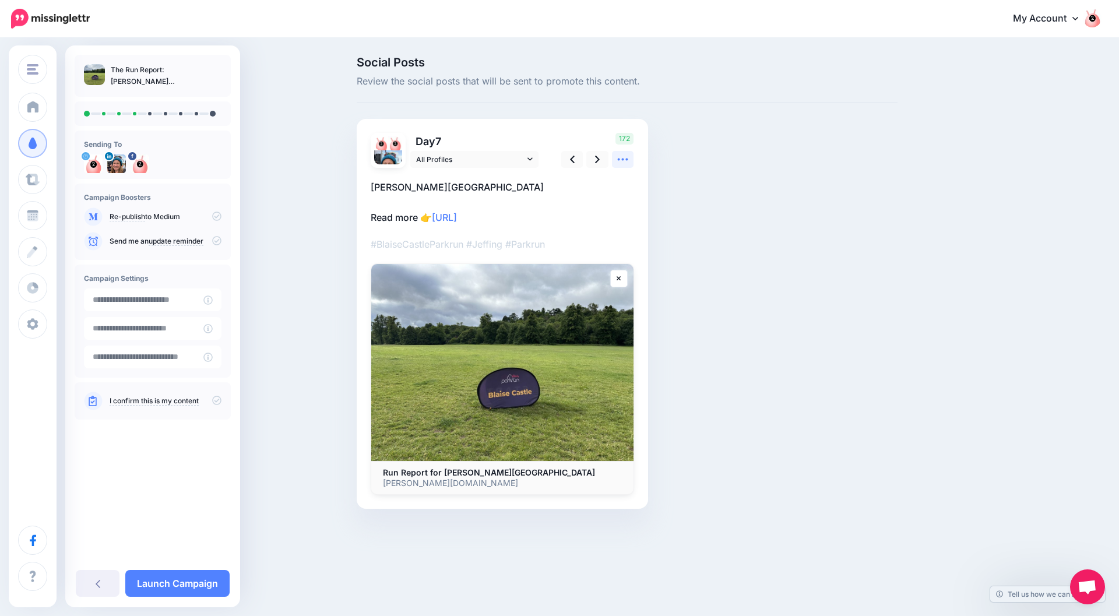
click at [620, 164] on icon at bounding box center [623, 159] width 12 height 12
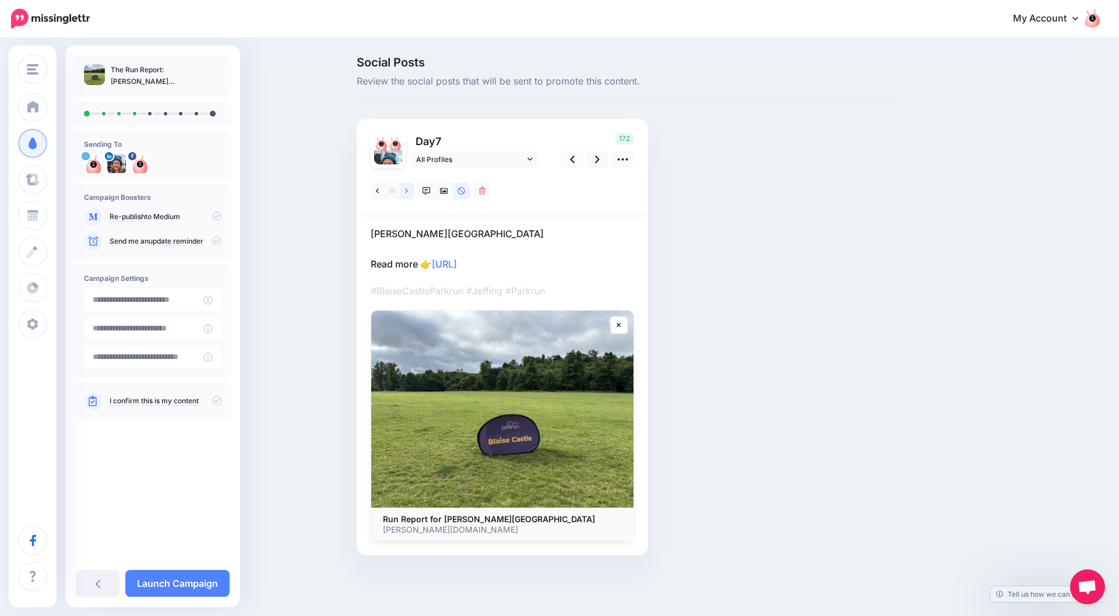
click at [405, 194] on link at bounding box center [407, 190] width 15 height 17
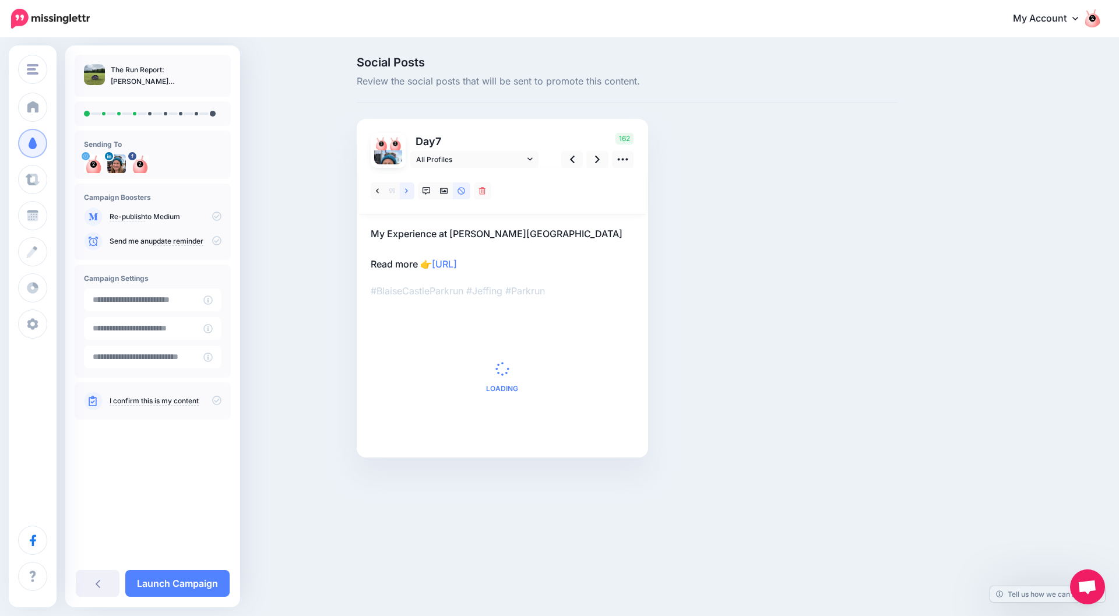
click at [406, 195] on link at bounding box center [407, 190] width 15 height 17
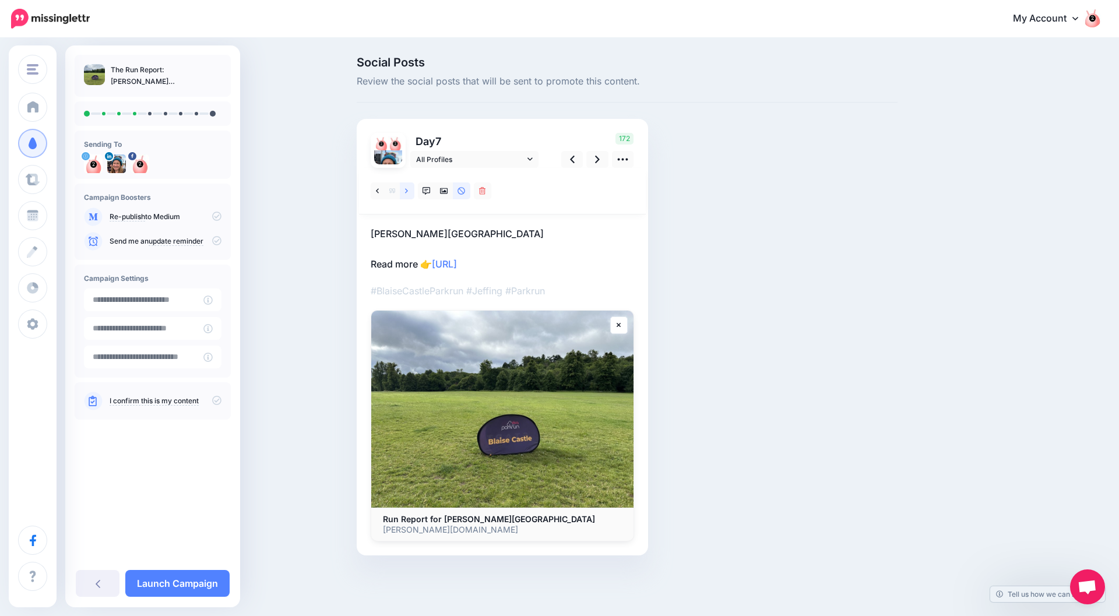
click at [407, 195] on link at bounding box center [407, 190] width 15 height 17
click at [595, 159] on icon at bounding box center [597, 159] width 5 height 12
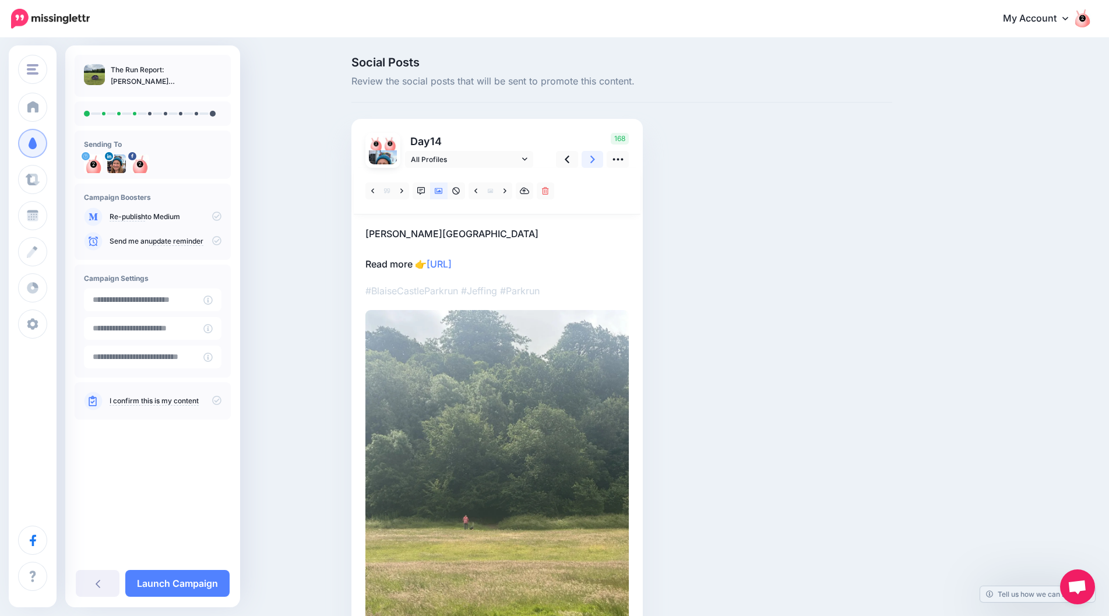
click at [592, 162] on link at bounding box center [593, 159] width 22 height 17
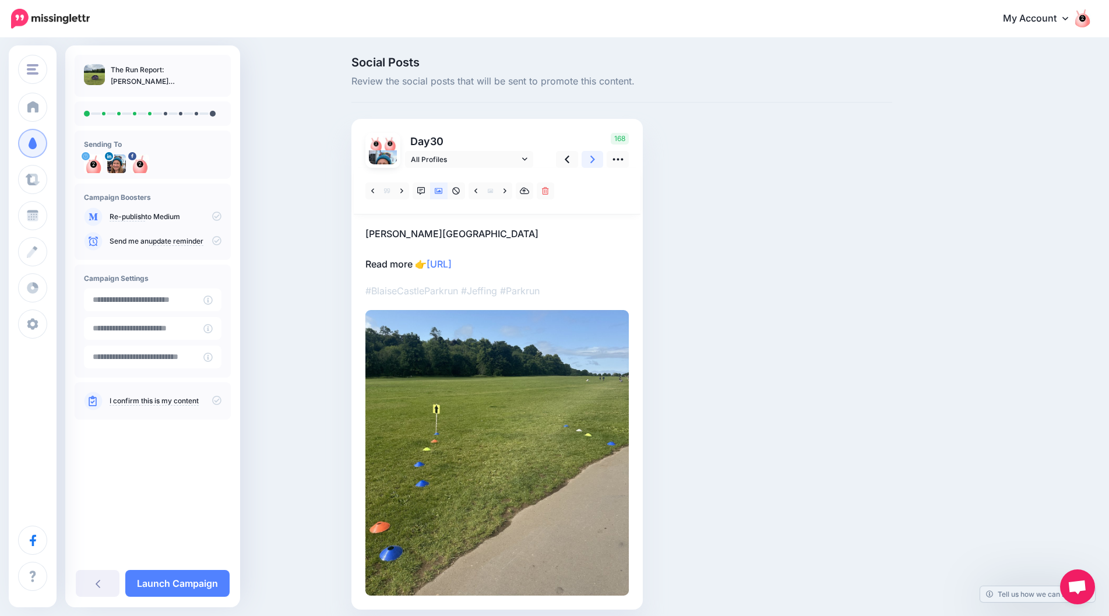
click at [592, 162] on link at bounding box center [593, 159] width 22 height 17
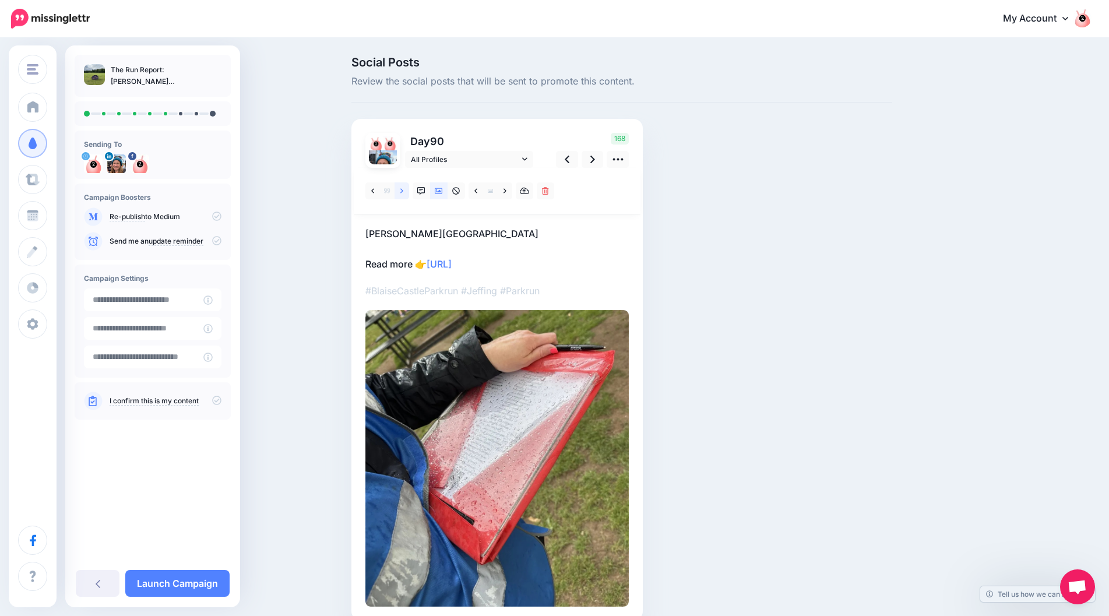
click at [403, 193] on icon at bounding box center [401, 191] width 3 height 8
click at [595, 160] on icon at bounding box center [592, 159] width 5 height 12
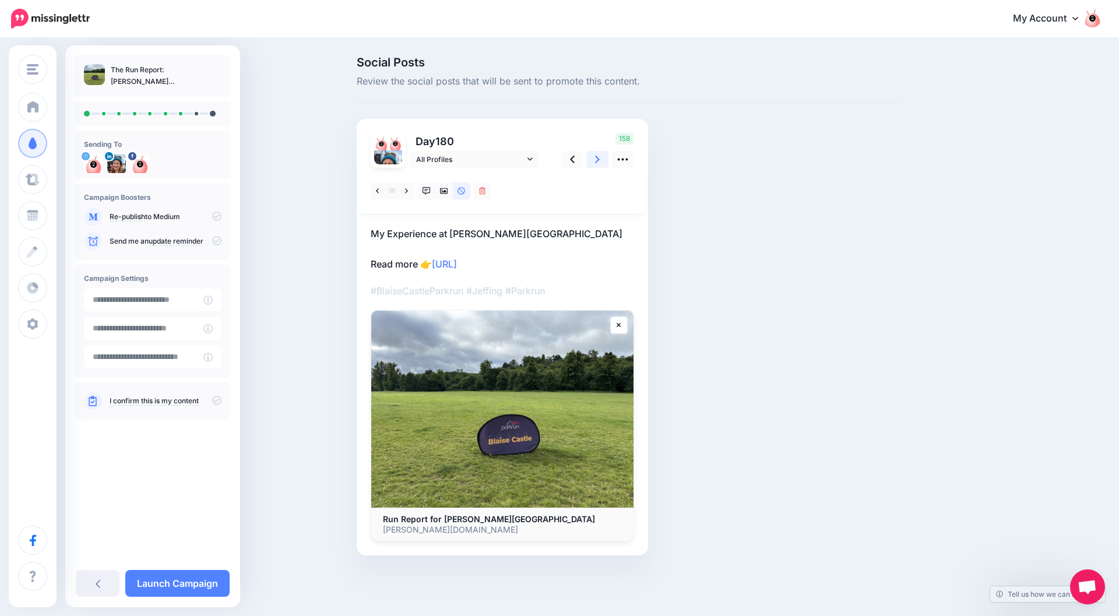
click at [601, 156] on link at bounding box center [597, 159] width 22 height 17
click at [594, 164] on link at bounding box center [597, 159] width 22 height 17
click at [175, 571] on link "Launch Campaign" at bounding box center [177, 583] width 104 height 27
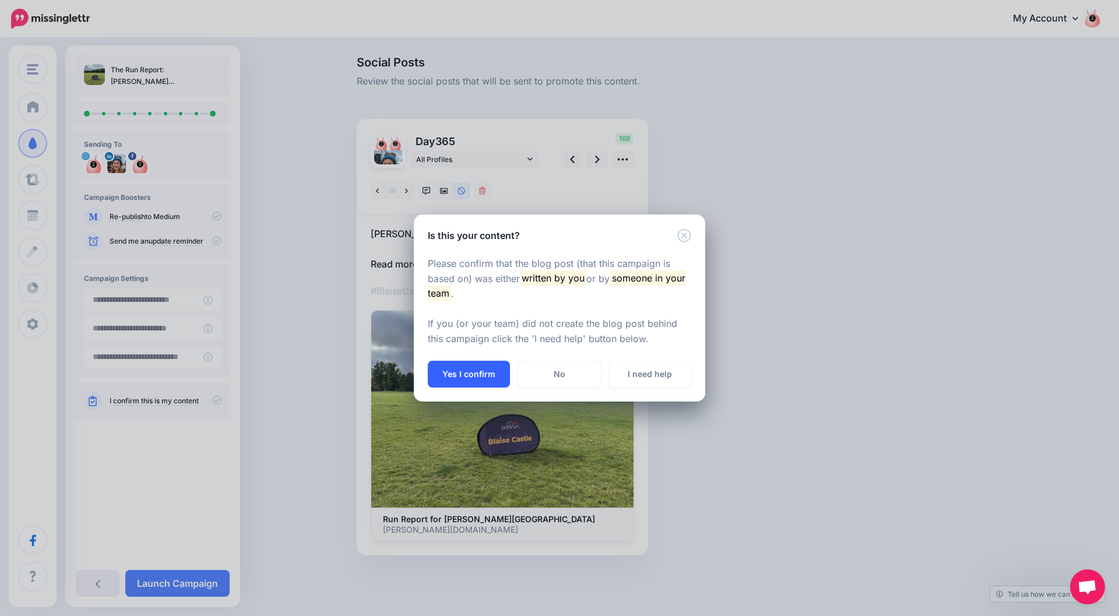
click at [479, 379] on button "Yes I confirm" at bounding box center [469, 374] width 82 height 27
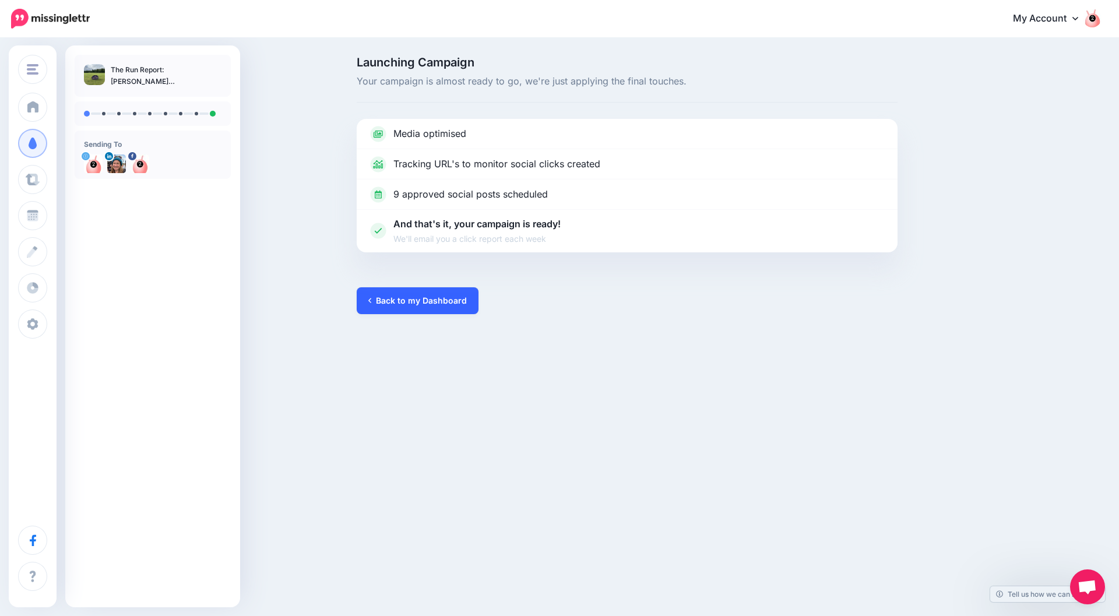
click at [440, 297] on link "Back to my Dashboard" at bounding box center [418, 300] width 122 height 27
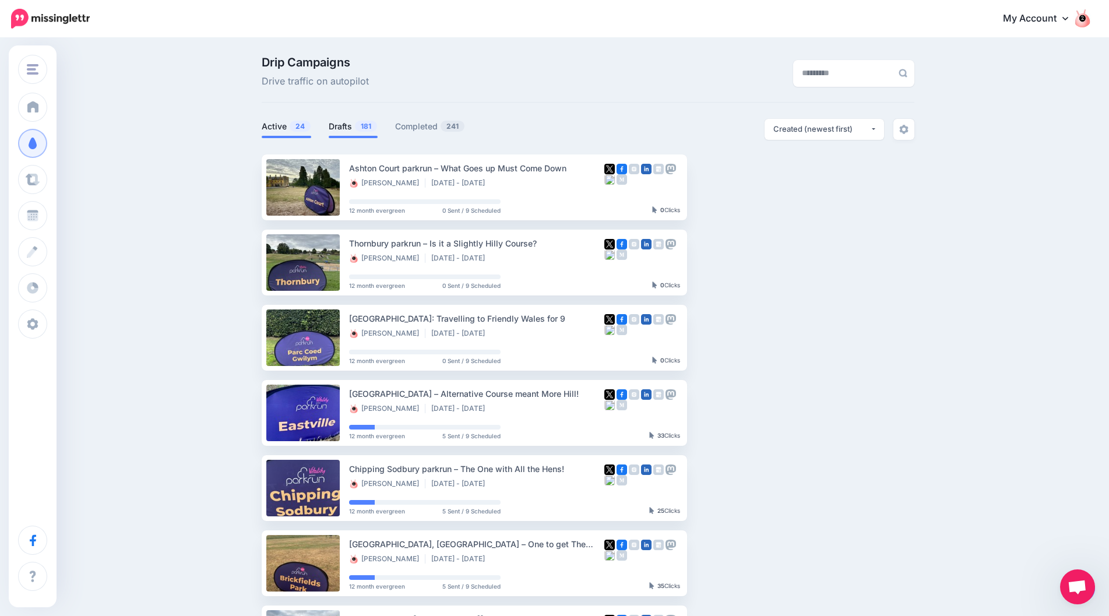
click at [349, 121] on link "Drafts 181" at bounding box center [353, 126] width 49 height 14
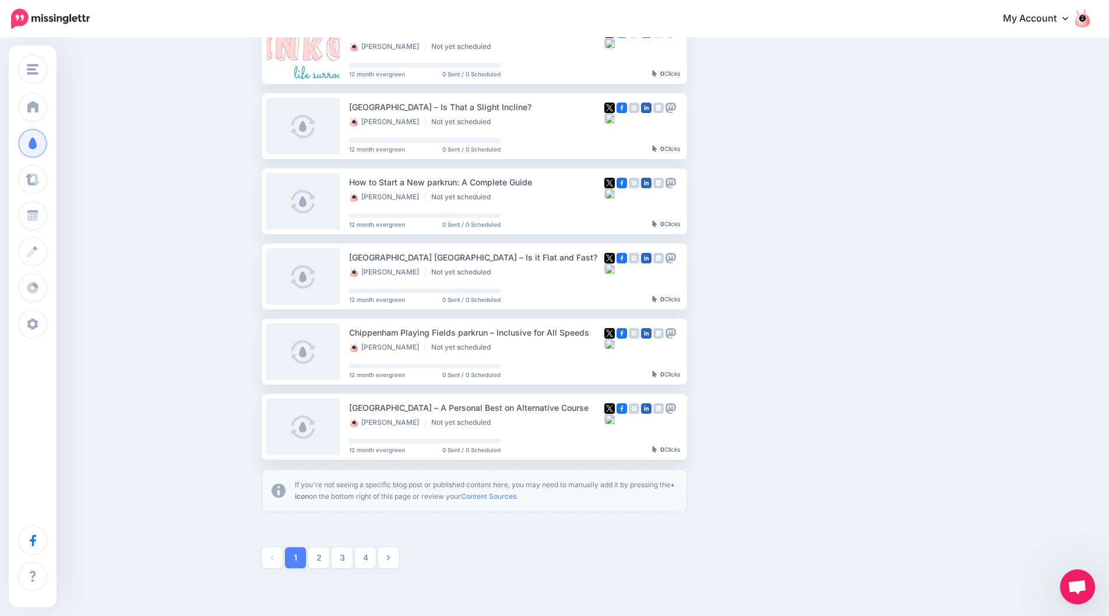
scroll to position [466, 0]
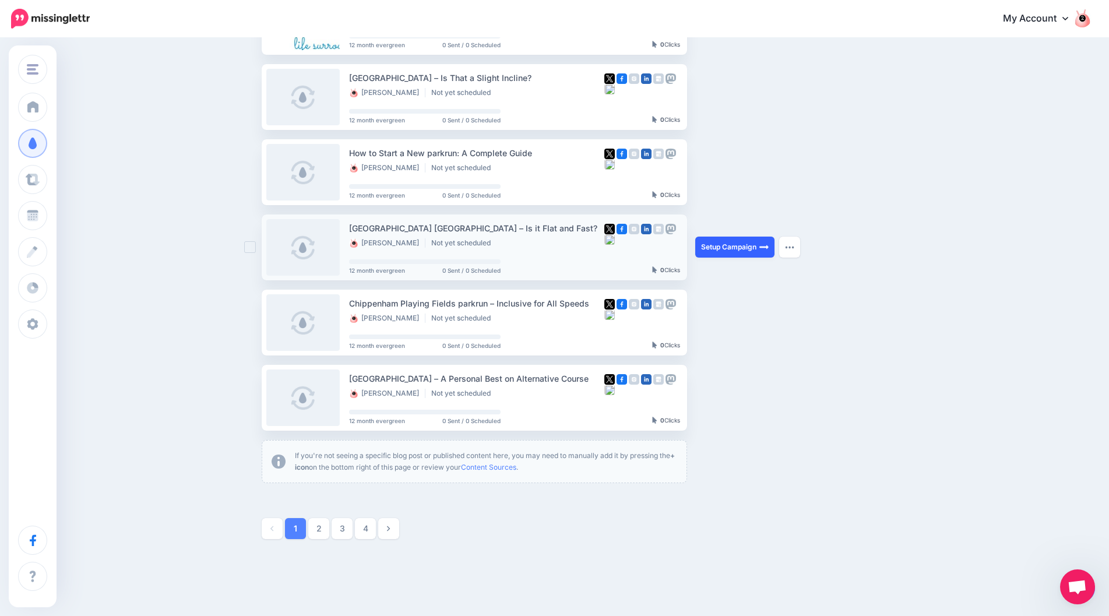
click at [722, 248] on link "Setup Campaign" at bounding box center [734, 247] width 79 height 21
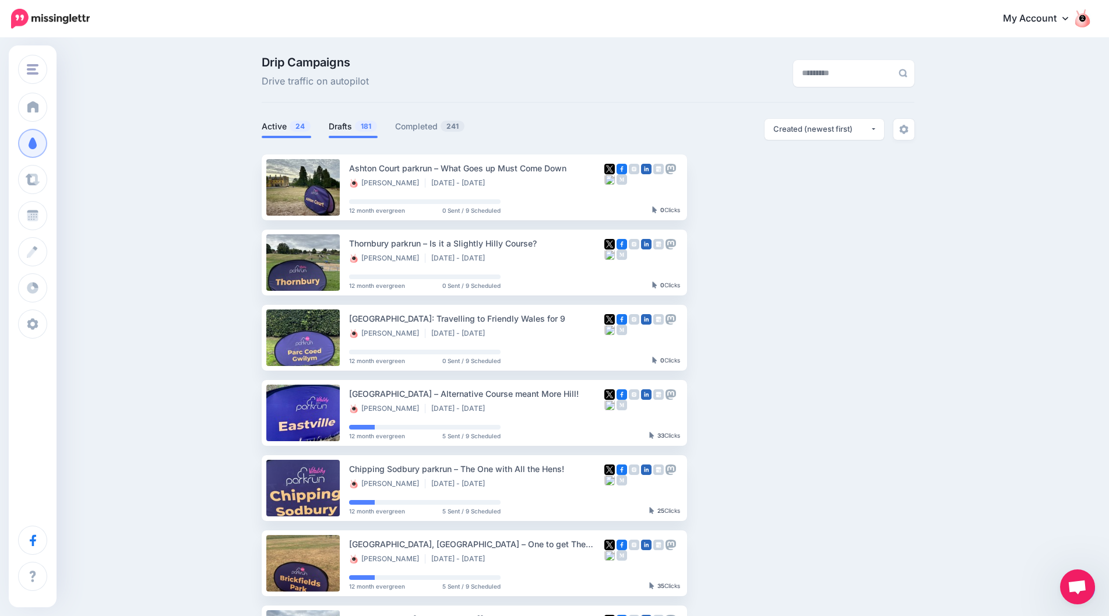
click at [341, 128] on link "Drafts 181" at bounding box center [353, 126] width 49 height 14
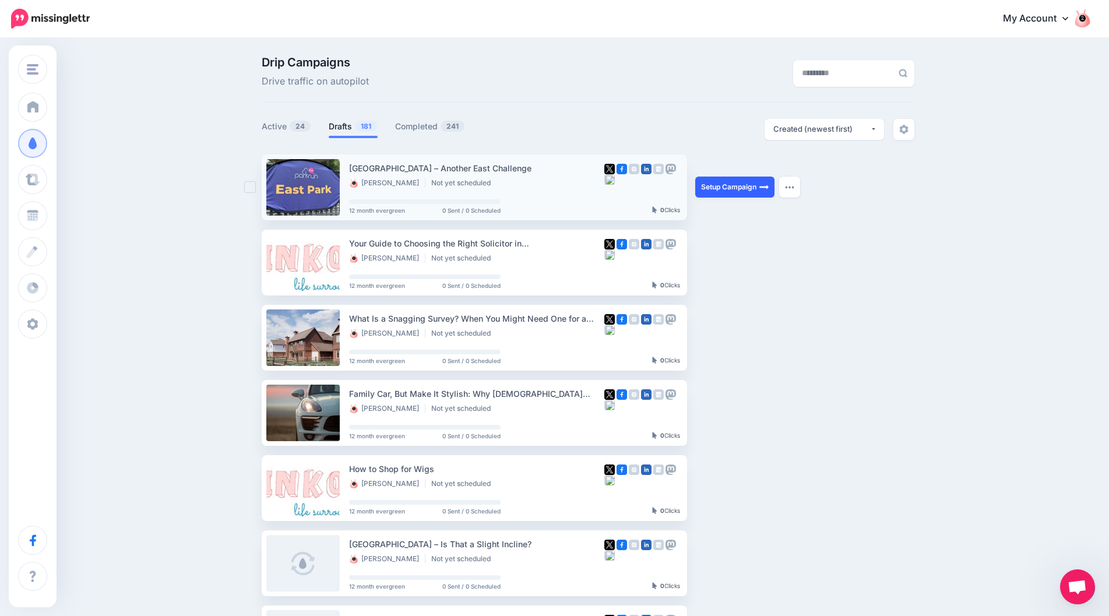
click at [727, 181] on link "Setup Campaign" at bounding box center [734, 187] width 79 height 21
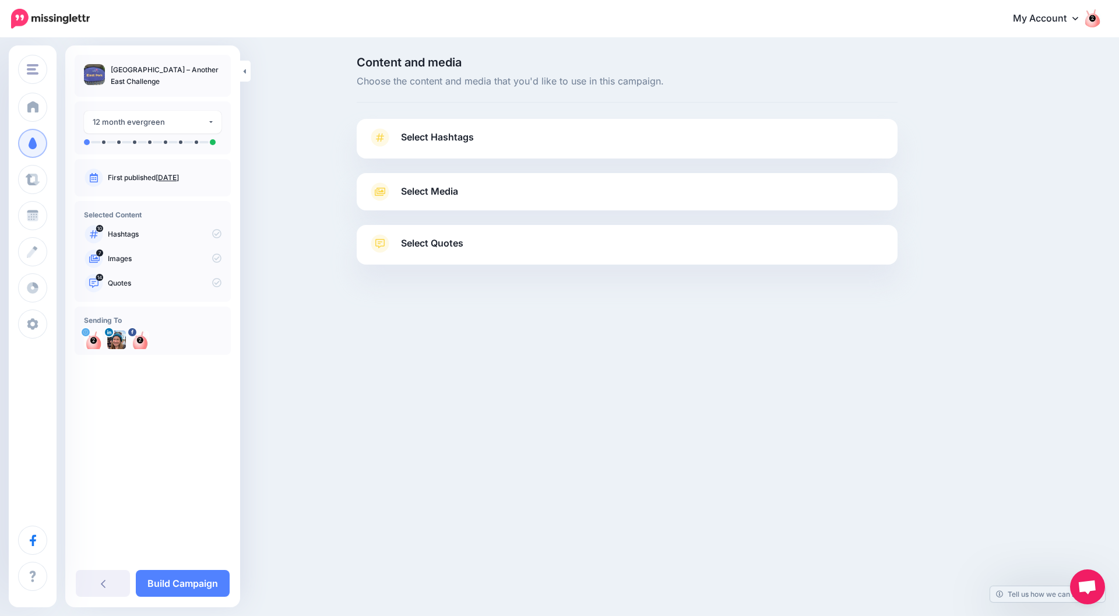
click at [723, 148] on link "Select Hashtags" at bounding box center [627, 143] width 518 height 30
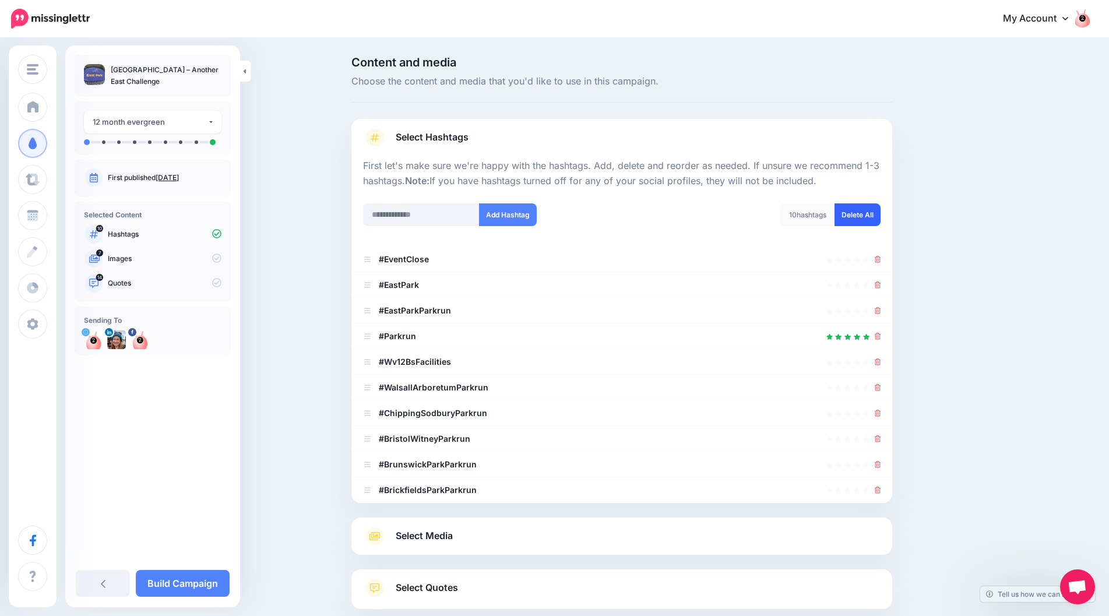
click at [870, 209] on link "Delete All" at bounding box center [858, 214] width 46 height 23
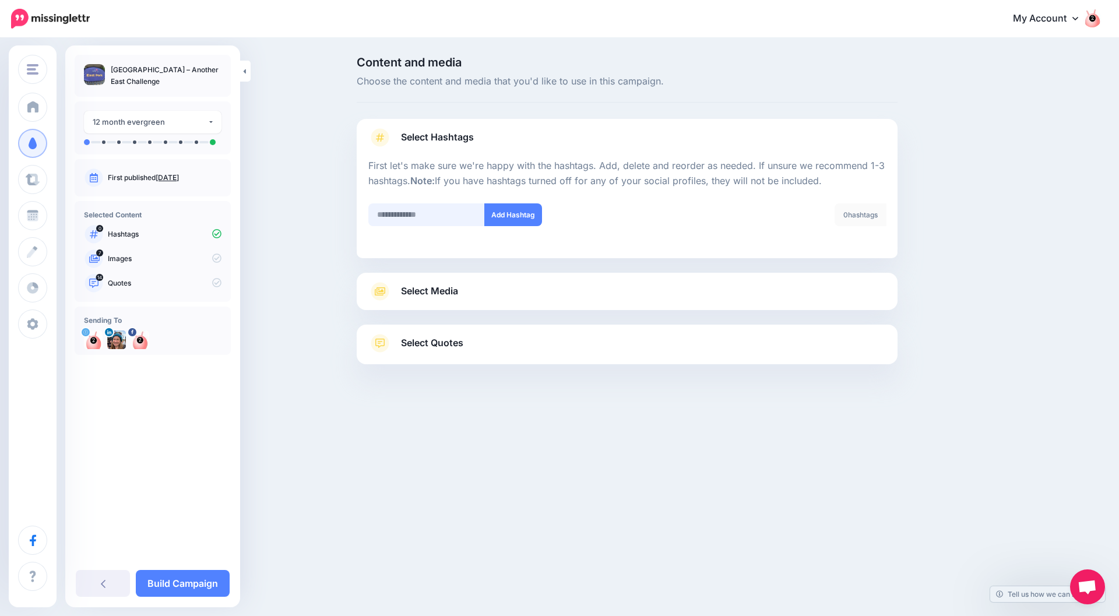
click at [437, 216] on input "text" at bounding box center [426, 214] width 117 height 23
type input "**********"
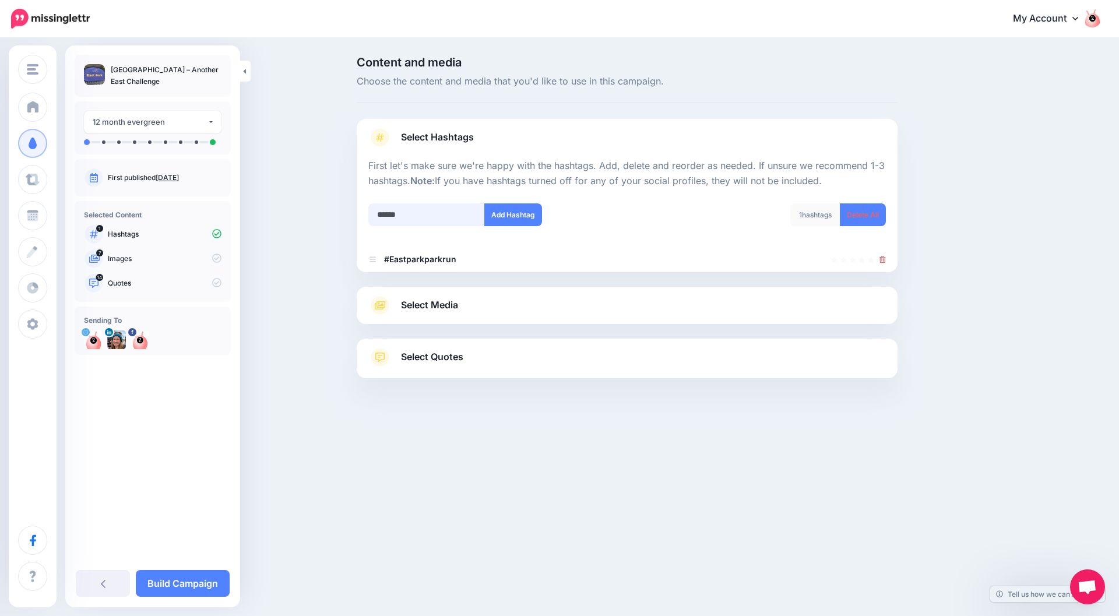
type input "*******"
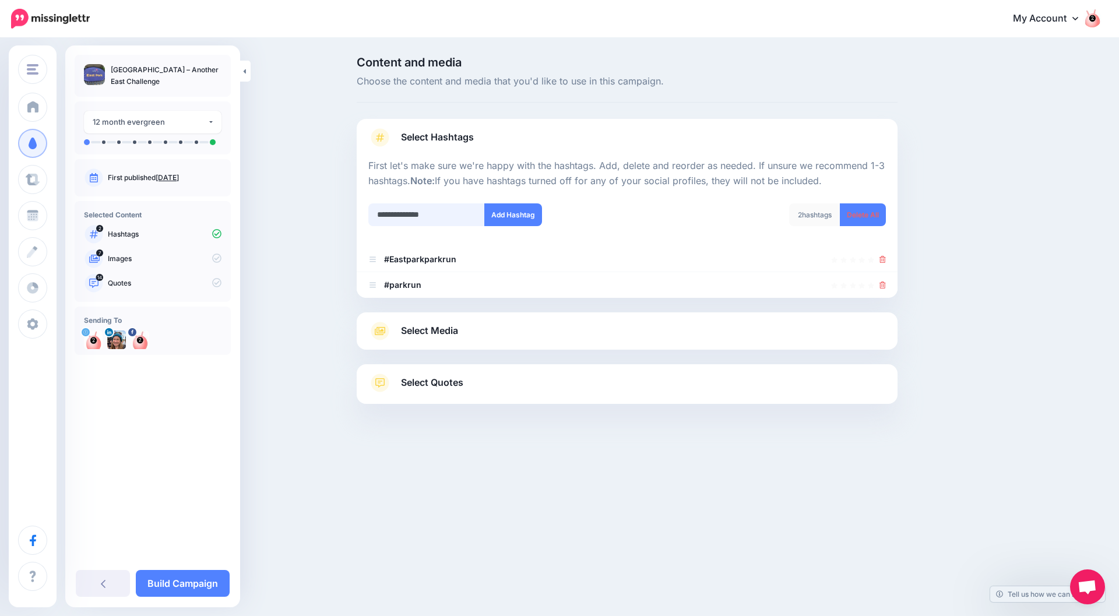
type input "**********"
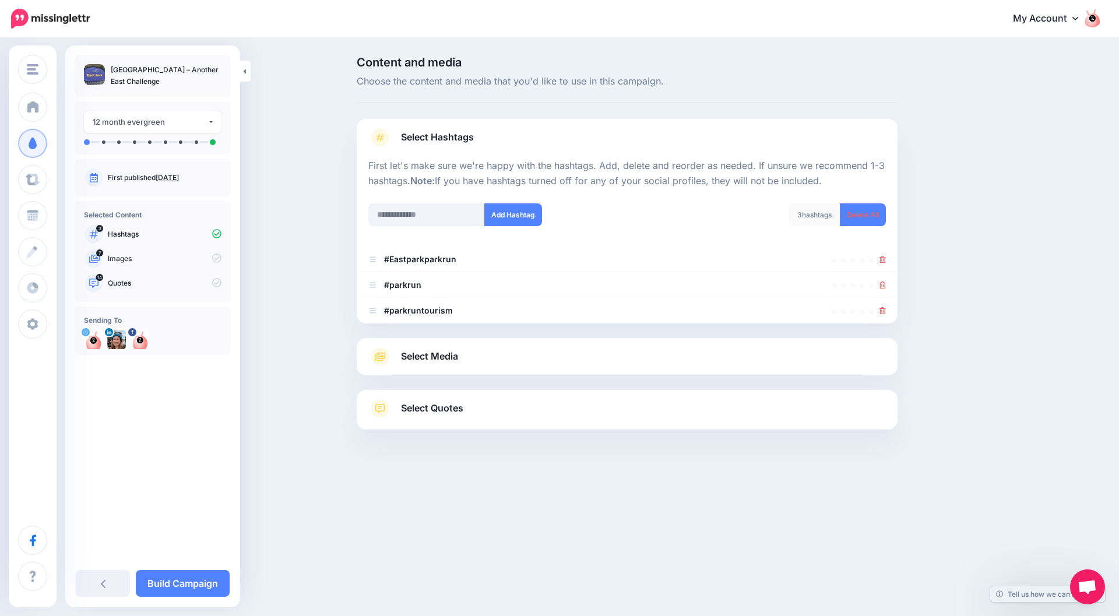
click at [859, 353] on link "Select Media" at bounding box center [627, 356] width 518 height 19
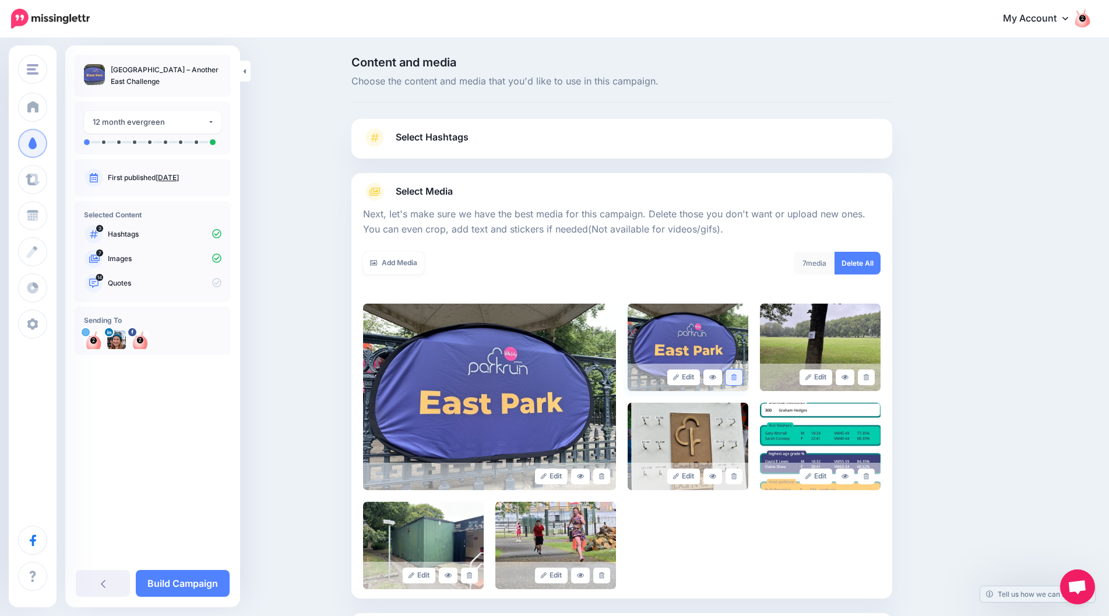
click at [737, 375] on icon at bounding box center [734, 377] width 5 height 6
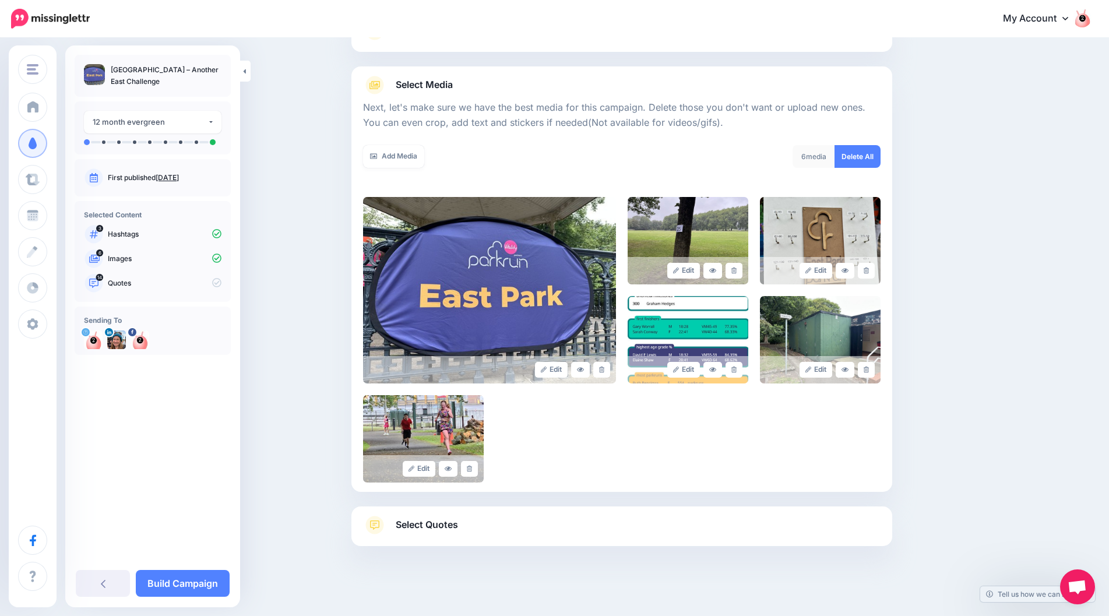
scroll to position [112, 0]
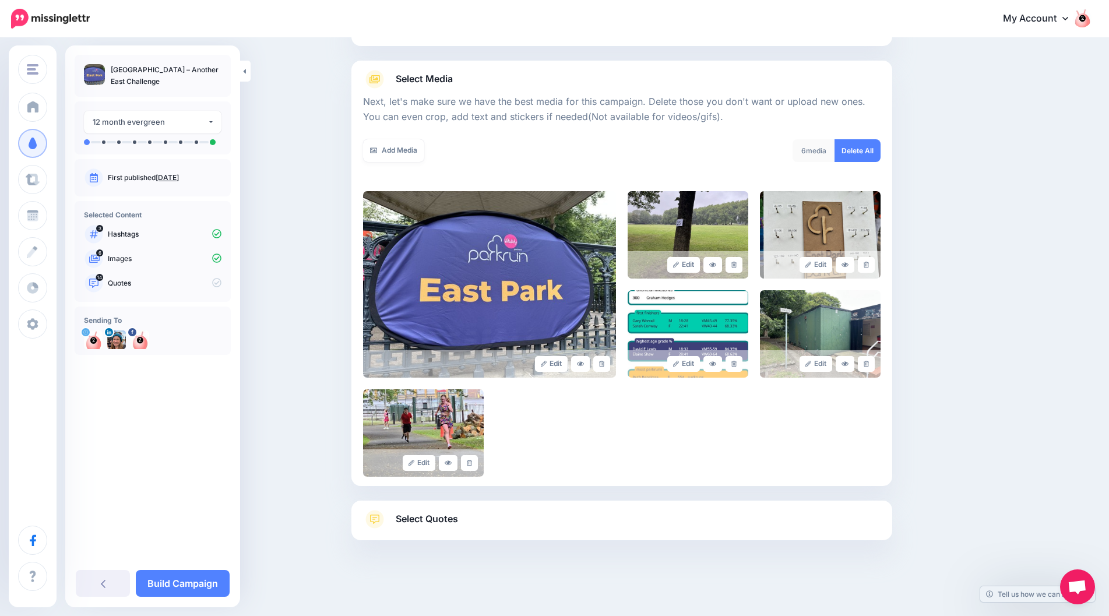
click at [772, 521] on link "Select Quotes" at bounding box center [622, 525] width 518 height 30
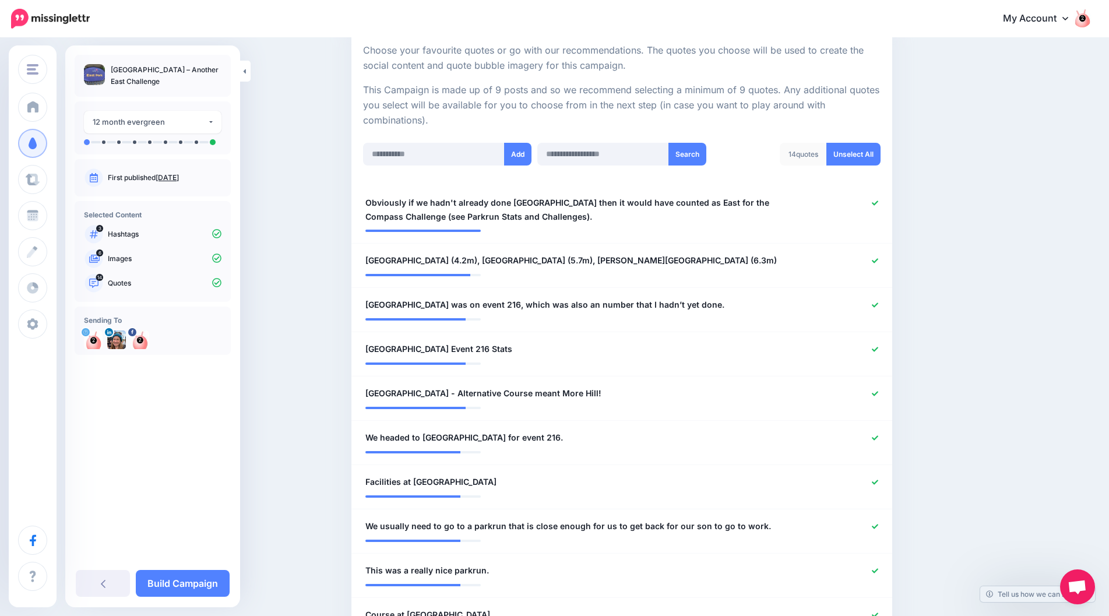
scroll to position [229, 0]
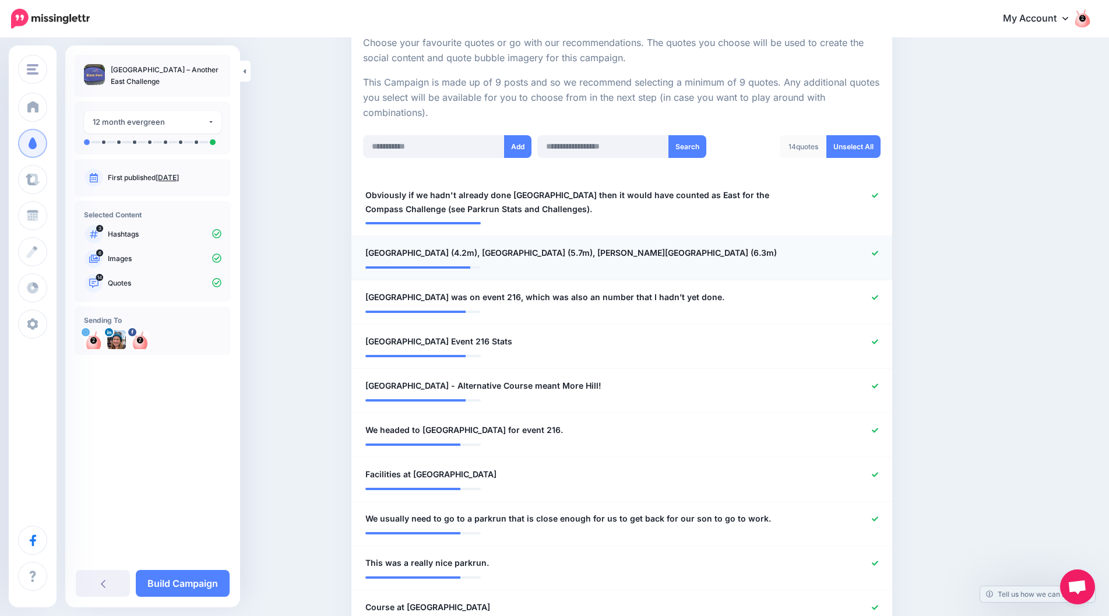
click at [877, 252] on icon at bounding box center [875, 253] width 6 height 6
click at [864, 263] on div at bounding box center [621, 264] width 513 height 6
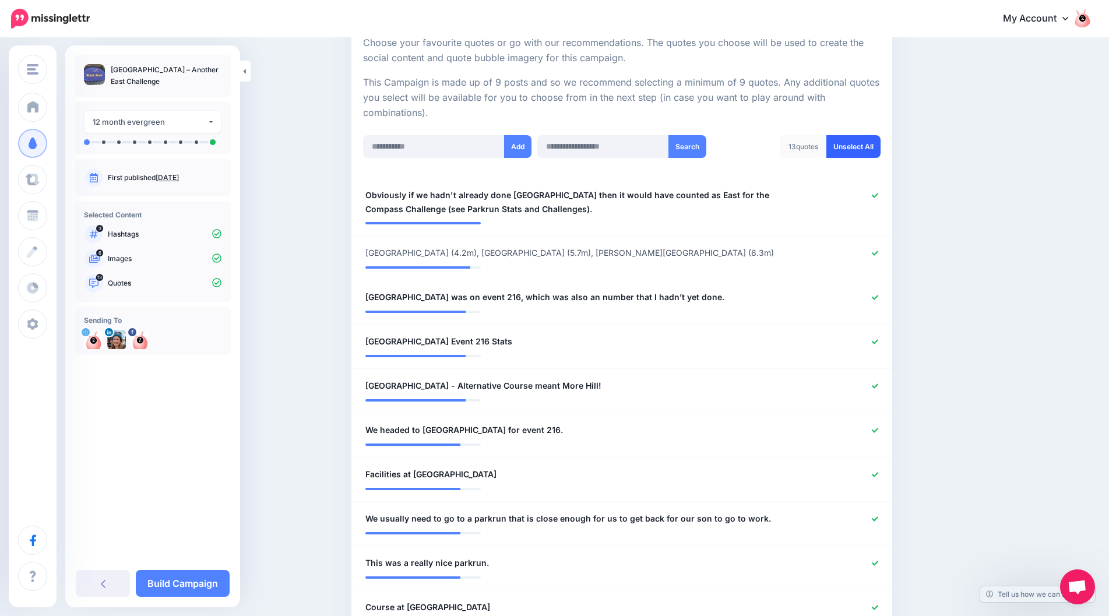
click at [855, 144] on link "Unselect All" at bounding box center [854, 146] width 54 height 23
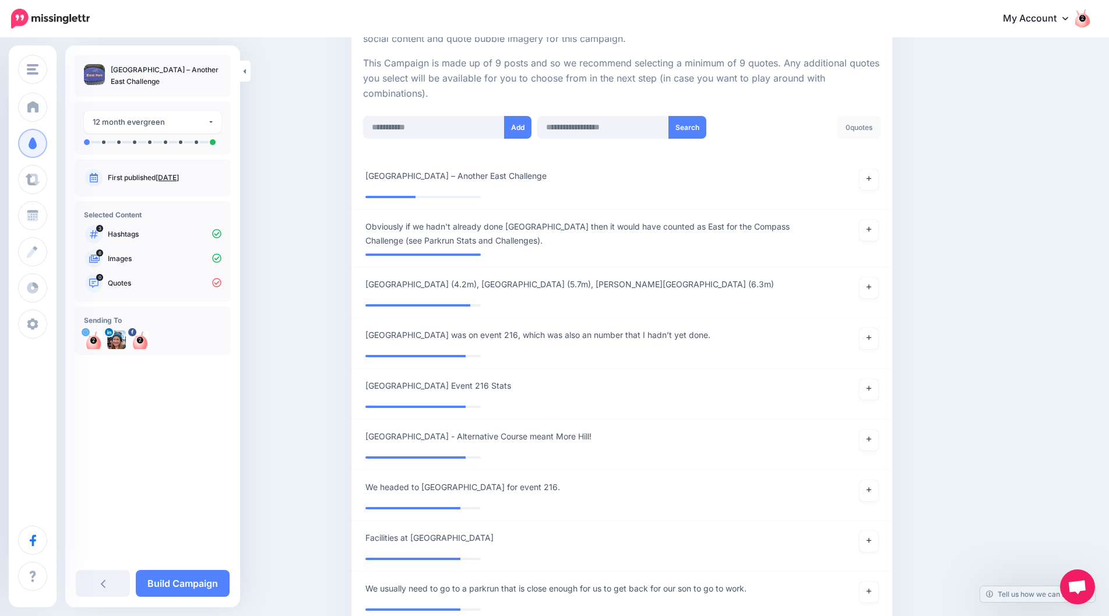
scroll to position [232, 0]
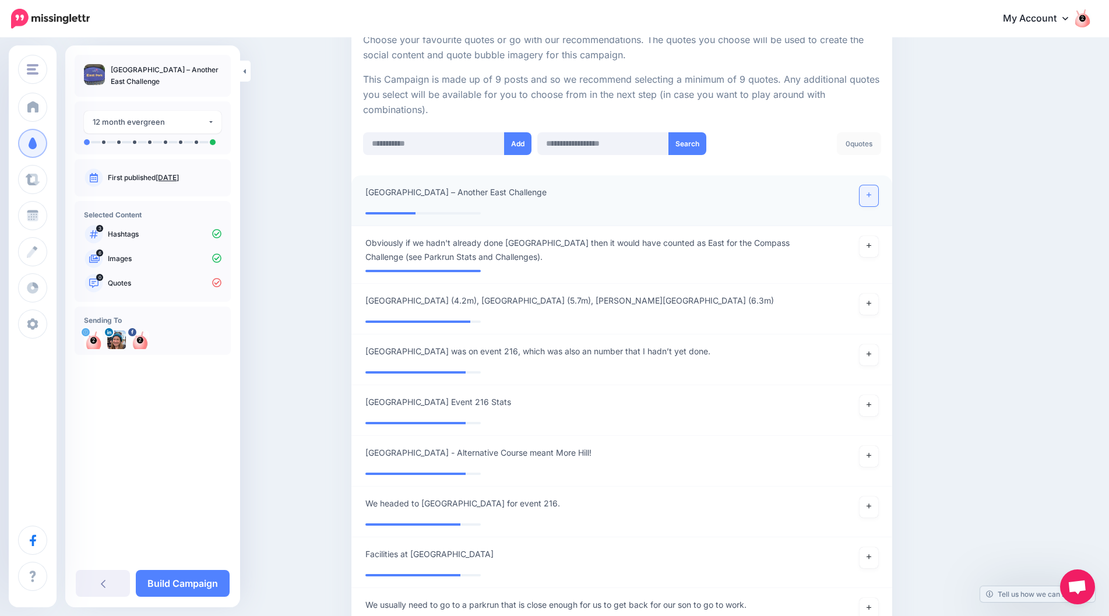
click at [871, 196] on icon at bounding box center [869, 195] width 5 height 6
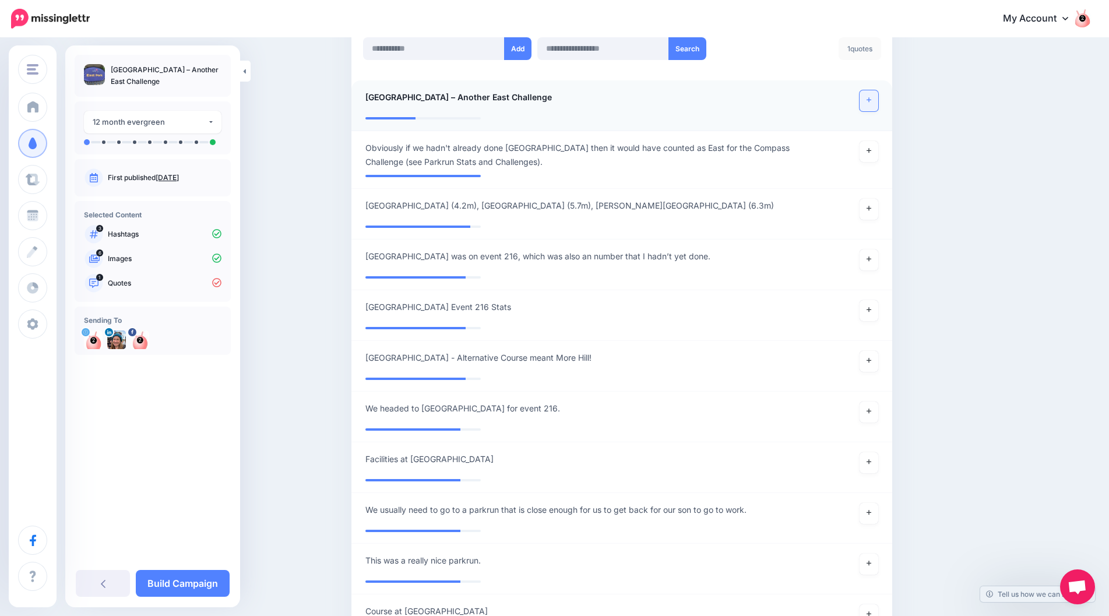
scroll to position [349, 0]
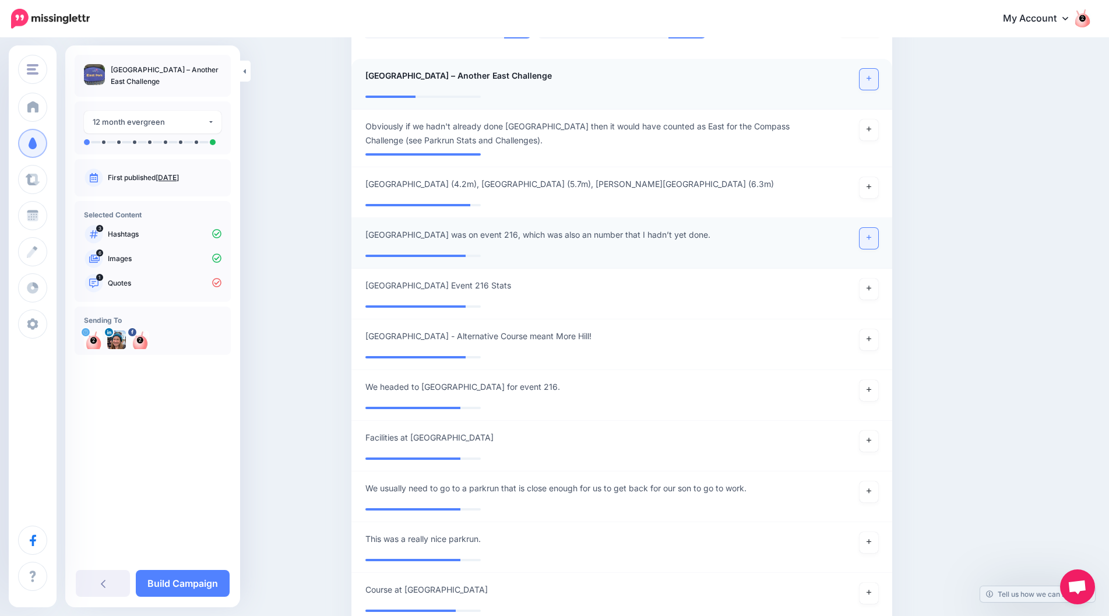
click at [871, 237] on icon at bounding box center [869, 237] width 5 height 6
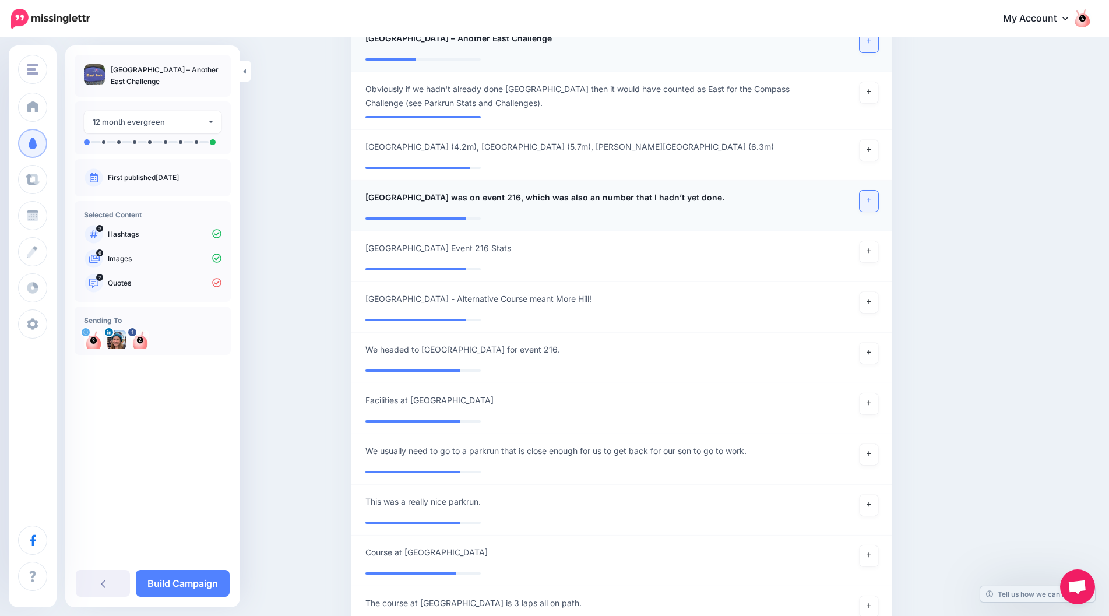
scroll to position [407, 0]
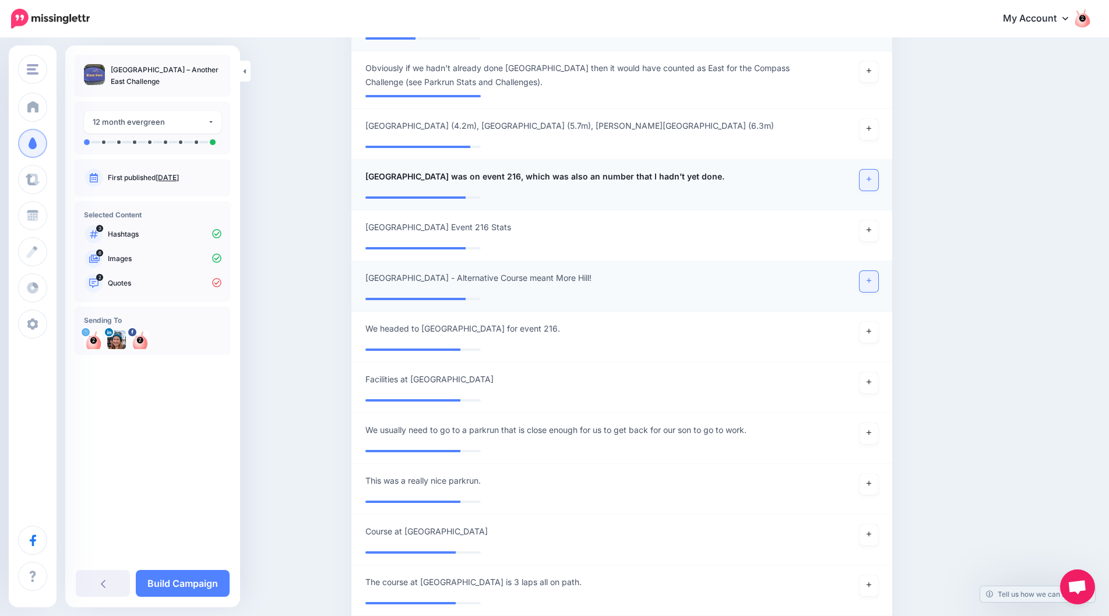
click at [871, 282] on icon at bounding box center [869, 281] width 5 height 5
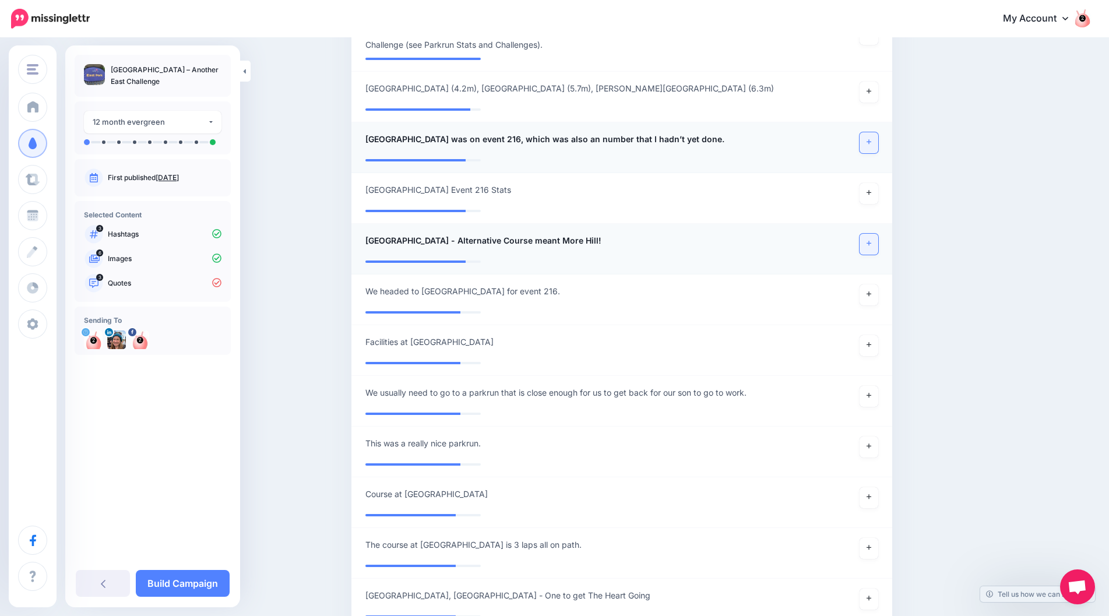
scroll to position [465, 0]
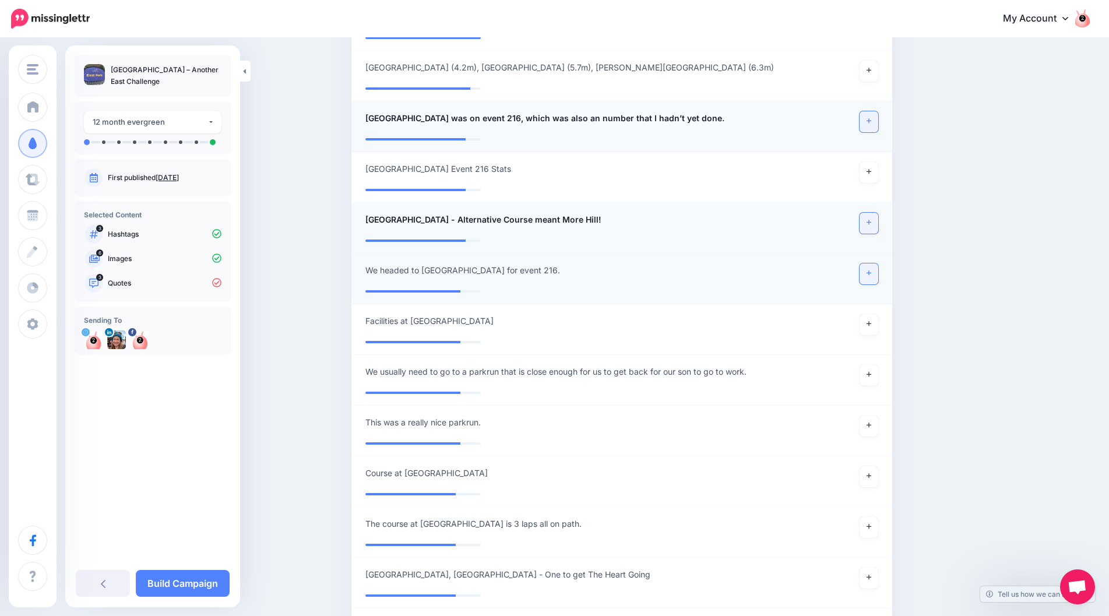
click at [871, 274] on icon at bounding box center [869, 273] width 5 height 6
click at [875, 227] on link at bounding box center [869, 223] width 19 height 21
click at [870, 274] on link at bounding box center [869, 273] width 19 height 21
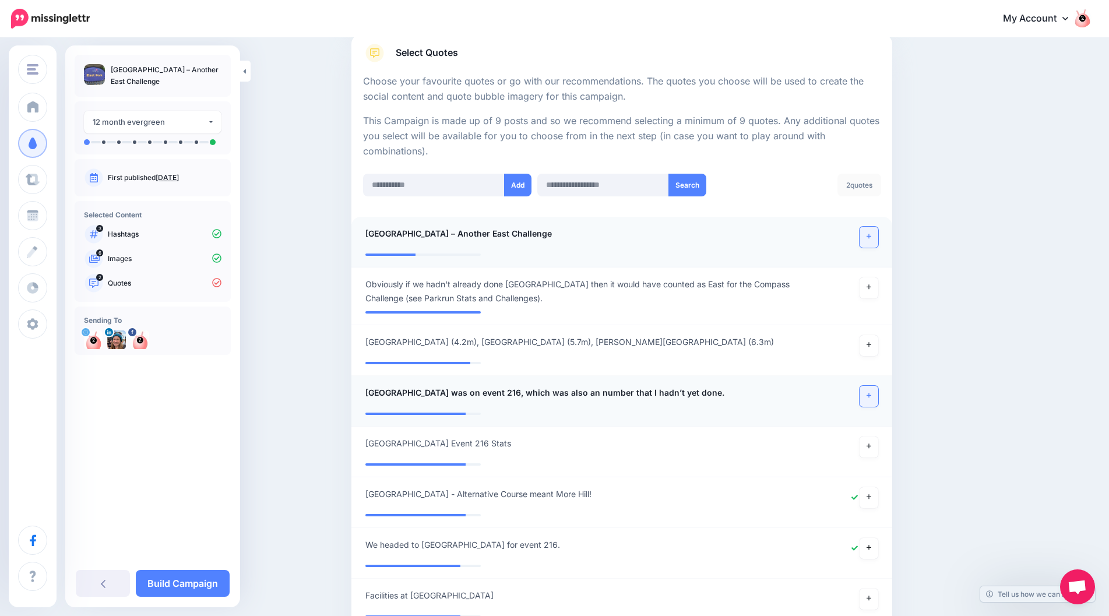
scroll to position [174, 0]
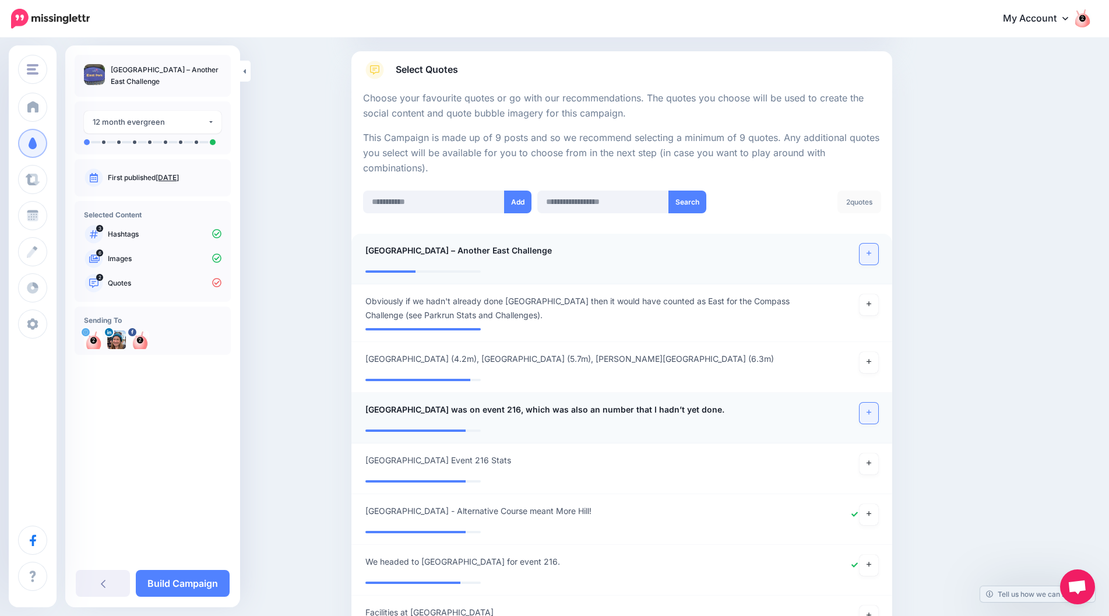
click at [868, 256] on link at bounding box center [869, 254] width 19 height 21
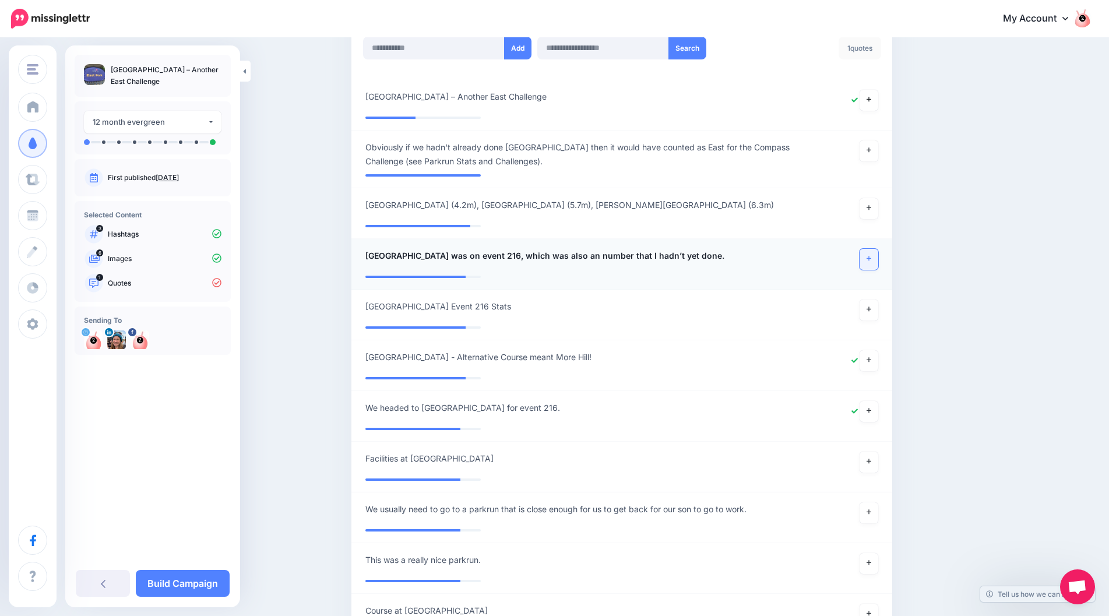
scroll to position [349, 0]
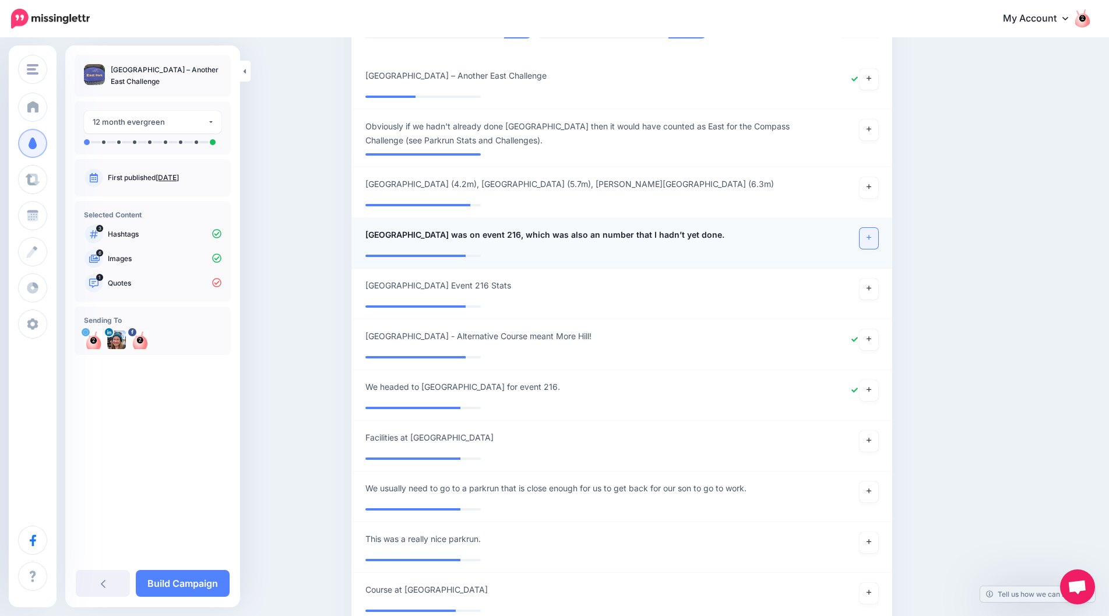
click at [871, 238] on icon at bounding box center [869, 237] width 5 height 6
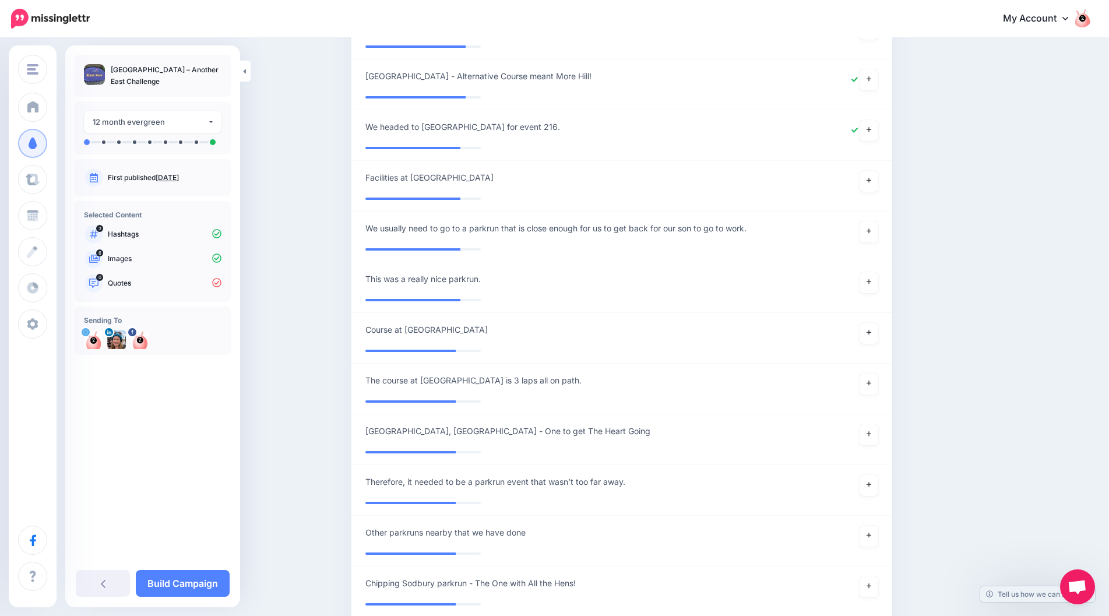
scroll to position [640, 0]
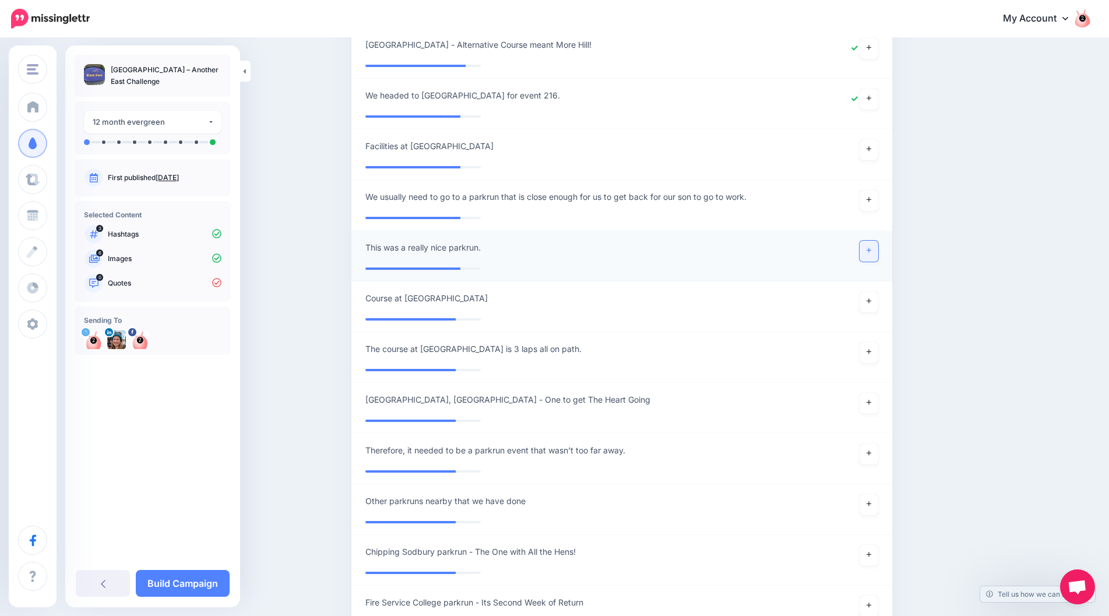
click at [867, 252] on link at bounding box center [869, 251] width 19 height 21
click at [866, 254] on link at bounding box center [869, 251] width 19 height 21
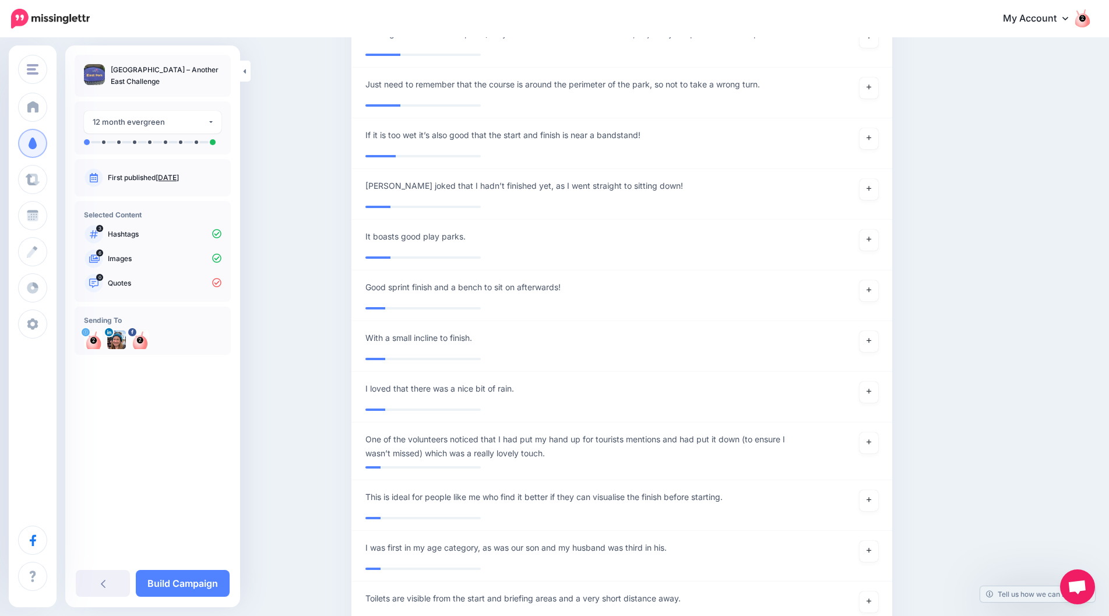
scroll to position [1514, 0]
click at [178, 584] on link "Build Campaign" at bounding box center [183, 583] width 94 height 27
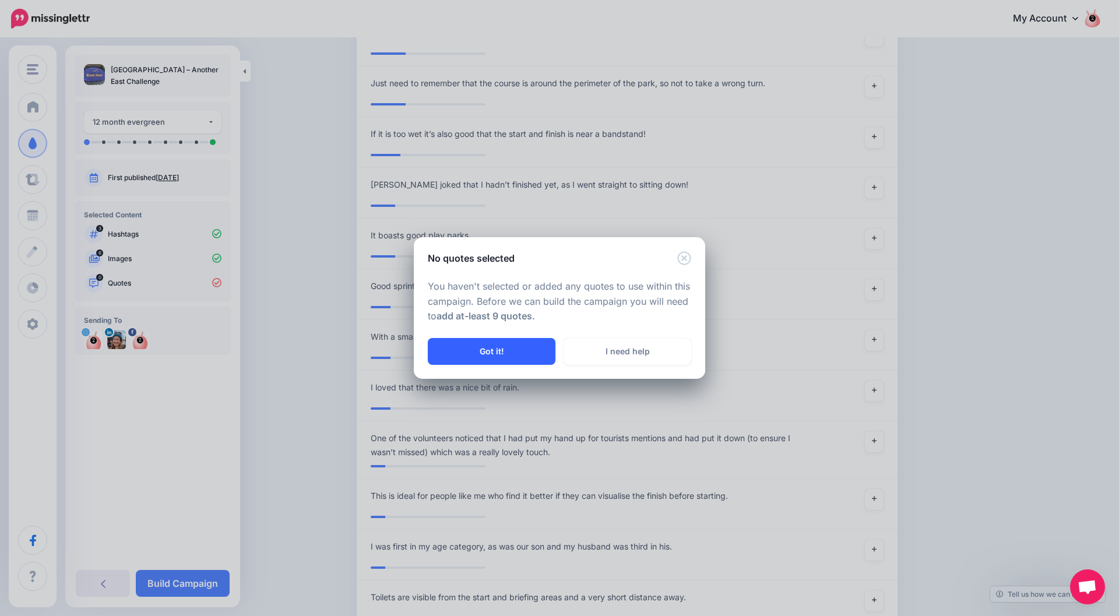
click at [502, 343] on button "Got it!" at bounding box center [492, 351] width 128 height 27
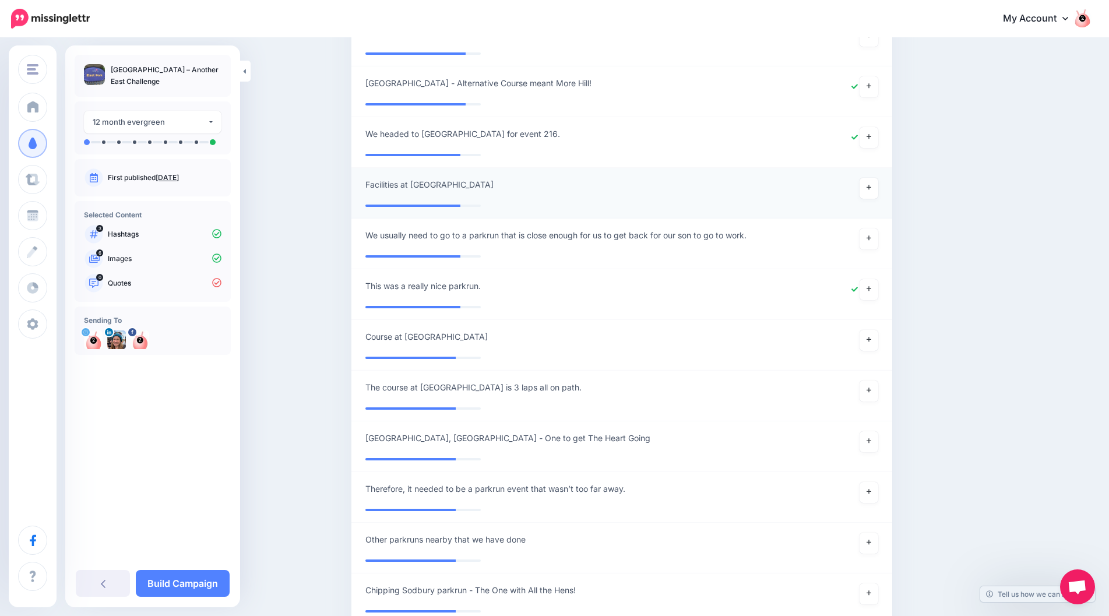
scroll to position [640, 0]
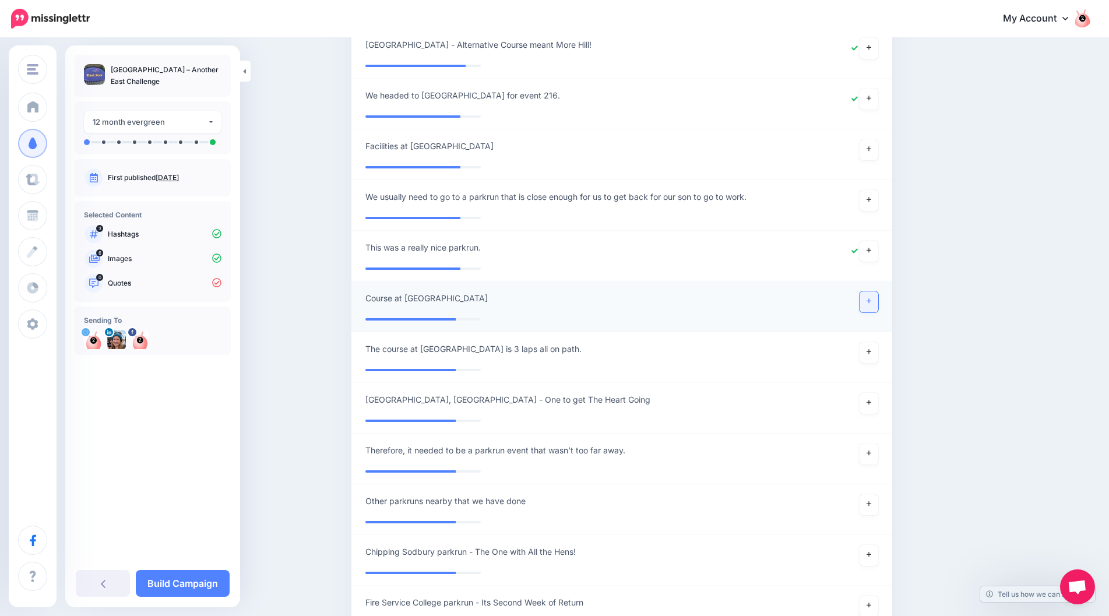
click at [874, 296] on link at bounding box center [869, 301] width 19 height 21
click at [869, 300] on link at bounding box center [869, 301] width 19 height 21
click at [871, 351] on link at bounding box center [869, 352] width 19 height 21
click at [160, 578] on link "Build Campaign" at bounding box center [183, 583] width 94 height 27
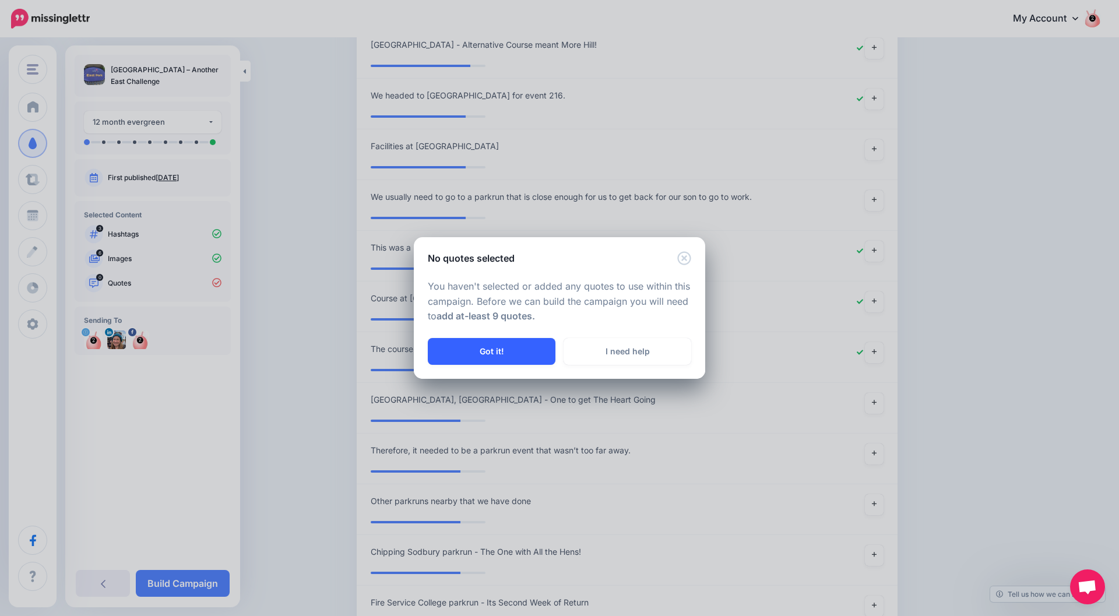
click at [481, 346] on button "Got it!" at bounding box center [492, 351] width 128 height 27
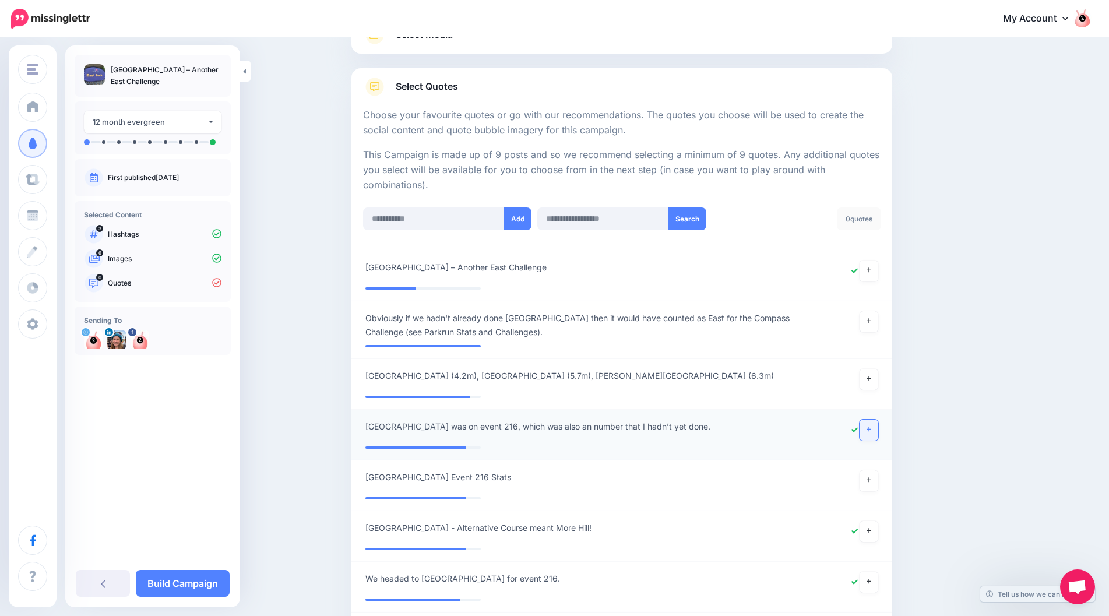
scroll to position [174, 0]
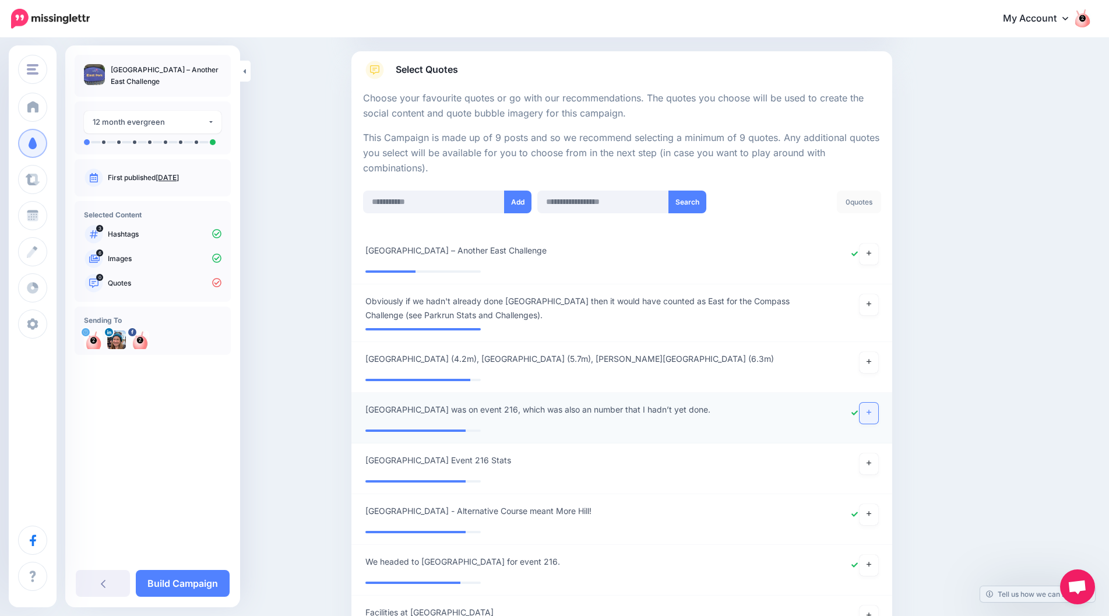
click at [873, 198] on div "0 quotes" at bounding box center [859, 202] width 44 height 23
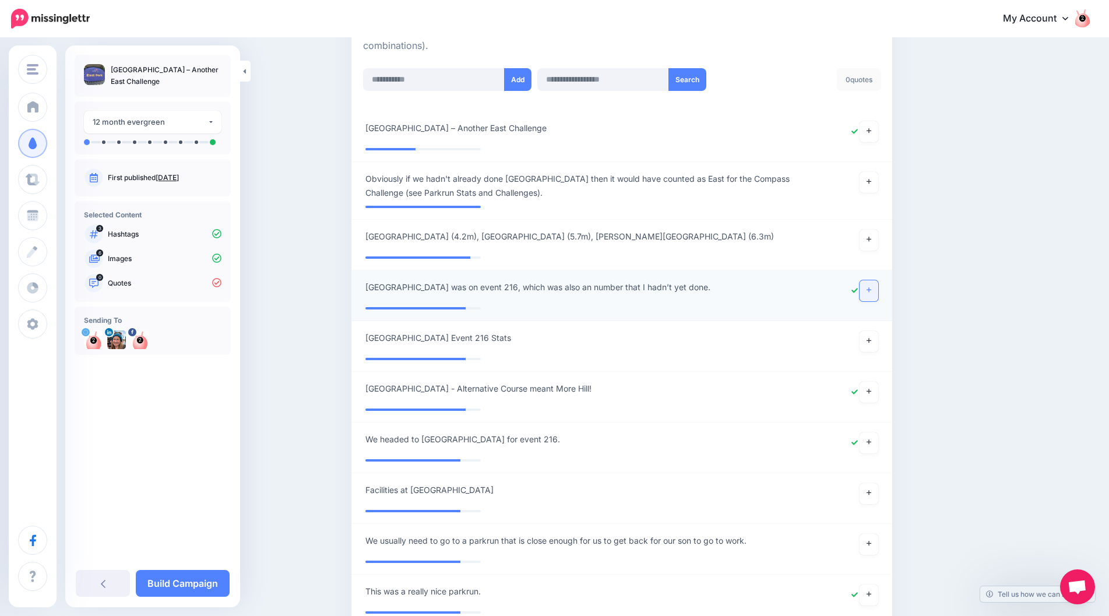
scroll to position [290, 0]
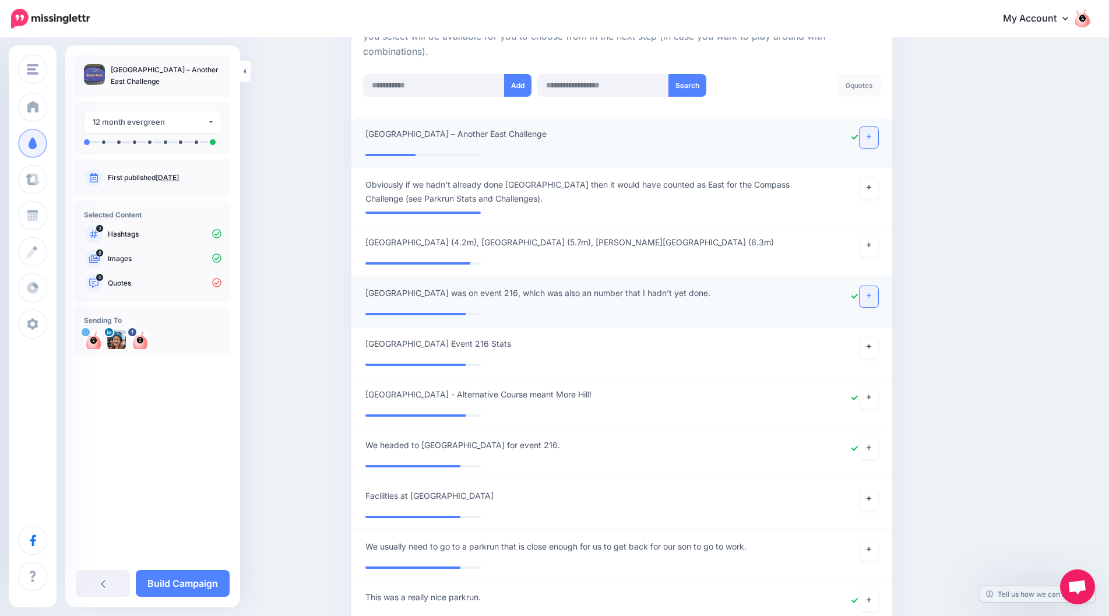
click at [871, 135] on icon at bounding box center [869, 136] width 5 height 6
click at [878, 132] on link at bounding box center [869, 137] width 19 height 21
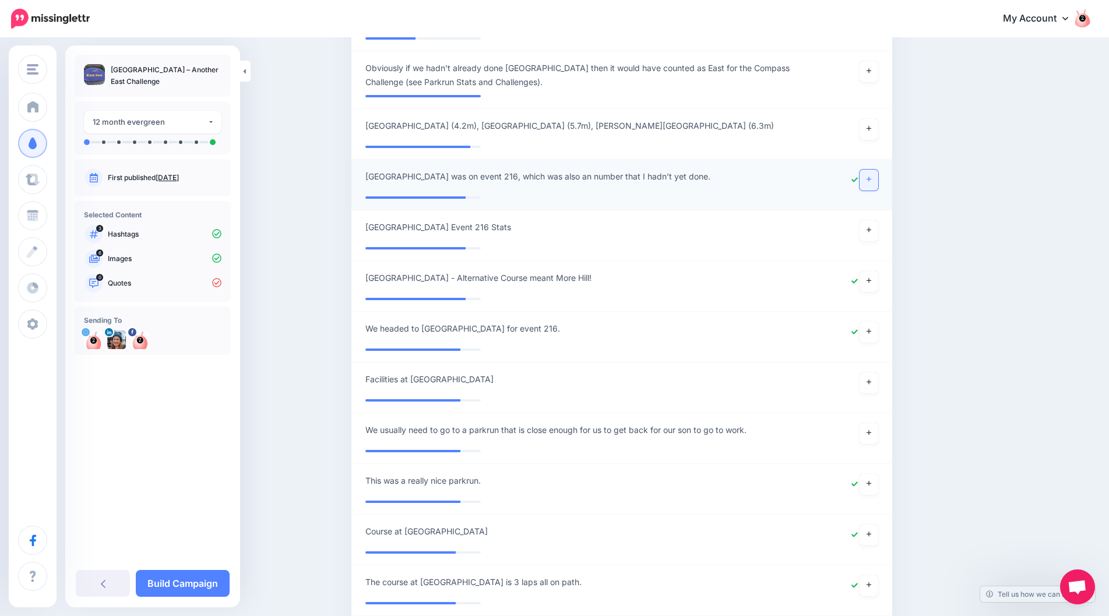
scroll to position [349, 0]
